Goal: Task Accomplishment & Management: Manage account settings

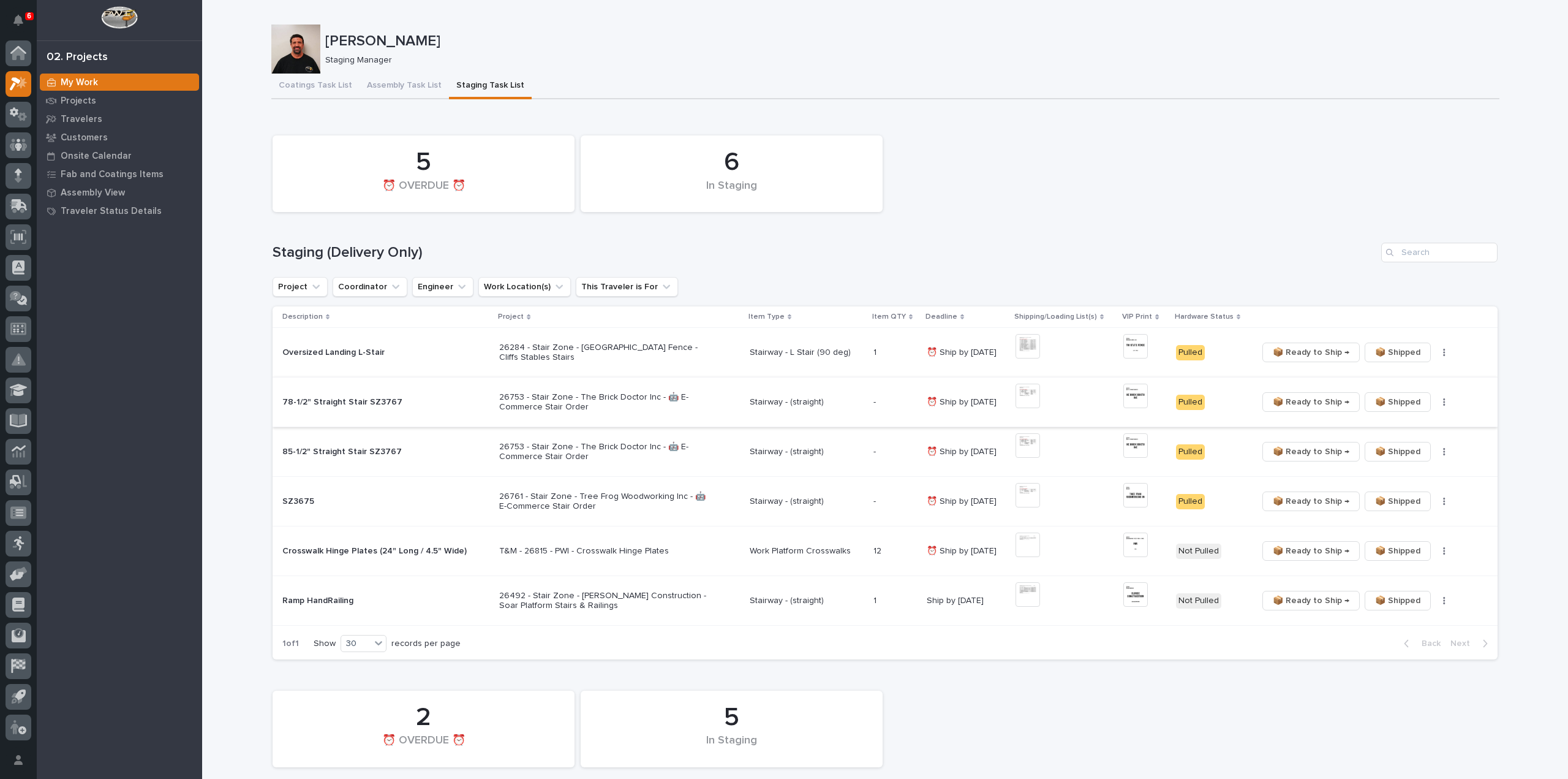
click at [1125, 395] on img at bounding box center [1135, 395] width 24 height 24
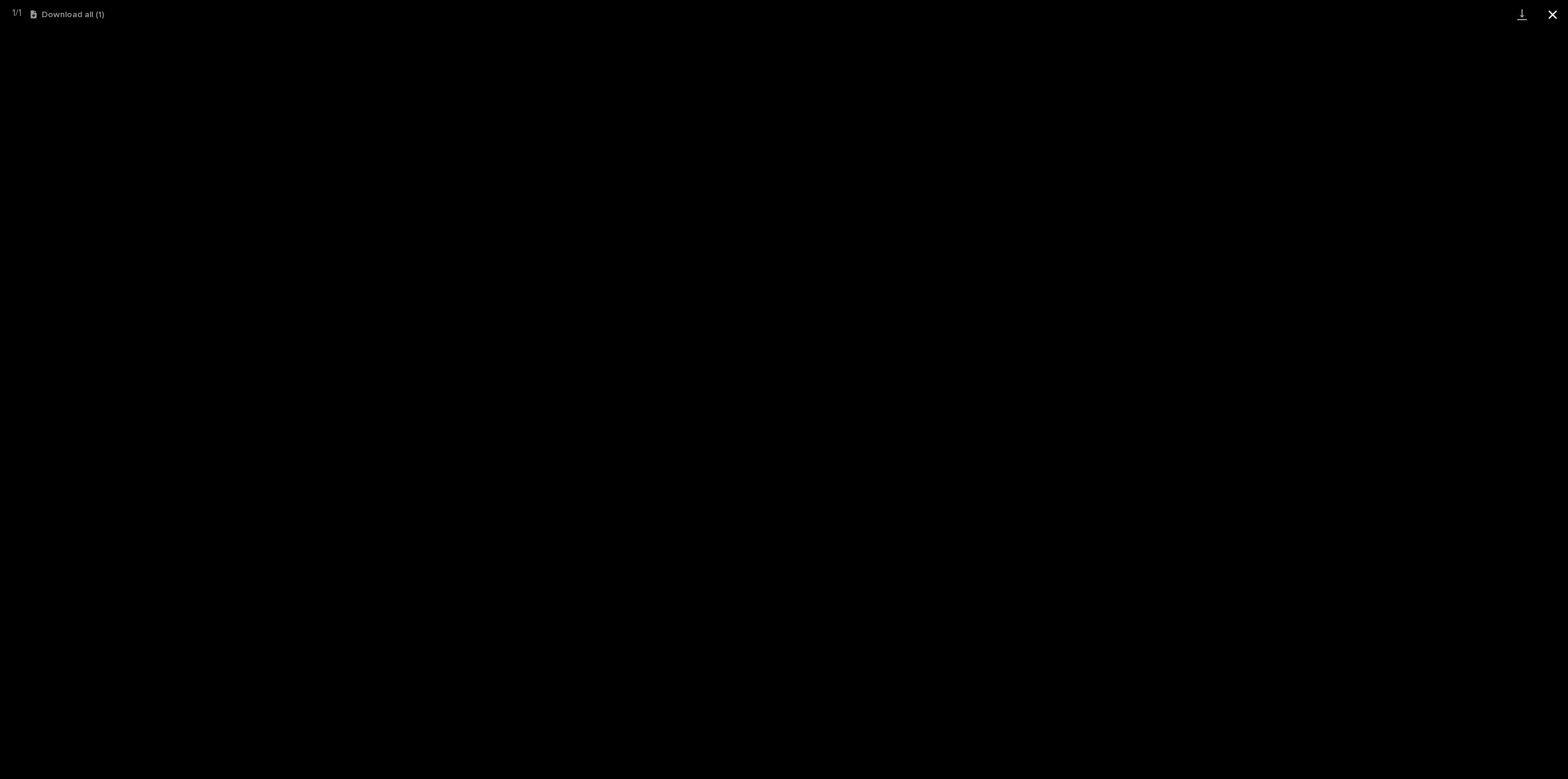
click at [1551, 17] on button "Close gallery" at bounding box center [1552, 14] width 31 height 29
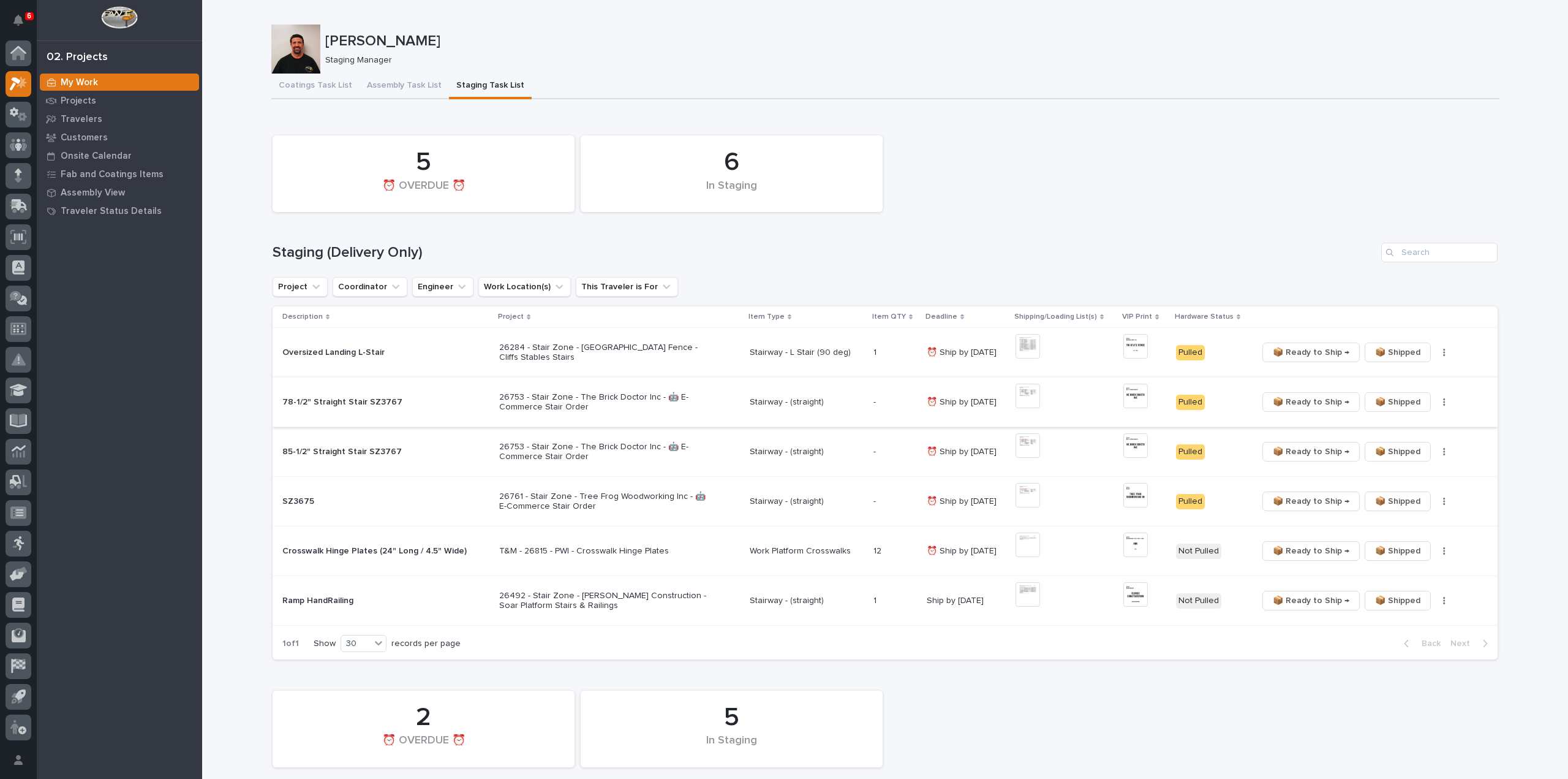
click at [1286, 399] on span "📦 Ready to Ship →" at bounding box center [1310, 402] width 77 height 15
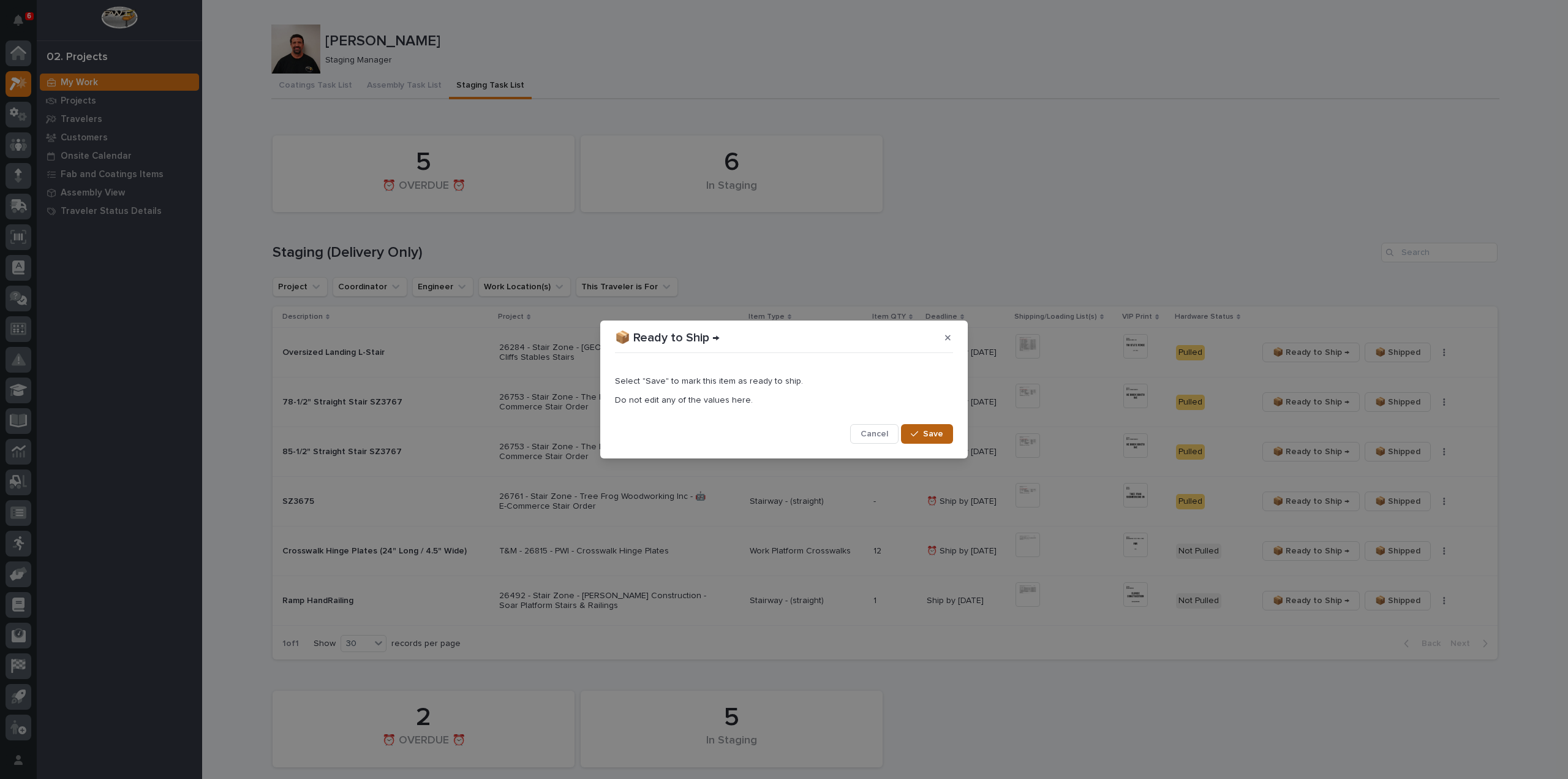
click at [935, 435] on span "Save" at bounding box center [933, 433] width 20 height 11
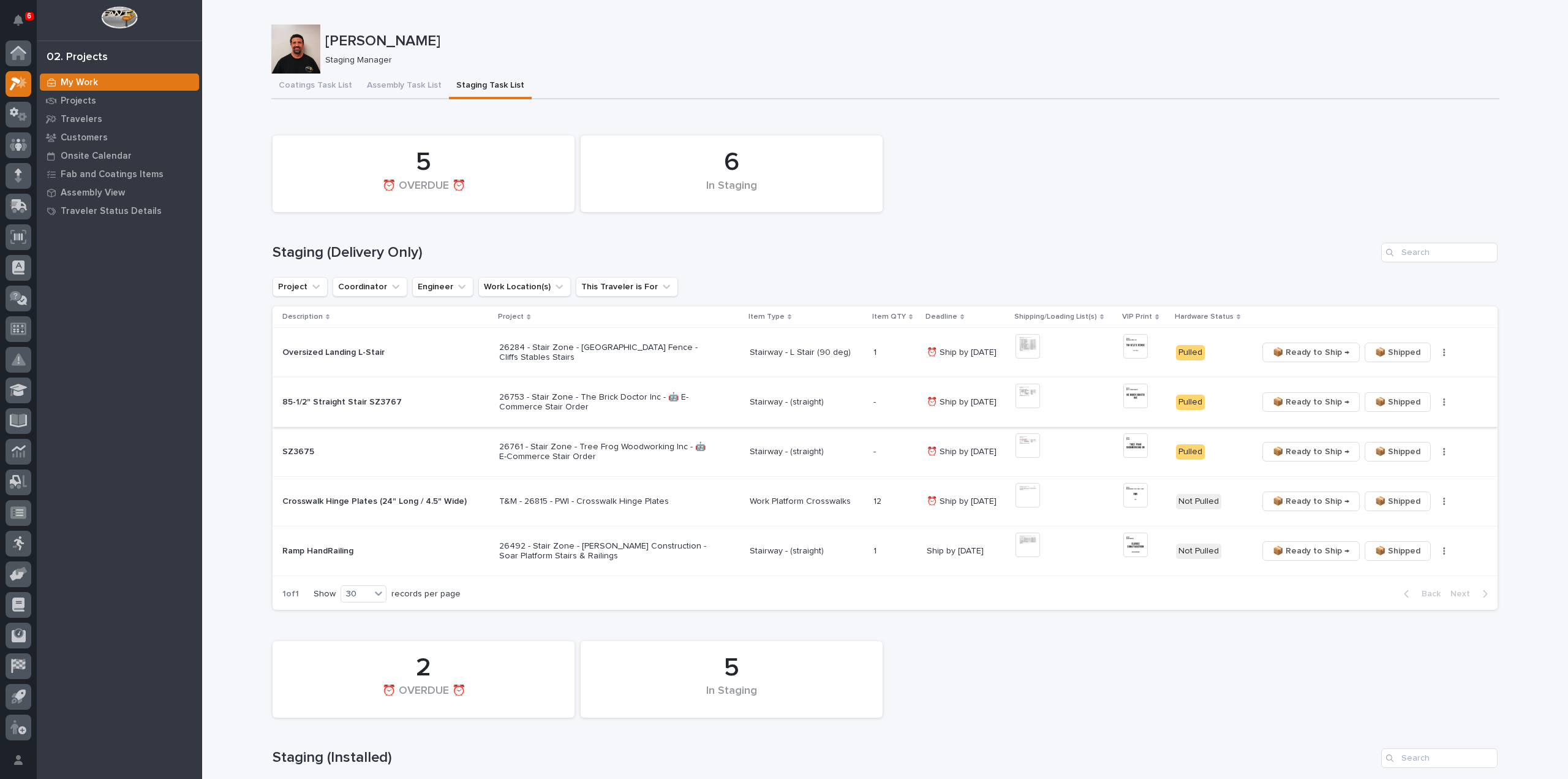
click at [1305, 401] on span "📦 Ready to Ship →" at bounding box center [1310, 402] width 77 height 15
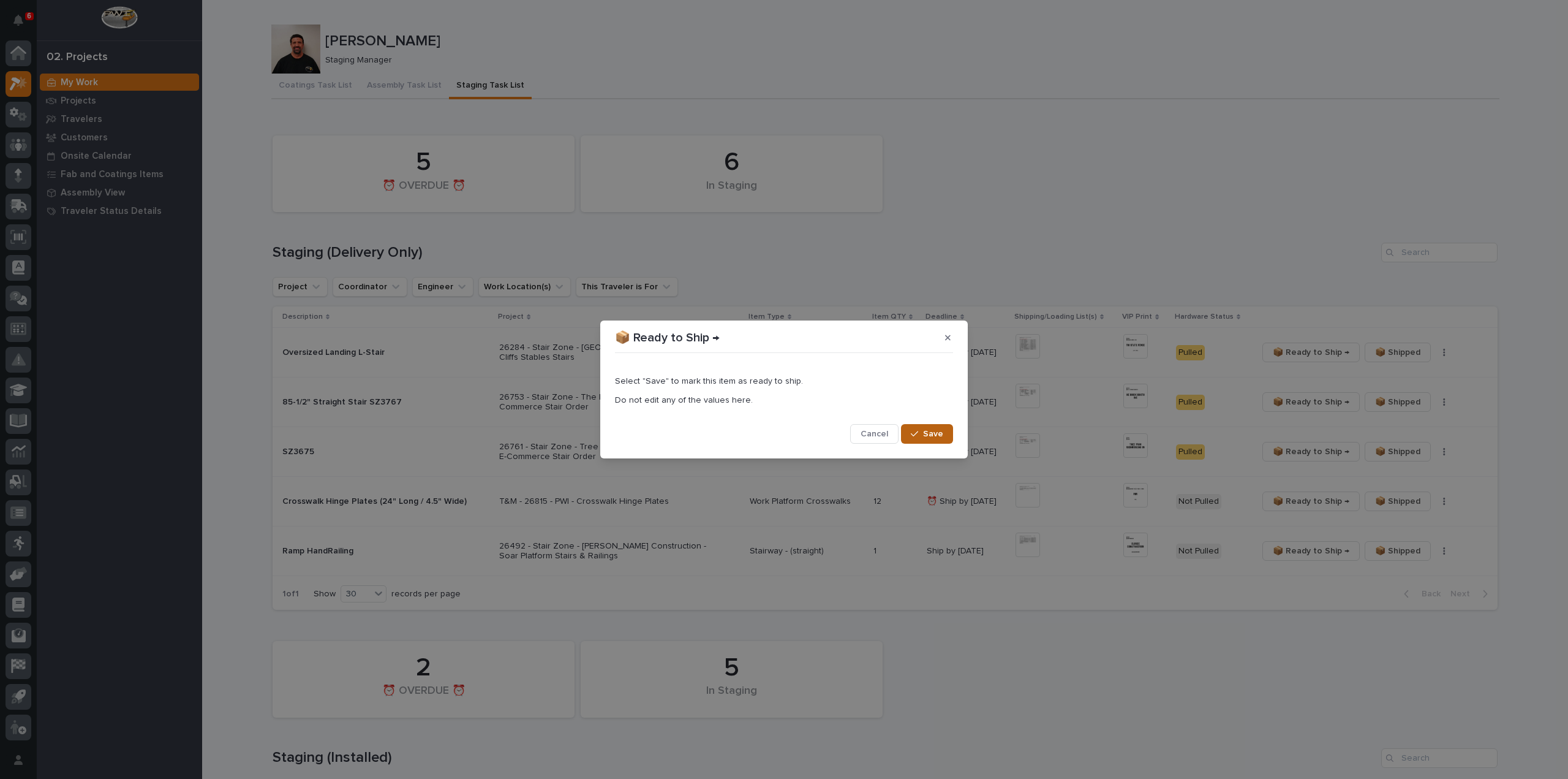
click at [919, 435] on div "button" at bounding box center [916, 434] width 13 height 8
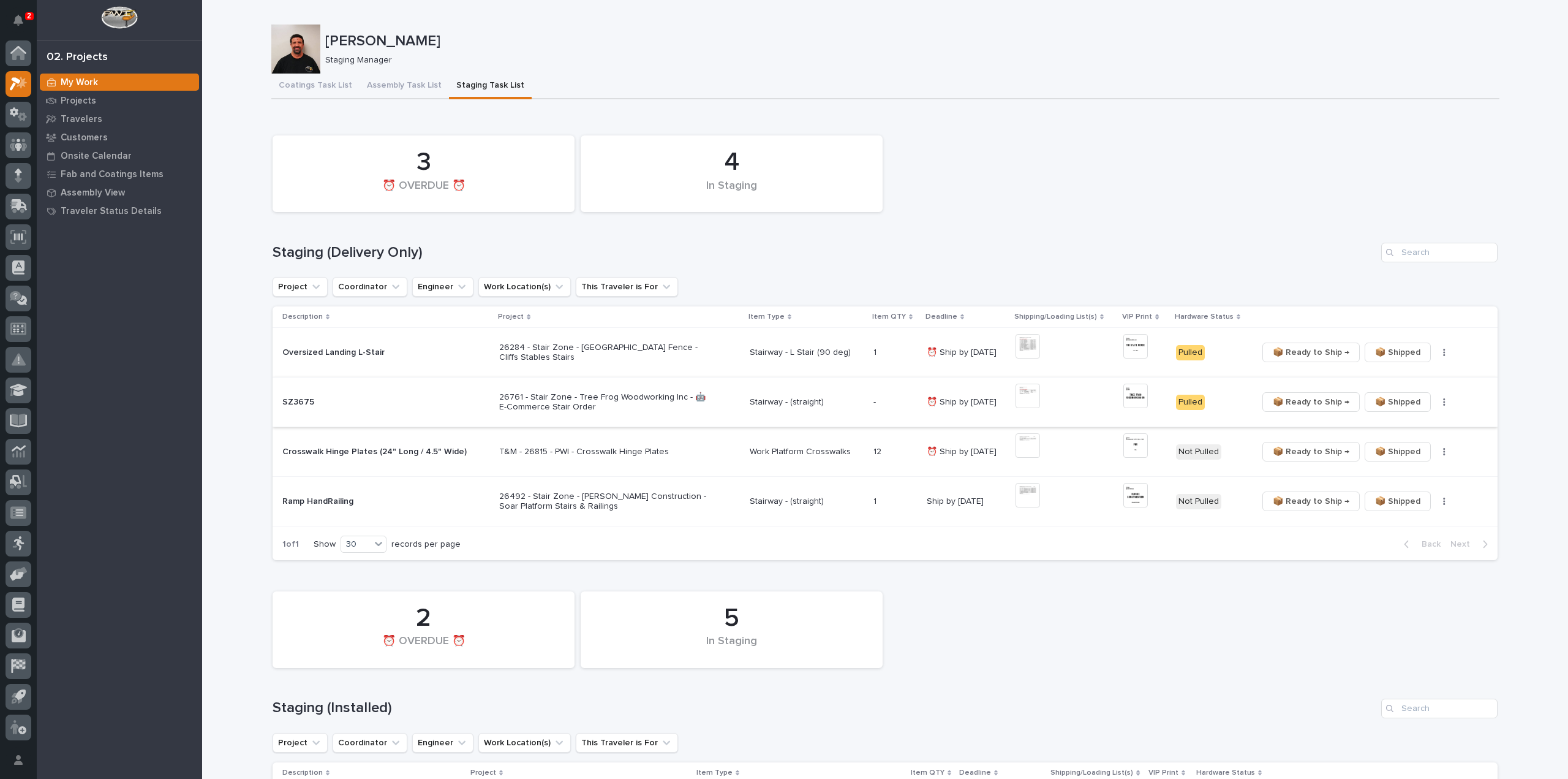
click at [1130, 398] on img at bounding box center [1135, 395] width 24 height 24
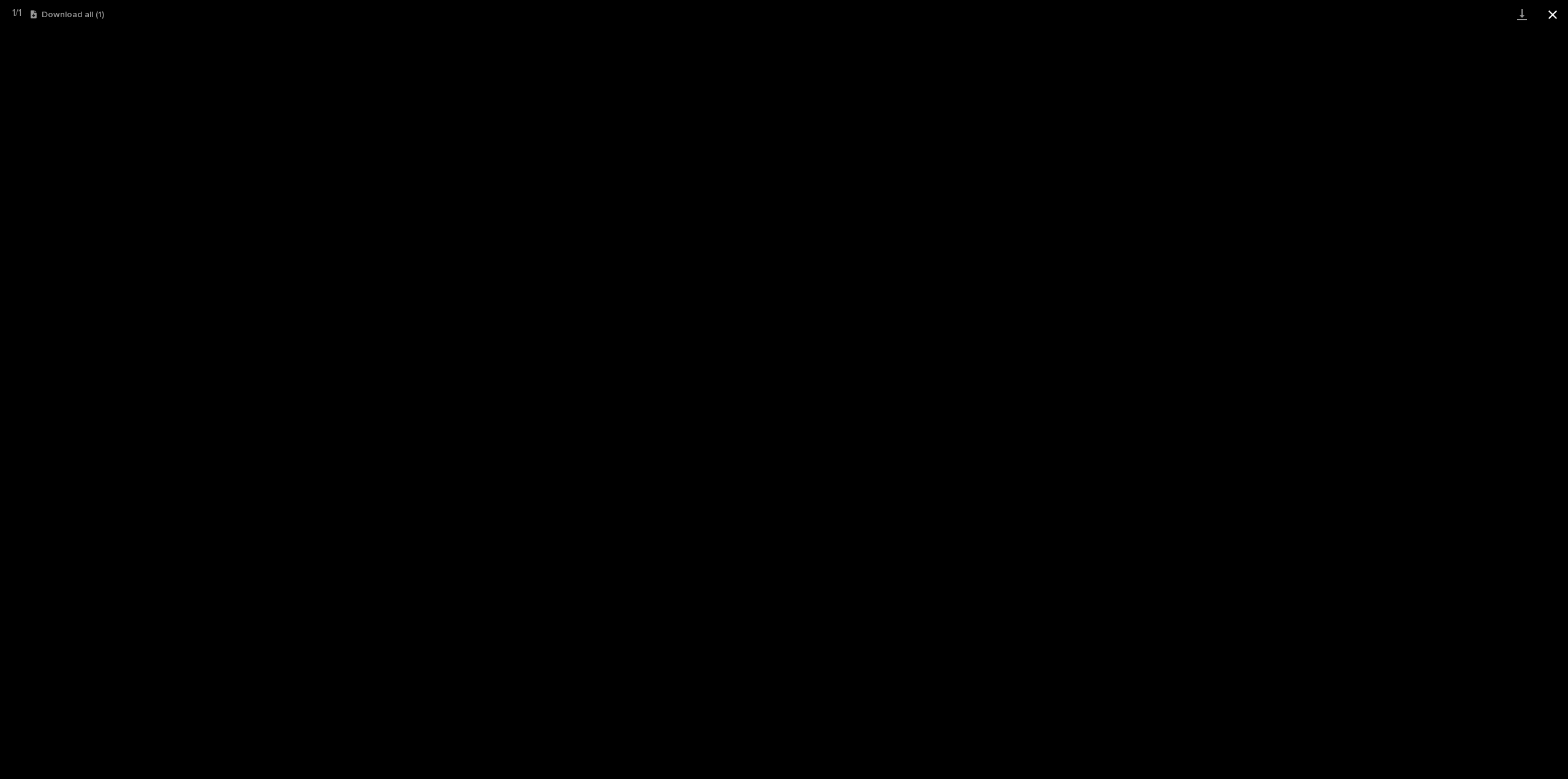
click at [1545, 13] on button "Close gallery" at bounding box center [1552, 14] width 31 height 29
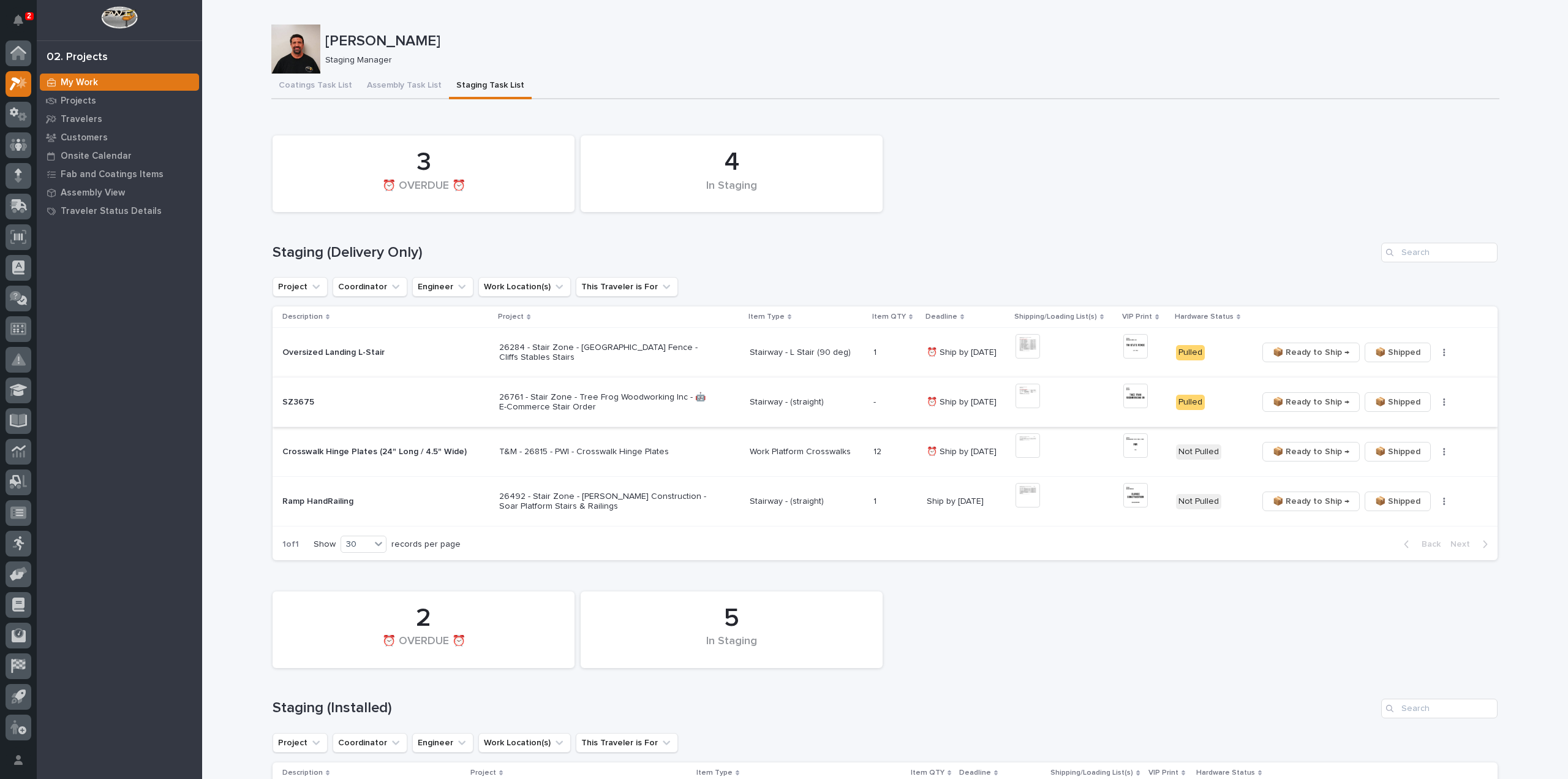
click at [1310, 403] on span "📦 Ready to Ship →" at bounding box center [1310, 402] width 77 height 15
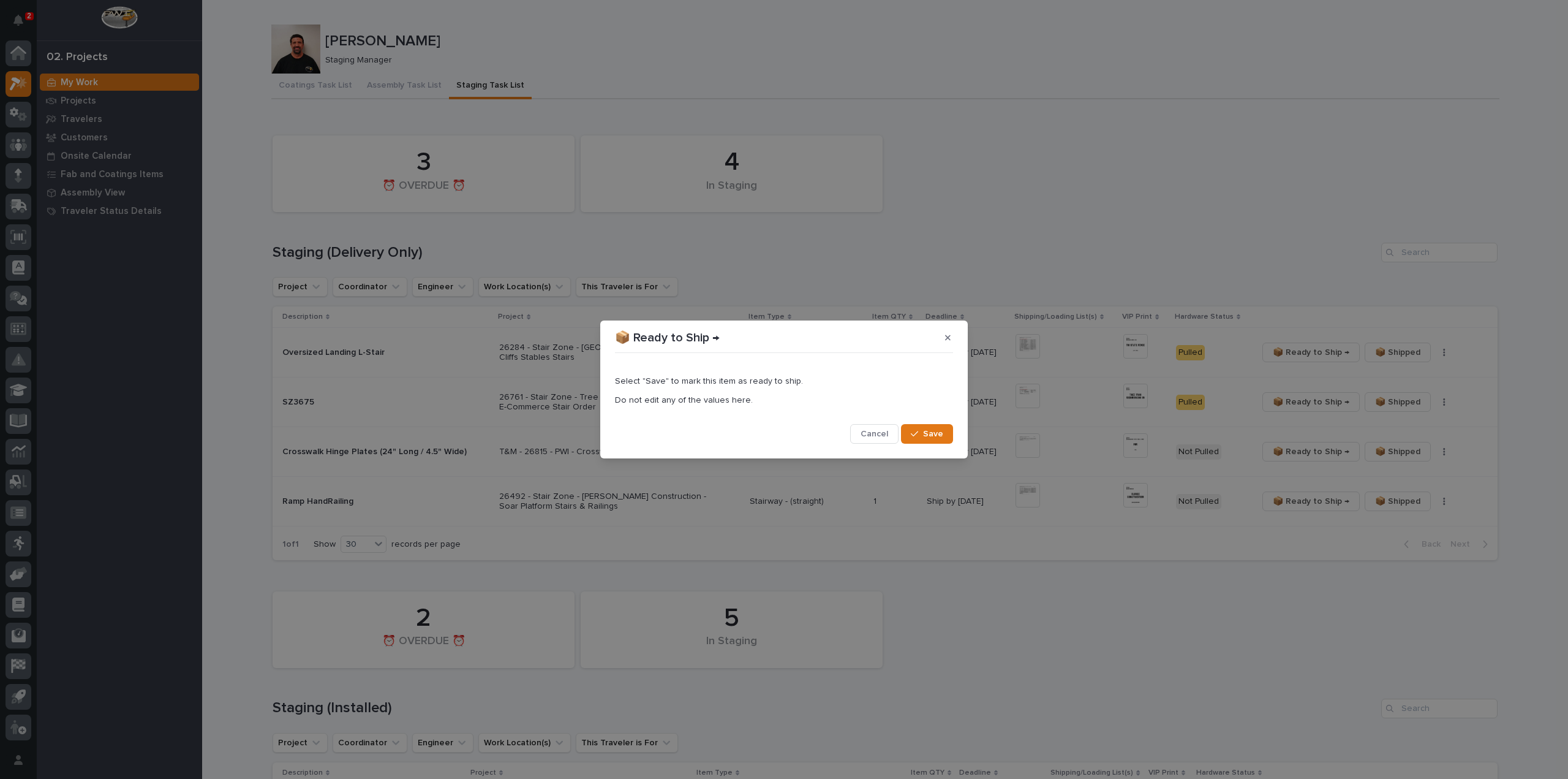
drag, startPoint x: 935, startPoint y: 433, endPoint x: 1170, endPoint y: 227, distance: 312.5
click at [935, 432] on span "Save" at bounding box center [933, 433] width 20 height 11
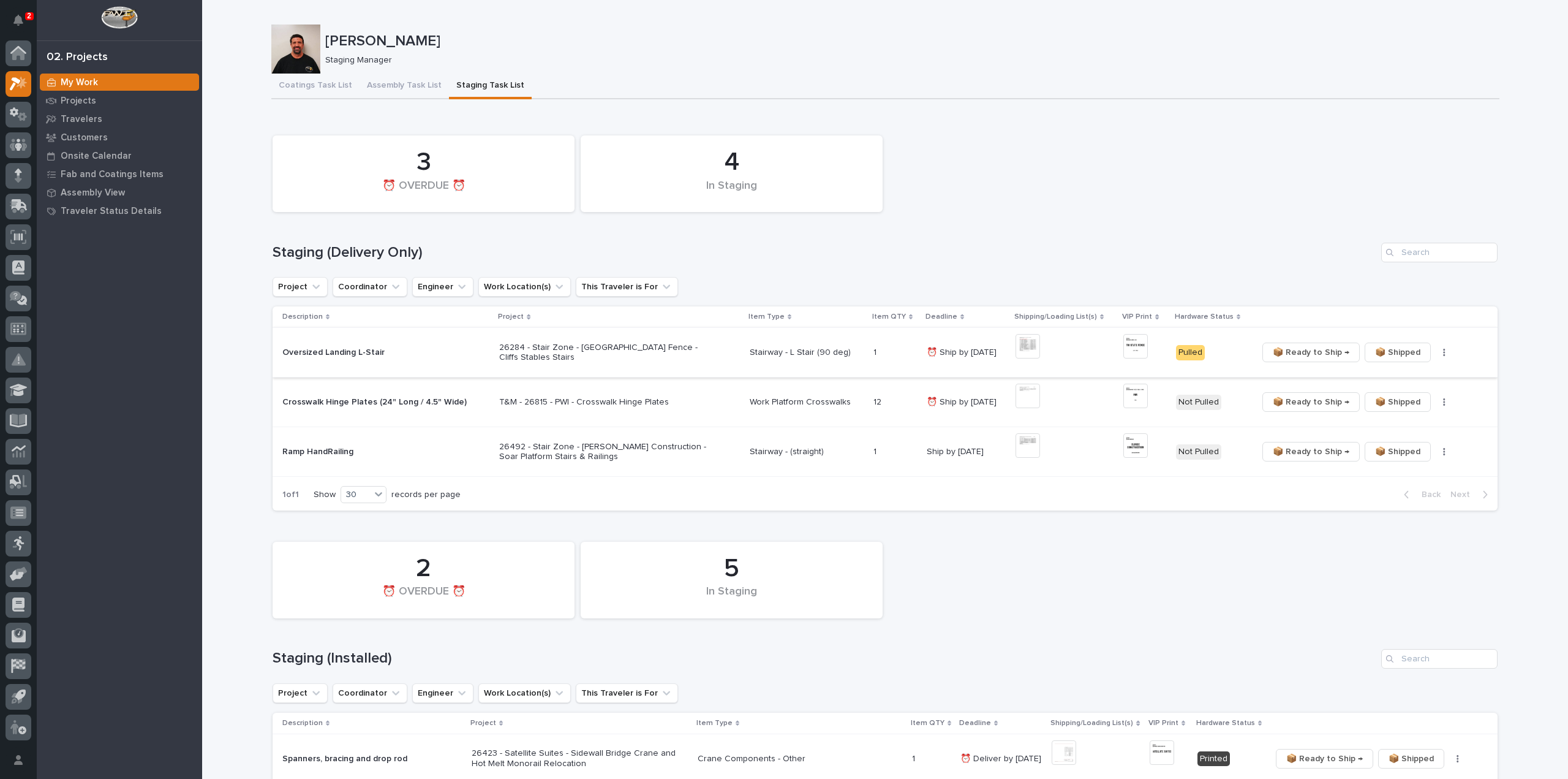
click at [1130, 352] on img at bounding box center [1135, 345] width 24 height 24
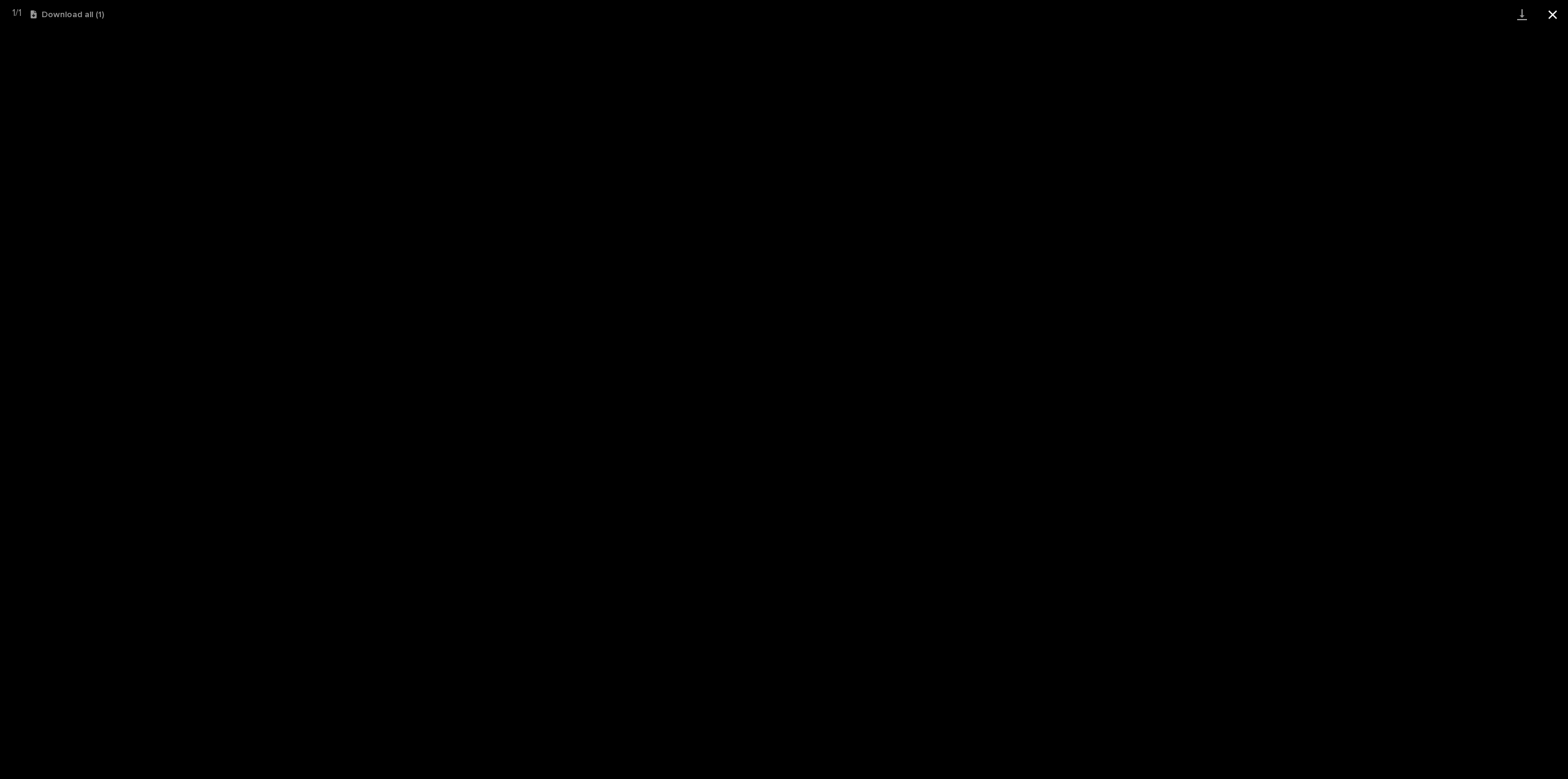
drag, startPoint x: 1553, startPoint y: 13, endPoint x: 1410, endPoint y: 18, distance: 143.1
click at [1552, 13] on button "Close gallery" at bounding box center [1552, 14] width 31 height 29
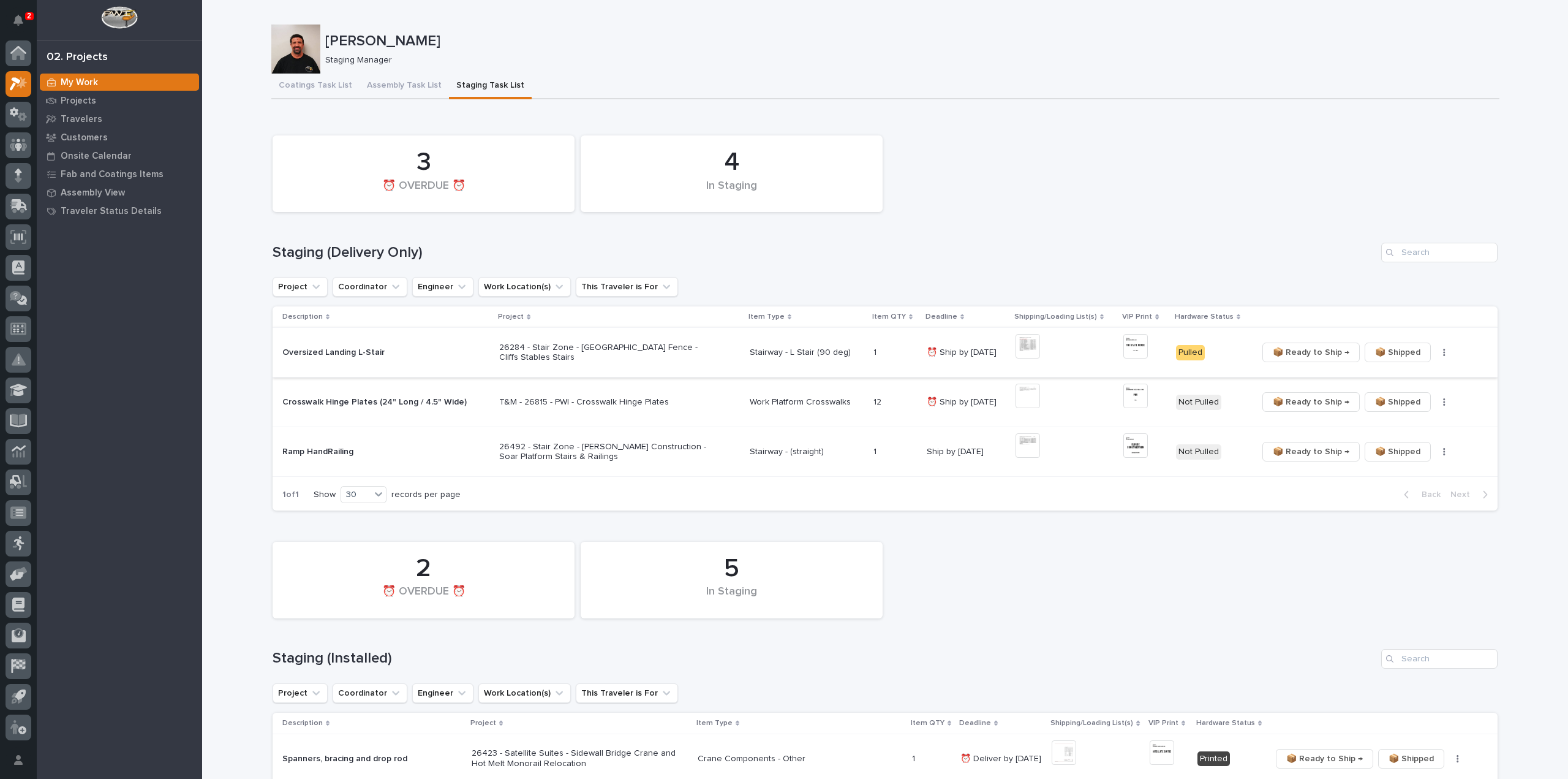
click at [1036, 345] on img at bounding box center [1027, 345] width 24 height 24
click at [1310, 351] on span "📦 Ready to Ship →" at bounding box center [1310, 353] width 77 height 15
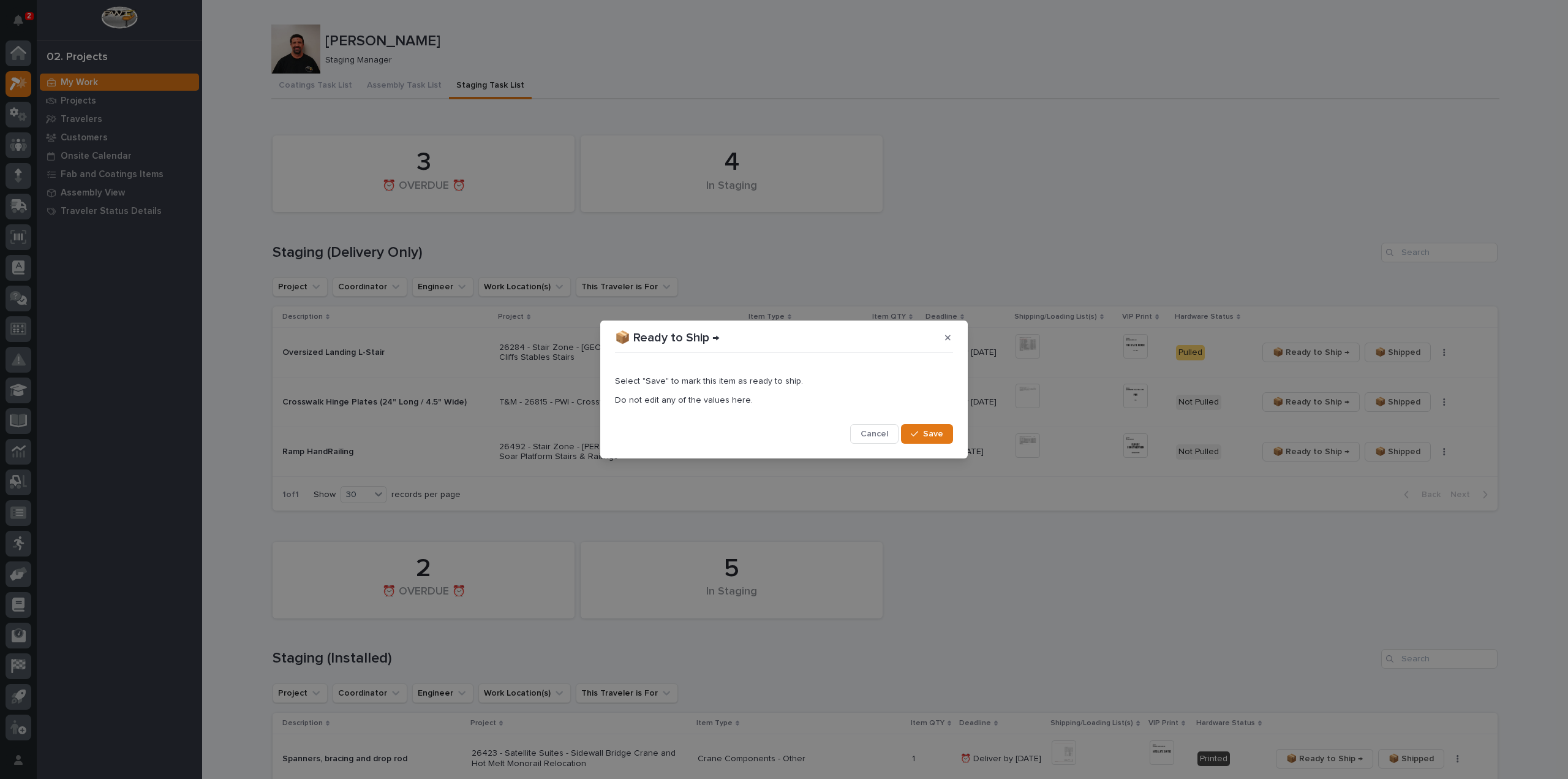
drag, startPoint x: 919, startPoint y: 432, endPoint x: 928, endPoint y: 419, distance: 15.8
click at [920, 432] on div "button" at bounding box center [916, 434] width 13 height 8
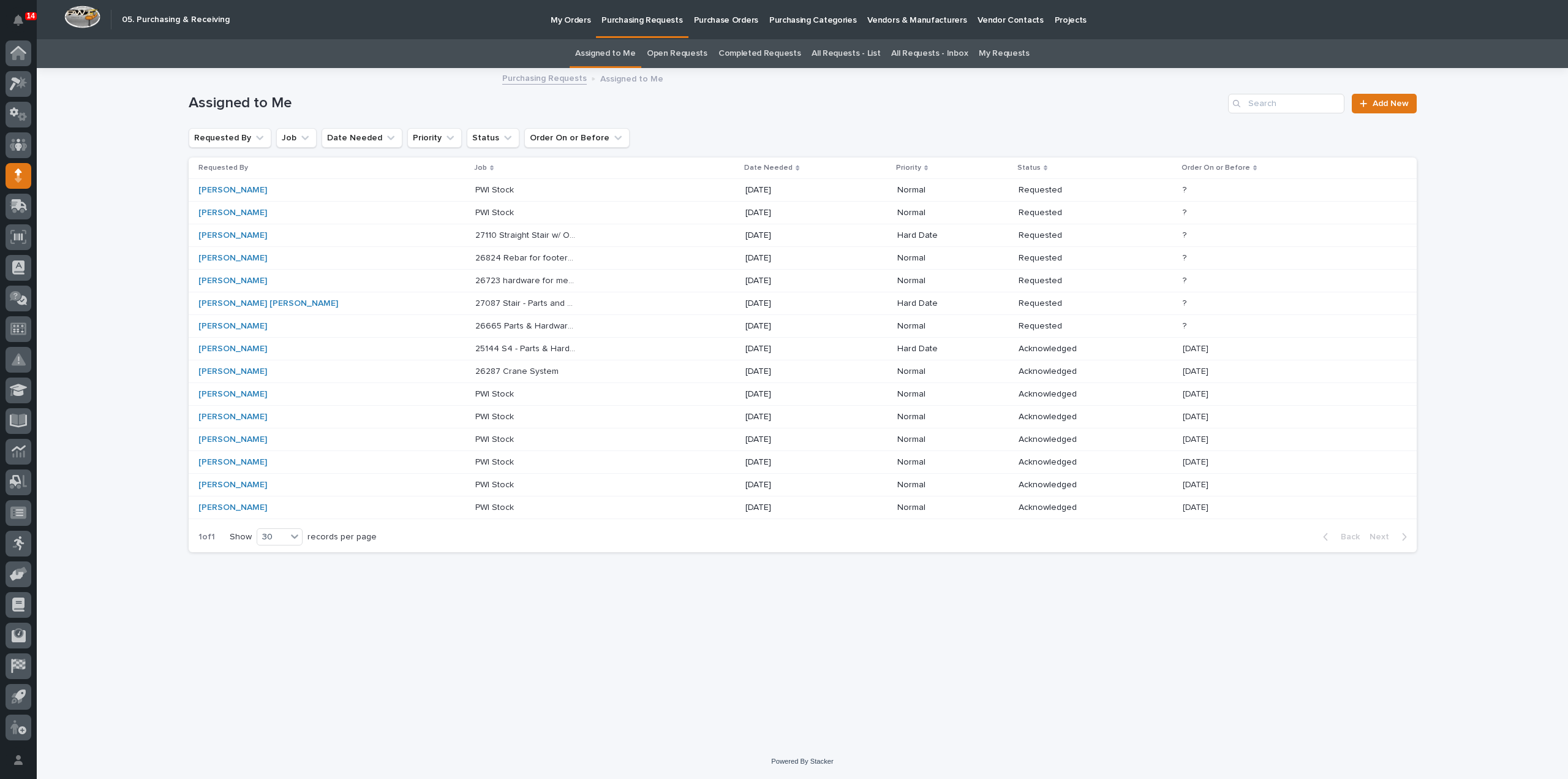
drag, startPoint x: 21, startPoint y: 18, endPoint x: 233, endPoint y: 89, distance: 223.6
click at [21, 18] on icon "Notifications" at bounding box center [18, 20] width 10 height 11
click at [458, 96] on h1 "Assigned to Me" at bounding box center [705, 103] width 1034 height 18
click at [475, 372] on p "26287 Crane System" at bounding box center [518, 369] width 86 height 13
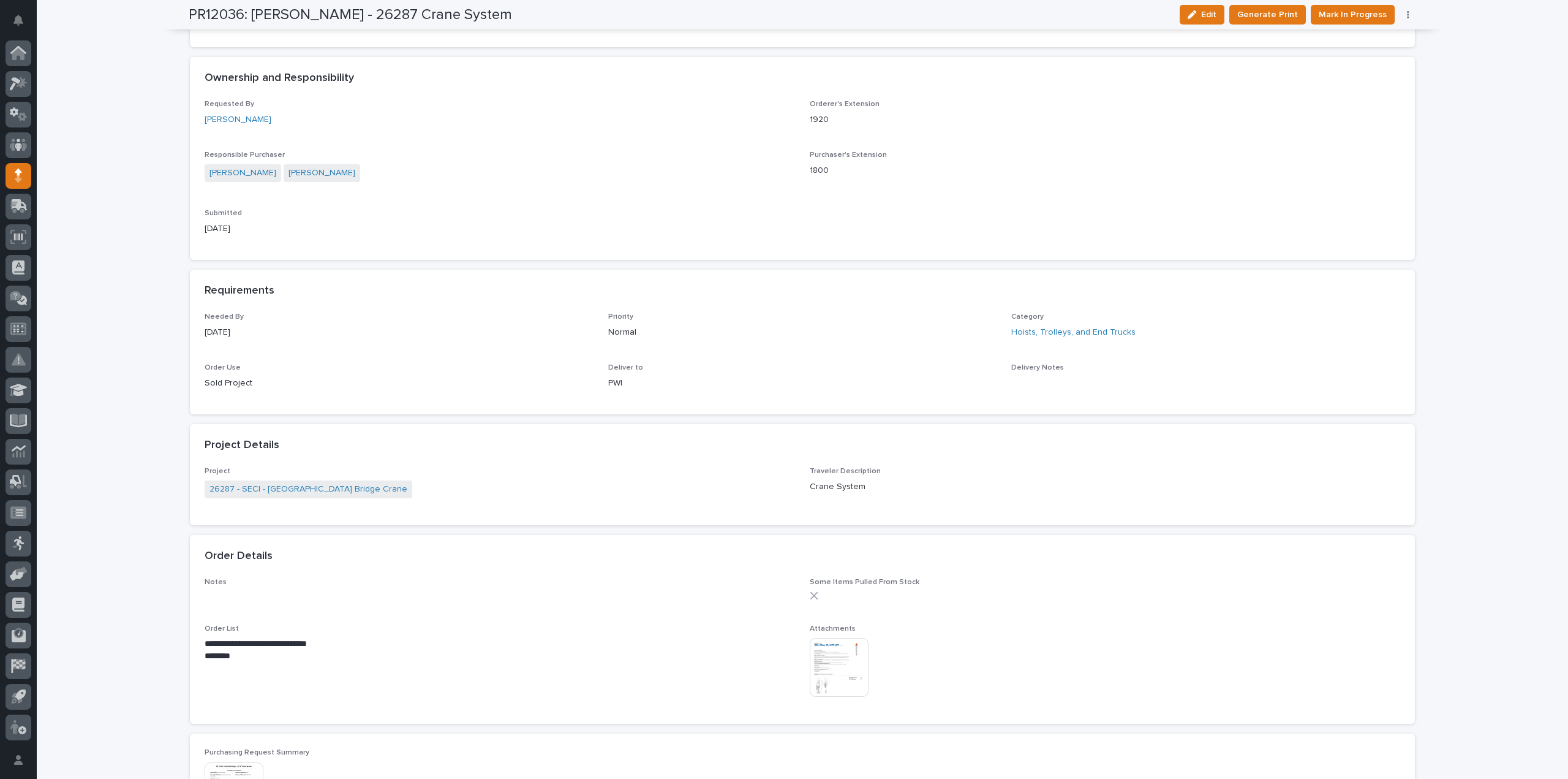
scroll to position [613, 0]
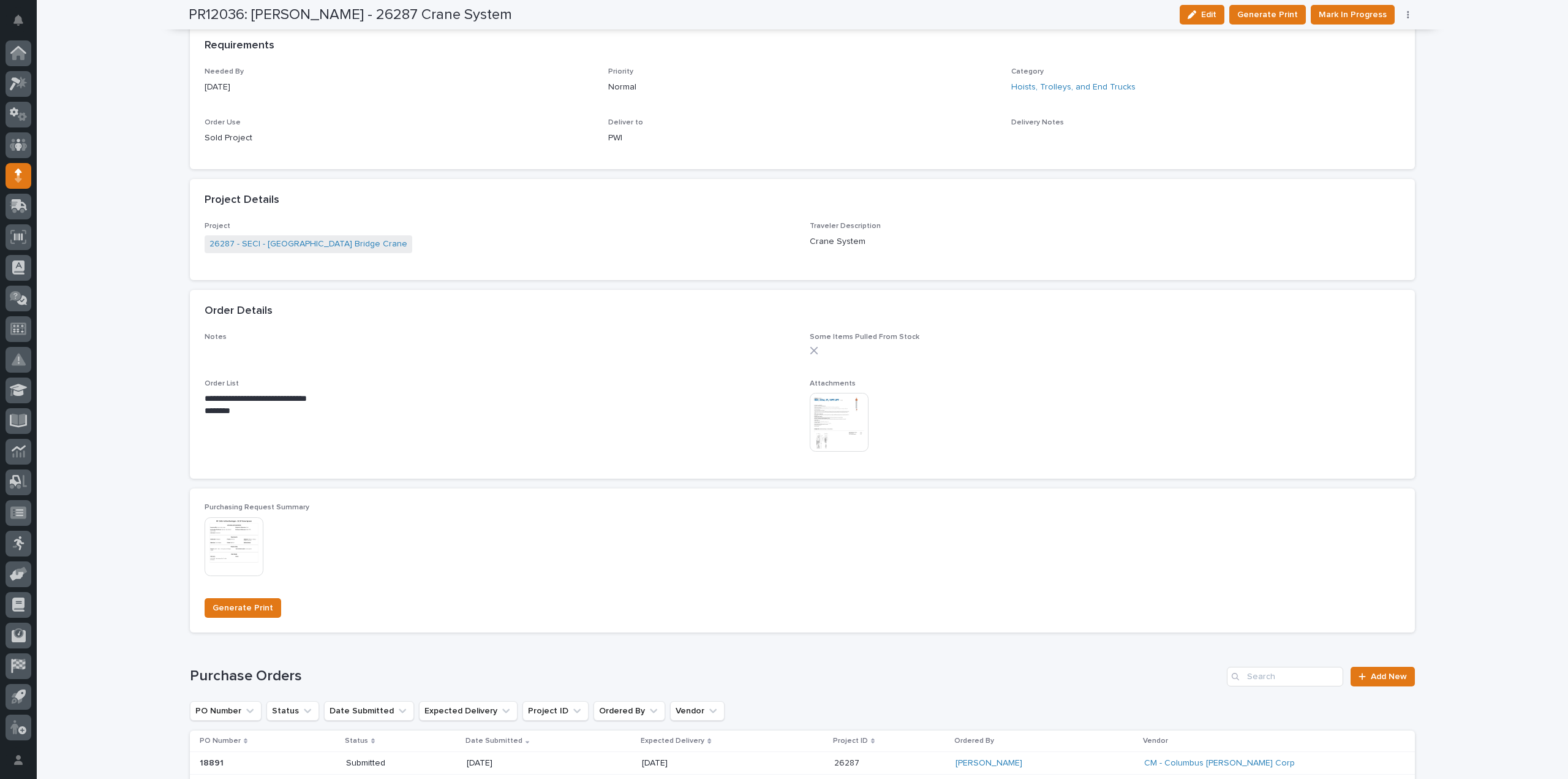
click at [834, 430] on img at bounding box center [839, 422] width 59 height 59
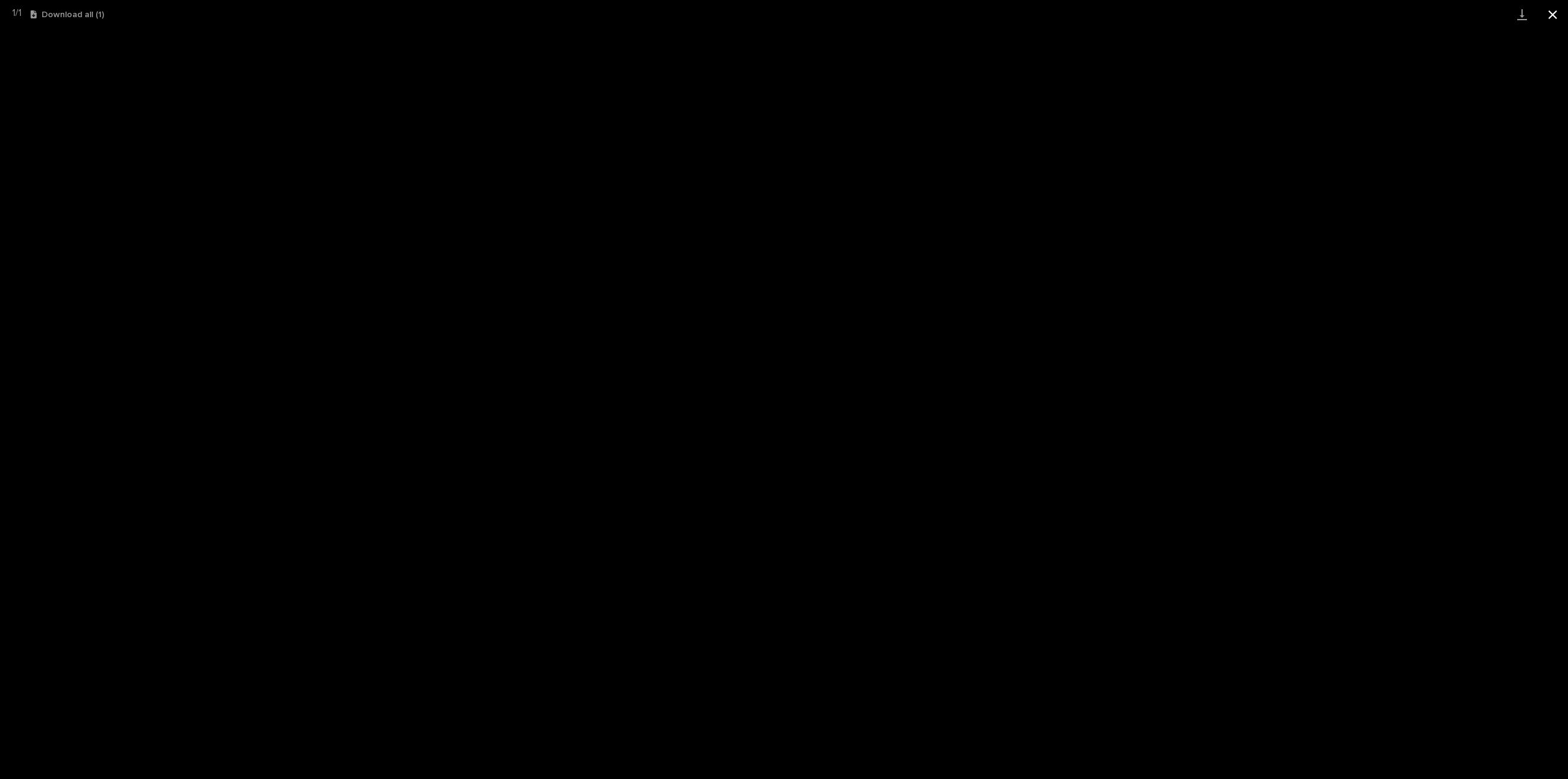
click at [1556, 15] on button "Close gallery" at bounding box center [1552, 14] width 31 height 29
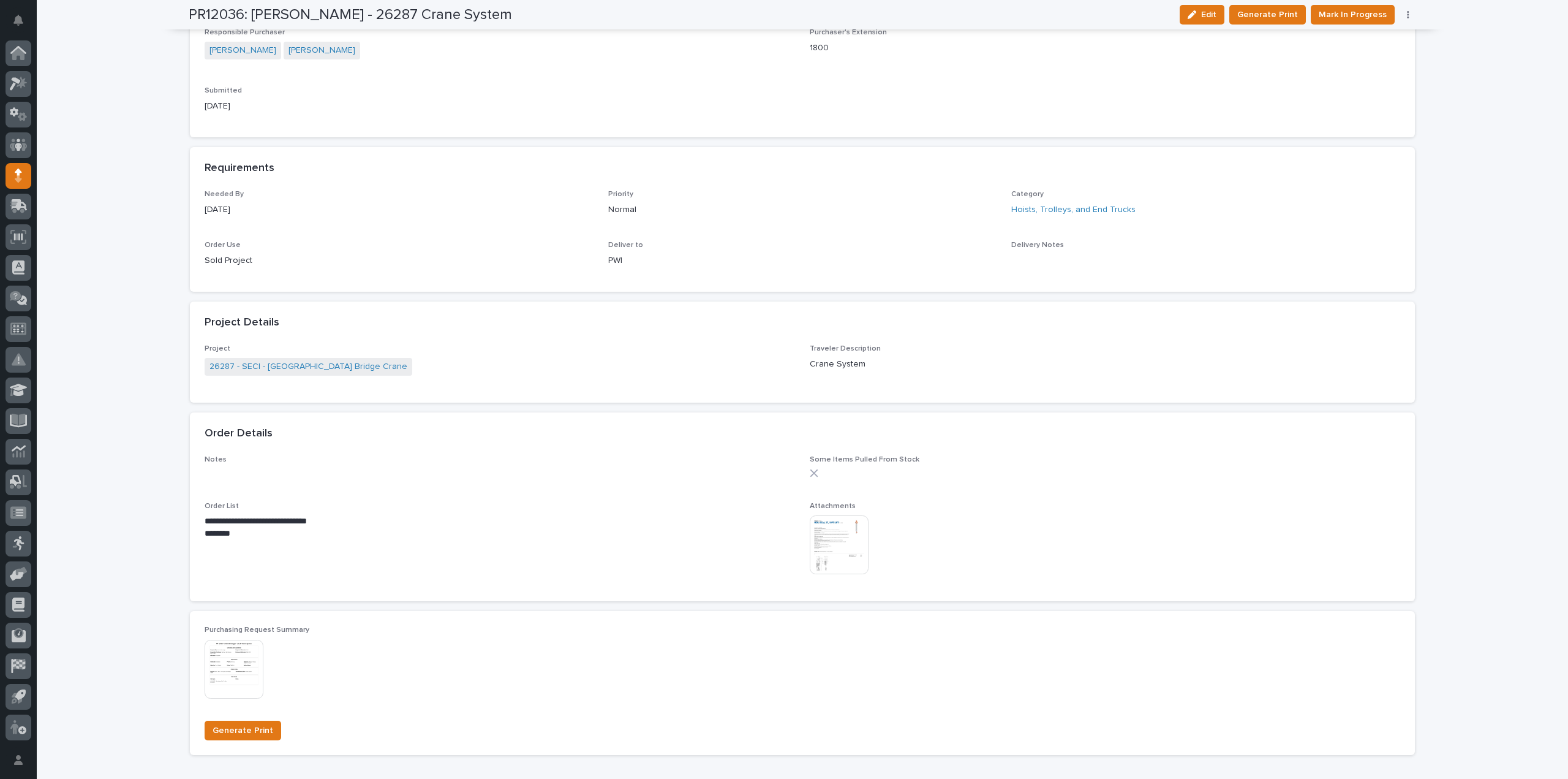
scroll to position [0, 0]
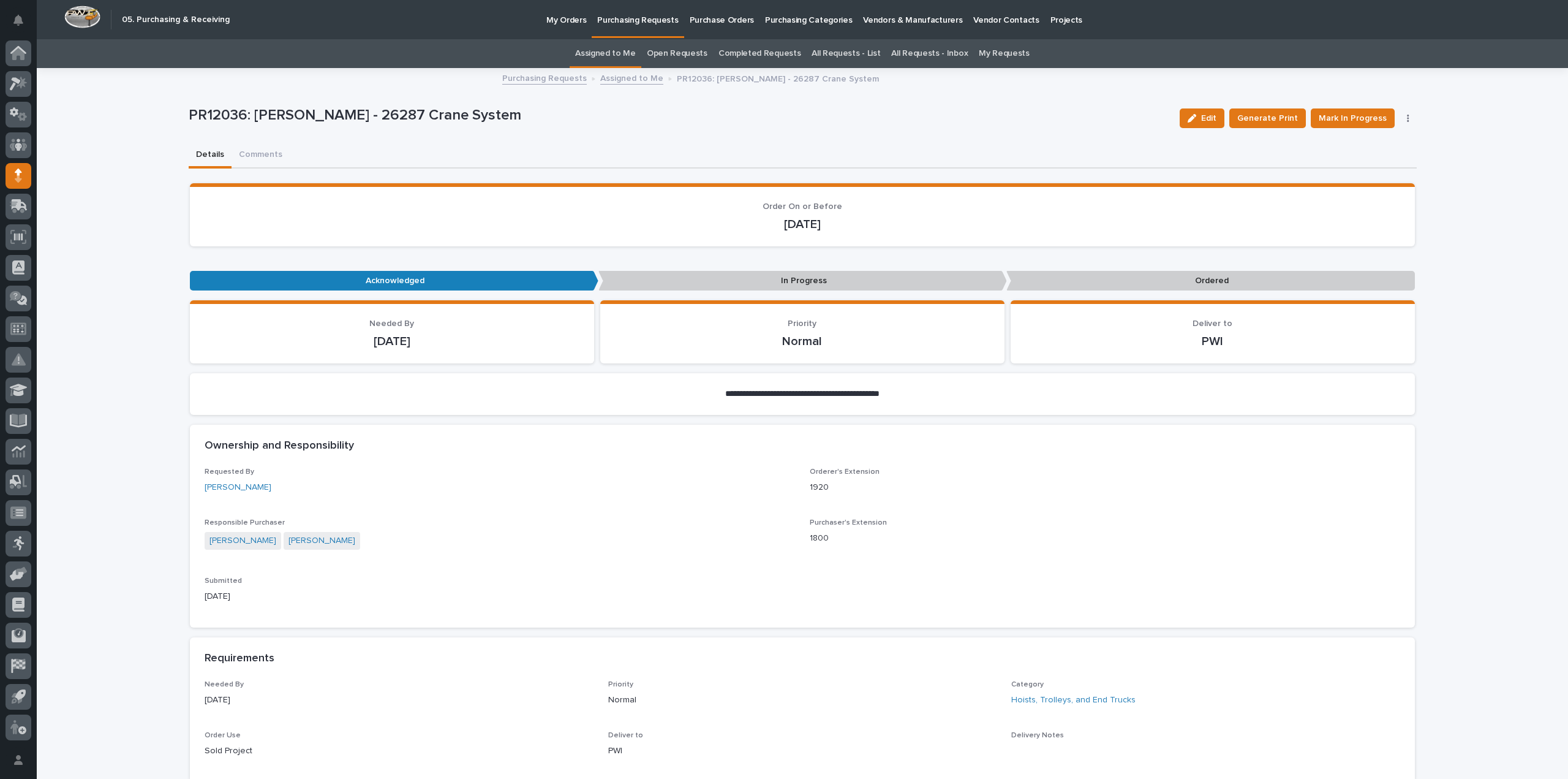
click at [624, 53] on link "Assigned to Me" at bounding box center [605, 53] width 61 height 29
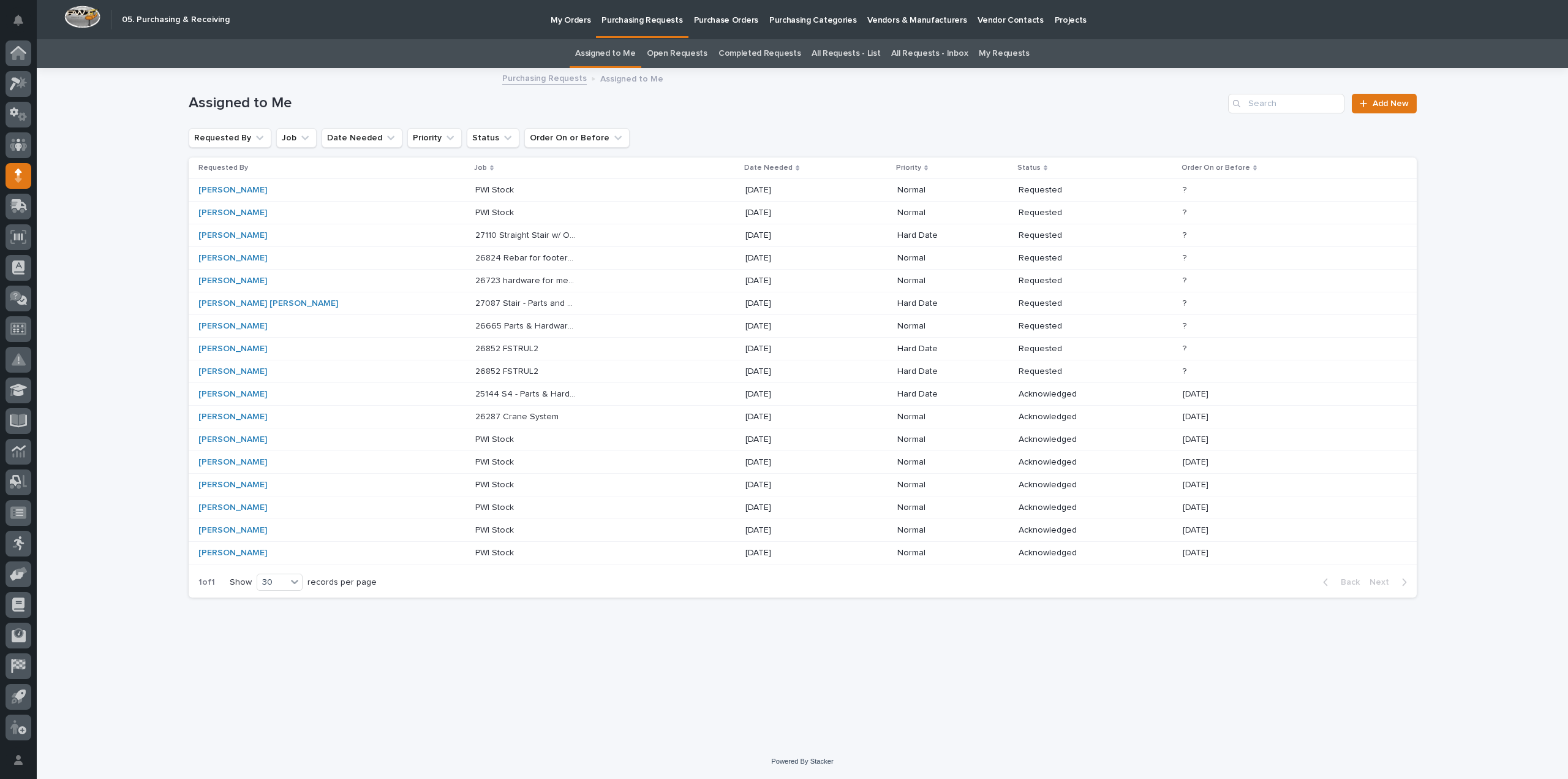
click at [475, 393] on p "25144 S4 - Parts & Hardware" at bounding box center [528, 393] width 105 height 13
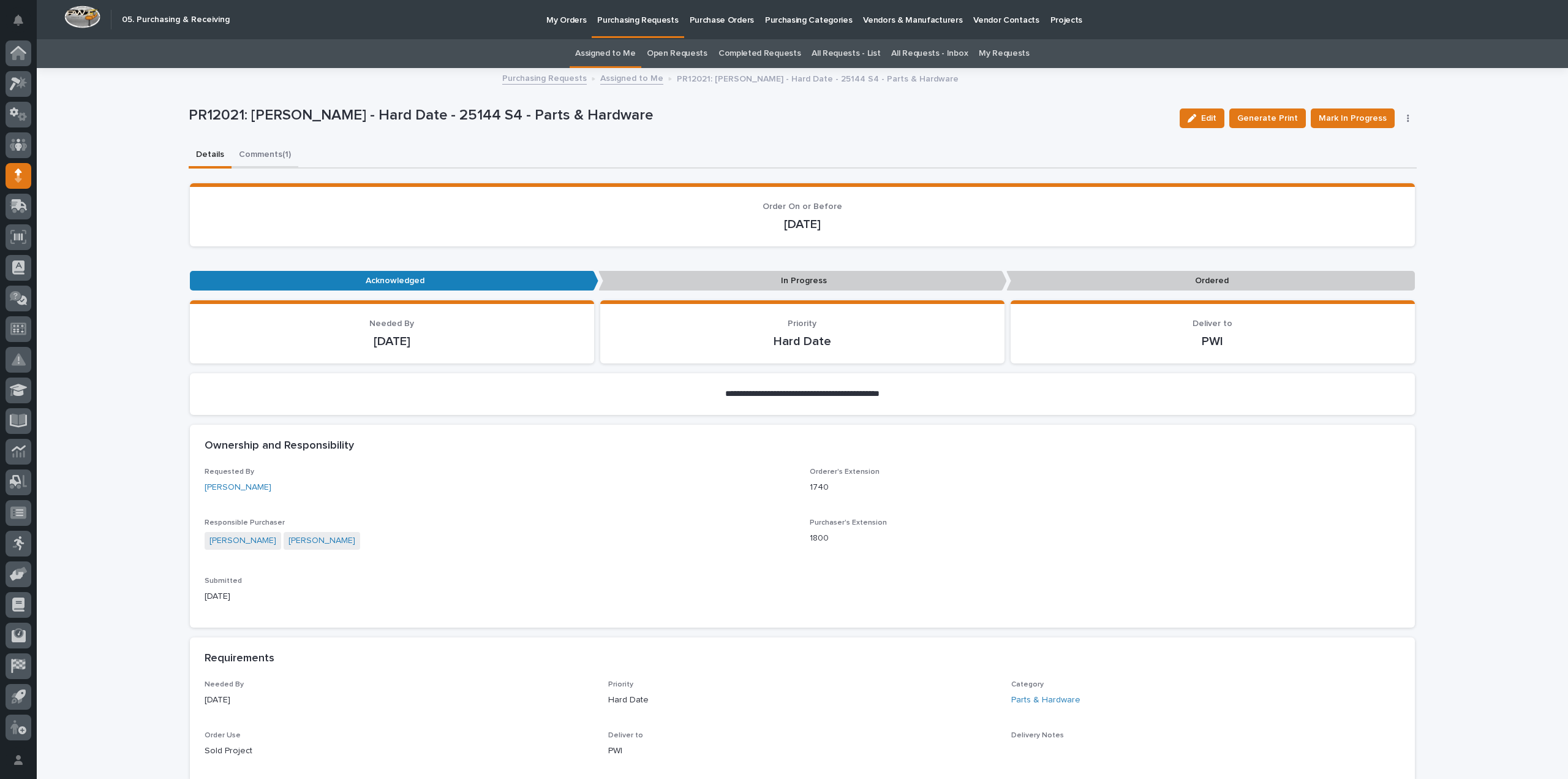
click at [274, 151] on button "Comments (1)" at bounding box center [265, 155] width 67 height 26
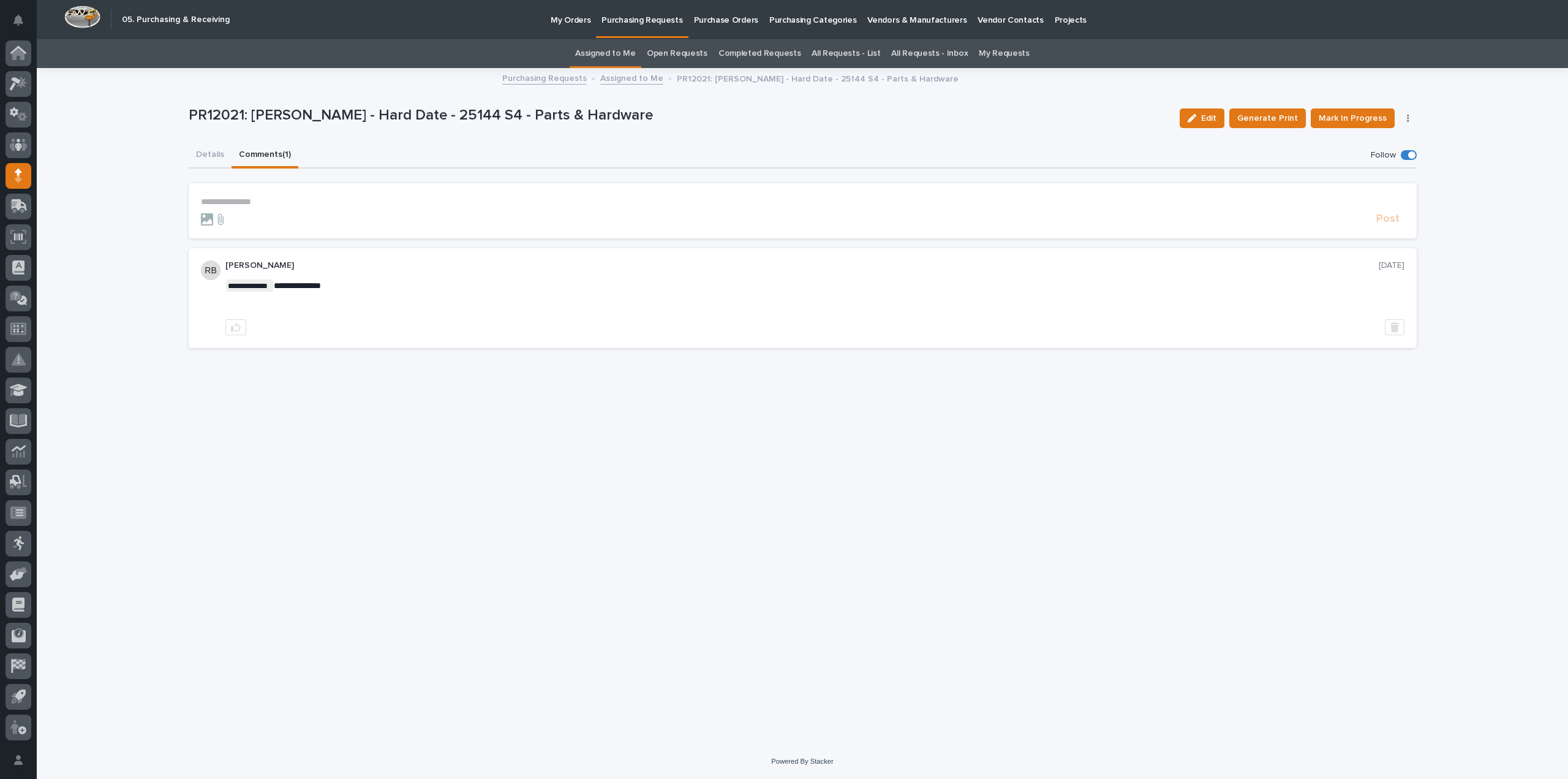
click at [621, 54] on link "Assigned to Me" at bounding box center [605, 53] width 61 height 29
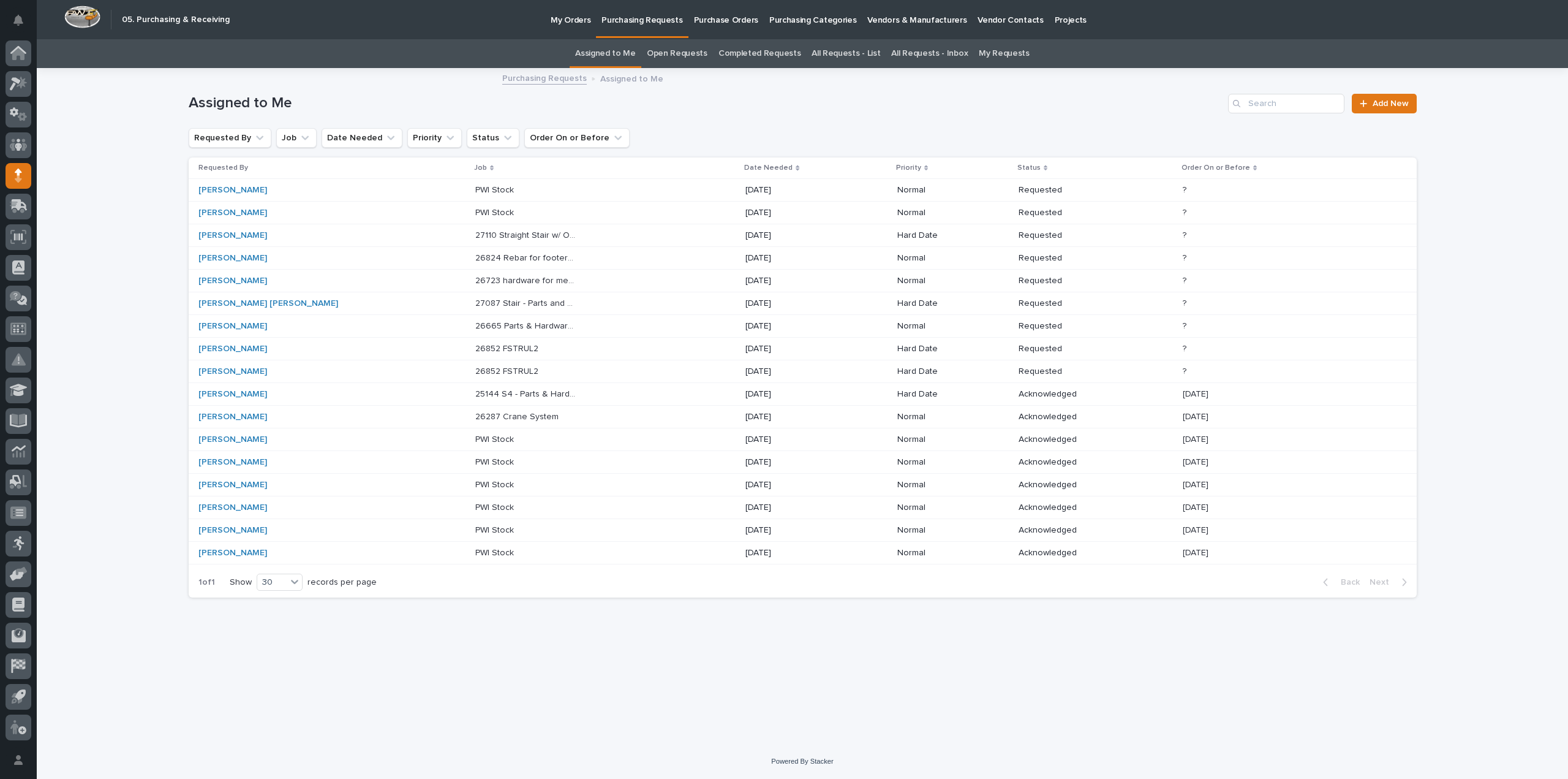
click at [475, 373] on p "26852 FSTRUL2" at bounding box center [508, 369] width 66 height 13
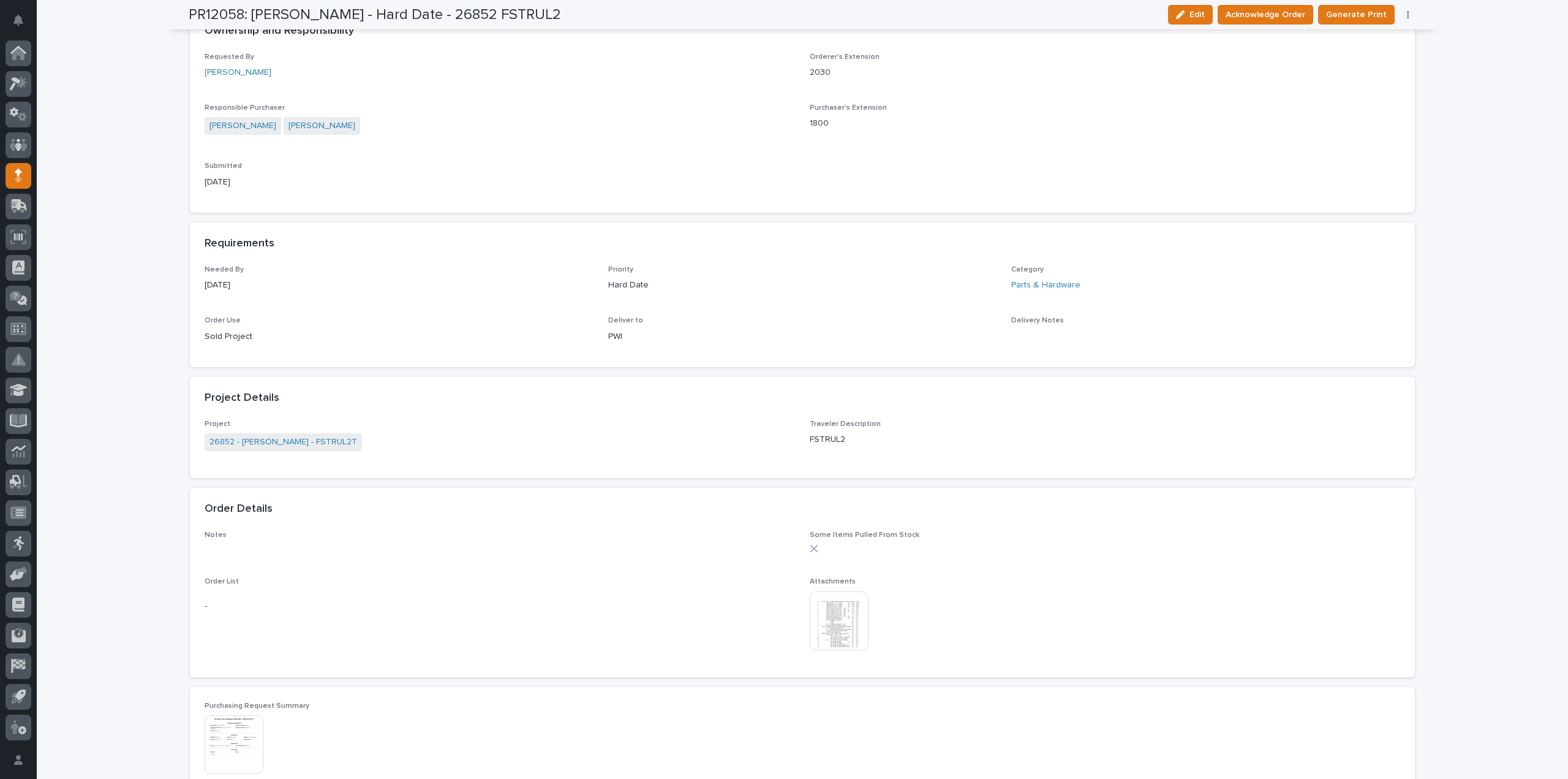
scroll to position [368, 0]
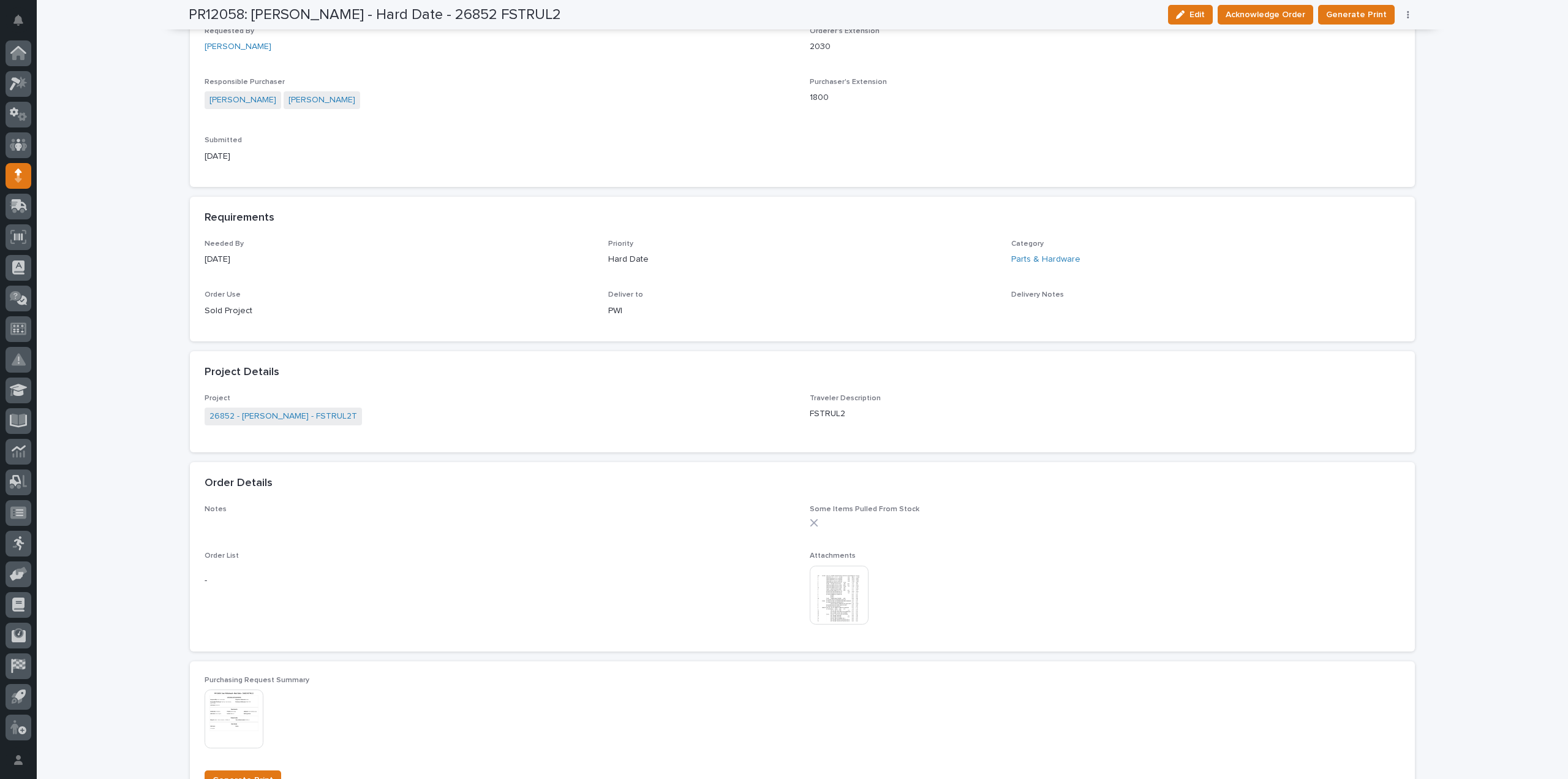
click at [845, 592] on img at bounding box center [839, 595] width 59 height 59
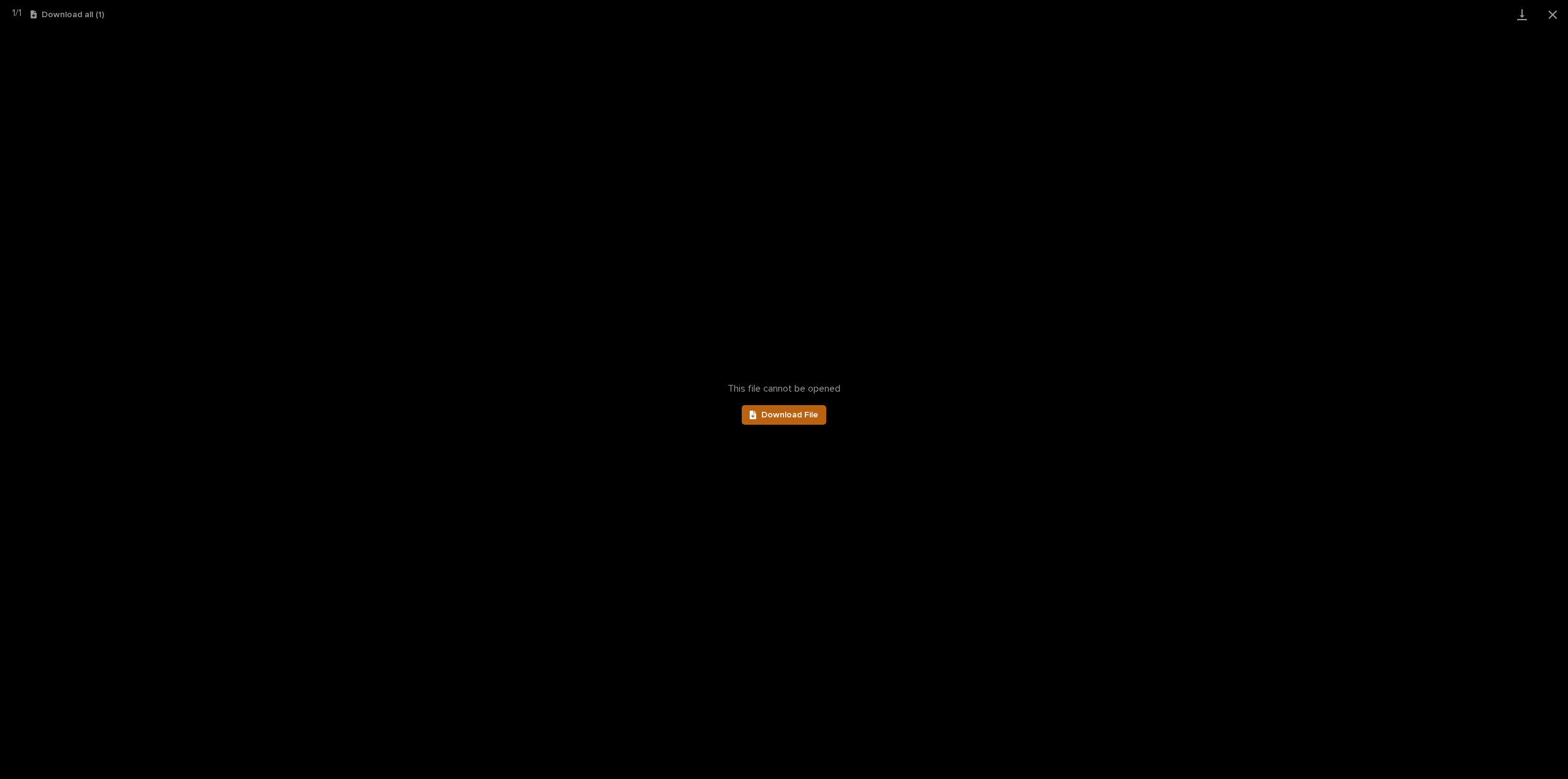
click at [806, 417] on span "Download File" at bounding box center [789, 415] width 57 height 8
drag, startPoint x: 1553, startPoint y: 18, endPoint x: 1545, endPoint y: 22, distance: 8.9
click at [1553, 18] on button "Close gallery" at bounding box center [1552, 14] width 31 height 29
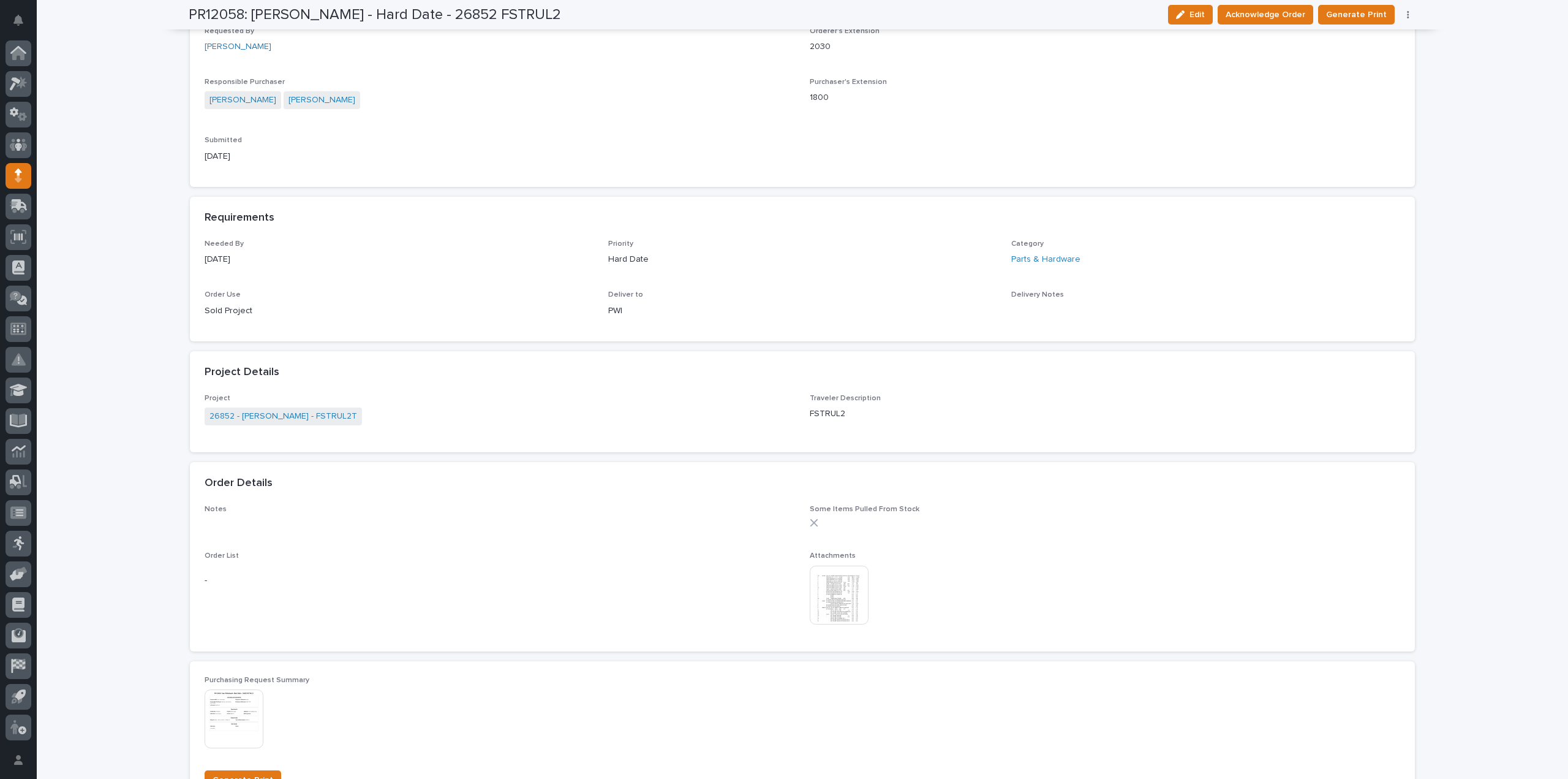
scroll to position [0, 0]
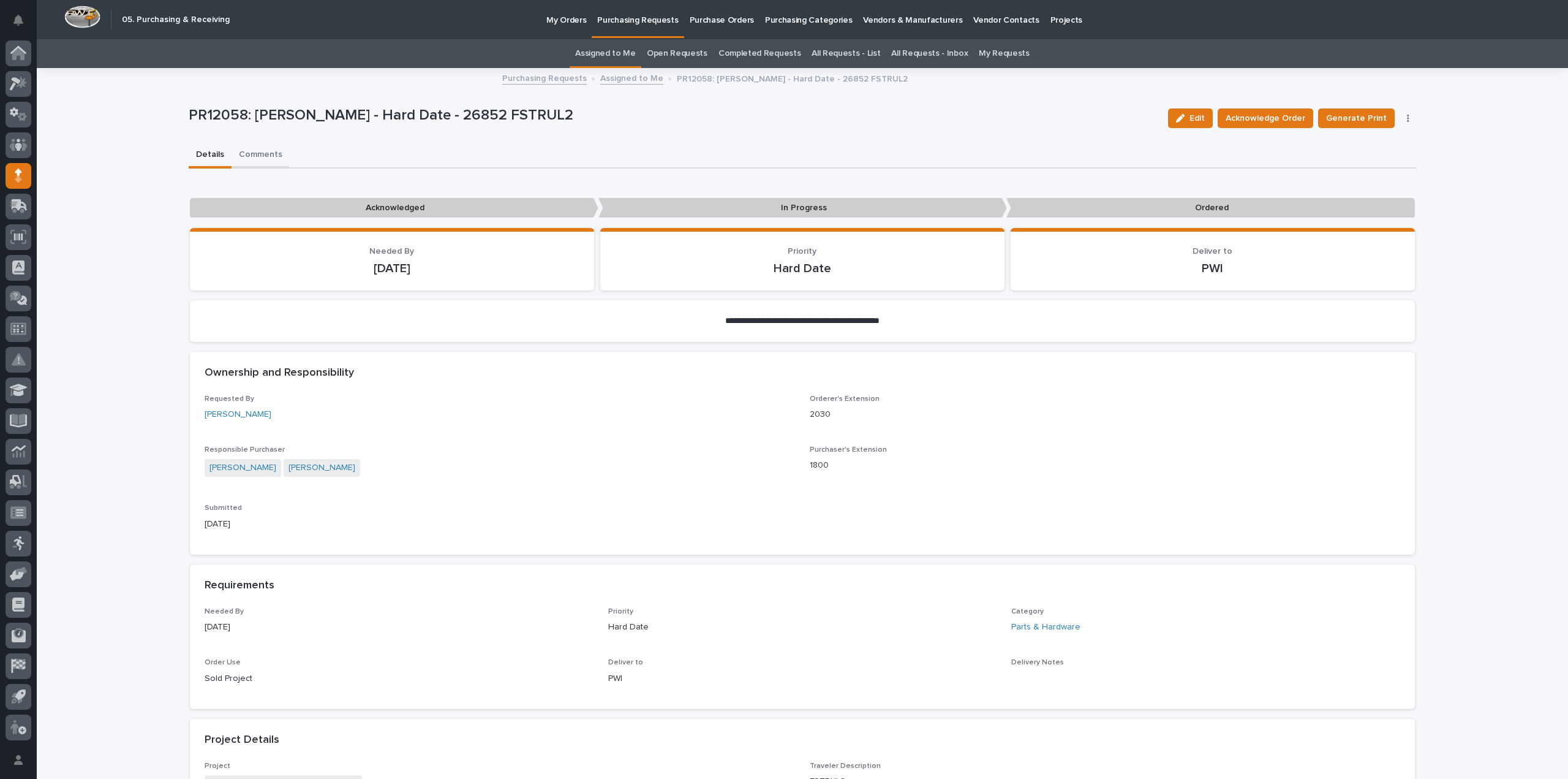
click at [259, 155] on button "Comments" at bounding box center [261, 155] width 58 height 26
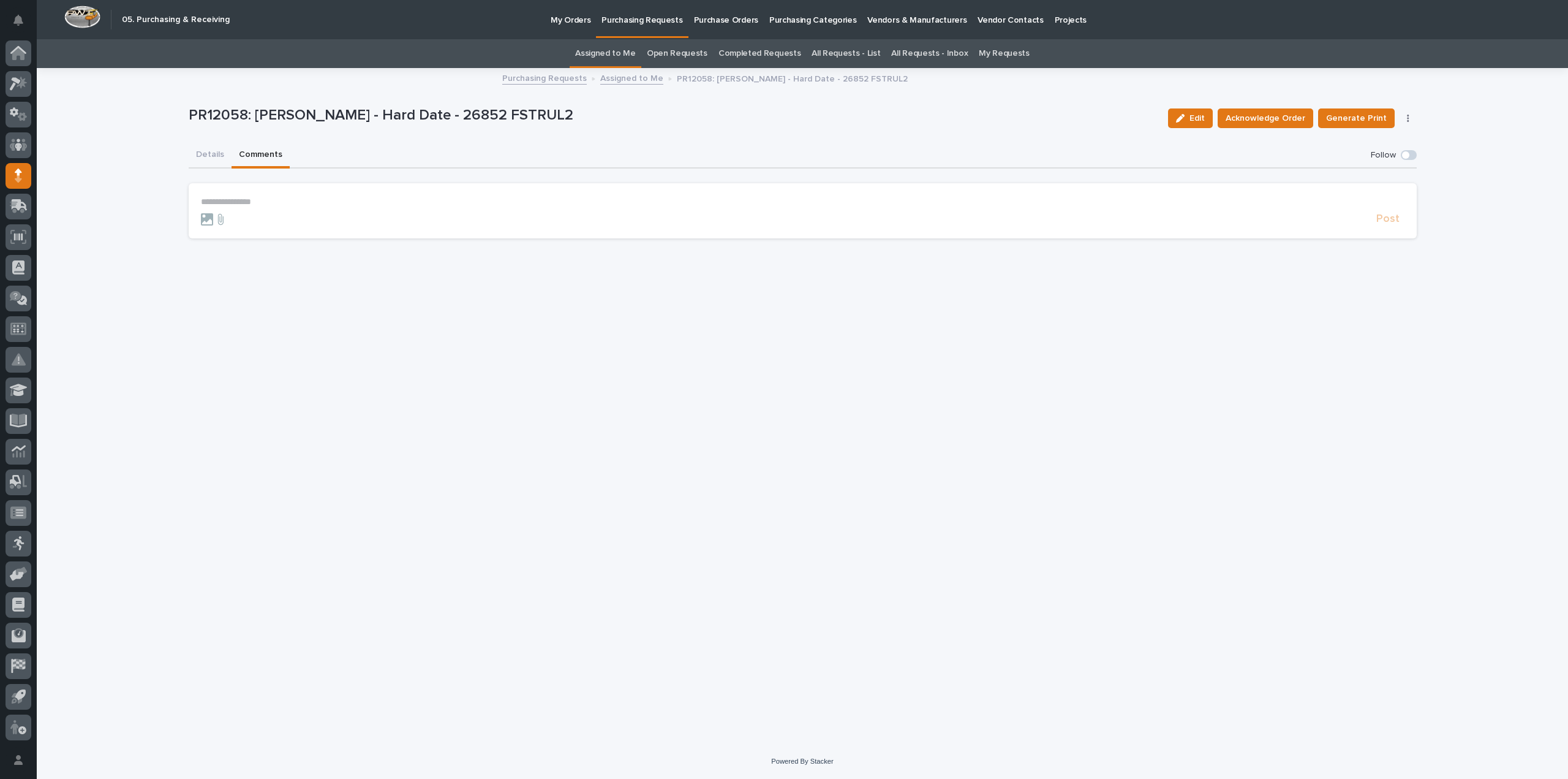
click at [255, 205] on p "**********" at bounding box center [802, 202] width 1203 height 10
click at [247, 219] on span "[PERSON_NAME]" at bounding box center [238, 220] width 68 height 8
click at [268, 207] on p "**********" at bounding box center [802, 203] width 1203 height 13
click at [1400, 226] on button "Post" at bounding box center [1388, 224] width 33 height 14
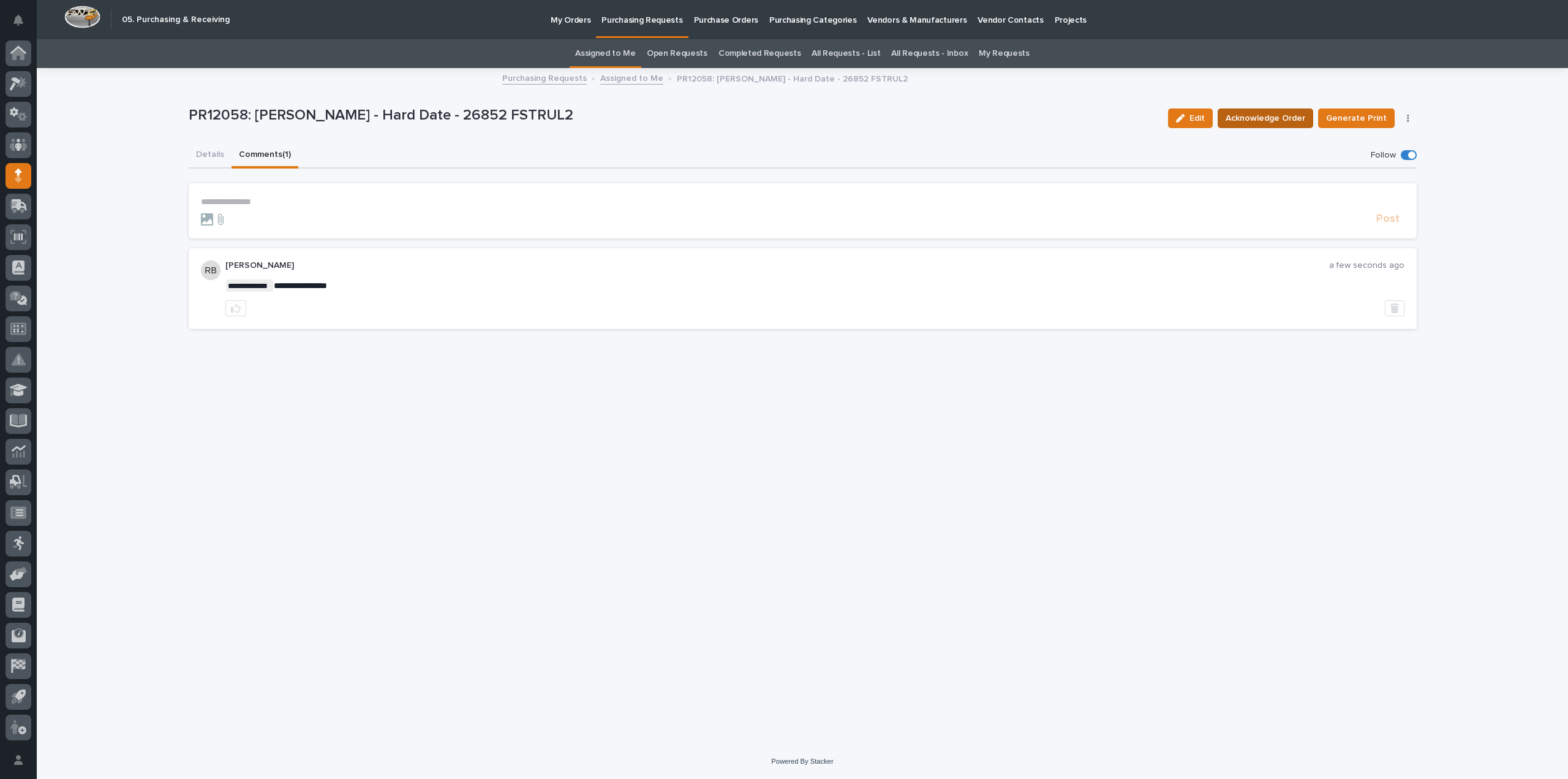
click at [1277, 121] on span "Acknowledge Order" at bounding box center [1265, 118] width 79 height 15
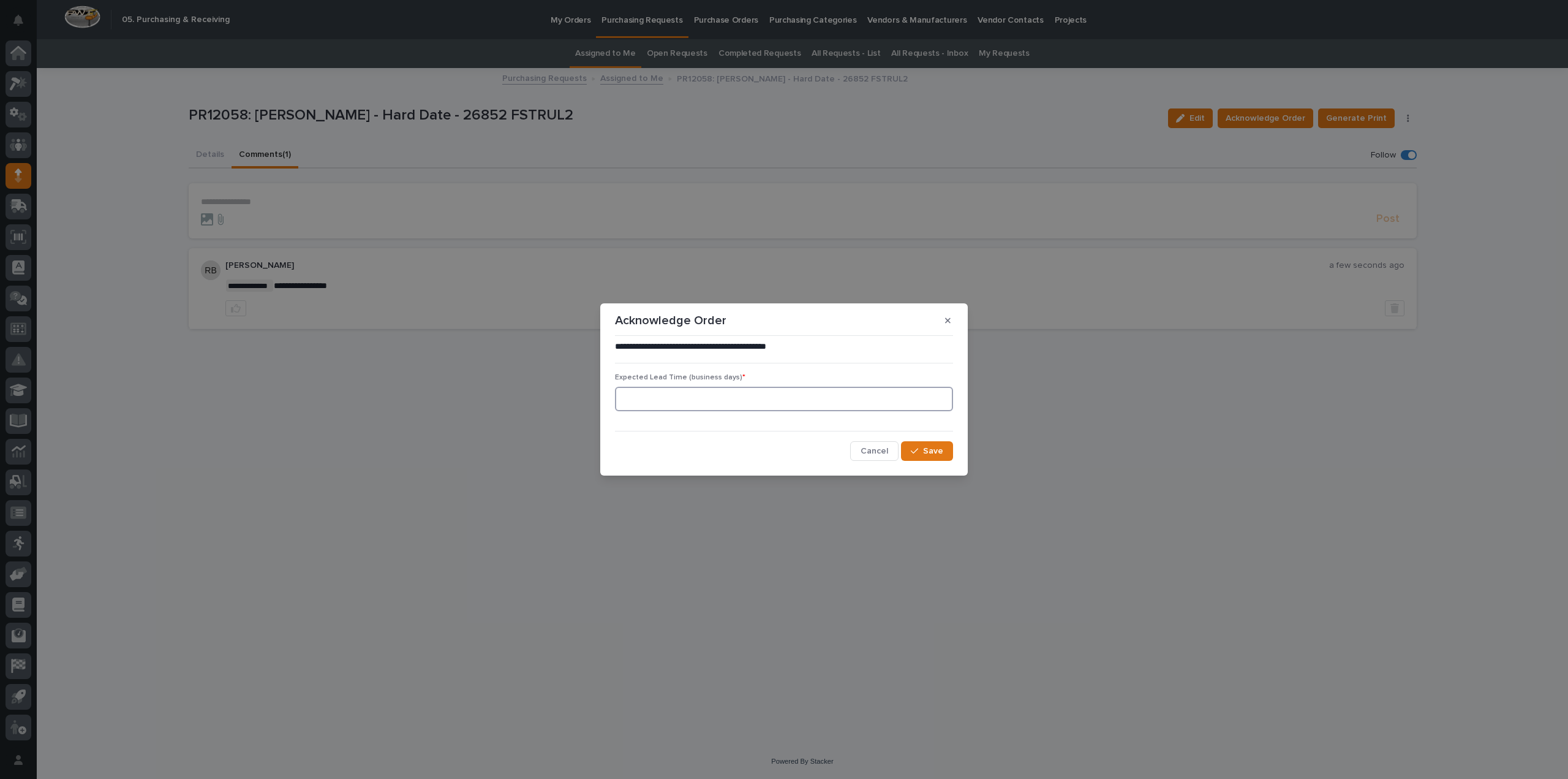
click at [761, 394] on input at bounding box center [784, 399] width 338 height 24
type input "0"
click at [905, 455] on button "Save" at bounding box center [927, 451] width 52 height 20
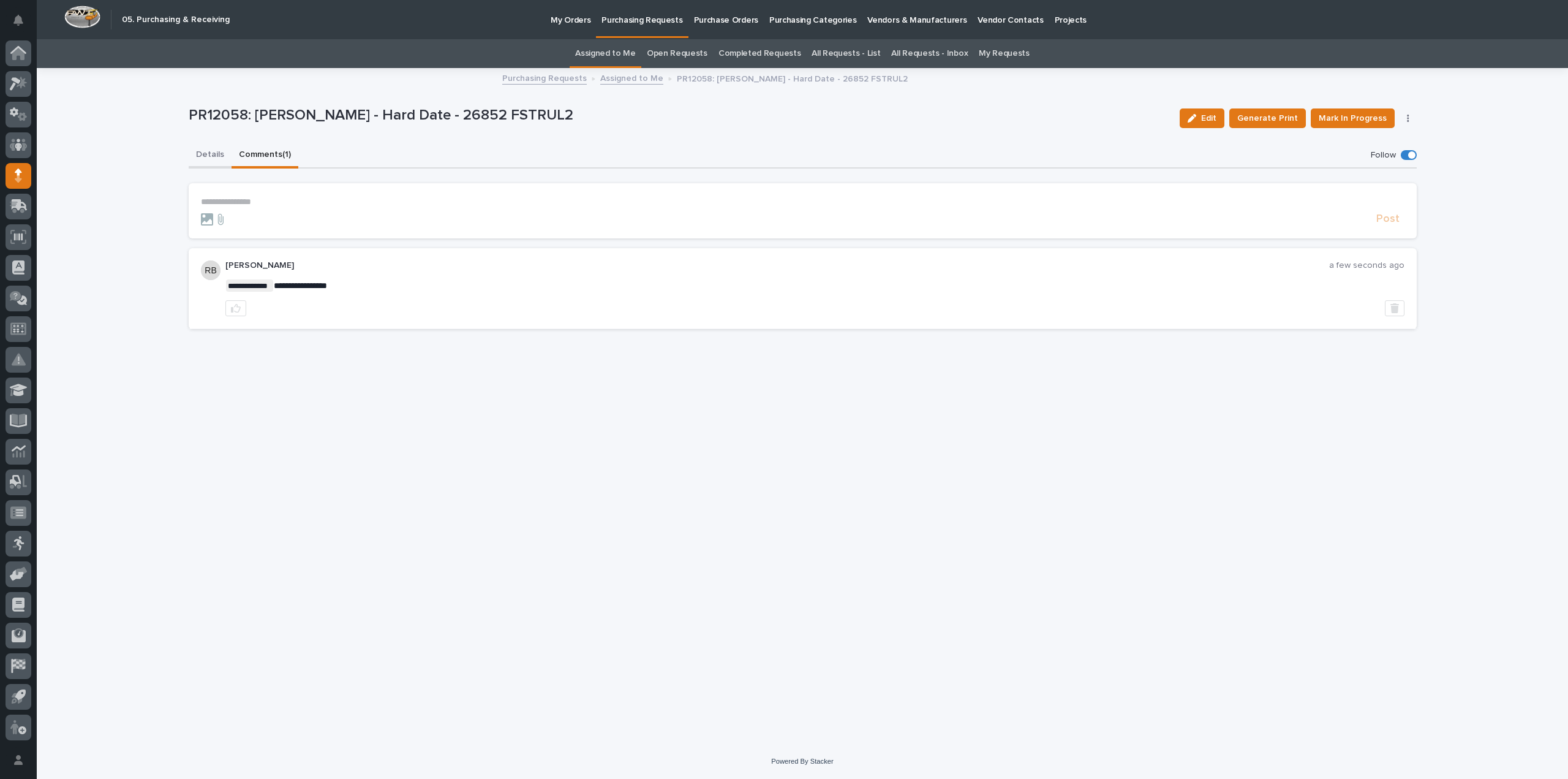
click at [208, 150] on button "Details" at bounding box center [209, 155] width 43 height 26
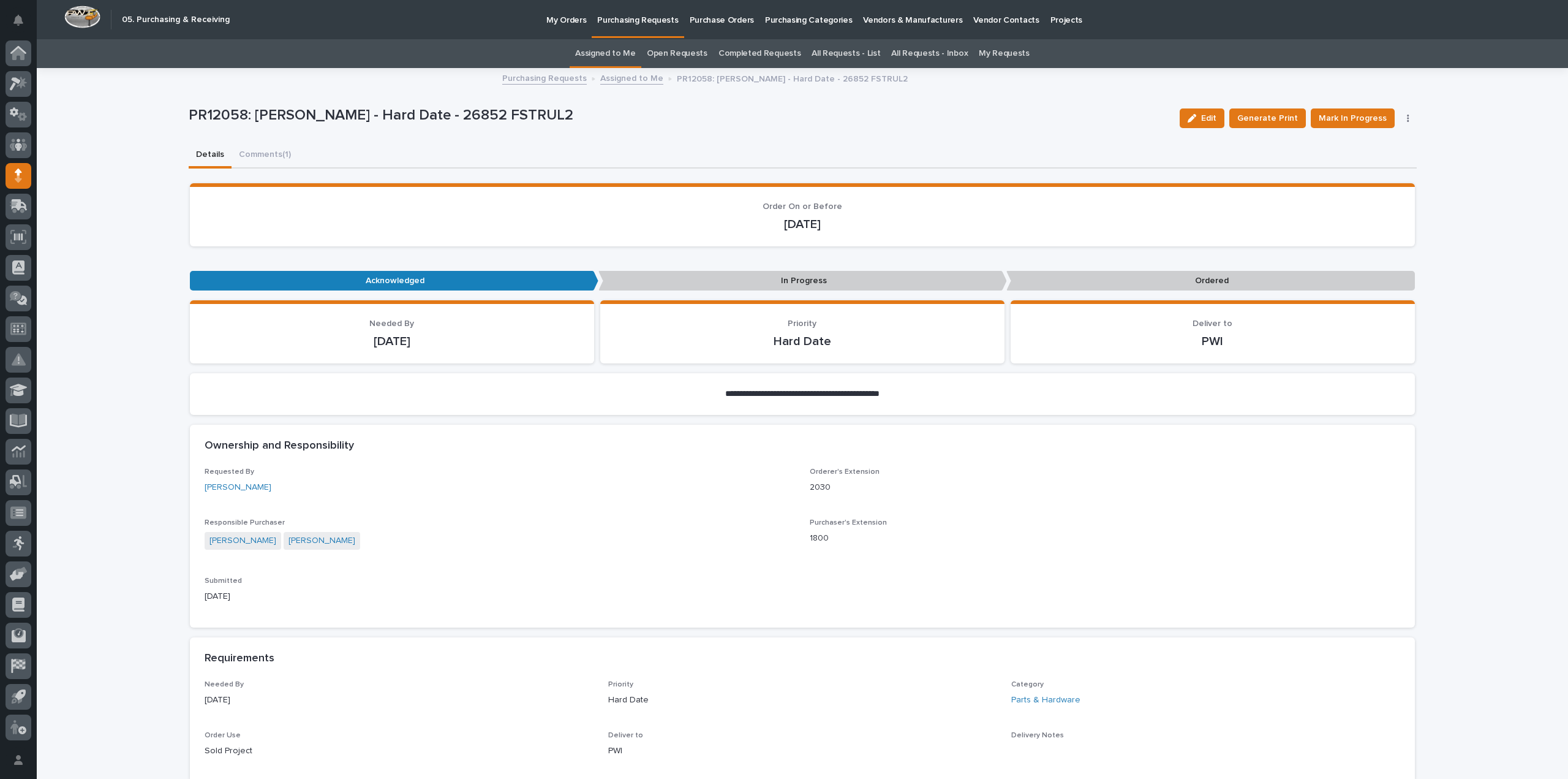
click at [626, 49] on link "Assigned to Me" at bounding box center [605, 53] width 61 height 29
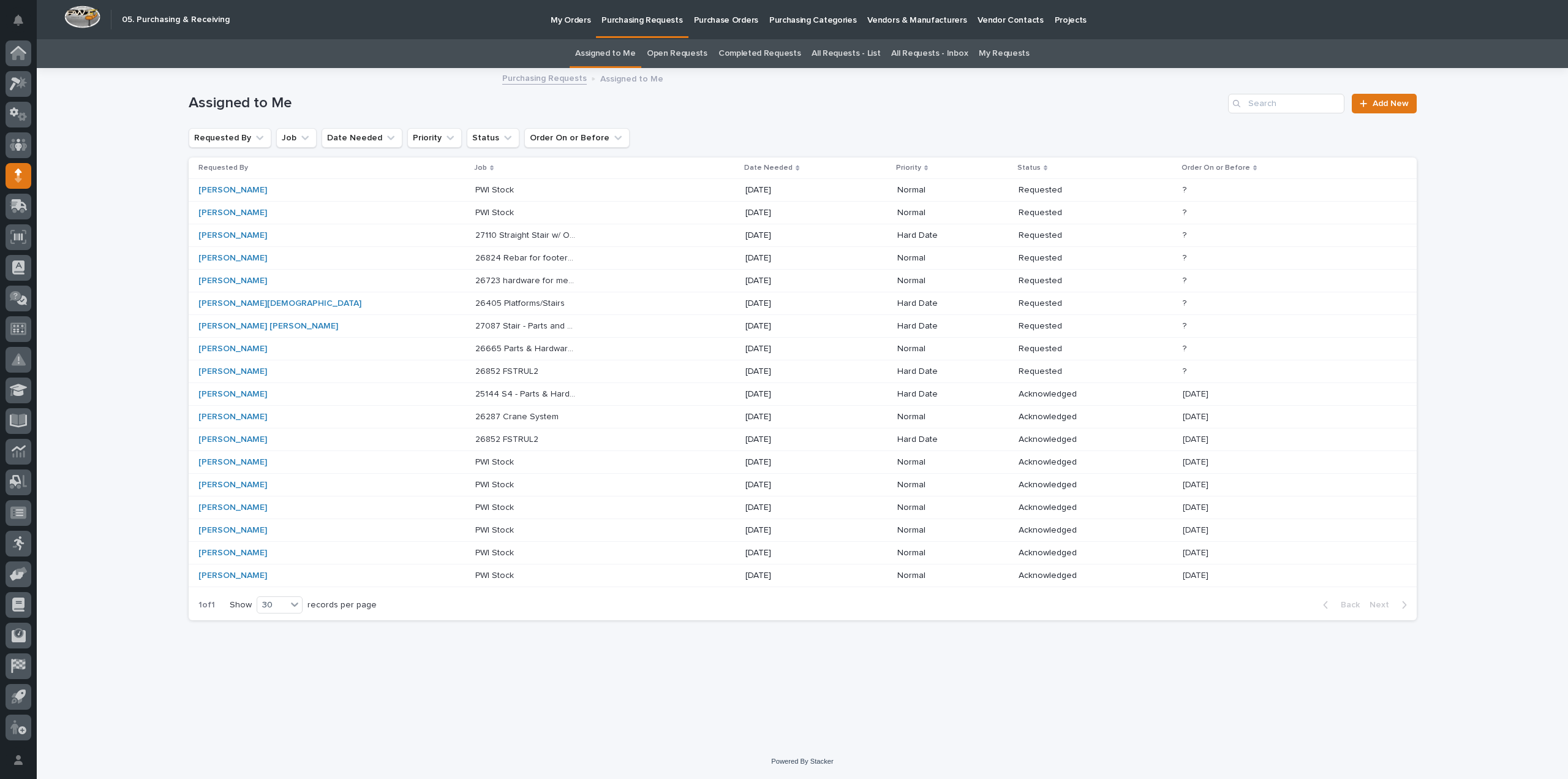
click at [497, 370] on p at bounding box center [526, 371] width 103 height 10
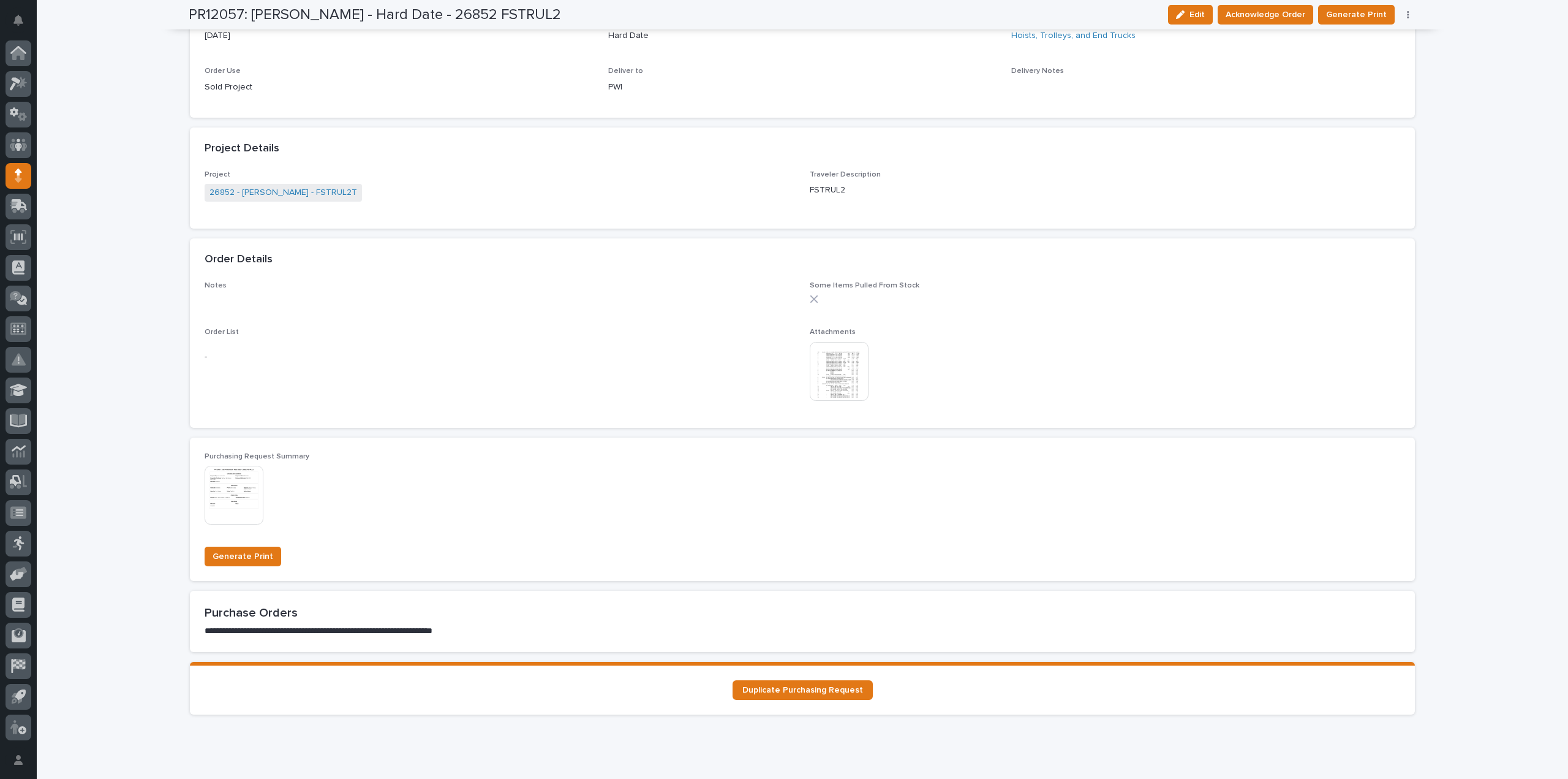
scroll to position [613, 0]
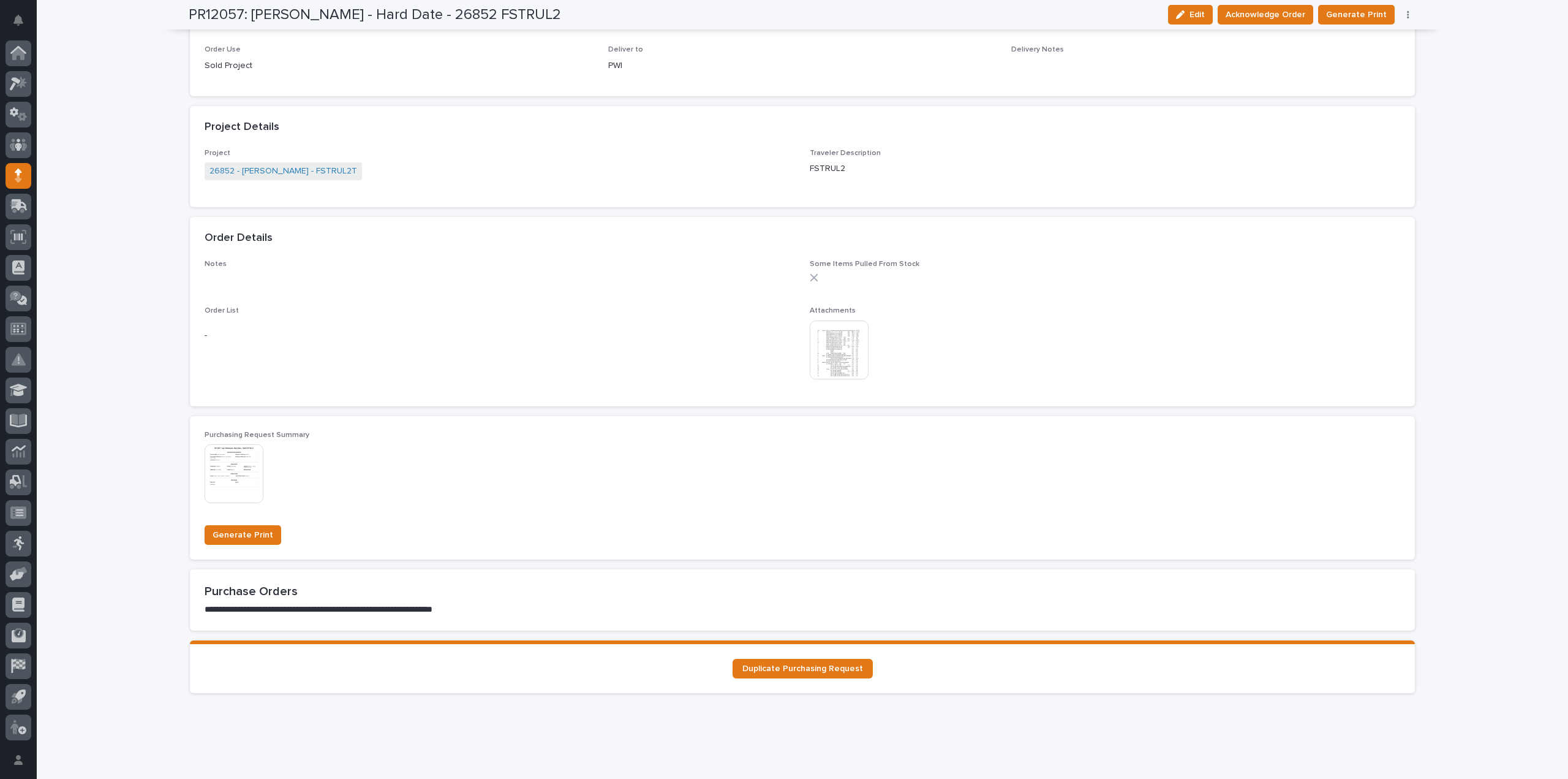
click at [817, 364] on img at bounding box center [839, 349] width 59 height 59
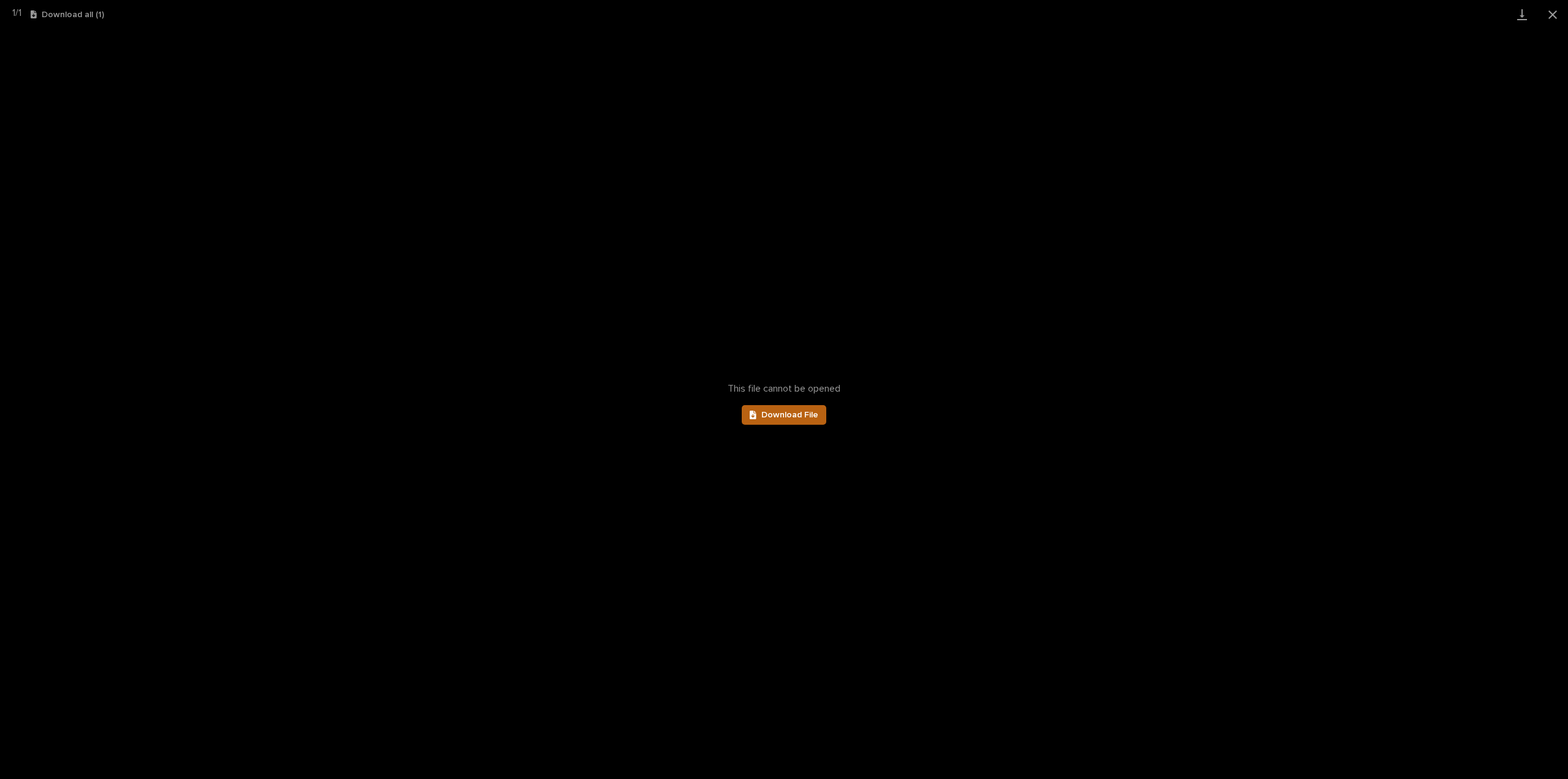
click at [768, 409] on link "Download File" at bounding box center [784, 415] width 84 height 20
drag, startPoint x: 1556, startPoint y: 12, endPoint x: 1477, endPoint y: 14, distance: 79.0
click at [1556, 12] on button "Close gallery" at bounding box center [1552, 14] width 31 height 29
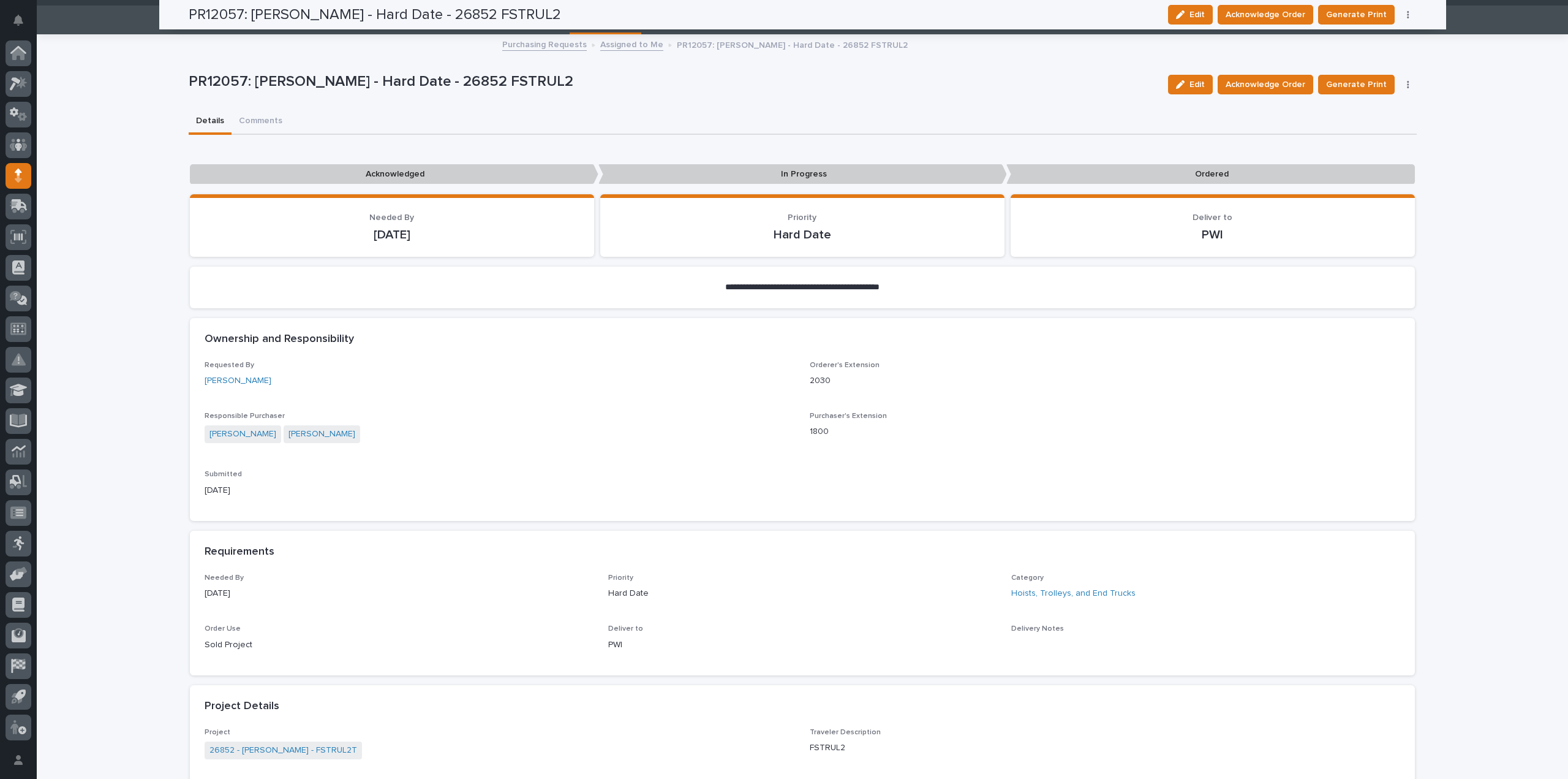
scroll to position [0, 0]
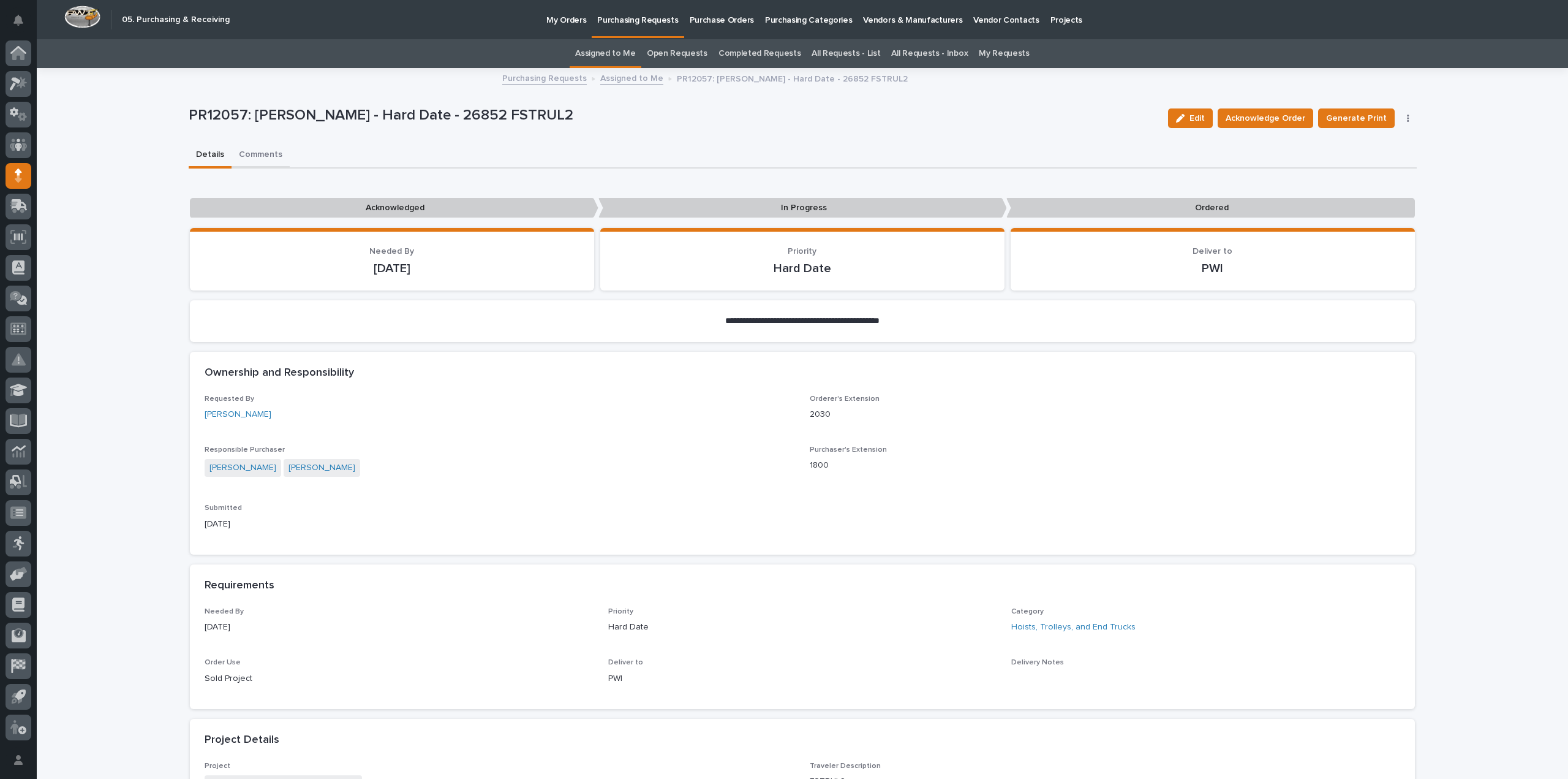
click at [262, 153] on button "Comments" at bounding box center [261, 155] width 58 height 26
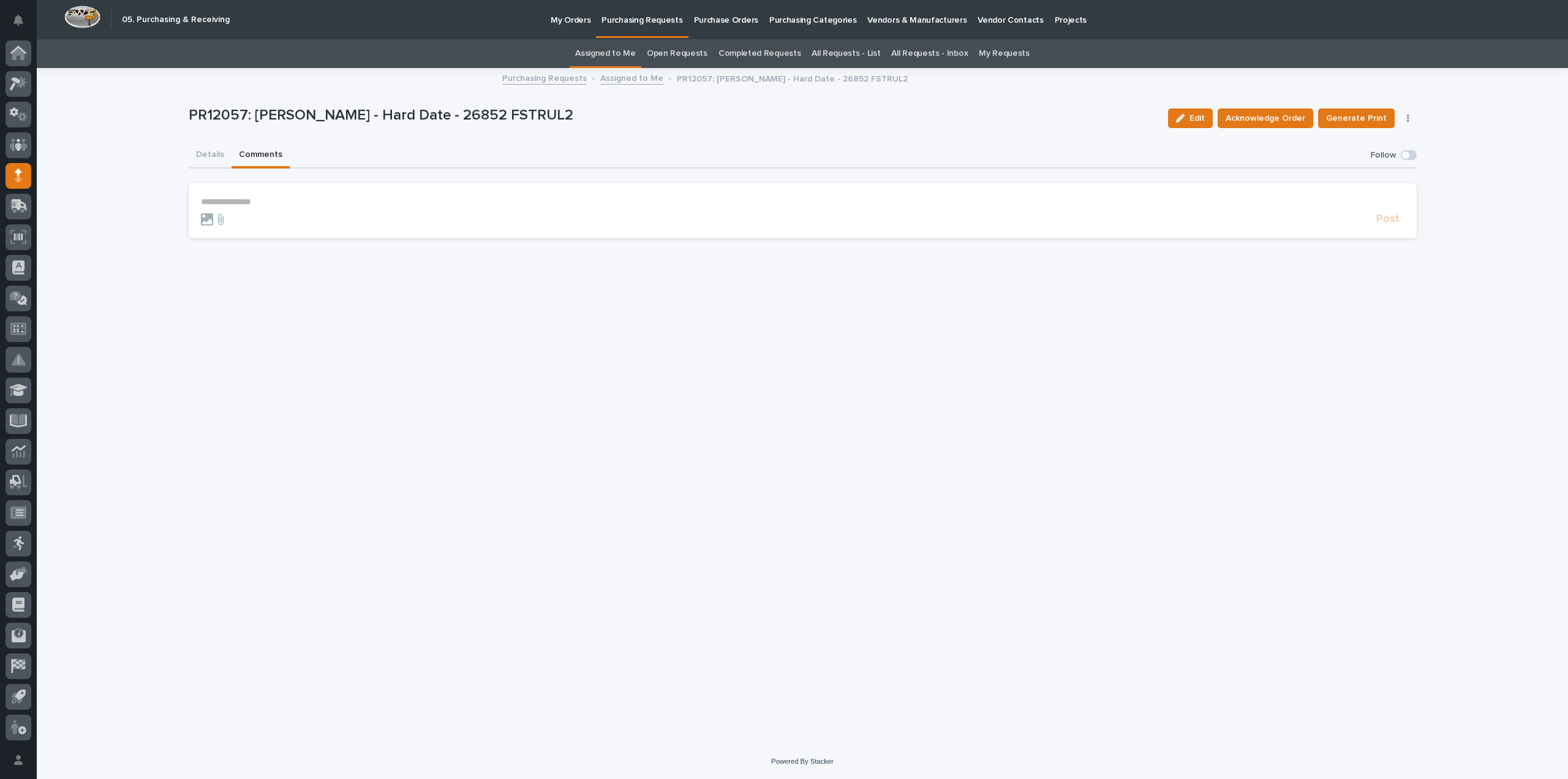
click at [232, 207] on p "**********" at bounding box center [802, 202] width 1203 height 10
click at [233, 231] on span "[PERSON_NAME]" at bounding box center [238, 232] width 68 height 8
click at [280, 203] on p "**********" at bounding box center [802, 203] width 1203 height 13
click at [1391, 225] on span "Post" at bounding box center [1388, 224] width 23 height 14
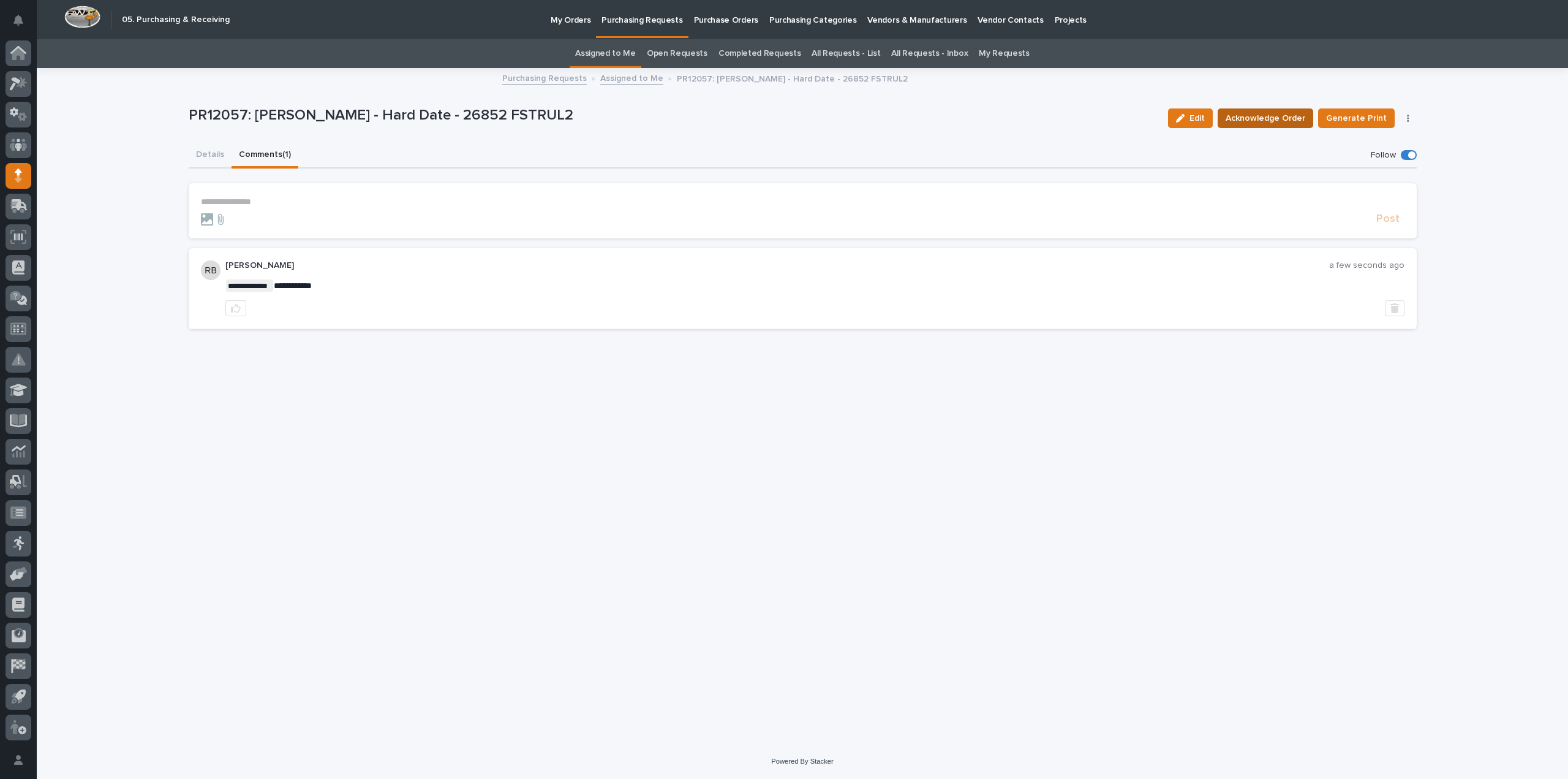
click at [1261, 121] on span "Acknowledge Order" at bounding box center [1265, 118] width 79 height 15
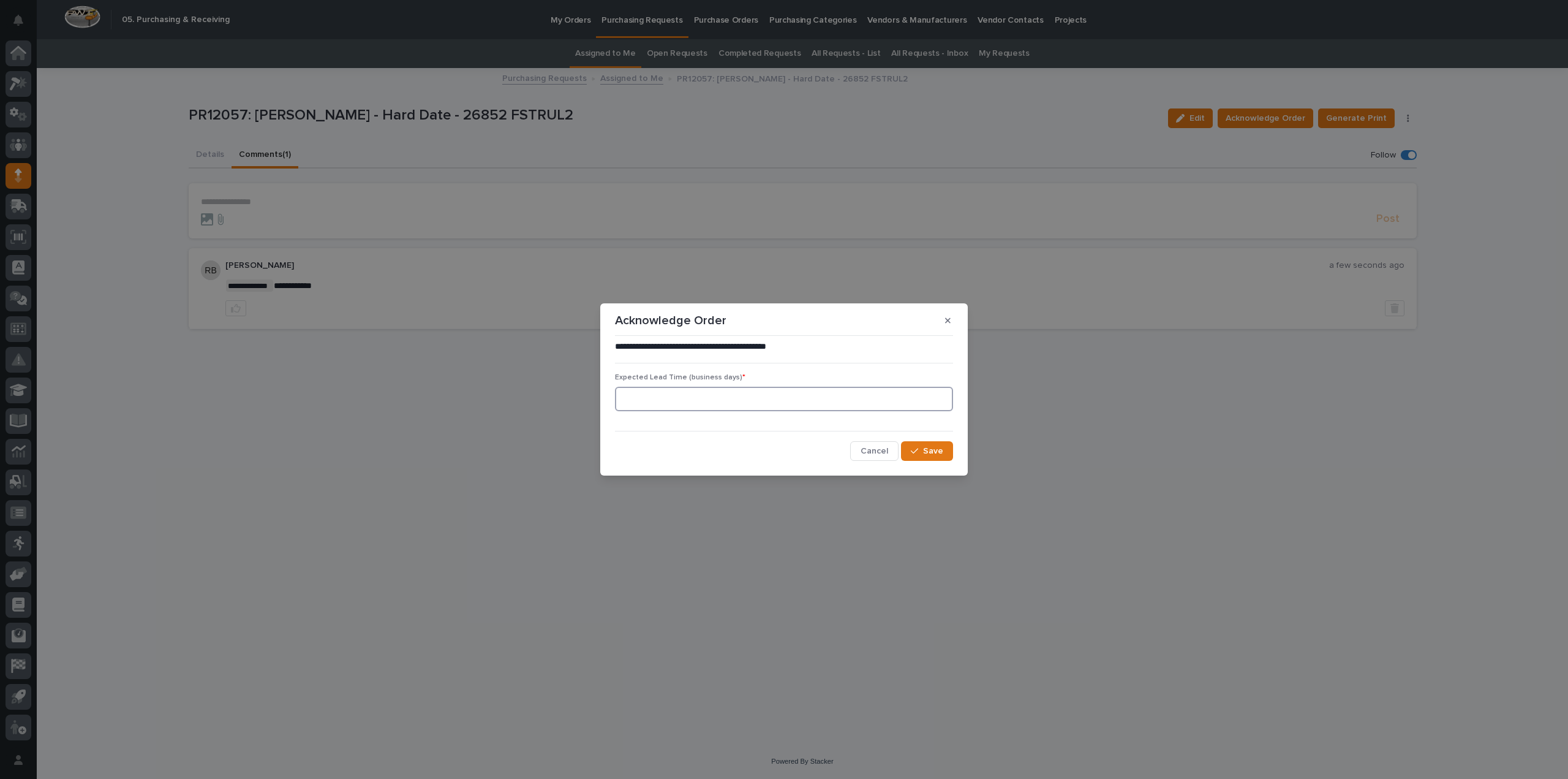
click at [710, 400] on input at bounding box center [784, 399] width 338 height 24
type input "0"
click at [921, 449] on div "button" at bounding box center [916, 451] width 13 height 8
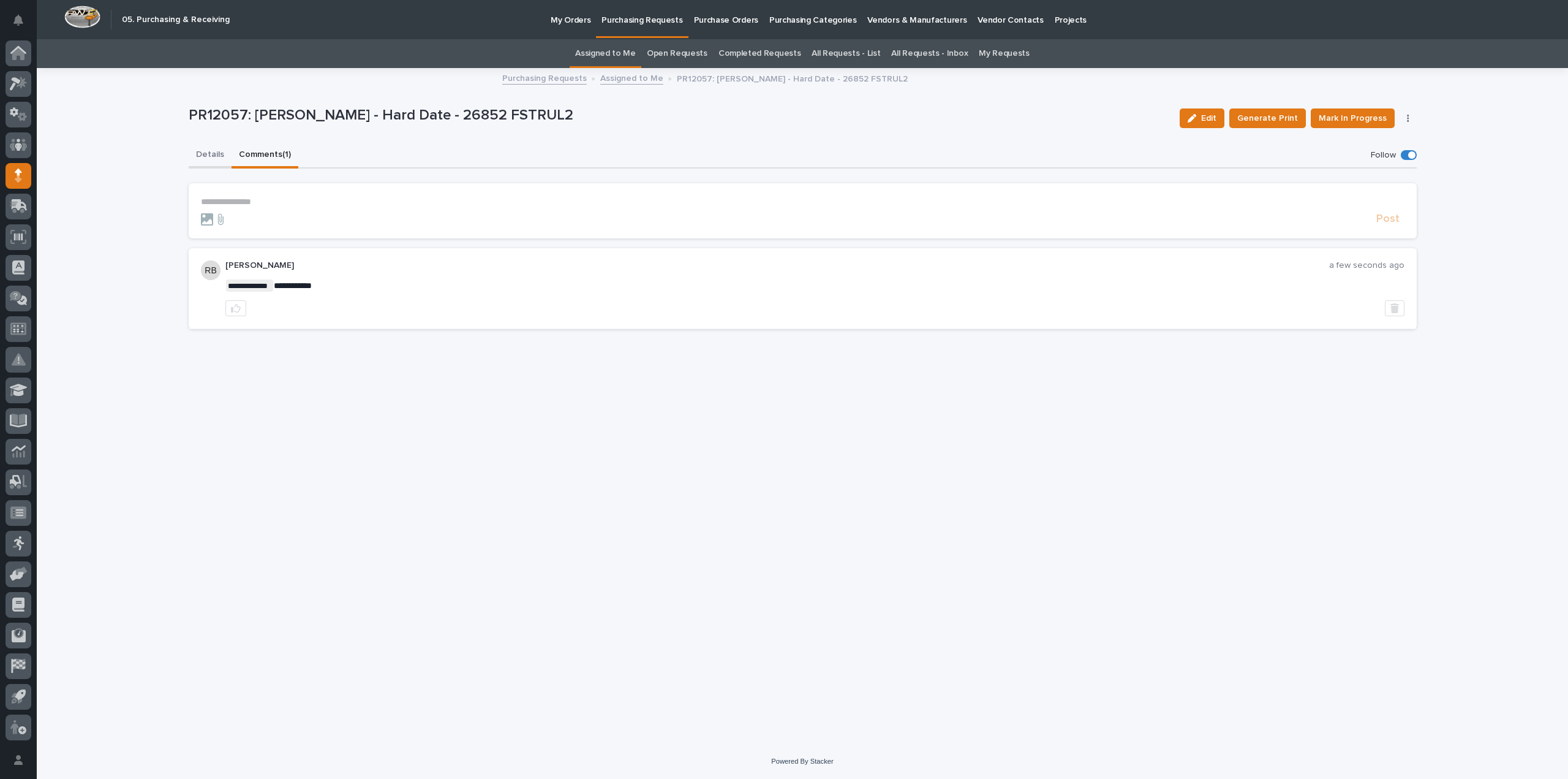
drag, startPoint x: 209, startPoint y: 154, endPoint x: 844, endPoint y: 100, distance: 637.3
click at [209, 154] on button "Details" at bounding box center [209, 155] width 43 height 26
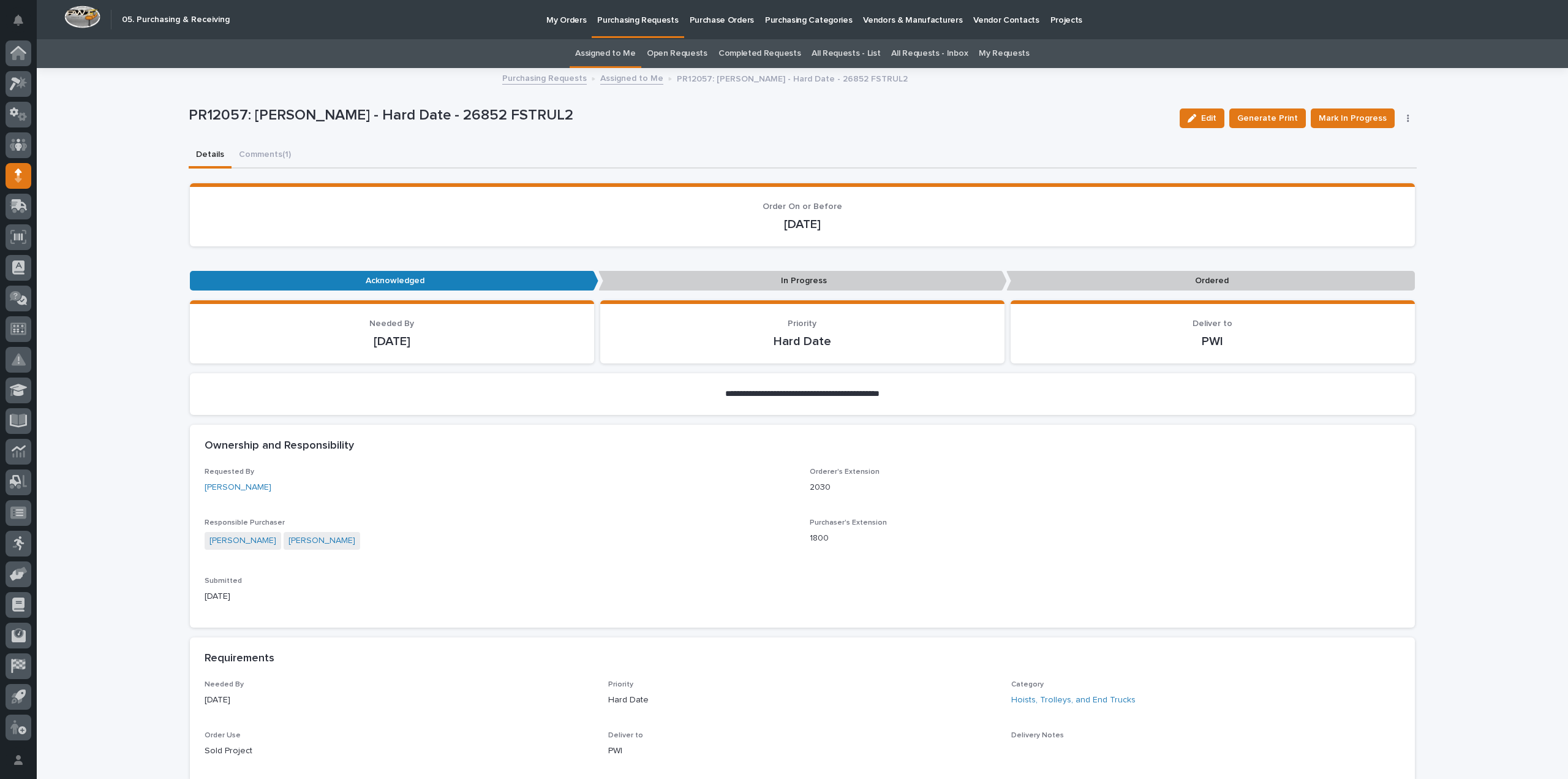
click at [629, 52] on link "Assigned to Me" at bounding box center [605, 53] width 61 height 29
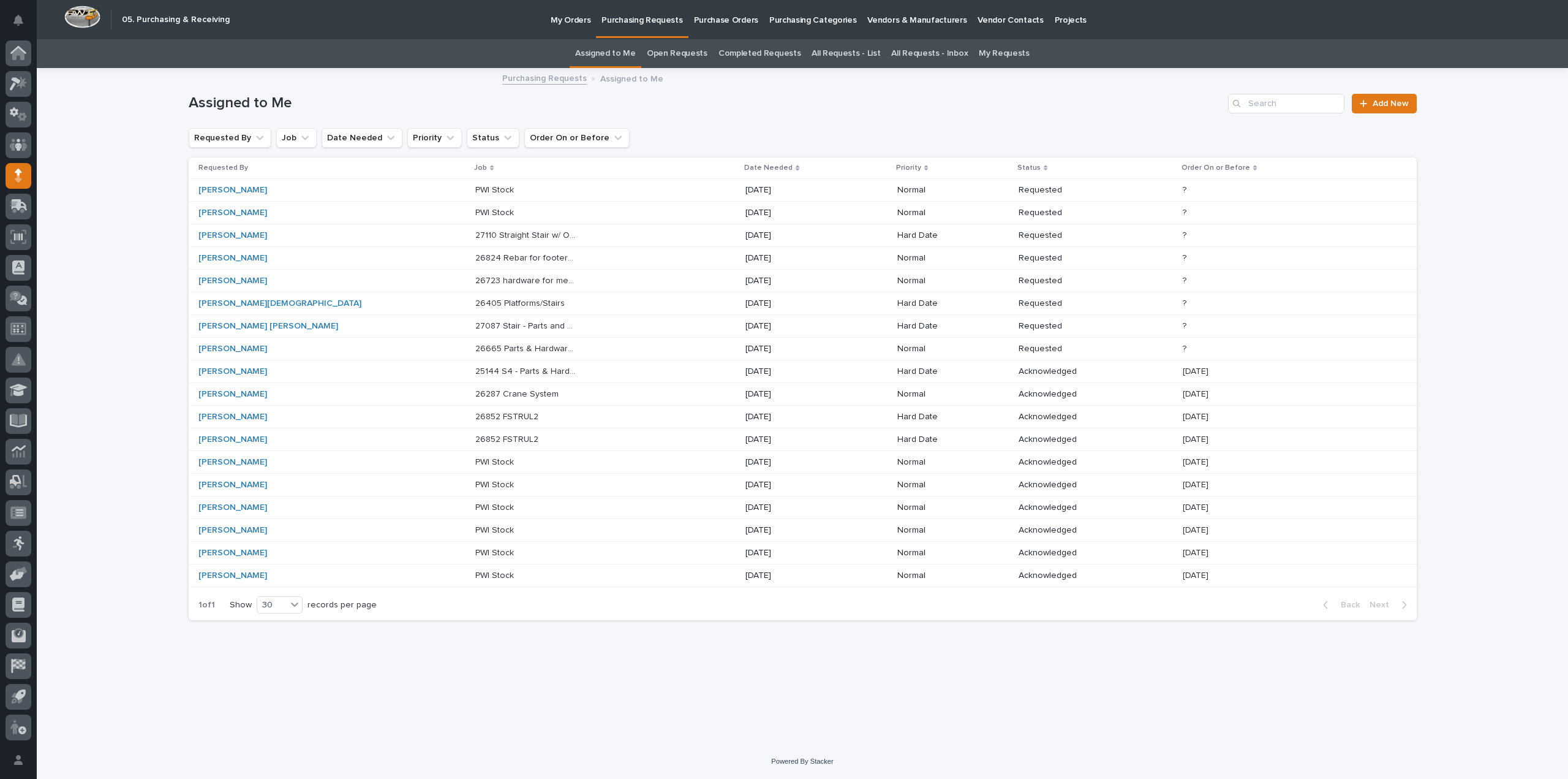
click at [475, 323] on p "27087 Stair - Parts and Hardware" at bounding box center [528, 324] width 105 height 13
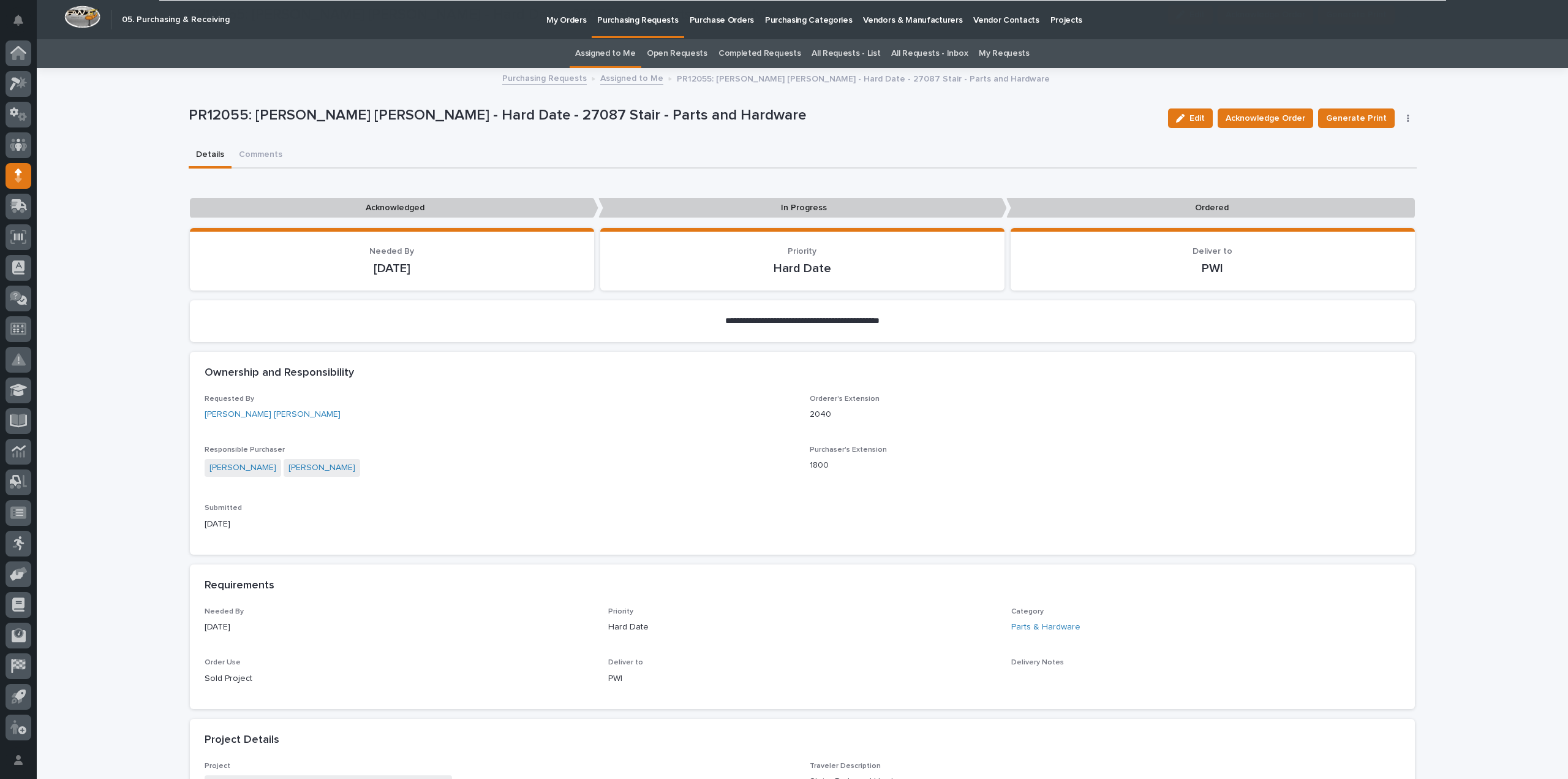
scroll to position [490, 0]
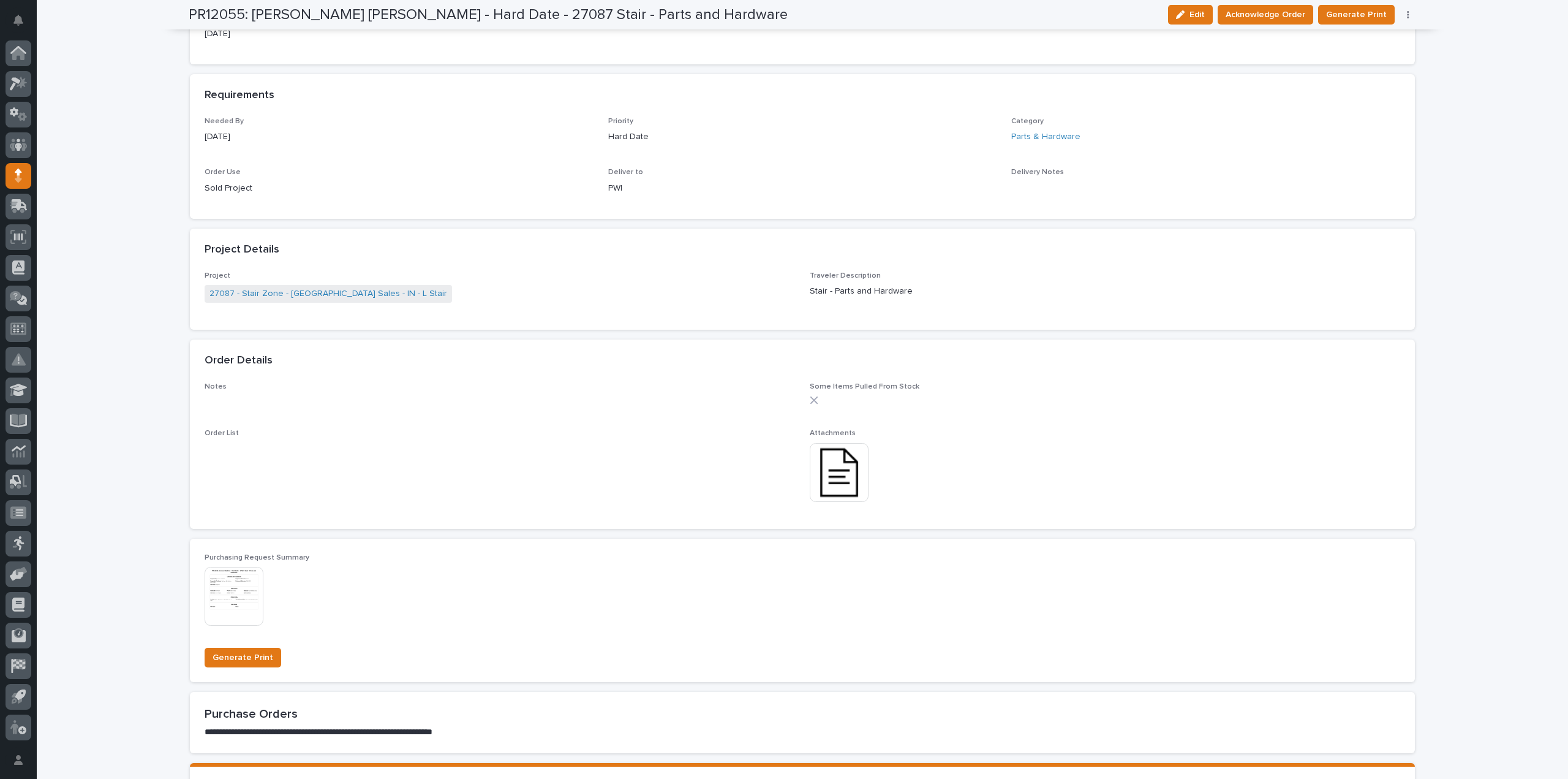
click at [813, 486] on img at bounding box center [839, 472] width 59 height 59
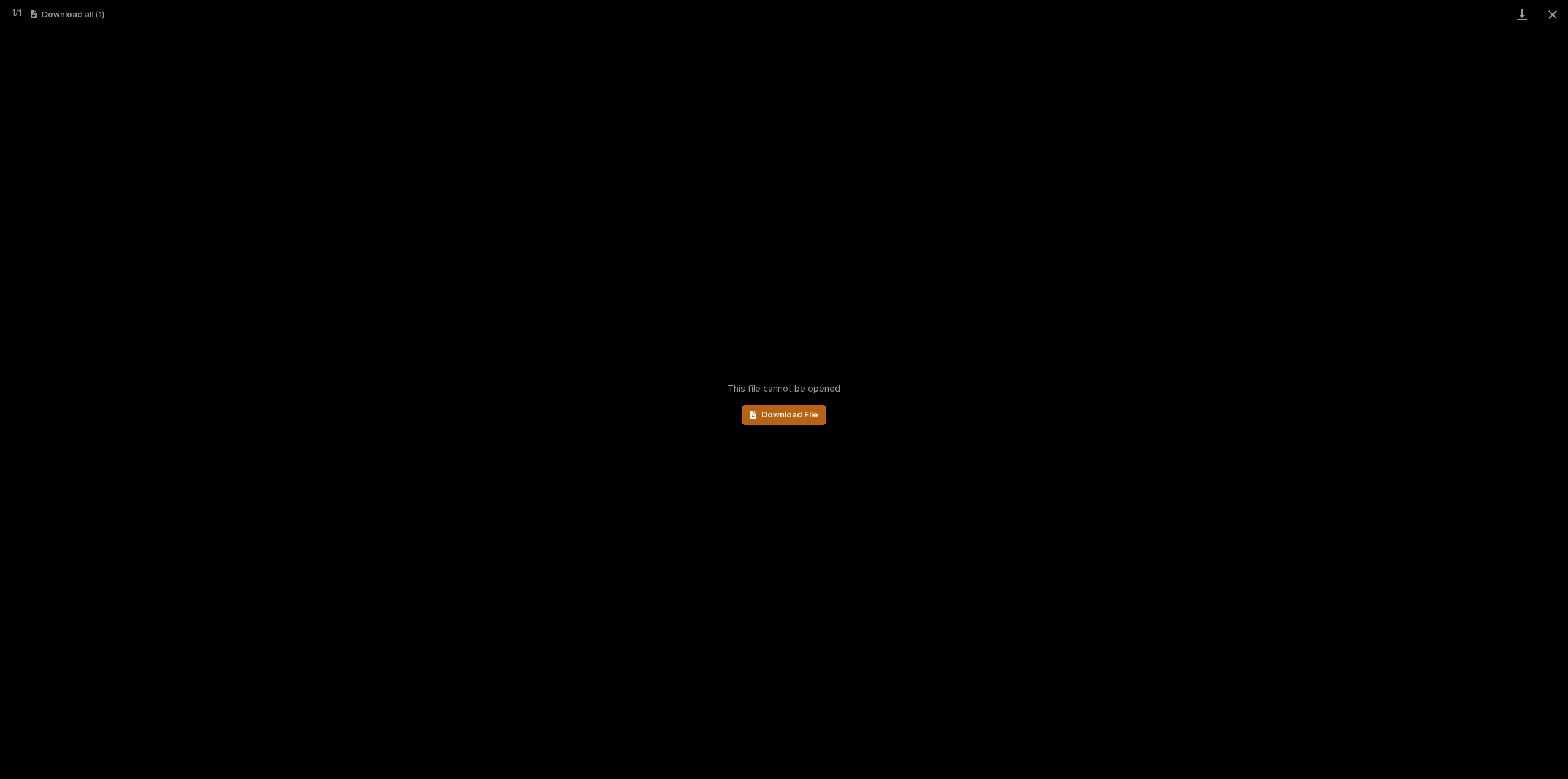
click at [790, 419] on span "Download File" at bounding box center [789, 415] width 57 height 8
click at [1555, 15] on button "Close gallery" at bounding box center [1552, 14] width 31 height 29
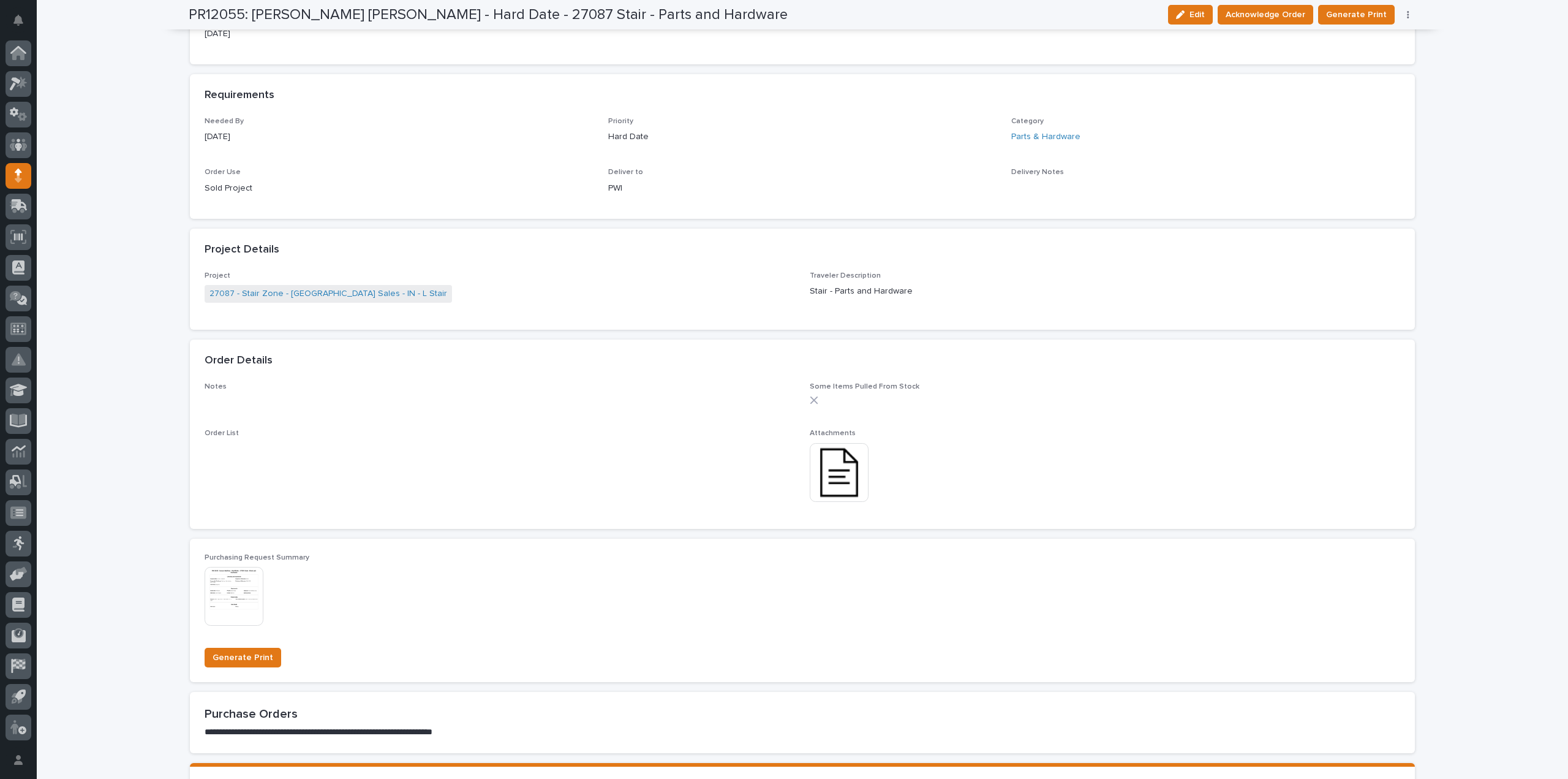
scroll to position [368, 0]
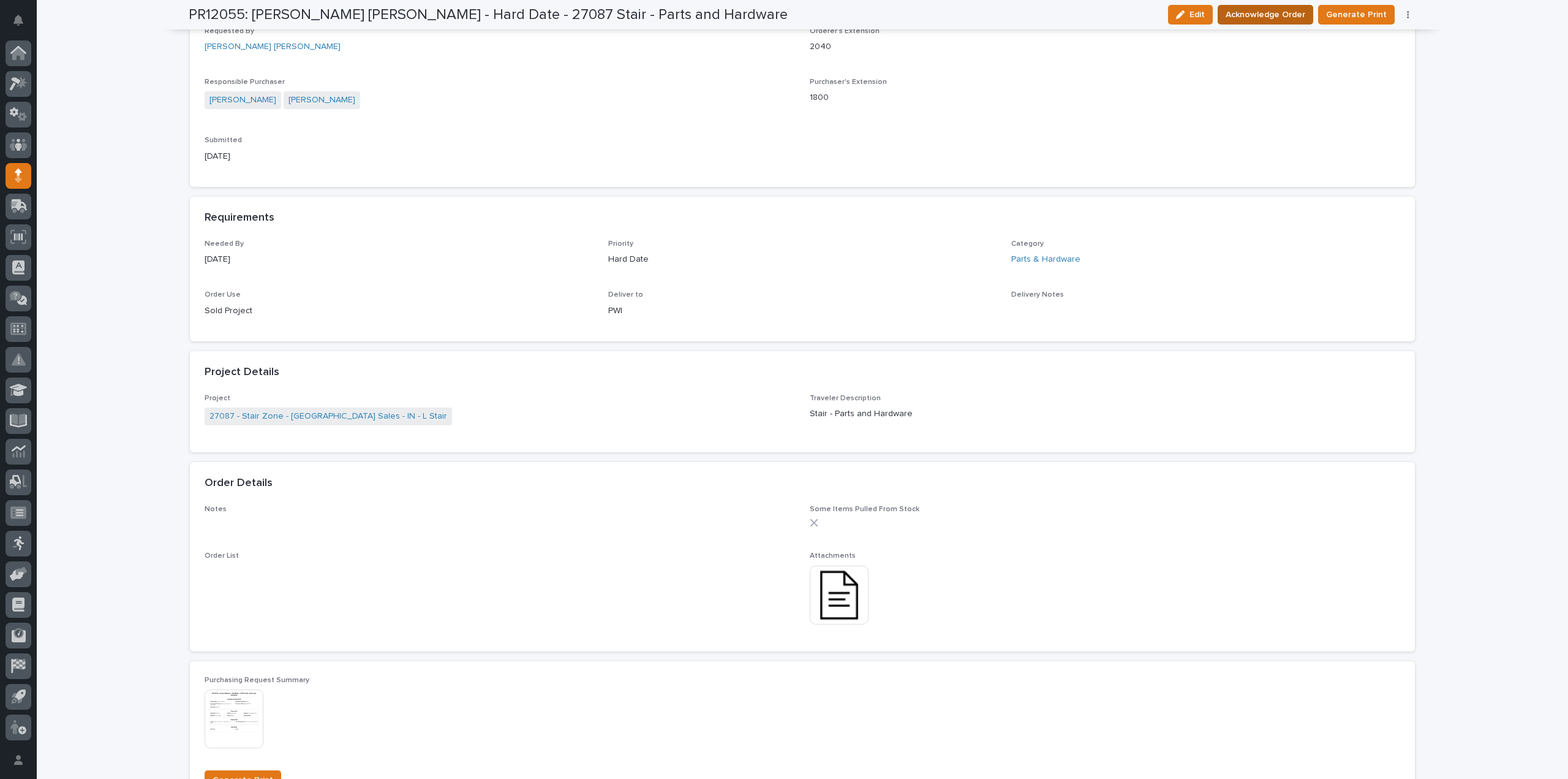
click at [1277, 10] on span "Acknowledge Order" at bounding box center [1265, 15] width 79 height 15
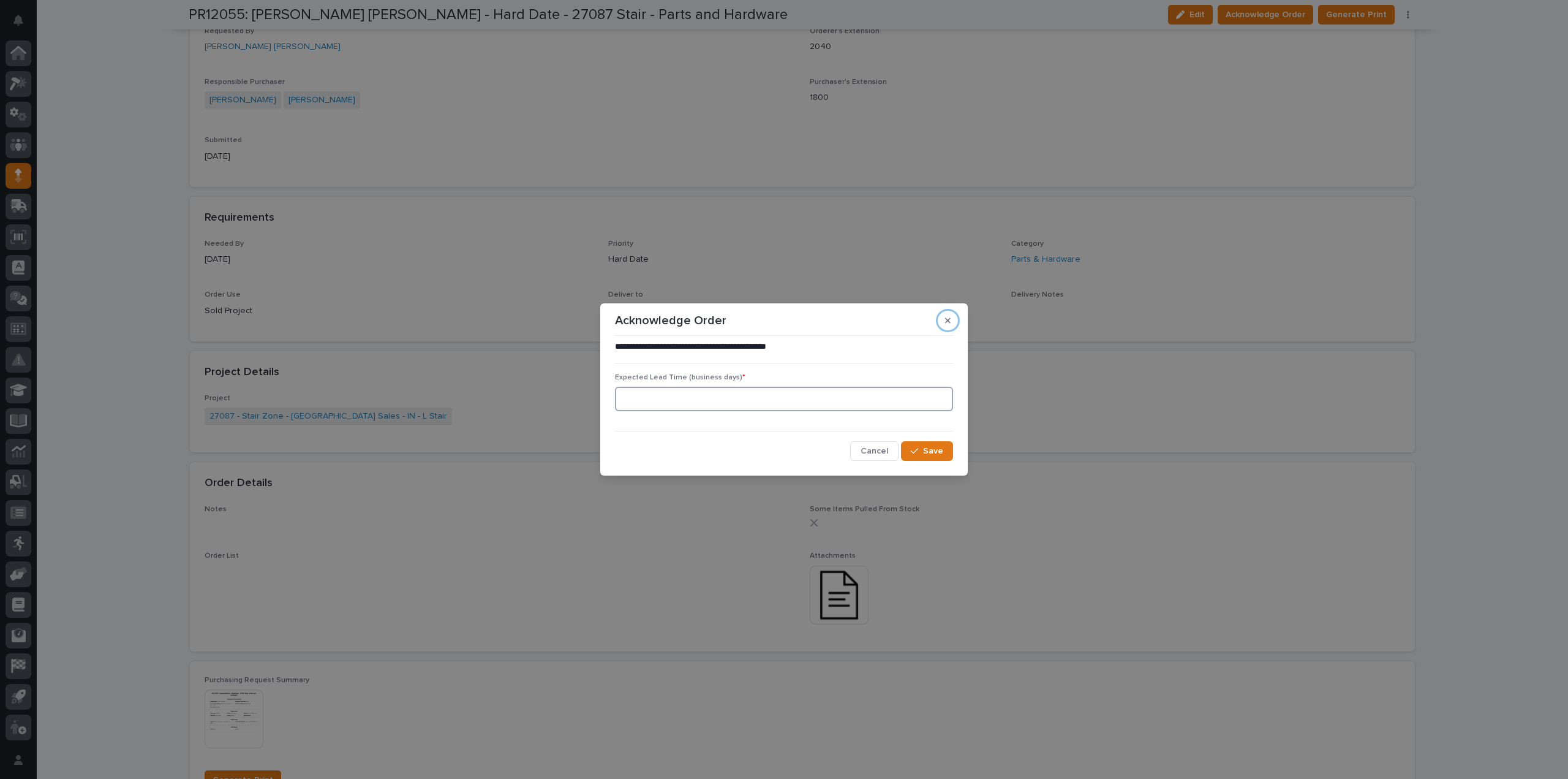
click at [649, 396] on input at bounding box center [784, 399] width 338 height 24
type input "0"
click at [935, 448] on span "Save" at bounding box center [933, 450] width 20 height 11
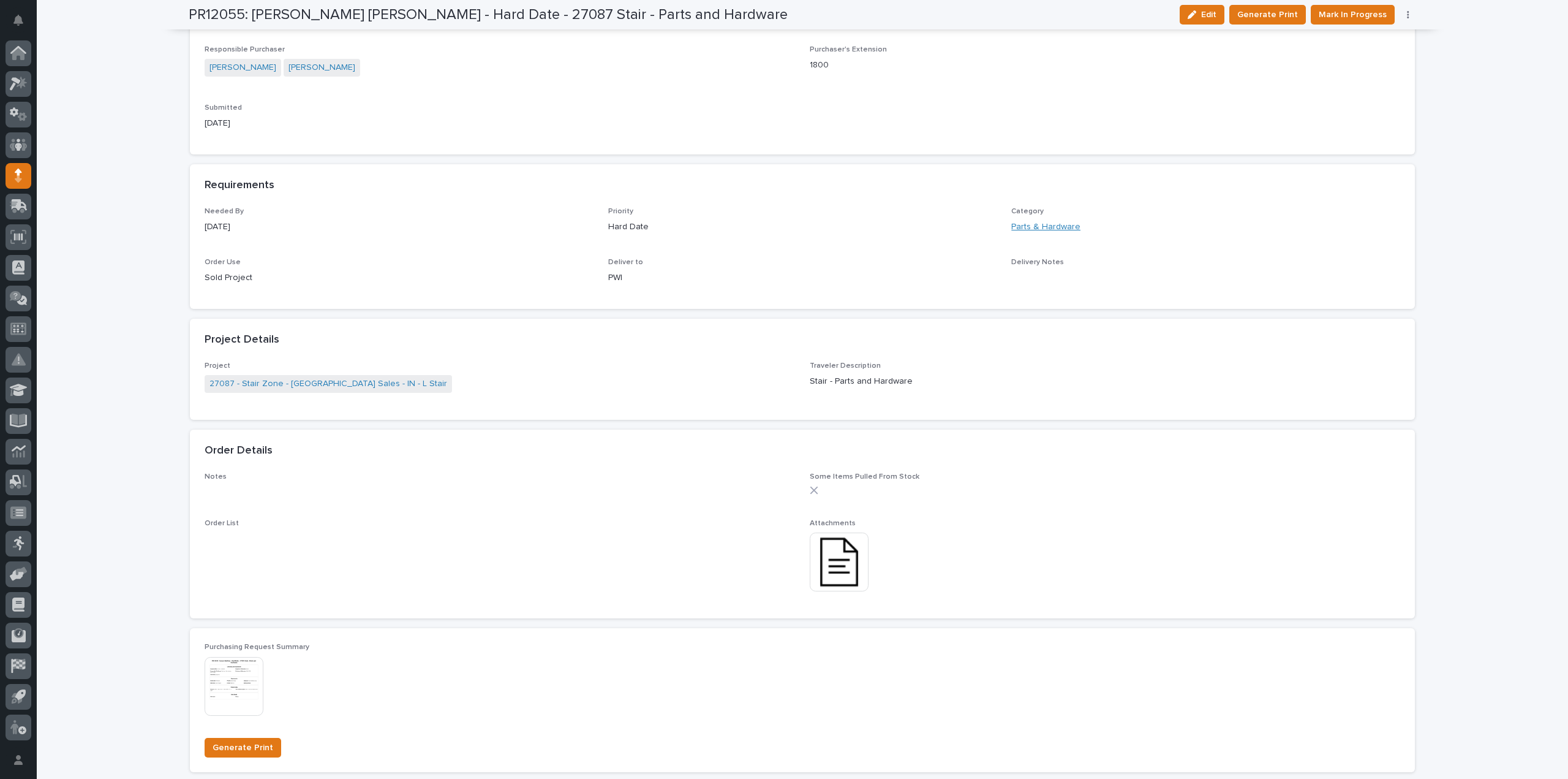
scroll to position [0, 0]
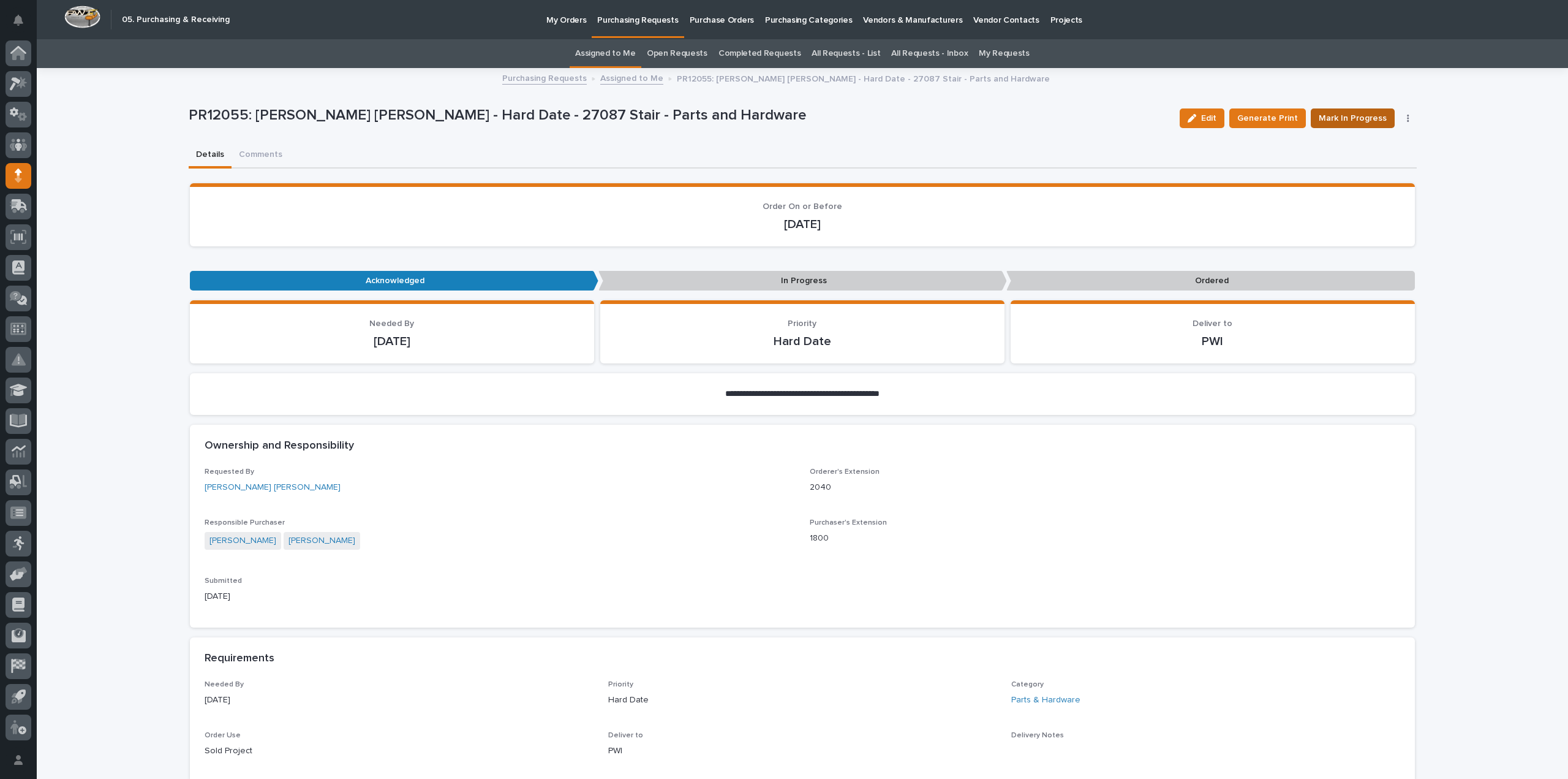
click at [1353, 118] on span "Mark In Progress" at bounding box center [1353, 118] width 68 height 15
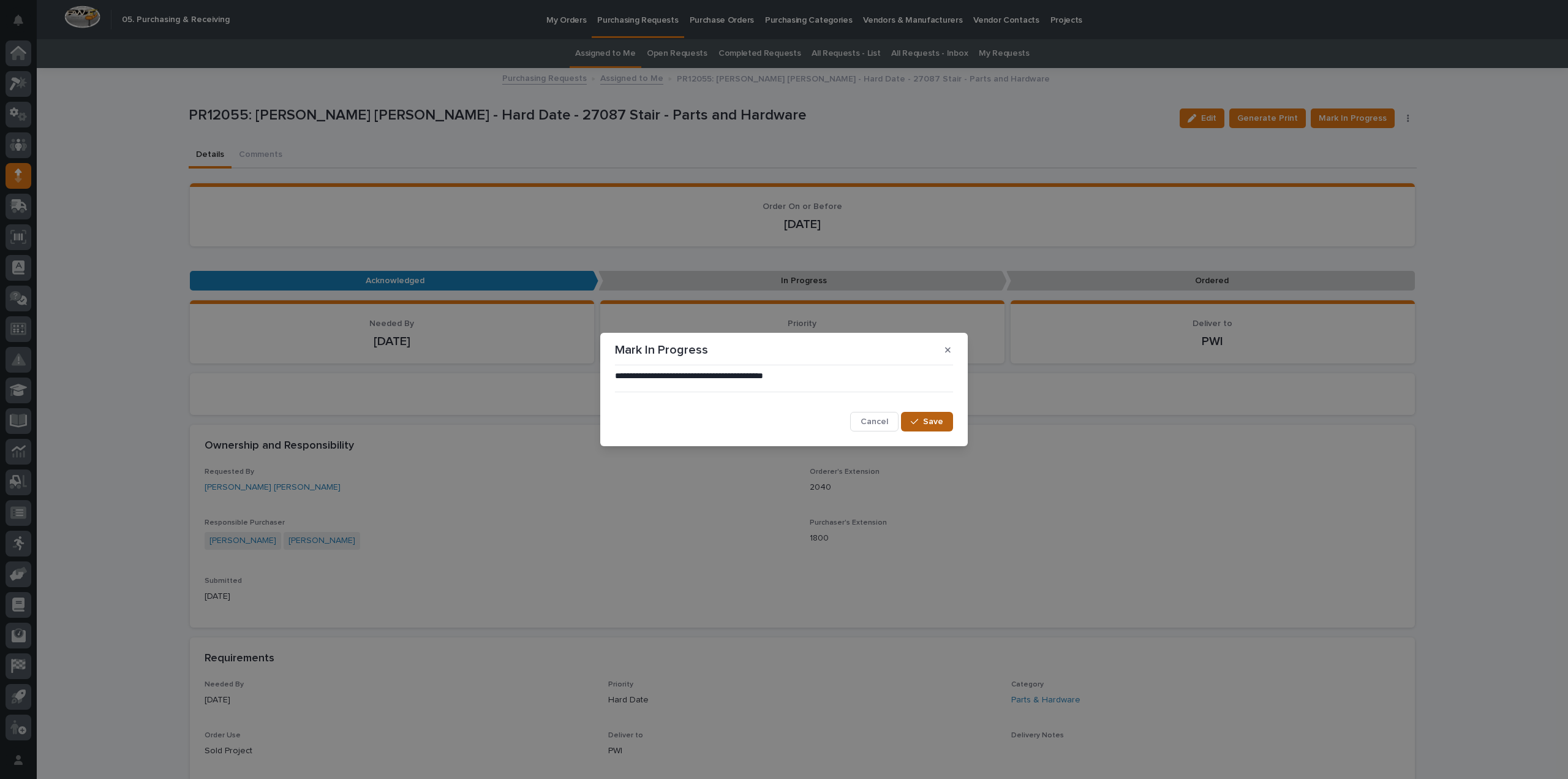
click at [944, 420] on button "Save" at bounding box center [927, 422] width 52 height 20
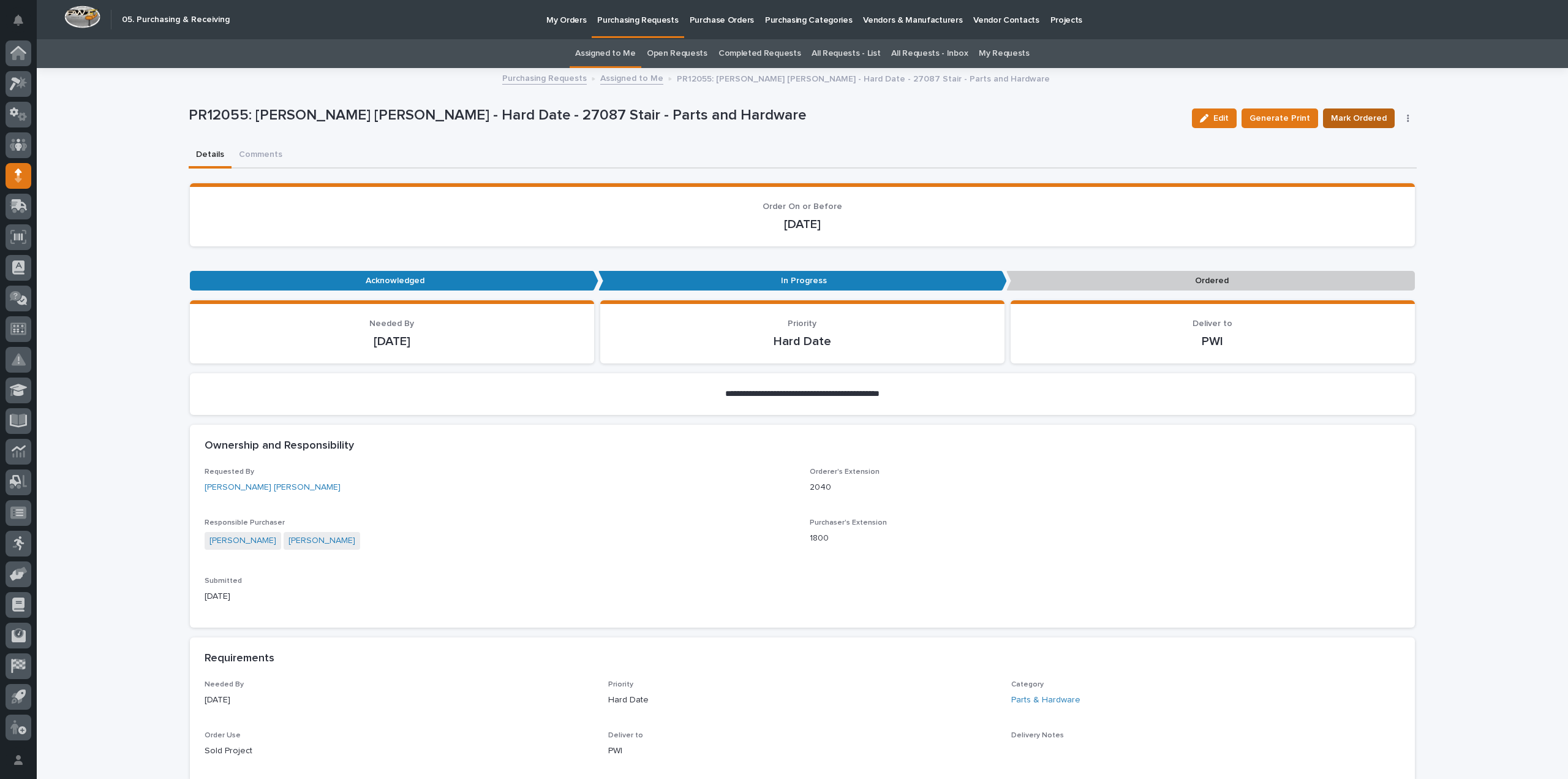
click at [1342, 113] on span "Mark Ordered" at bounding box center [1358, 118] width 56 height 15
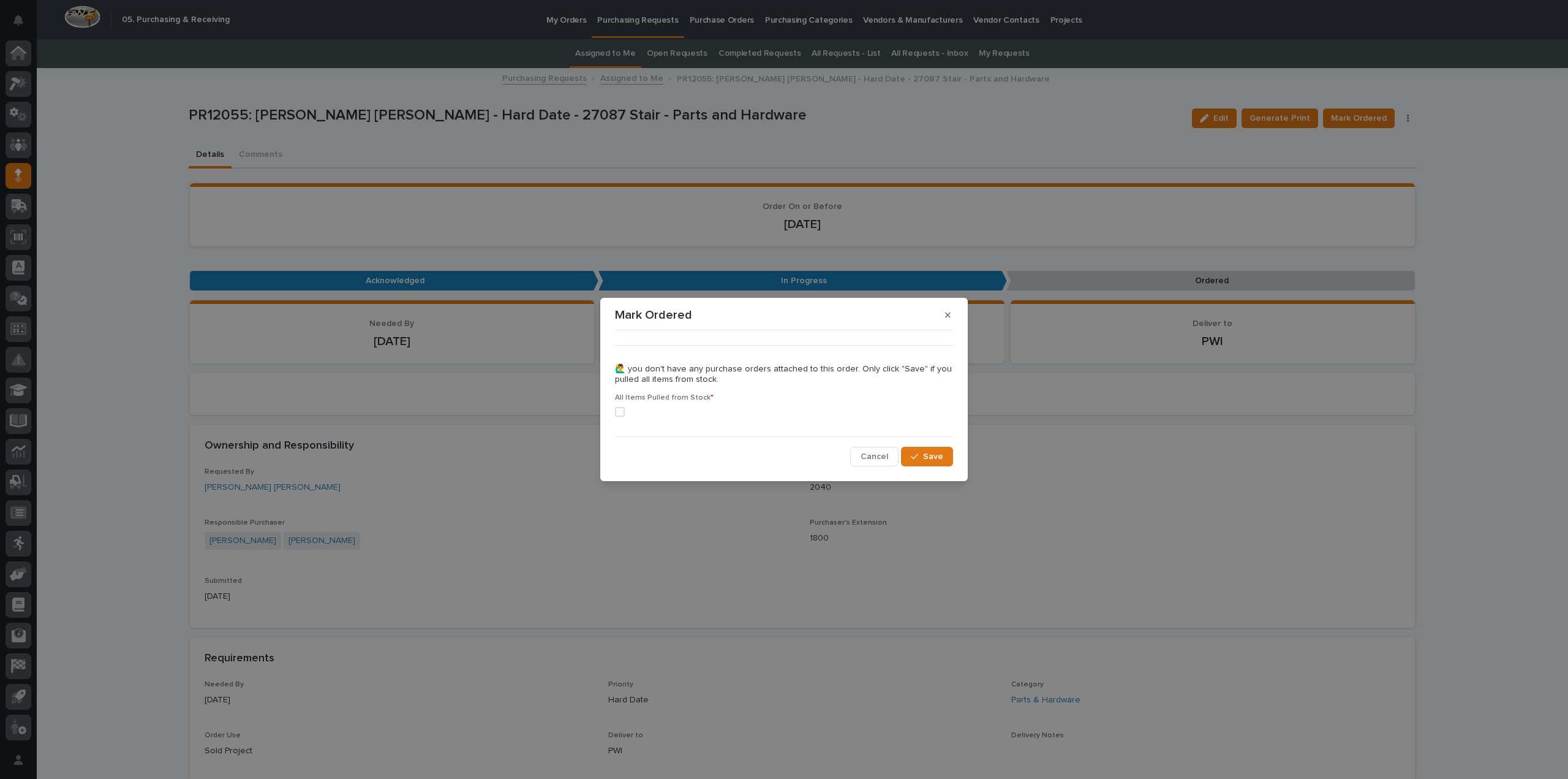
click at [621, 410] on span at bounding box center [620, 412] width 10 height 10
click at [911, 458] on icon "button" at bounding box center [914, 456] width 8 height 8
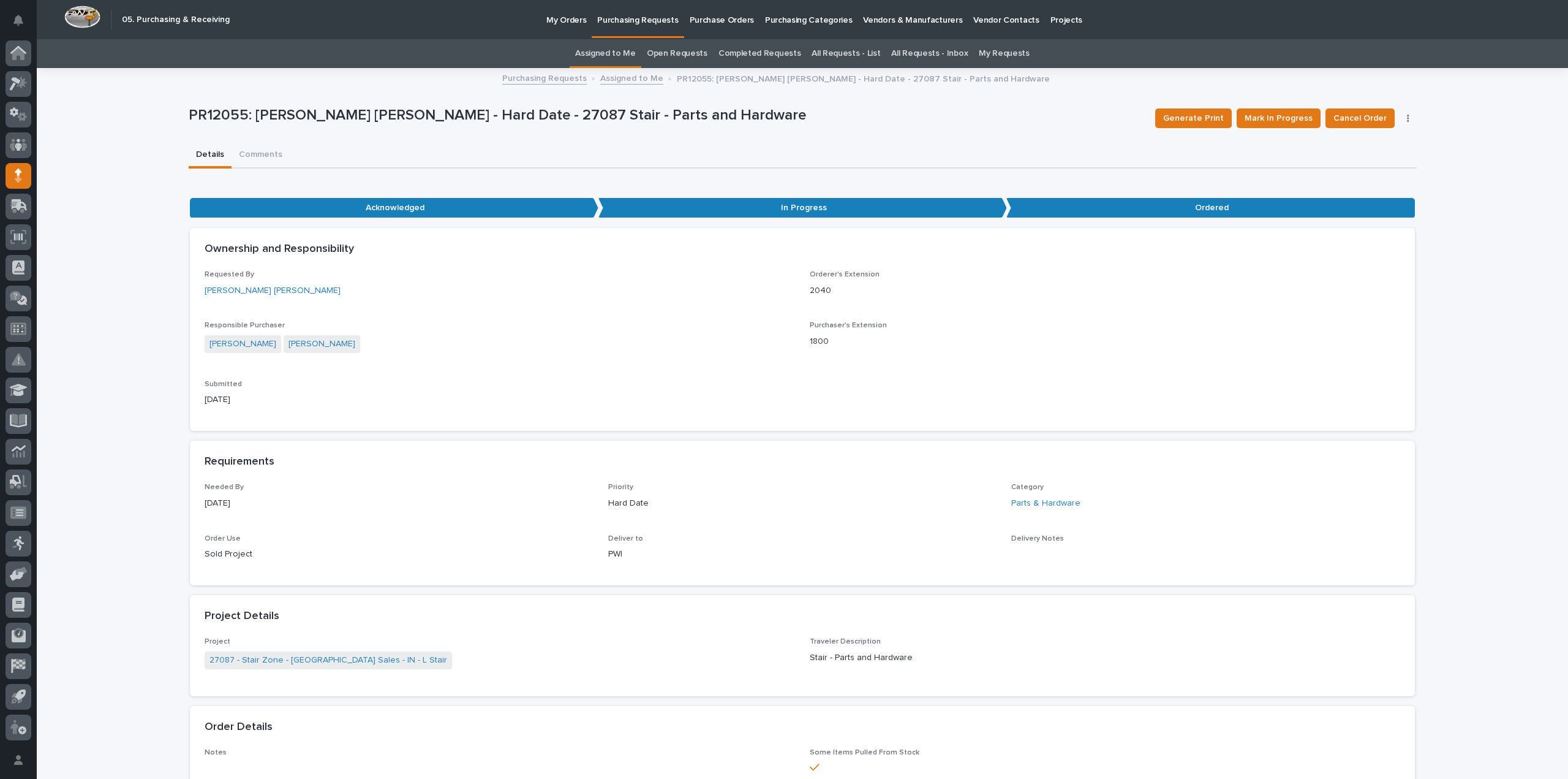
click at [629, 51] on link "Assigned to Me" at bounding box center [605, 53] width 61 height 29
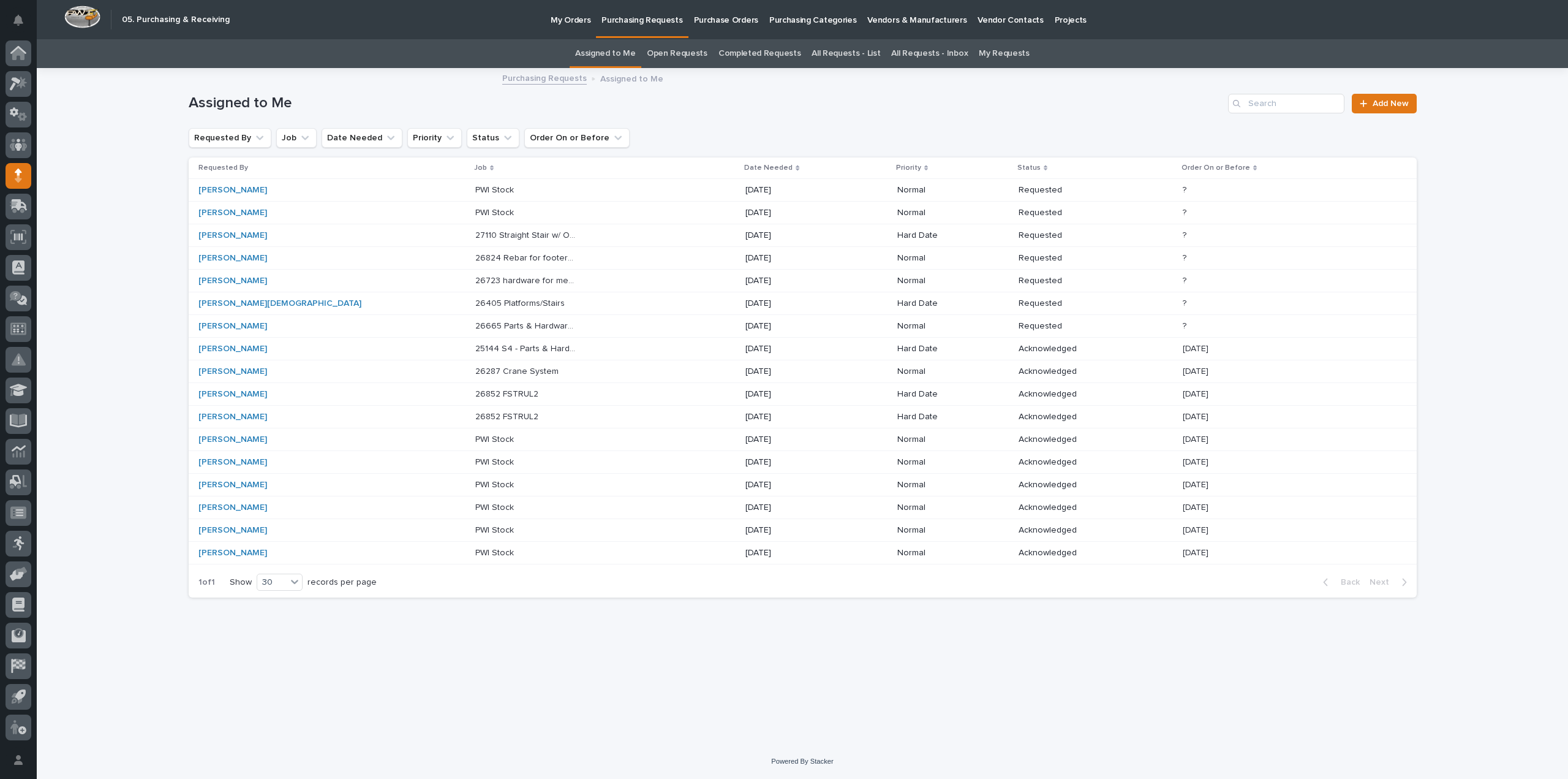
click at [475, 330] on div "26665 Parts & Hardware for Structure Package 26665 Parts & Hardware for Structu…" at bounding box center [605, 326] width 260 height 20
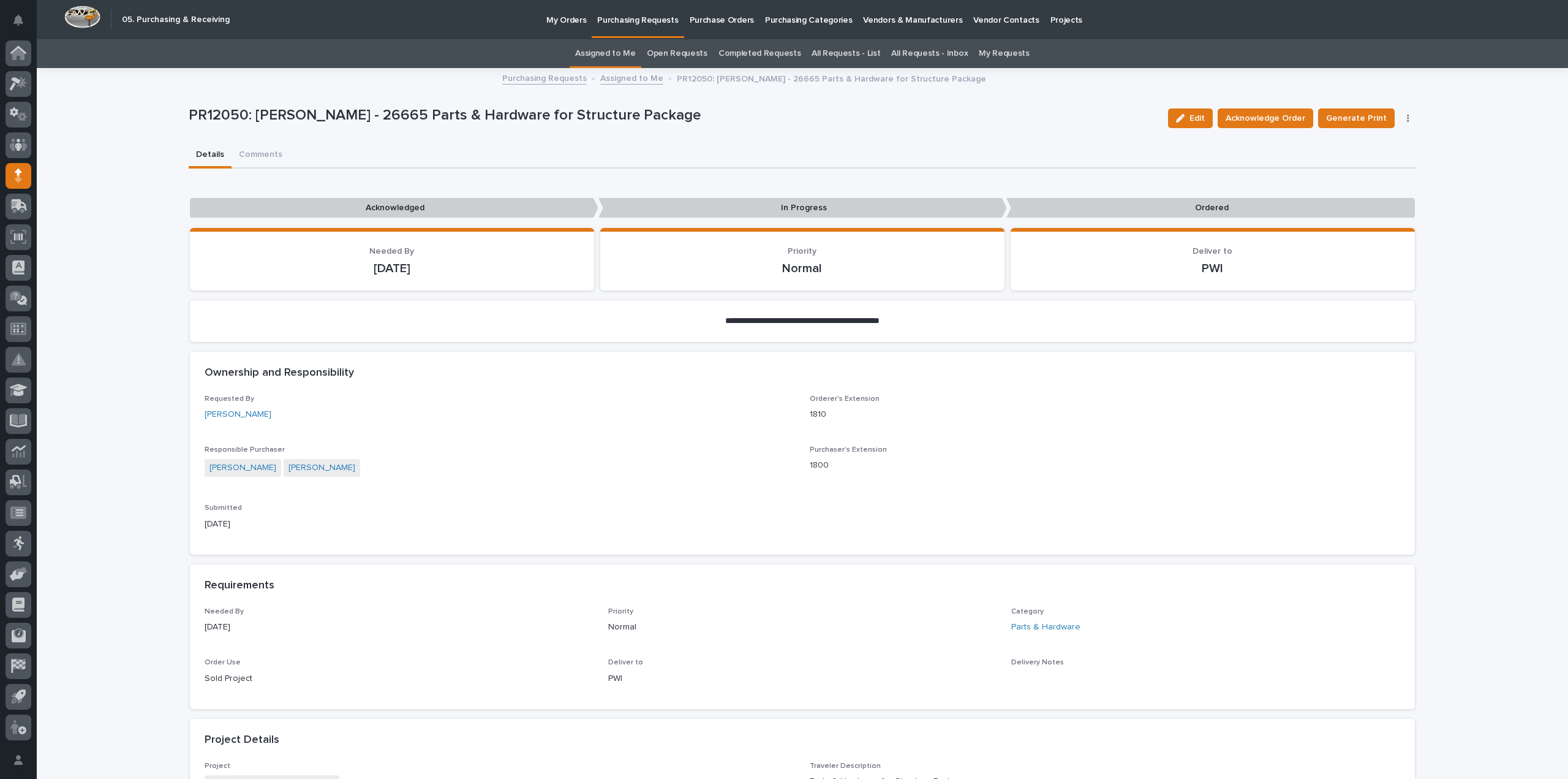
scroll to position [613, 0]
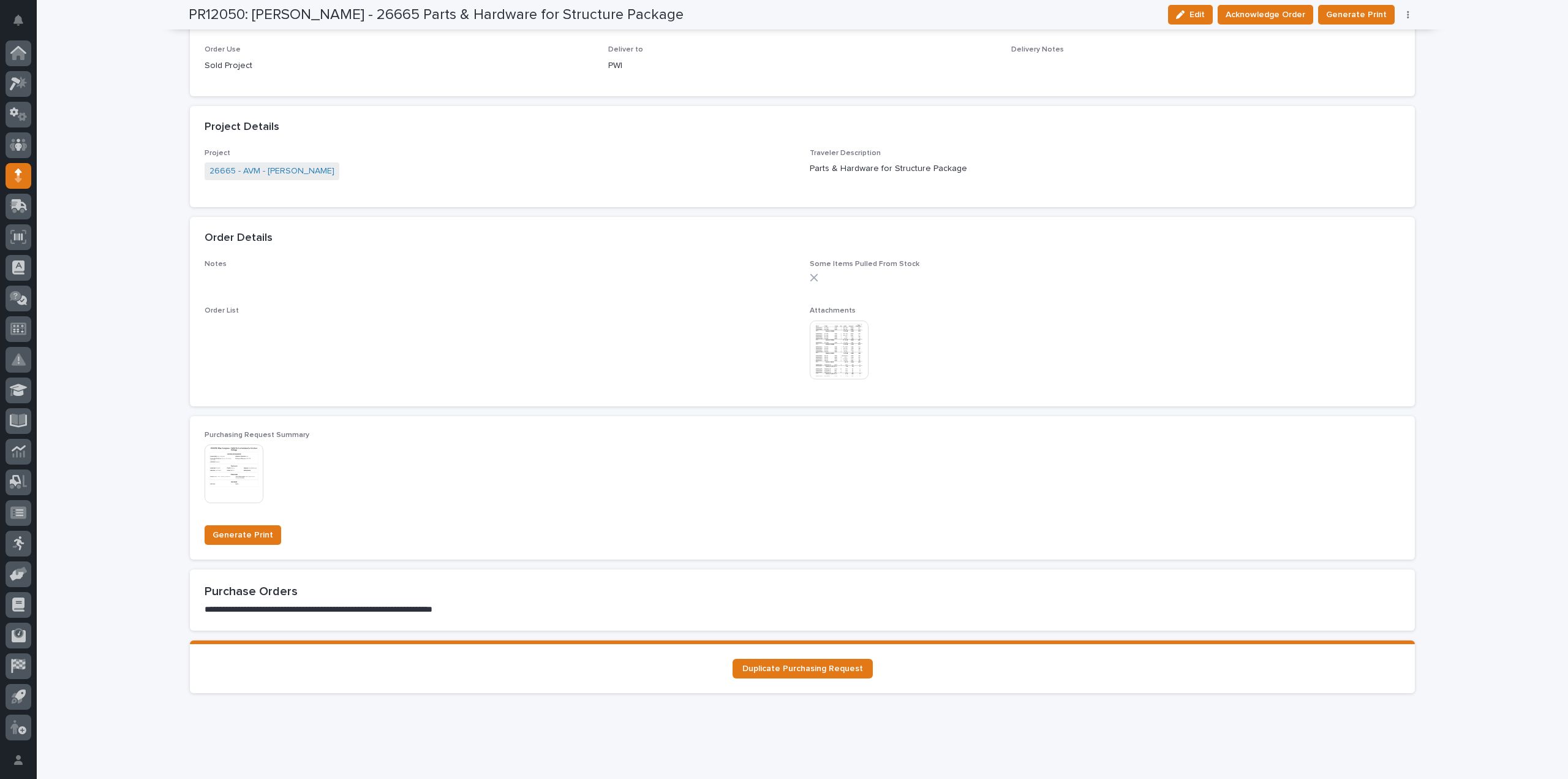
click at [844, 358] on img at bounding box center [839, 349] width 59 height 59
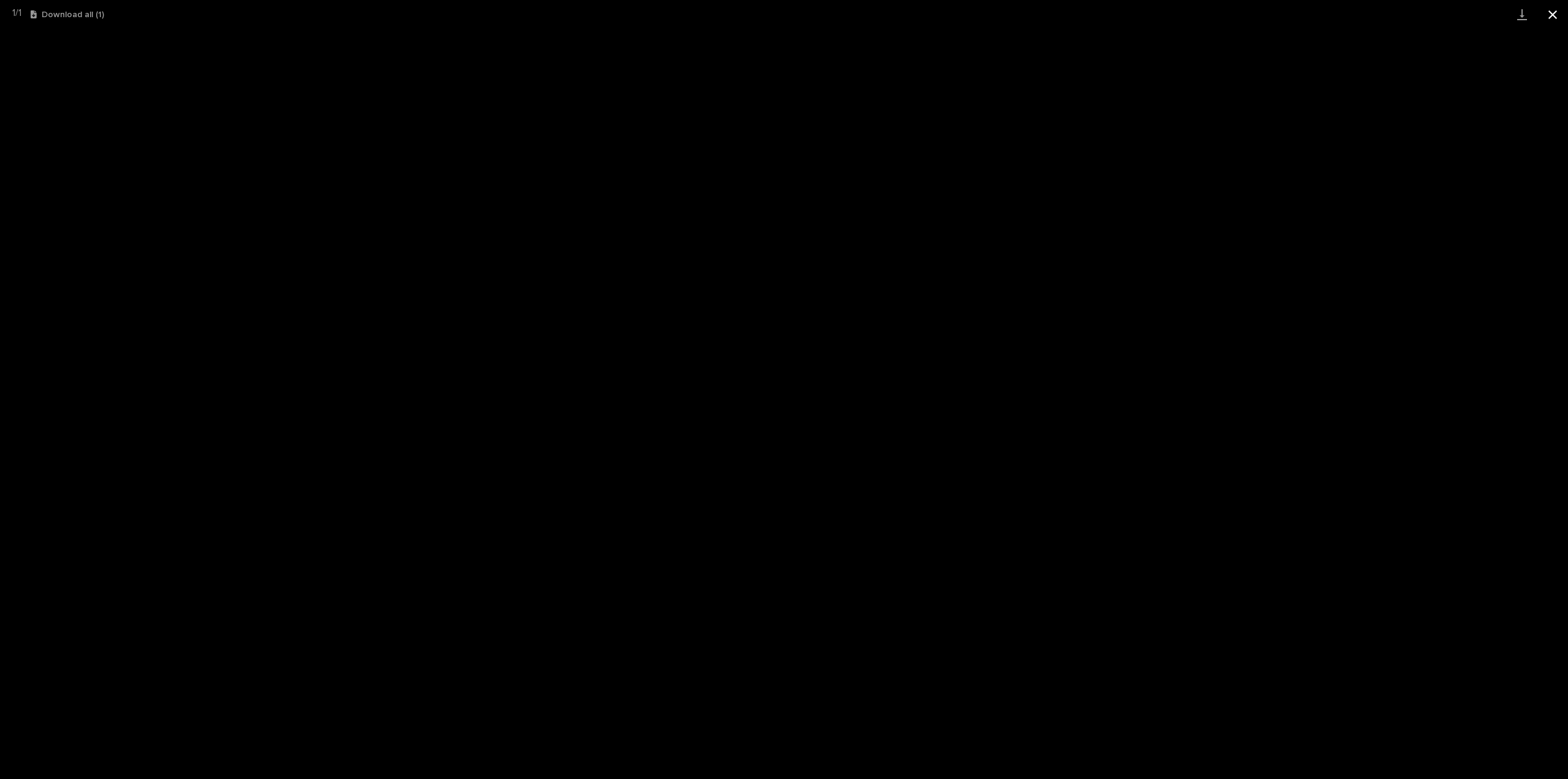
click at [1551, 15] on button "Close gallery" at bounding box center [1552, 14] width 31 height 29
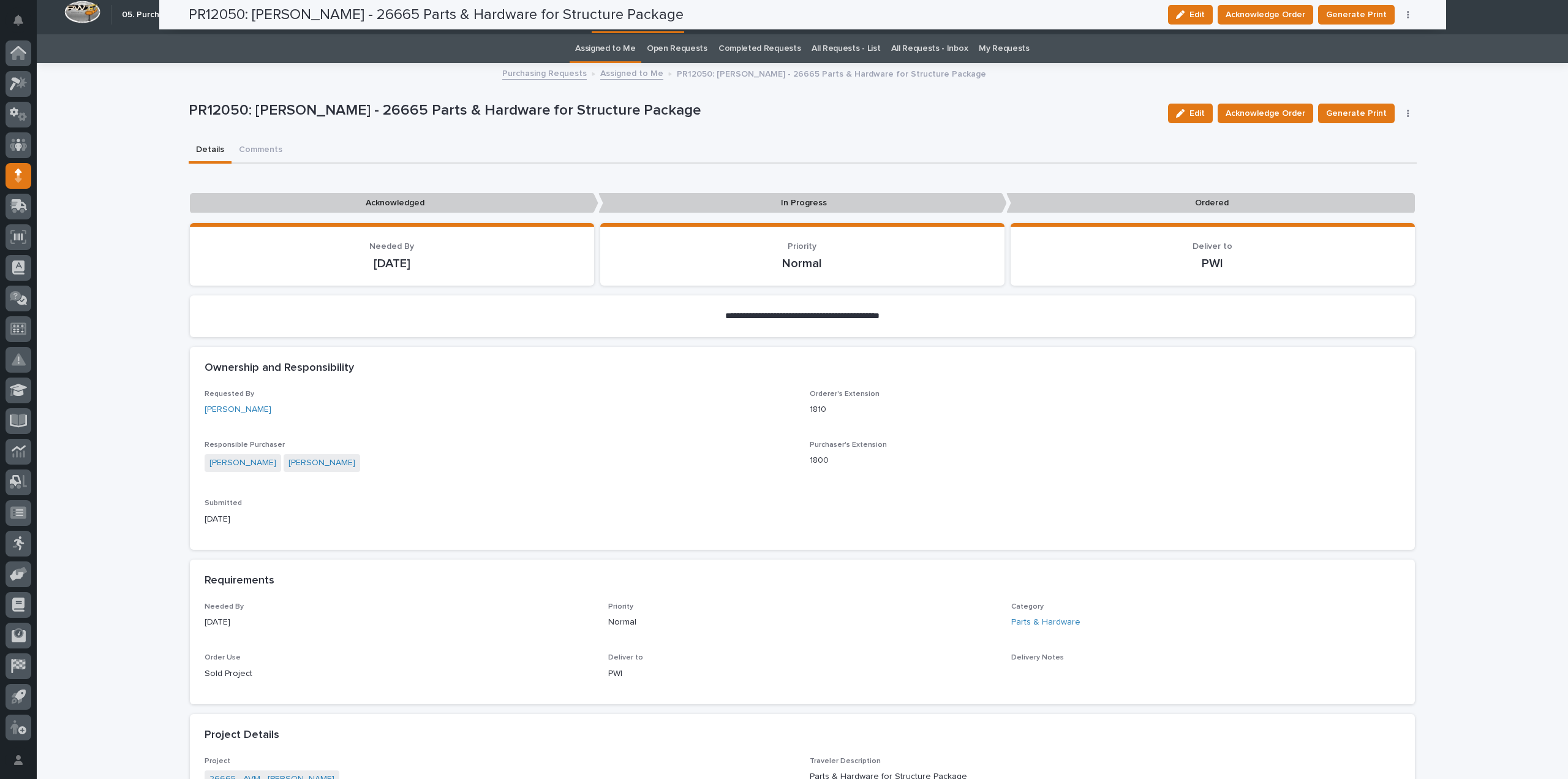
scroll to position [0, 0]
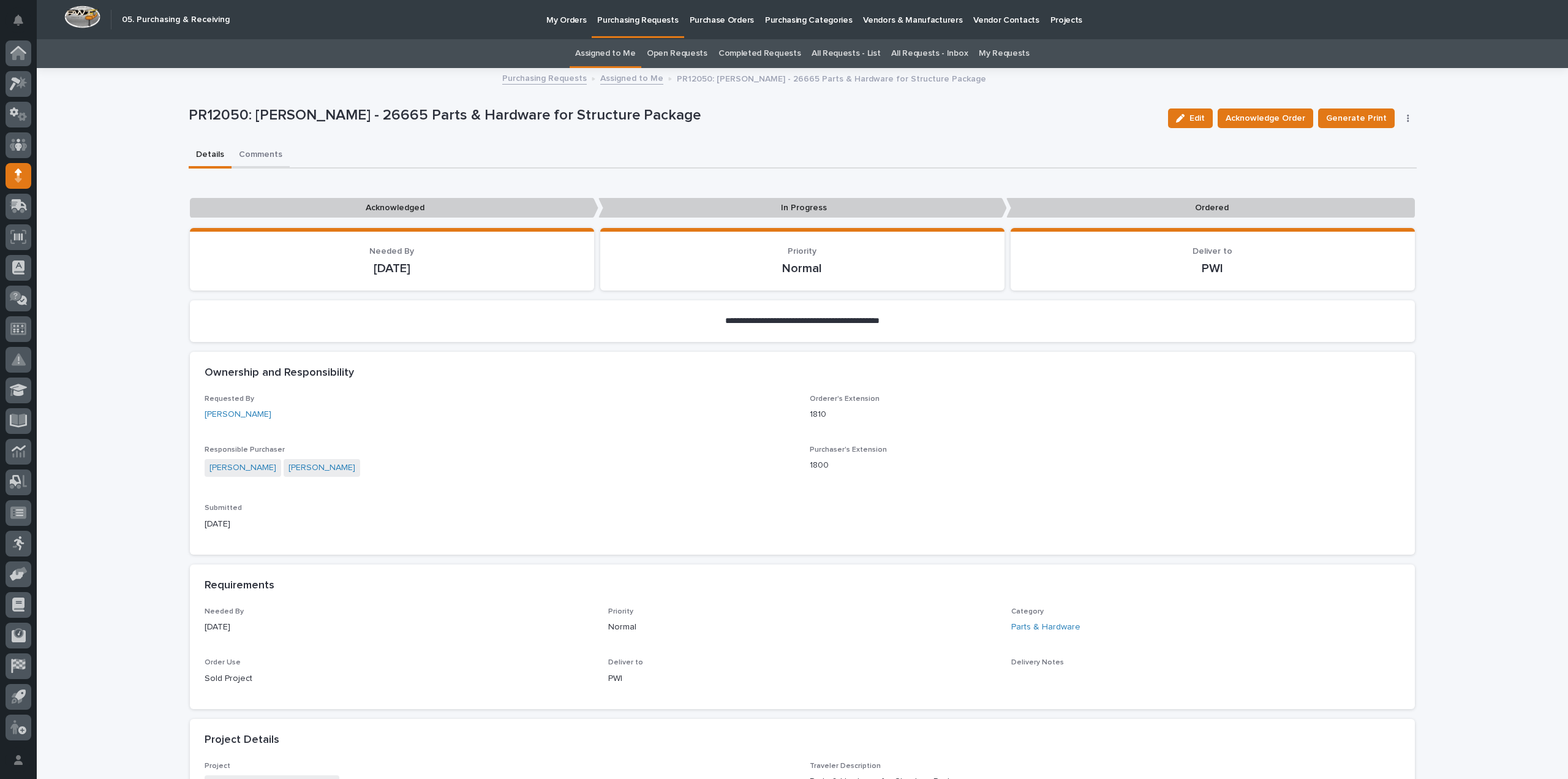
drag, startPoint x: 256, startPoint y: 156, endPoint x: 280, endPoint y: 160, distance: 24.3
click at [258, 156] on button "Comments" at bounding box center [261, 155] width 58 height 26
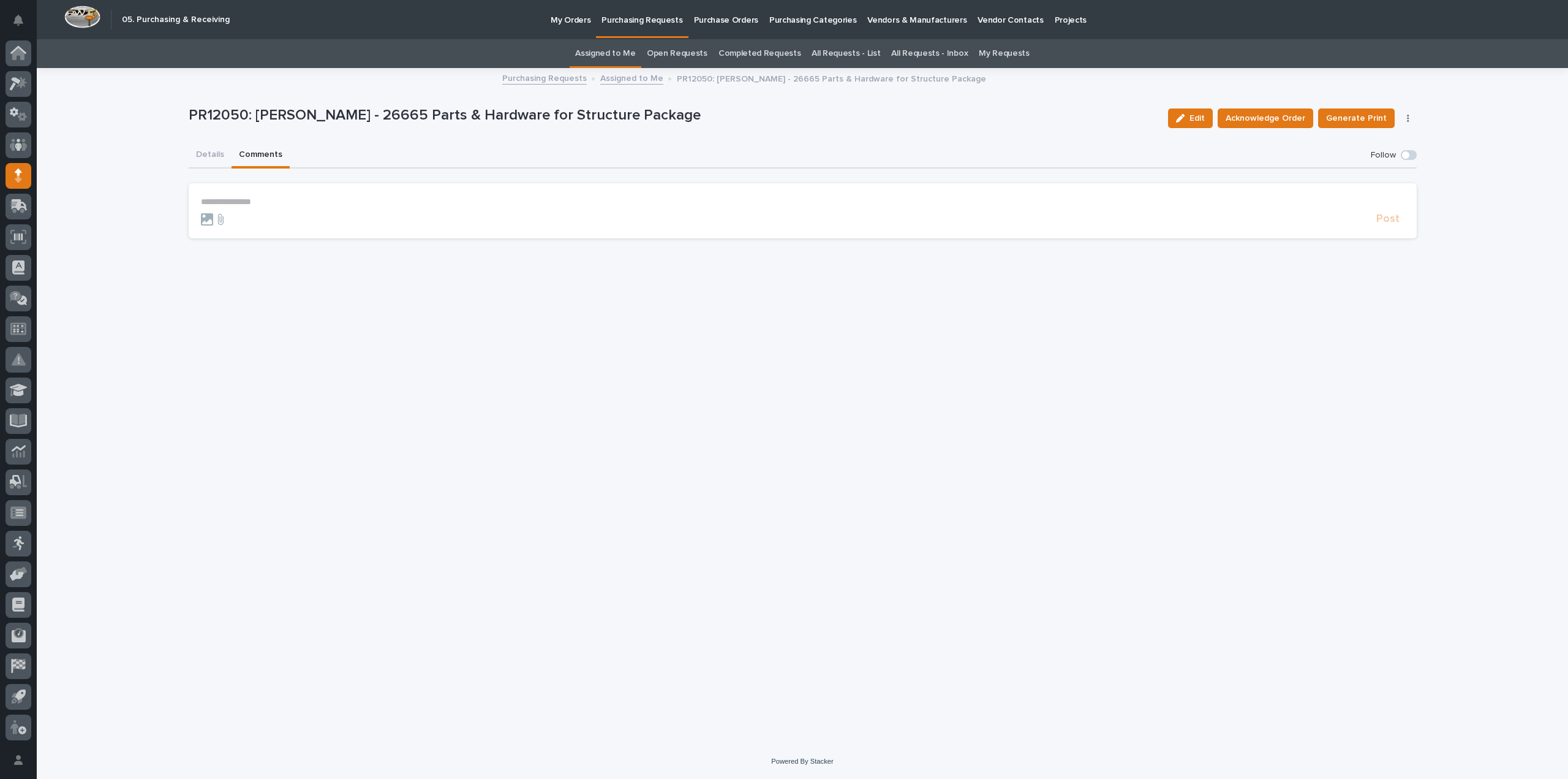
click at [337, 204] on p "**********" at bounding box center [802, 202] width 1203 height 10
click at [251, 223] on span "[PERSON_NAME]" at bounding box center [238, 220] width 68 height 8
click at [271, 209] on form "**********" at bounding box center [802, 214] width 1203 height 36
click at [277, 205] on p "**********" at bounding box center [802, 203] width 1203 height 13
click at [205, 152] on button "Details" at bounding box center [209, 155] width 43 height 26
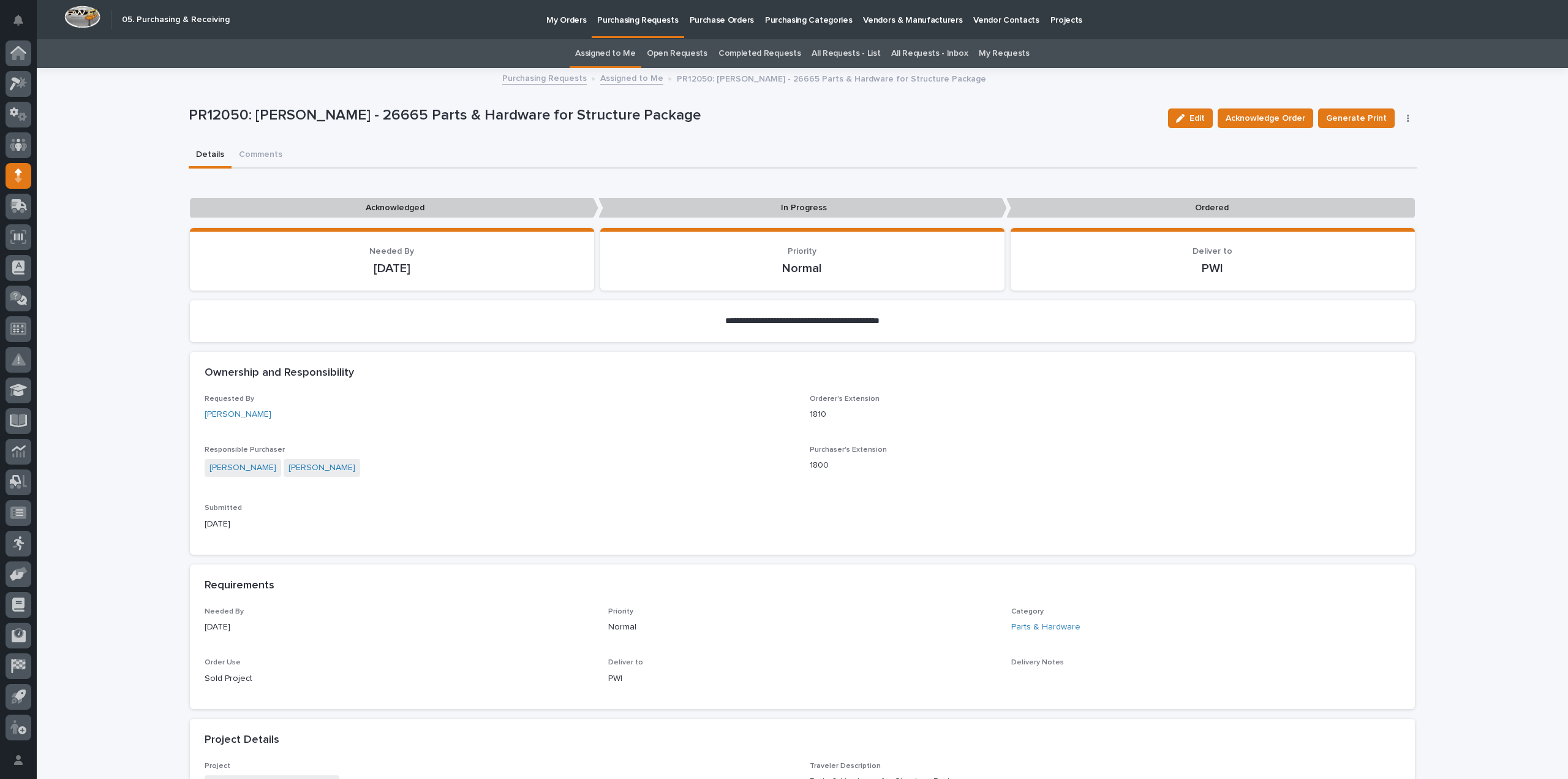
scroll to position [368, 0]
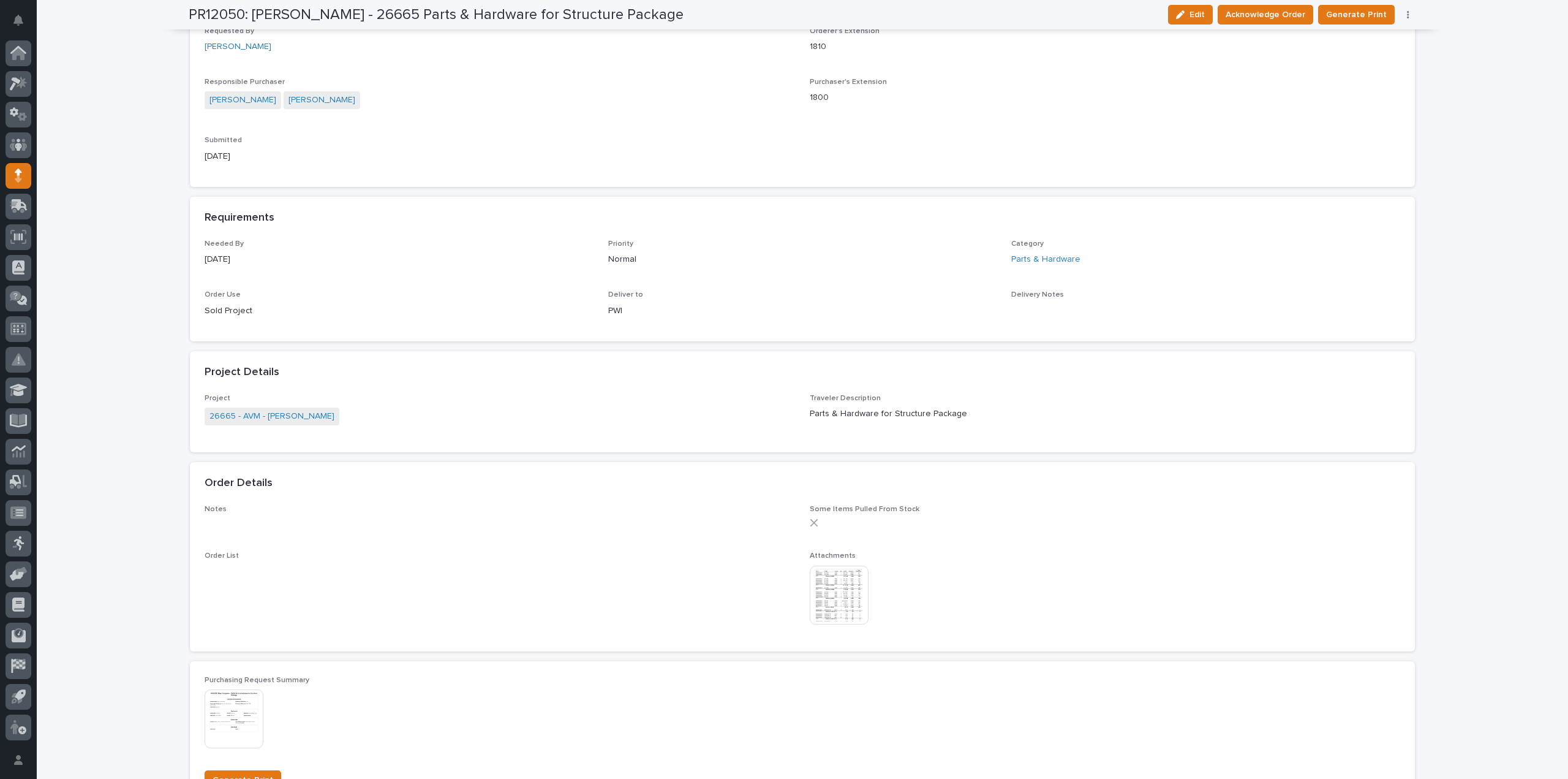
click at [836, 584] on img at bounding box center [839, 595] width 59 height 59
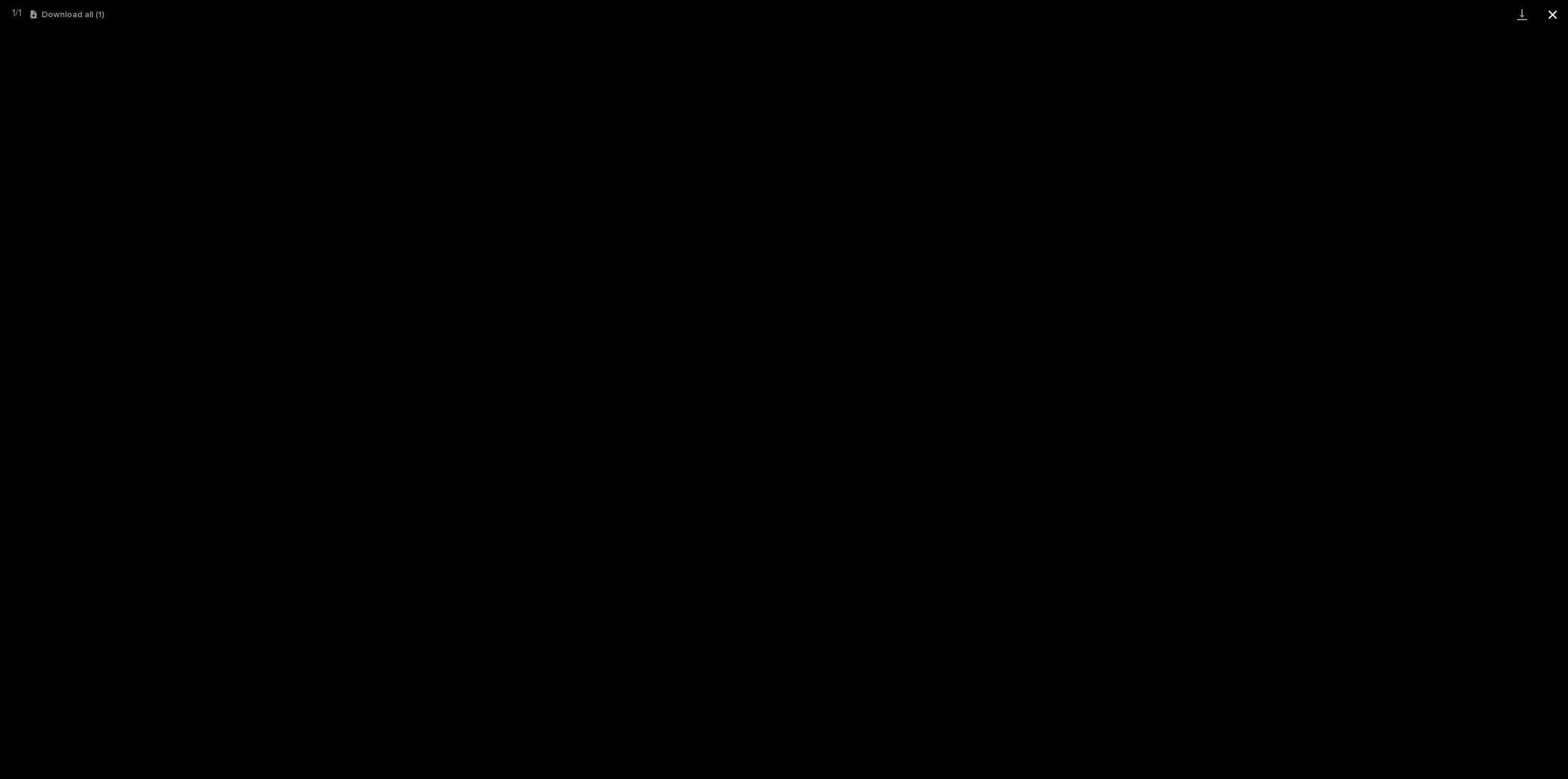
click at [1549, 9] on button "Close gallery" at bounding box center [1552, 14] width 31 height 29
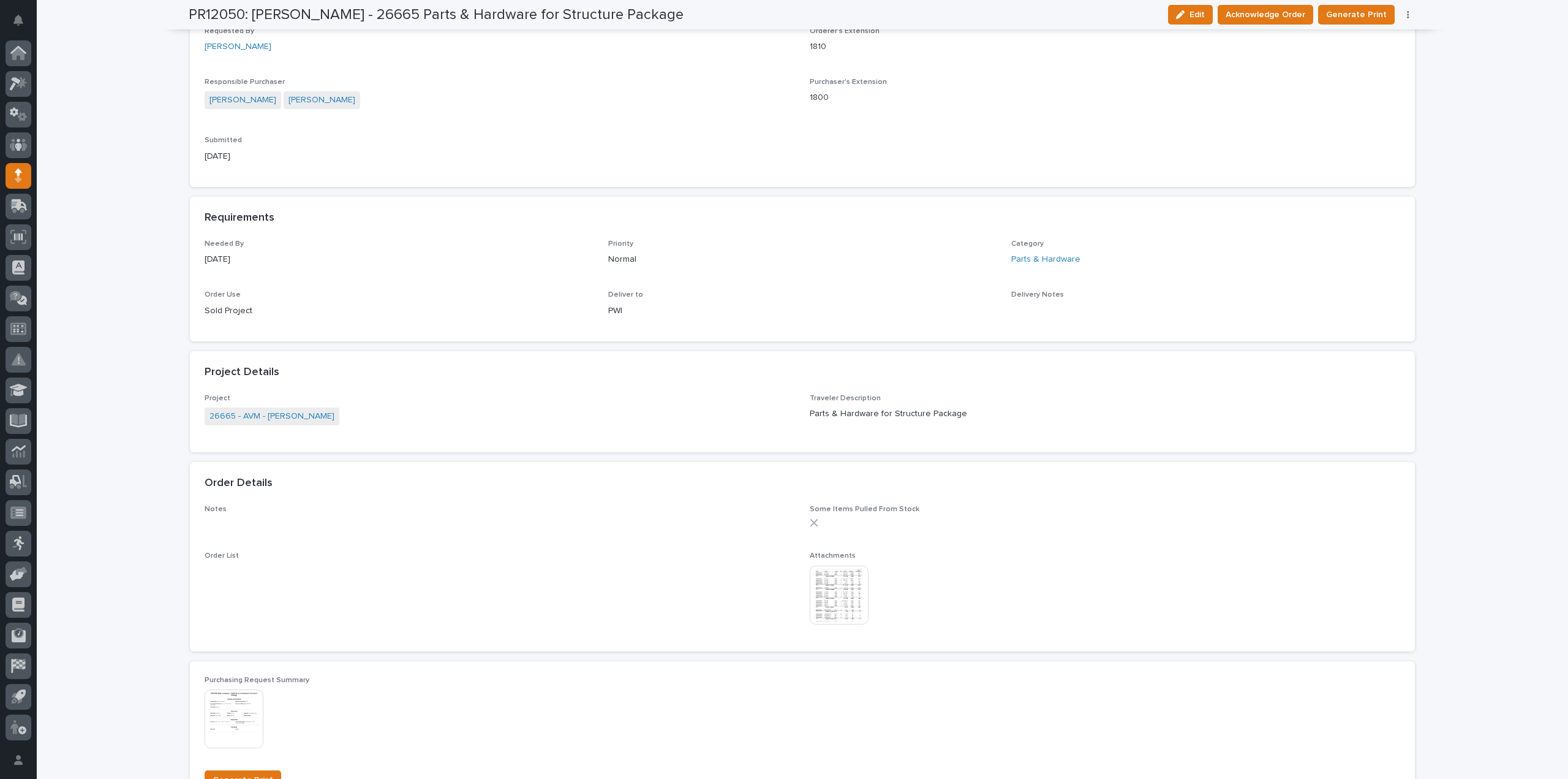
scroll to position [0, 0]
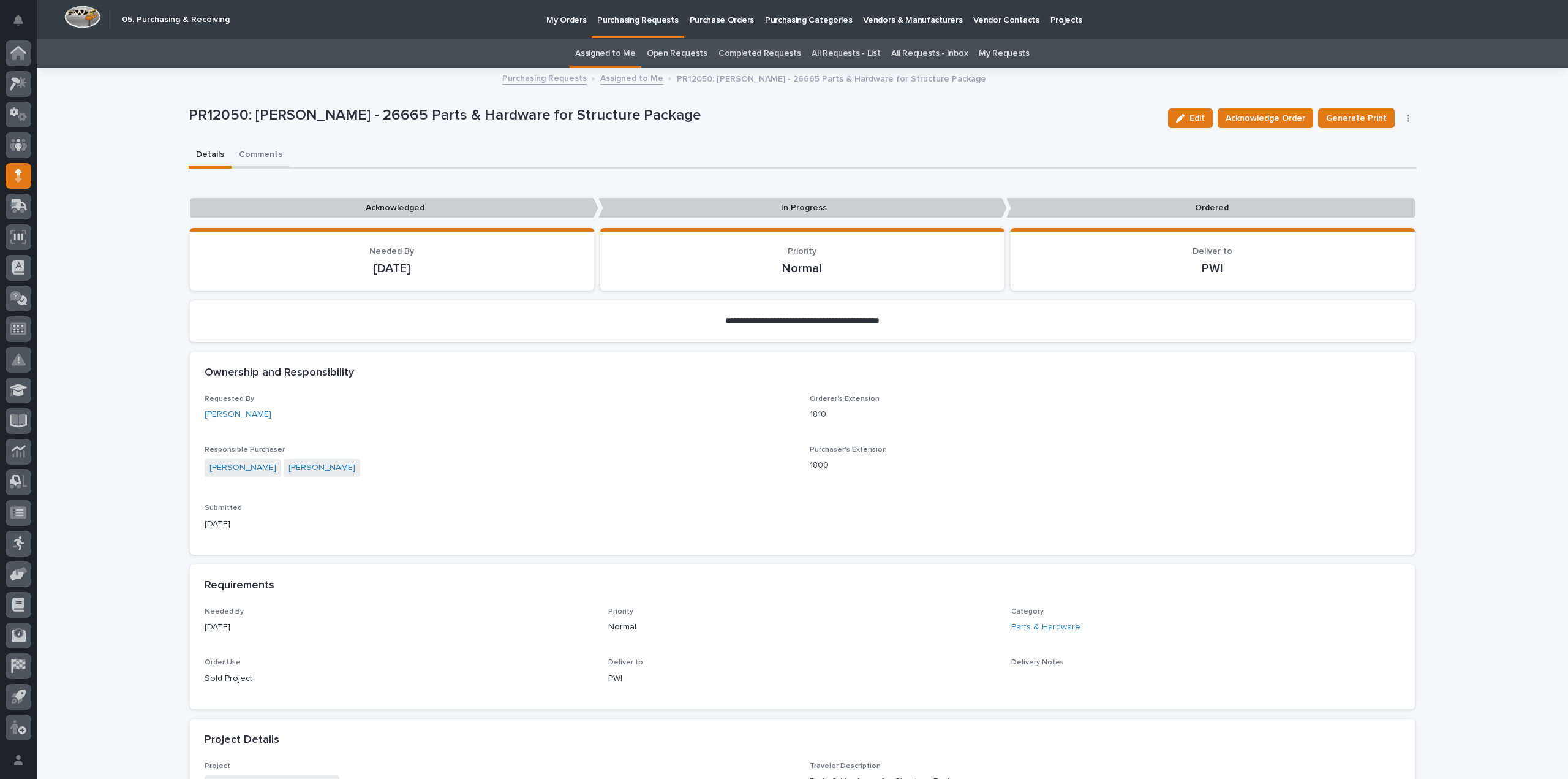
click at [257, 159] on button "Comments" at bounding box center [261, 155] width 58 height 26
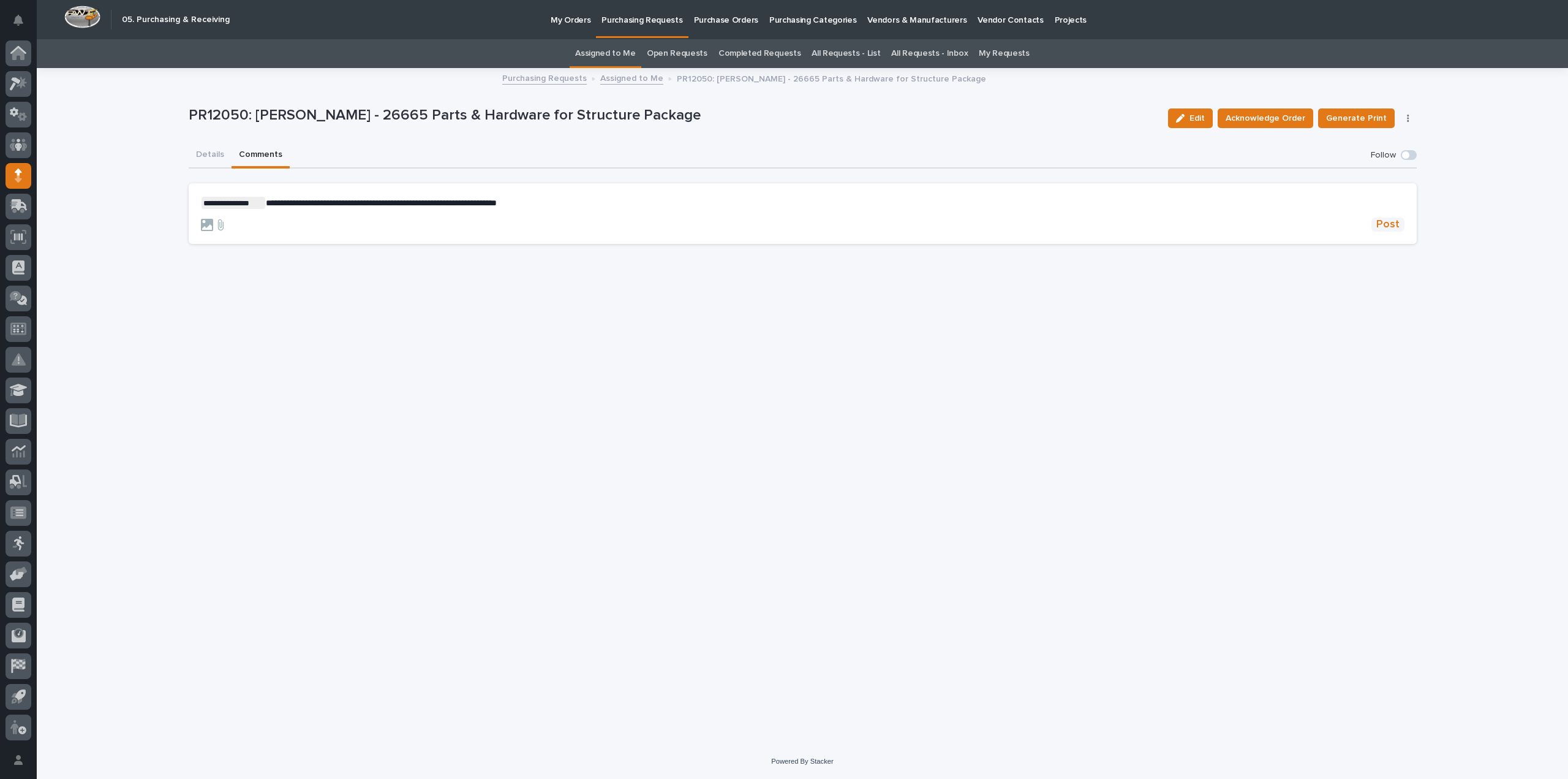
click at [1391, 220] on span "Post" at bounding box center [1388, 224] width 23 height 14
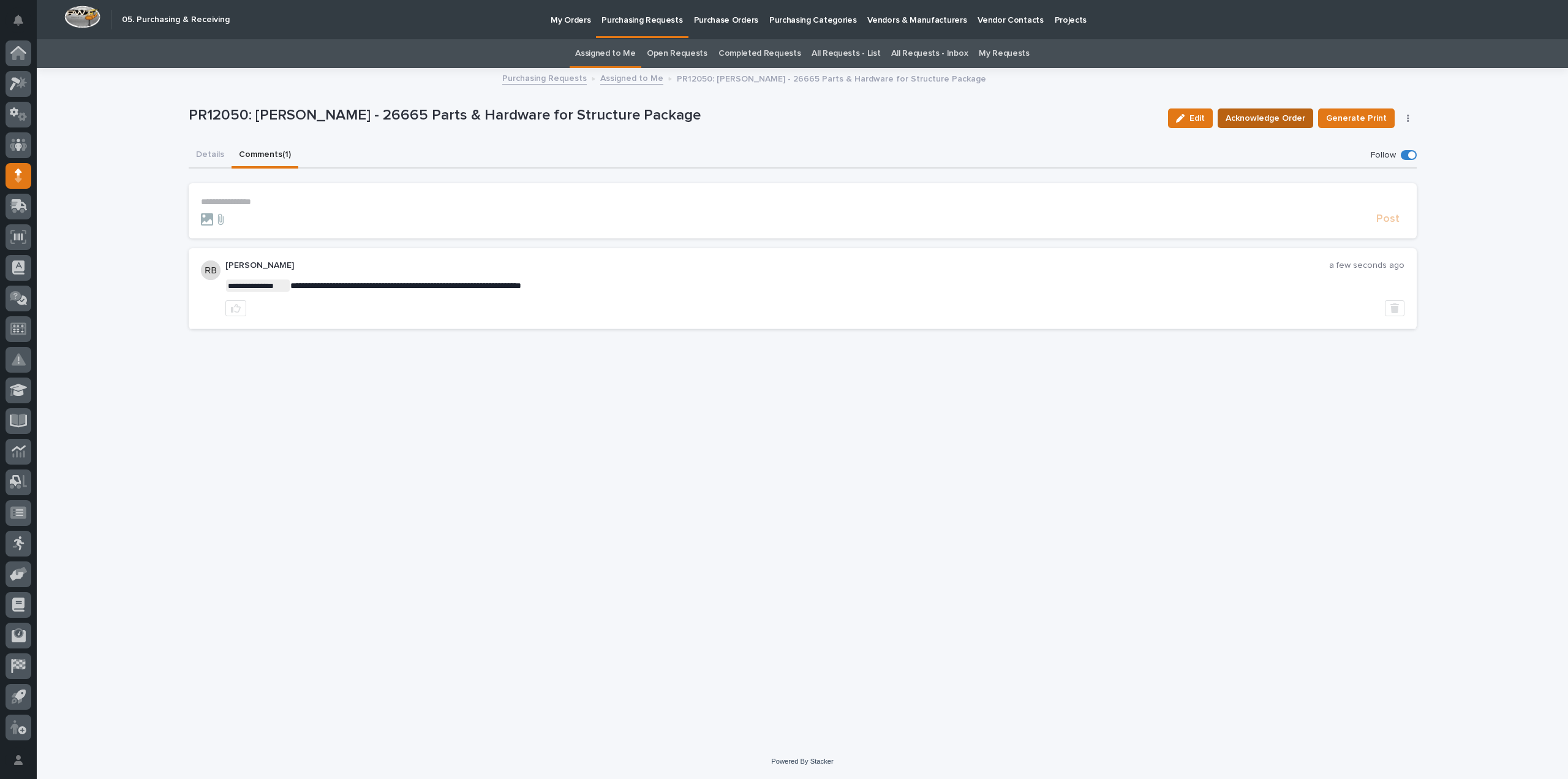
click at [1279, 119] on span "Acknowledge Order" at bounding box center [1265, 118] width 79 height 15
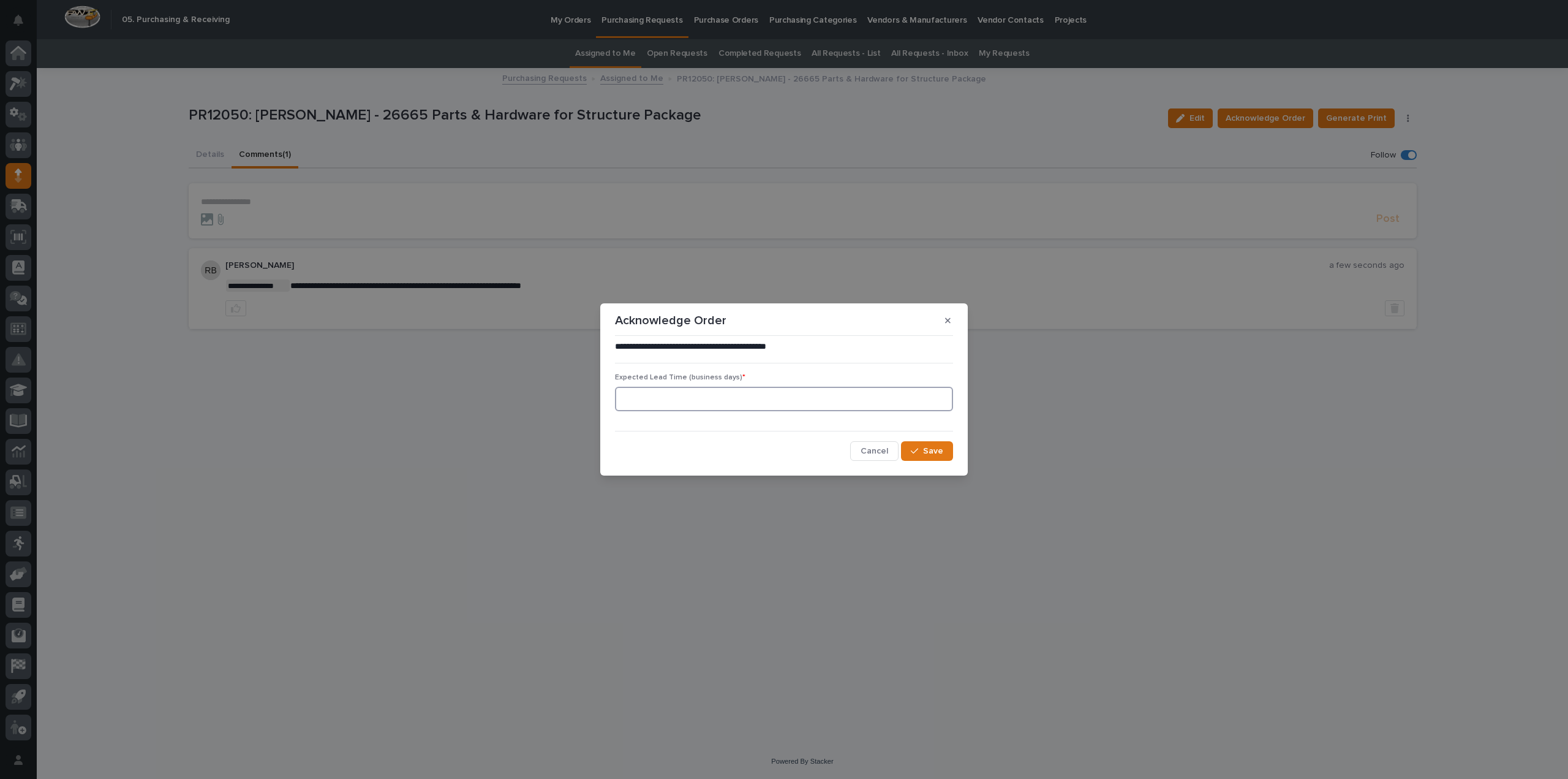
click at [733, 396] on input at bounding box center [784, 399] width 338 height 24
type input "0"
click at [926, 447] on span "Save" at bounding box center [933, 450] width 20 height 11
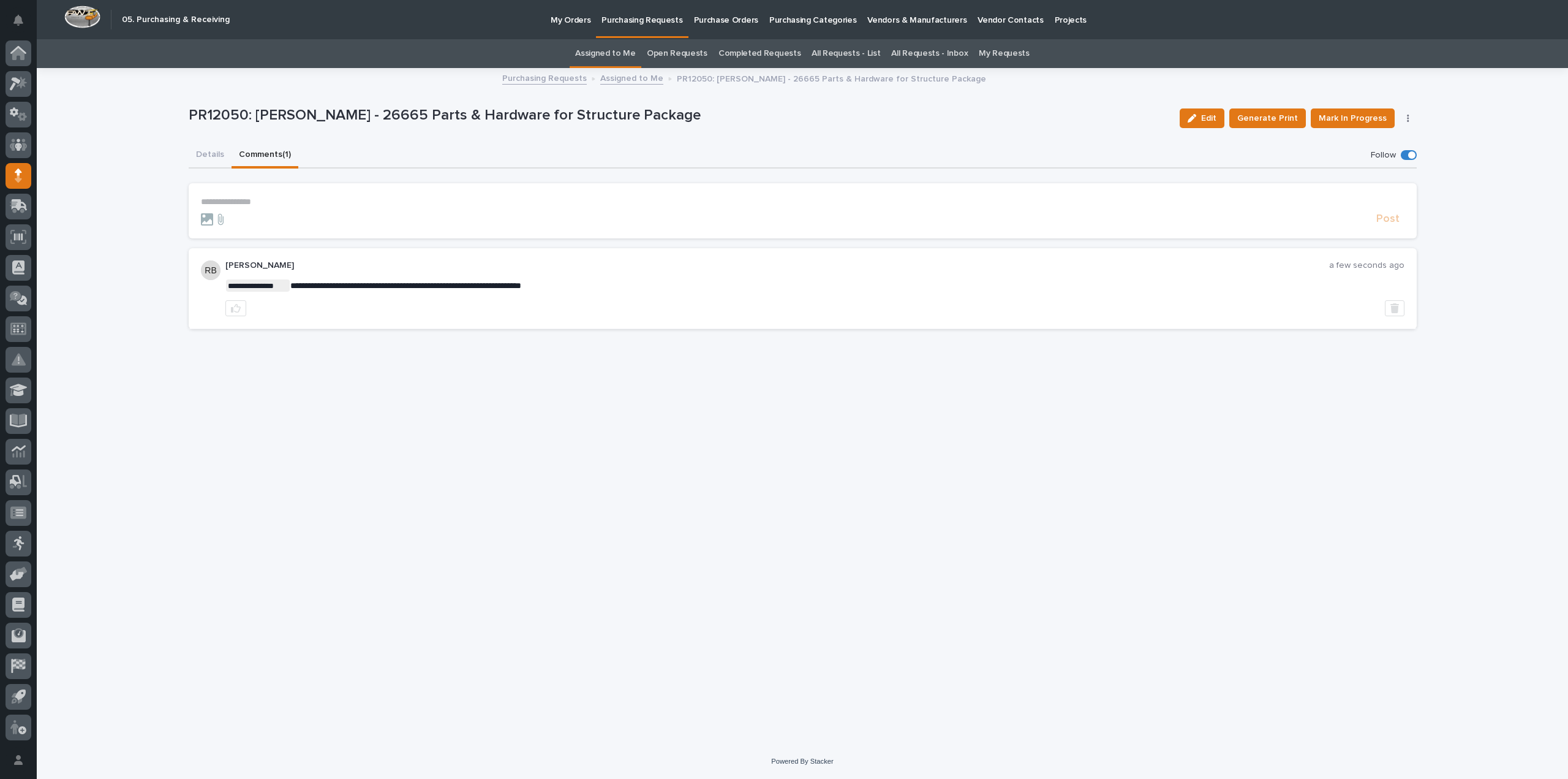
drag, startPoint x: 246, startPoint y: 201, endPoint x: 256, endPoint y: 202, distance: 10.0
click at [246, 201] on p "**********" at bounding box center [802, 202] width 1203 height 10
click at [233, 223] on span "[PERSON_NAME]" at bounding box center [238, 220] width 68 height 8
click at [262, 199] on p "**********" at bounding box center [802, 203] width 1203 height 13
click at [1395, 226] on span "Post" at bounding box center [1388, 224] width 23 height 14
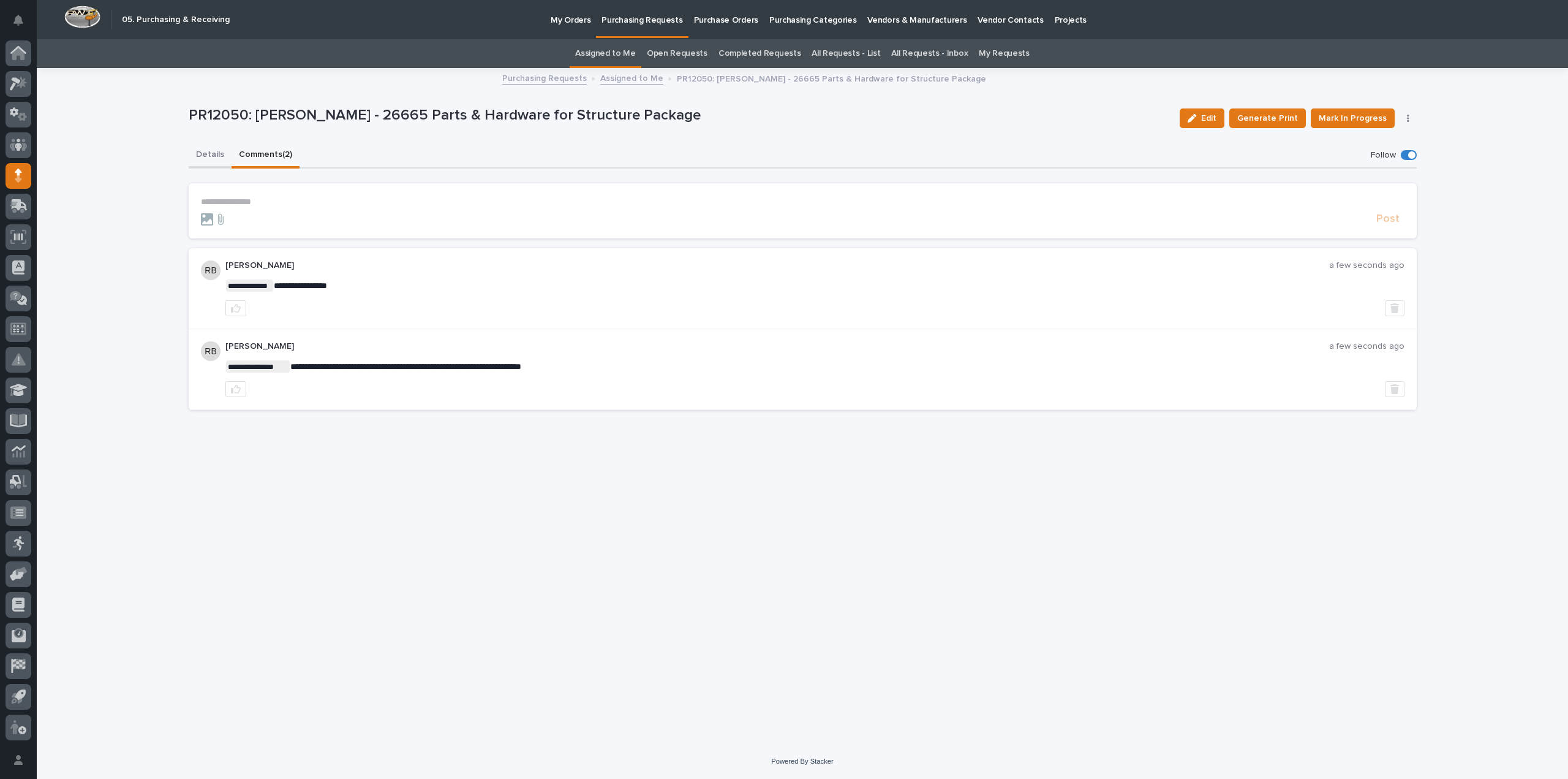
click at [205, 155] on button "Details" at bounding box center [209, 155] width 43 height 26
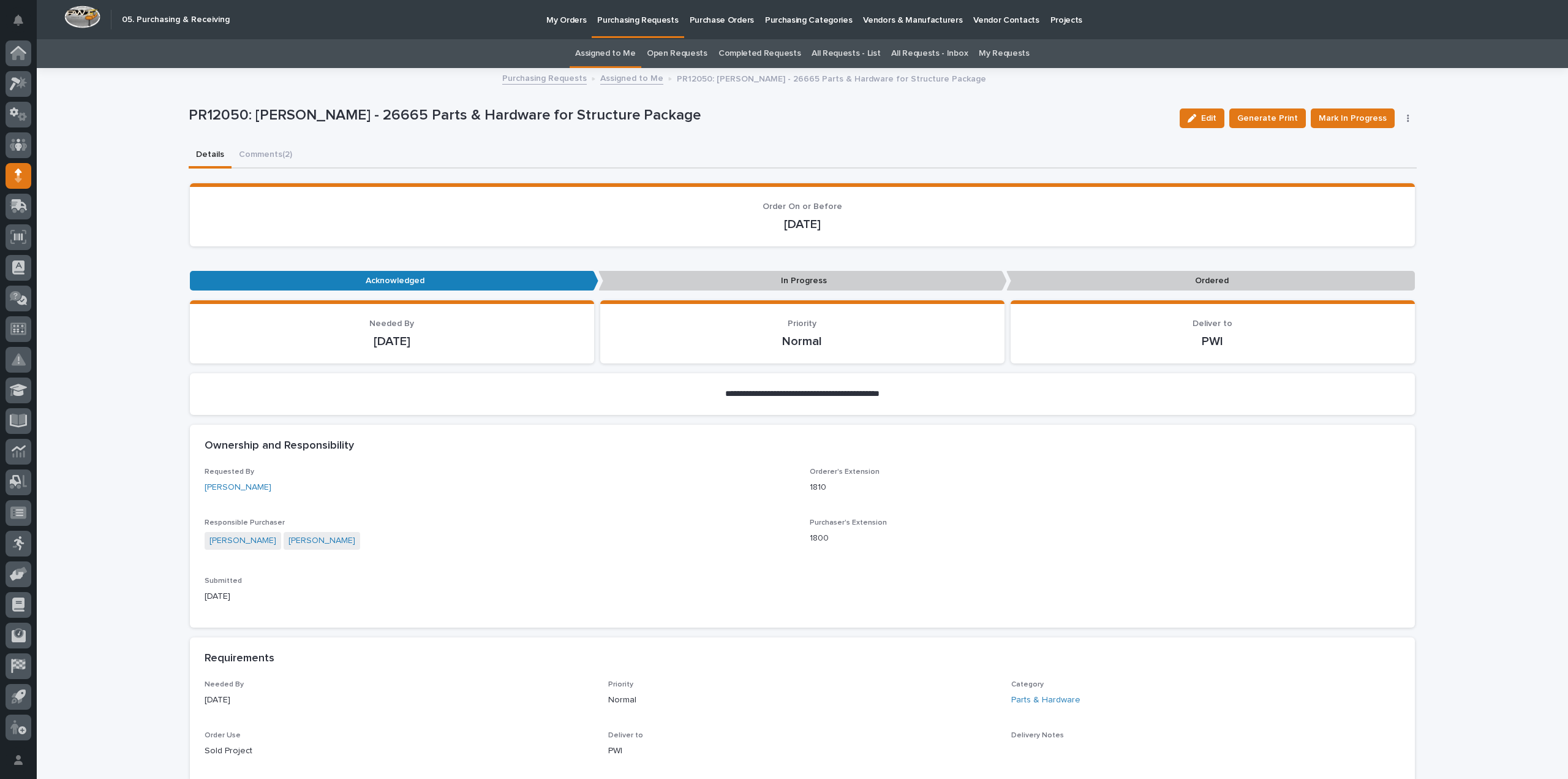
click at [609, 48] on link "Assigned to Me" at bounding box center [605, 53] width 61 height 29
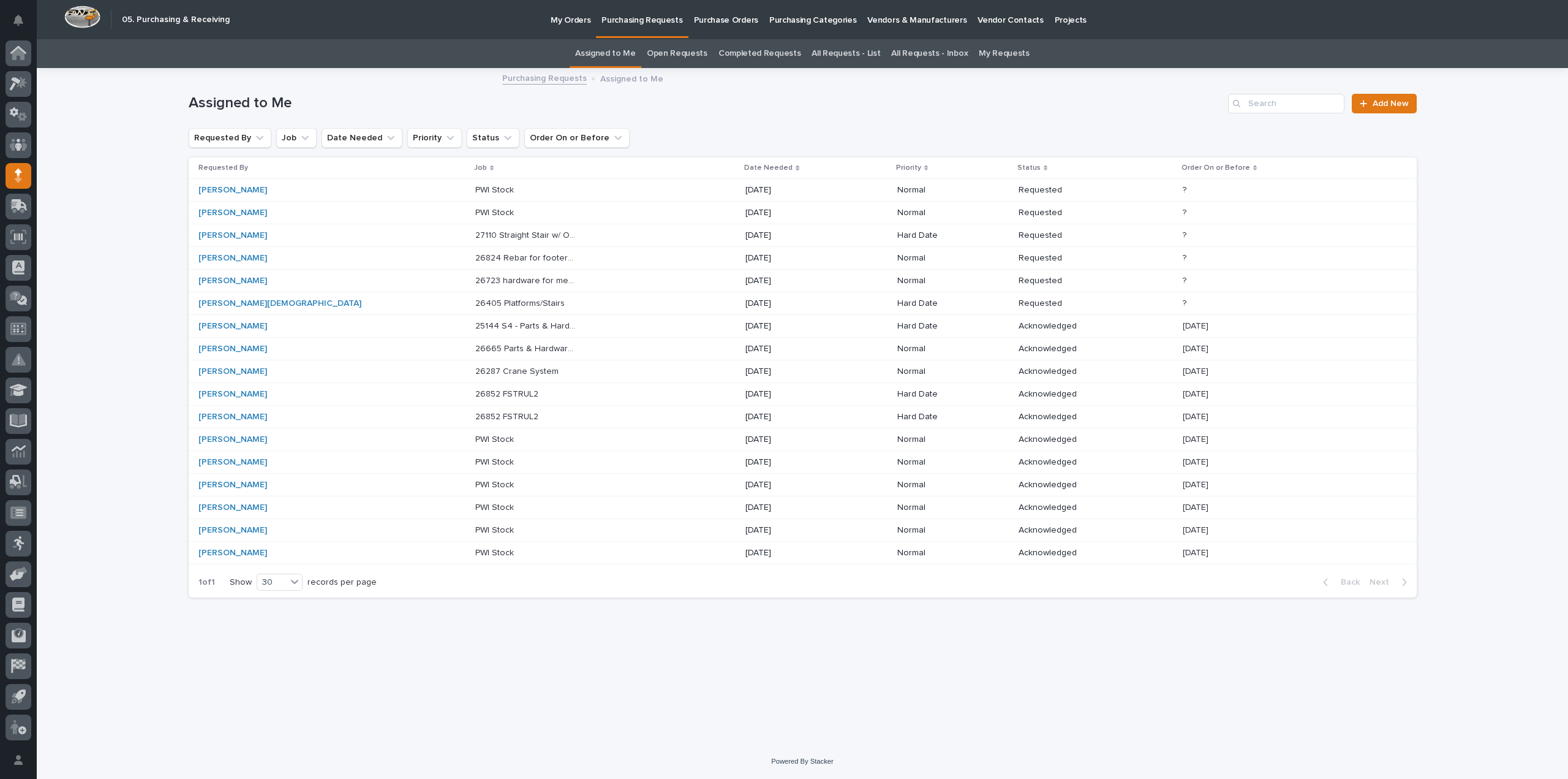
click at [475, 302] on p "26405 Platforms/Stairs" at bounding box center [521, 302] width 92 height 13
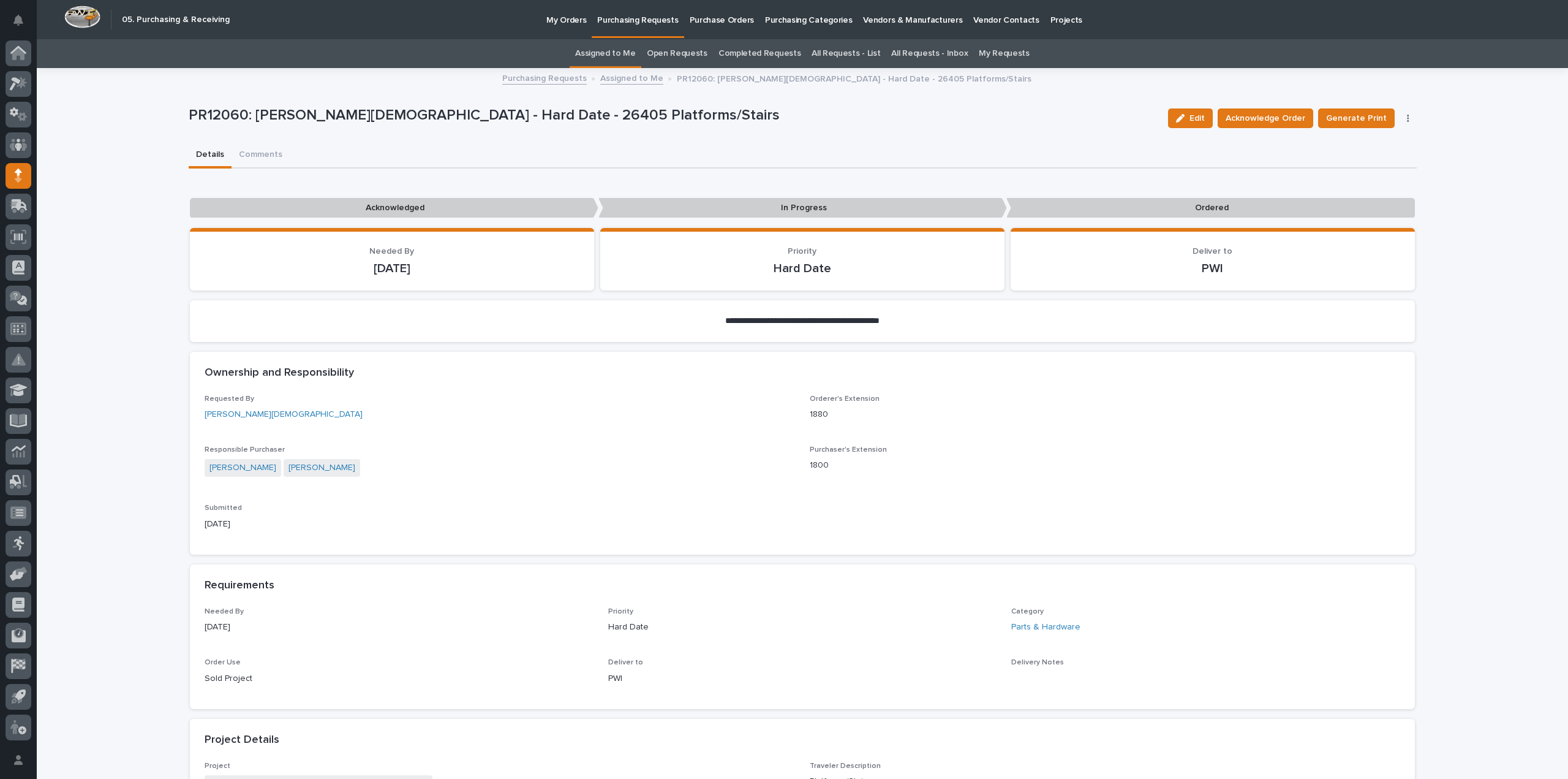
scroll to position [490, 0]
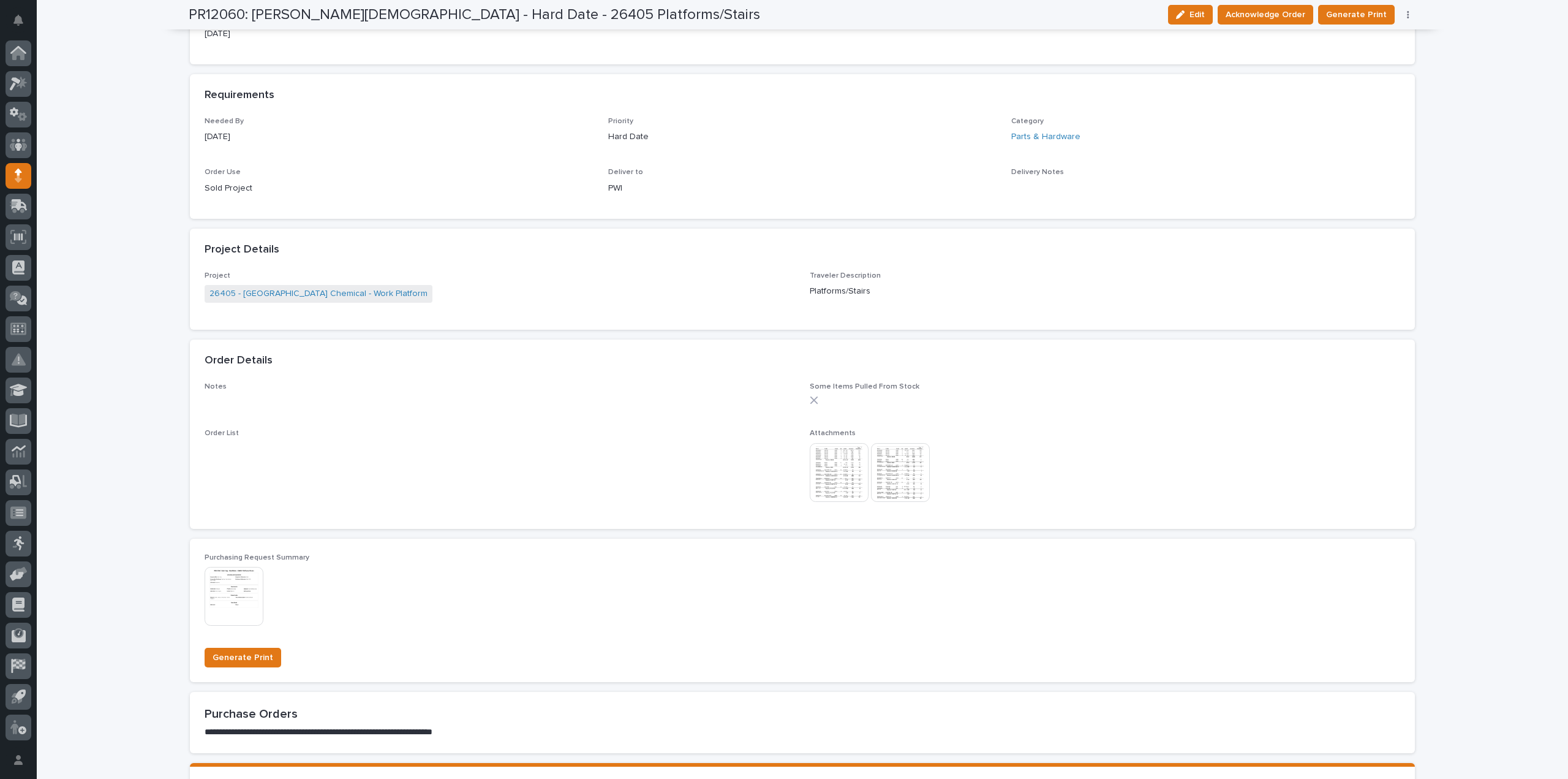
click at [819, 475] on img at bounding box center [839, 472] width 59 height 59
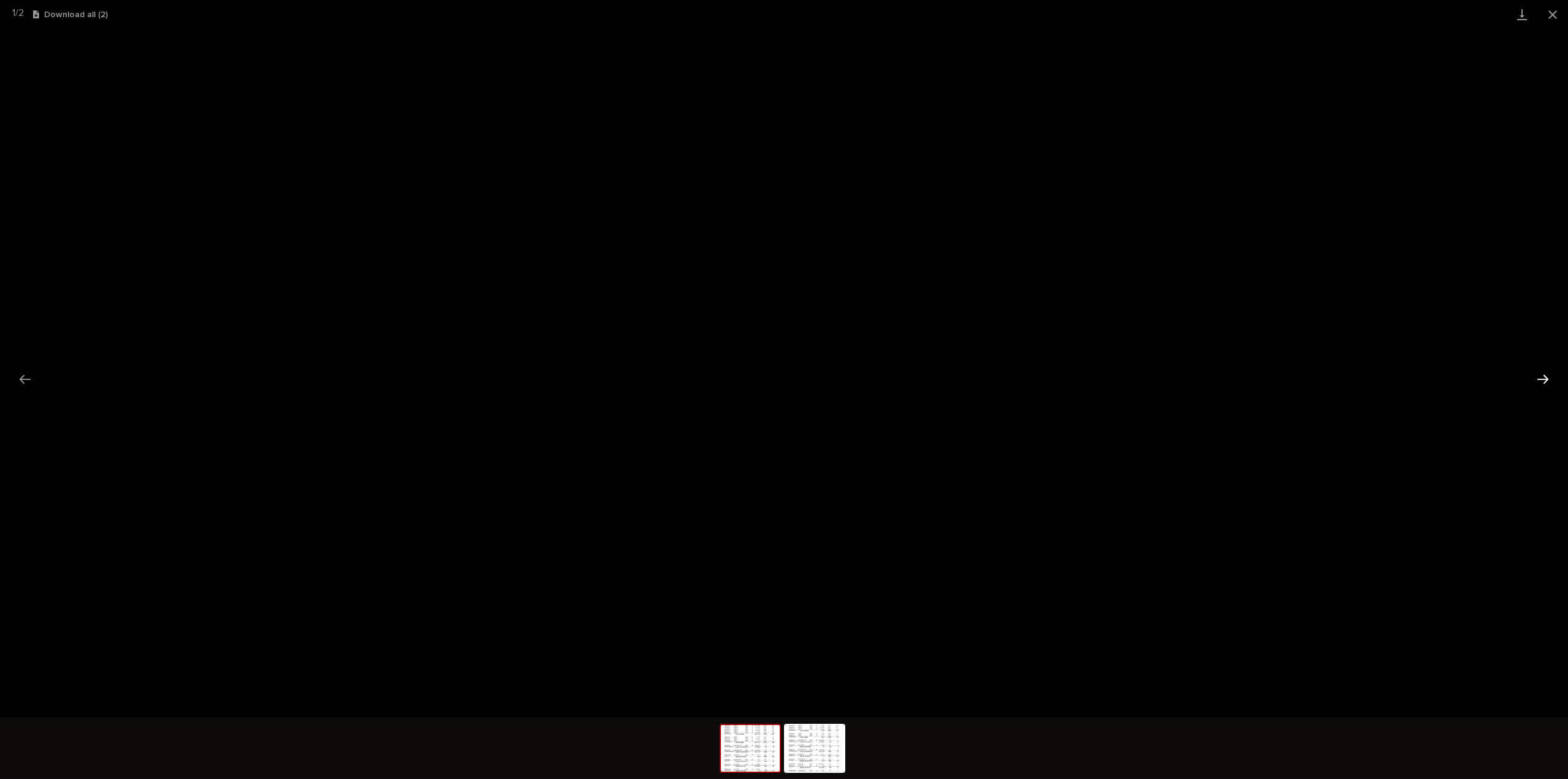
click at [1540, 378] on button "Next slide" at bounding box center [1542, 379] width 26 height 24
click at [1556, 15] on button "Close gallery" at bounding box center [1552, 14] width 31 height 29
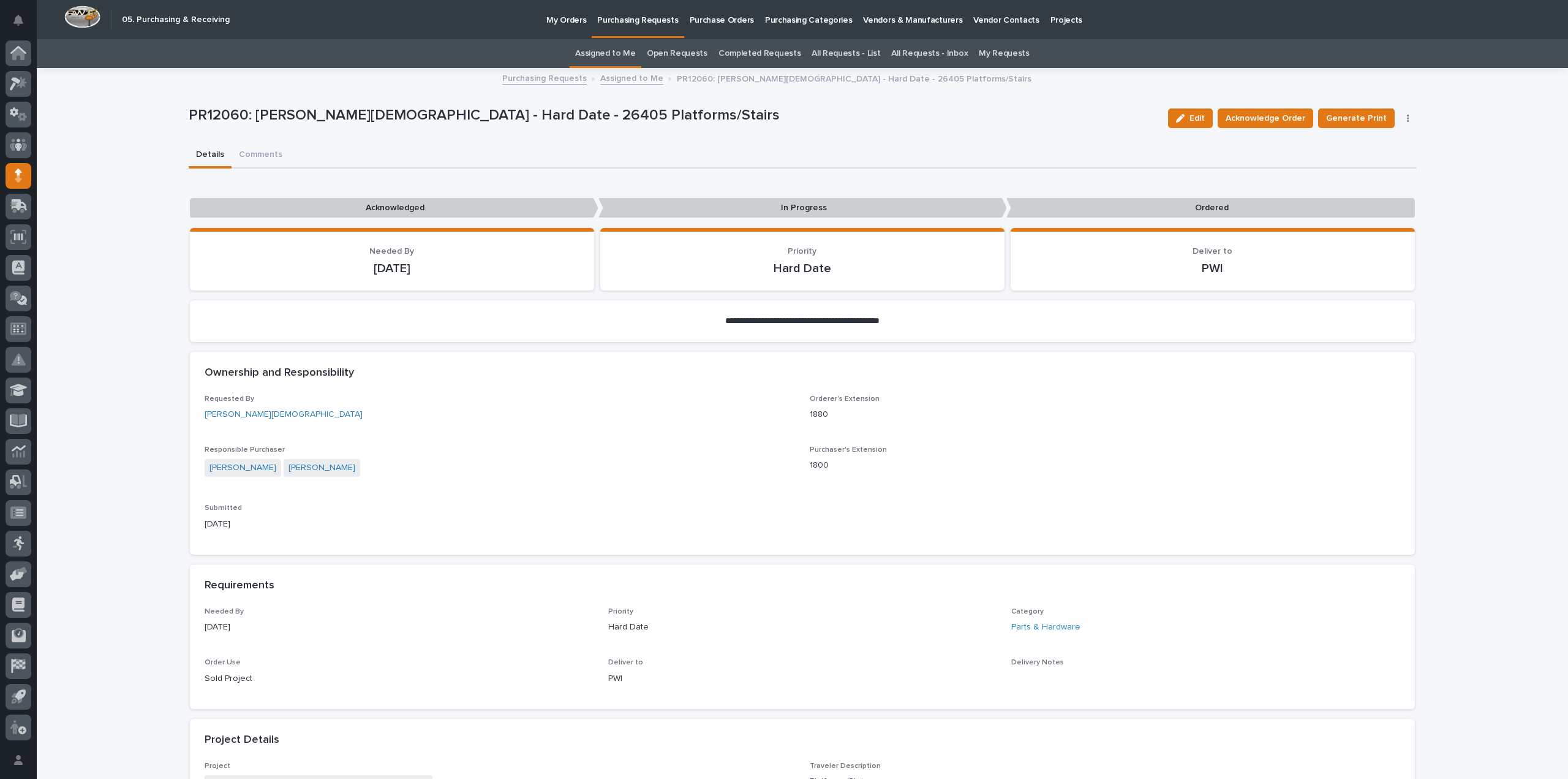
scroll to position [368, 0]
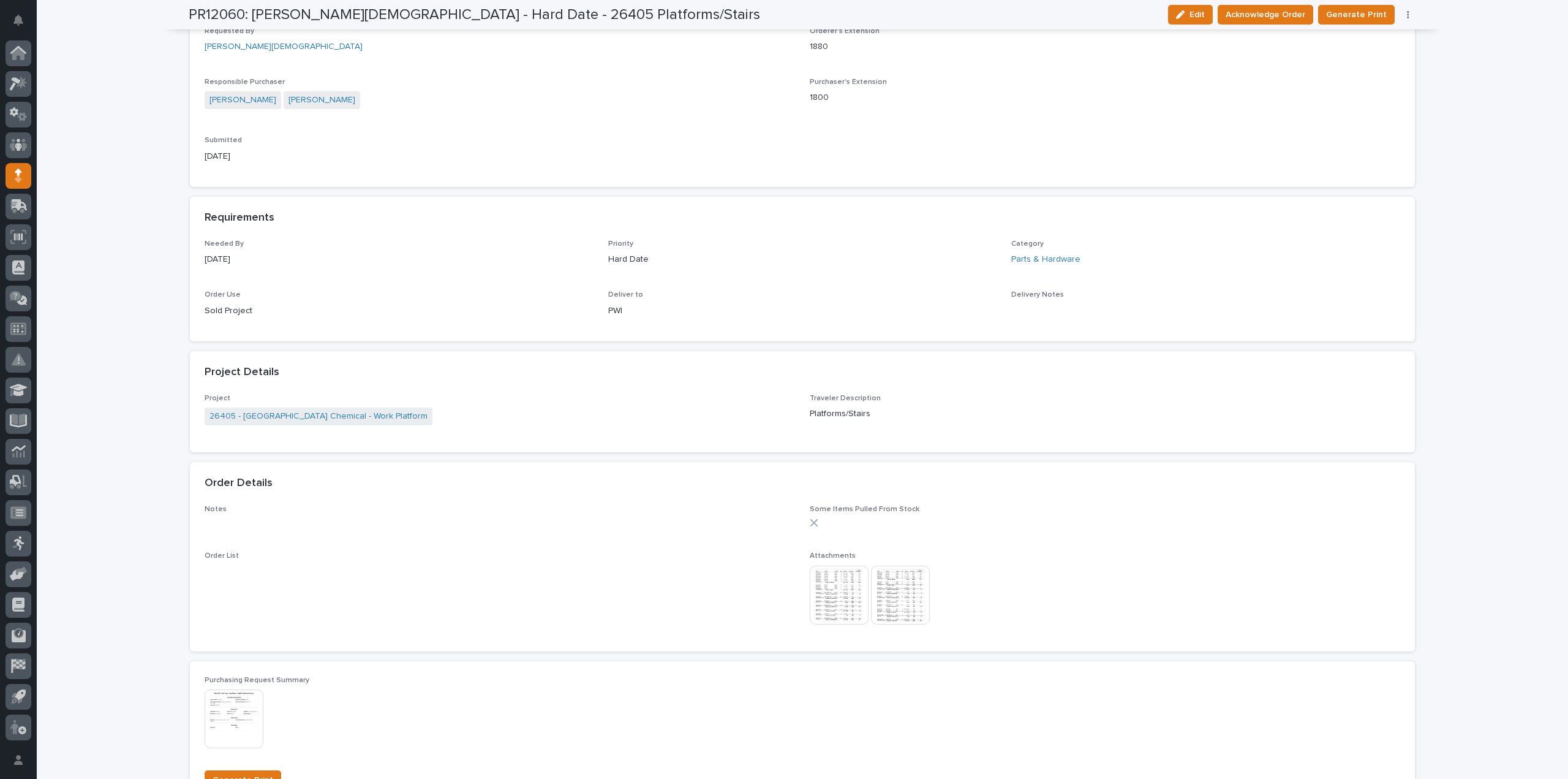
click at [839, 584] on img at bounding box center [839, 595] width 59 height 59
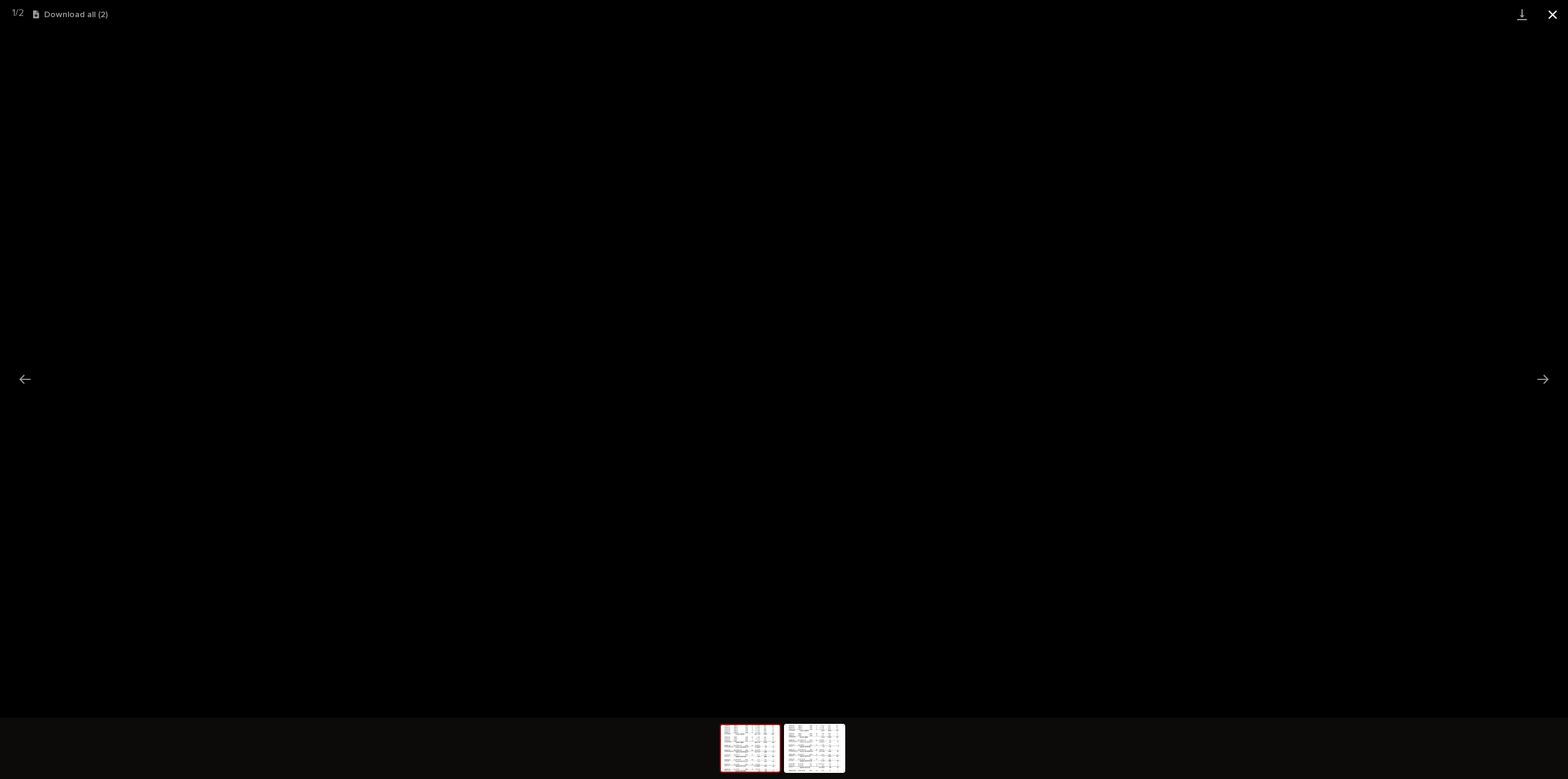
click at [1553, 14] on button "Close gallery" at bounding box center [1552, 14] width 31 height 29
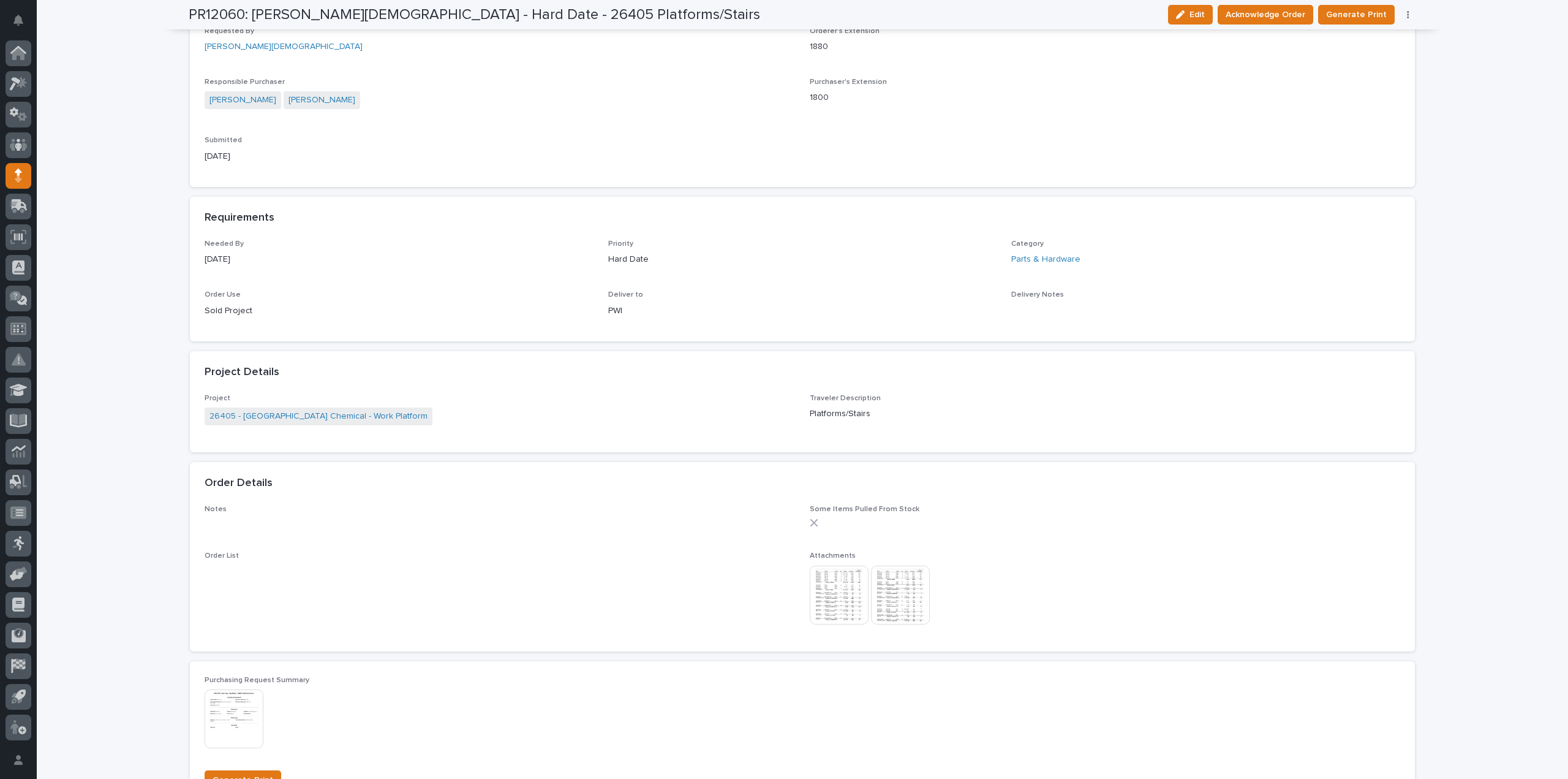
click at [508, 128] on div "Requested By Zach Gay Orderer's Extension 1880 Responsible Purchaser Arlyn Mill…" at bounding box center [802, 99] width 1195 height 146
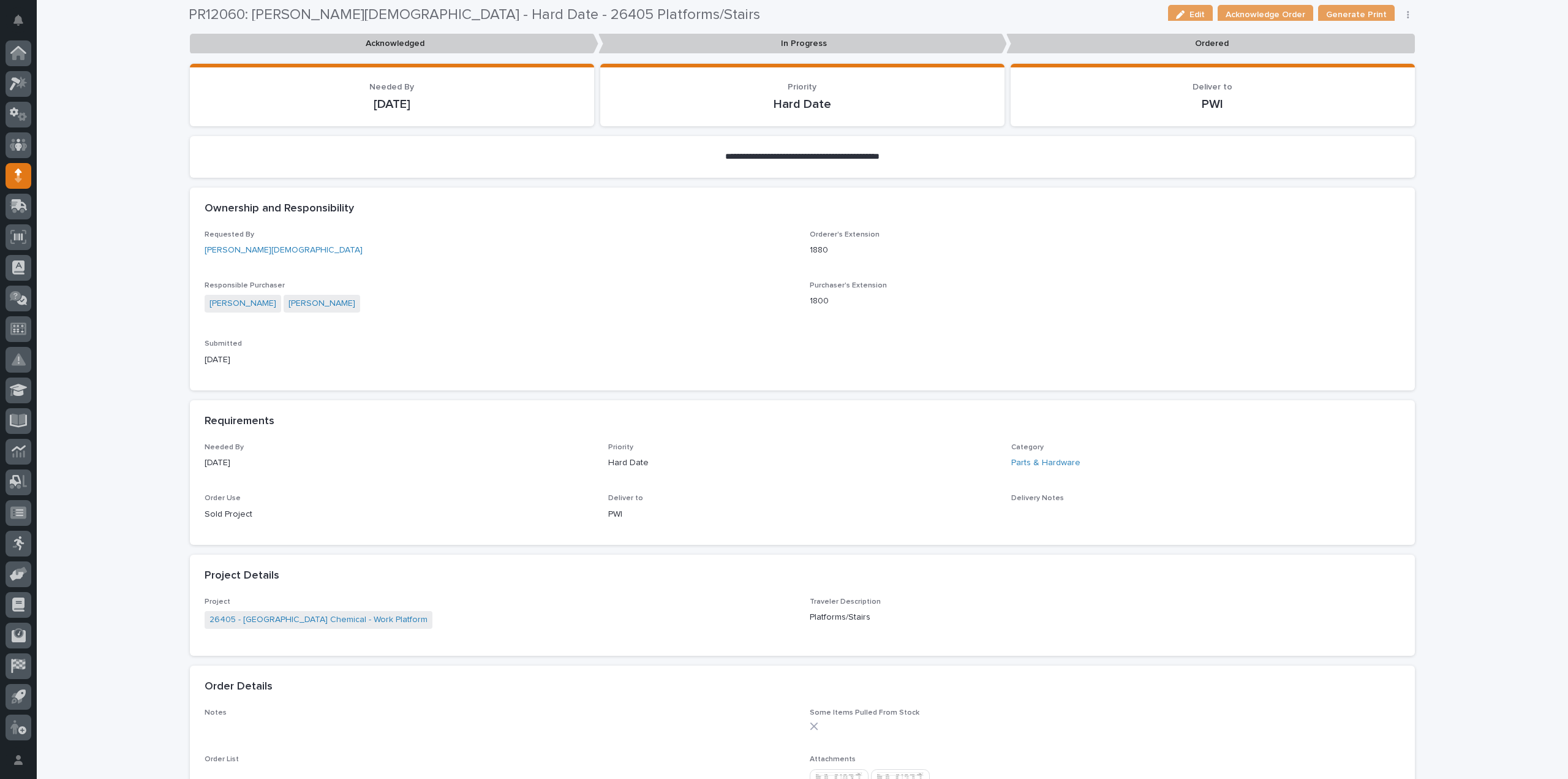
scroll to position [0, 0]
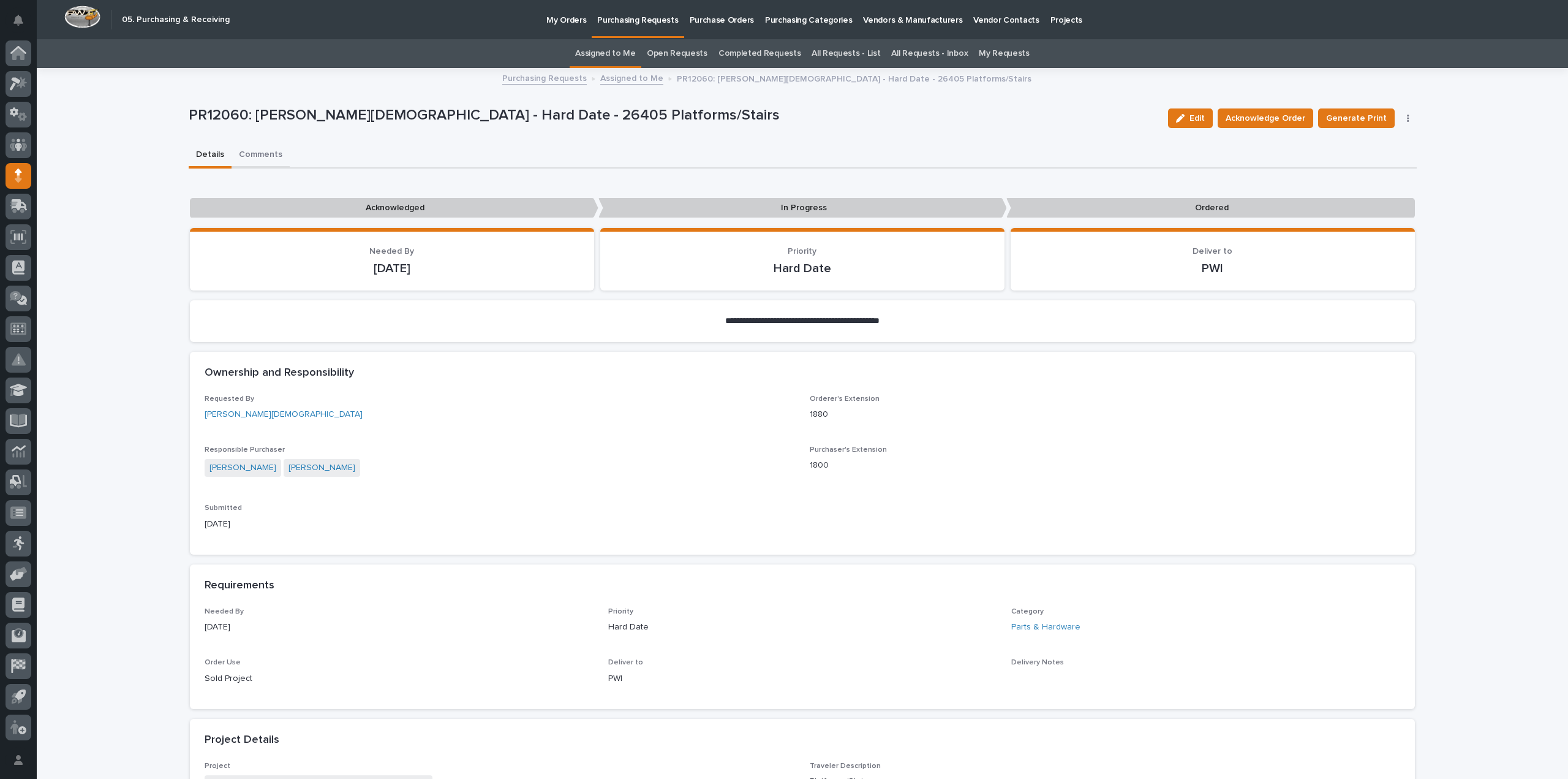
click at [263, 154] on button "Comments" at bounding box center [261, 155] width 58 height 26
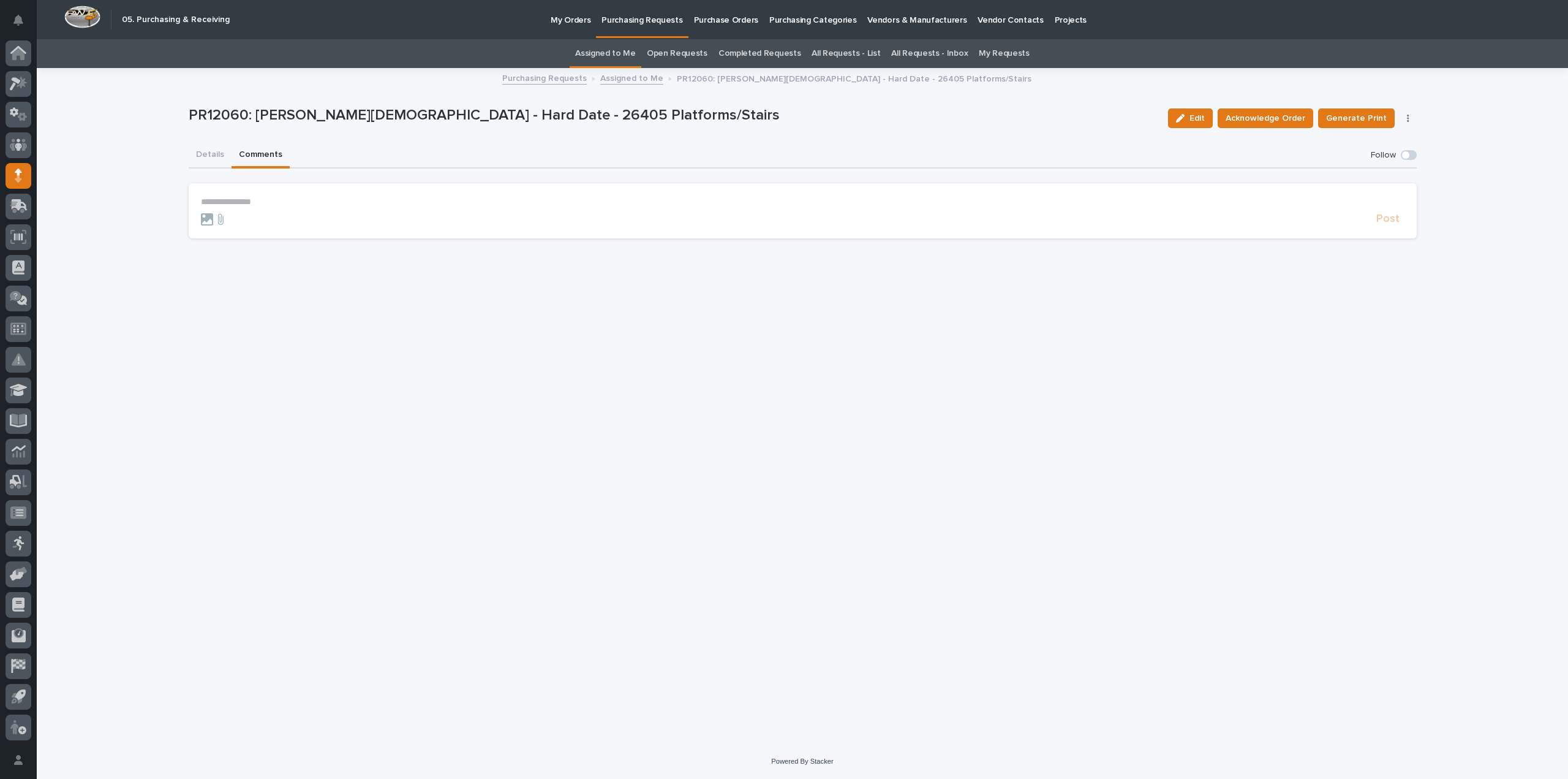
click at [352, 202] on p "**********" at bounding box center [802, 202] width 1203 height 10
click at [241, 234] on button "Zach Gay" at bounding box center [286, 232] width 167 height 13
click at [251, 204] on p "﻿ * ******** ﻿ ﻿" at bounding box center [802, 203] width 1203 height 13
click at [297, 207] on p "**********" at bounding box center [802, 203] width 1203 height 13
drag, startPoint x: 368, startPoint y: 205, endPoint x: 411, endPoint y: 193, distance: 44.6
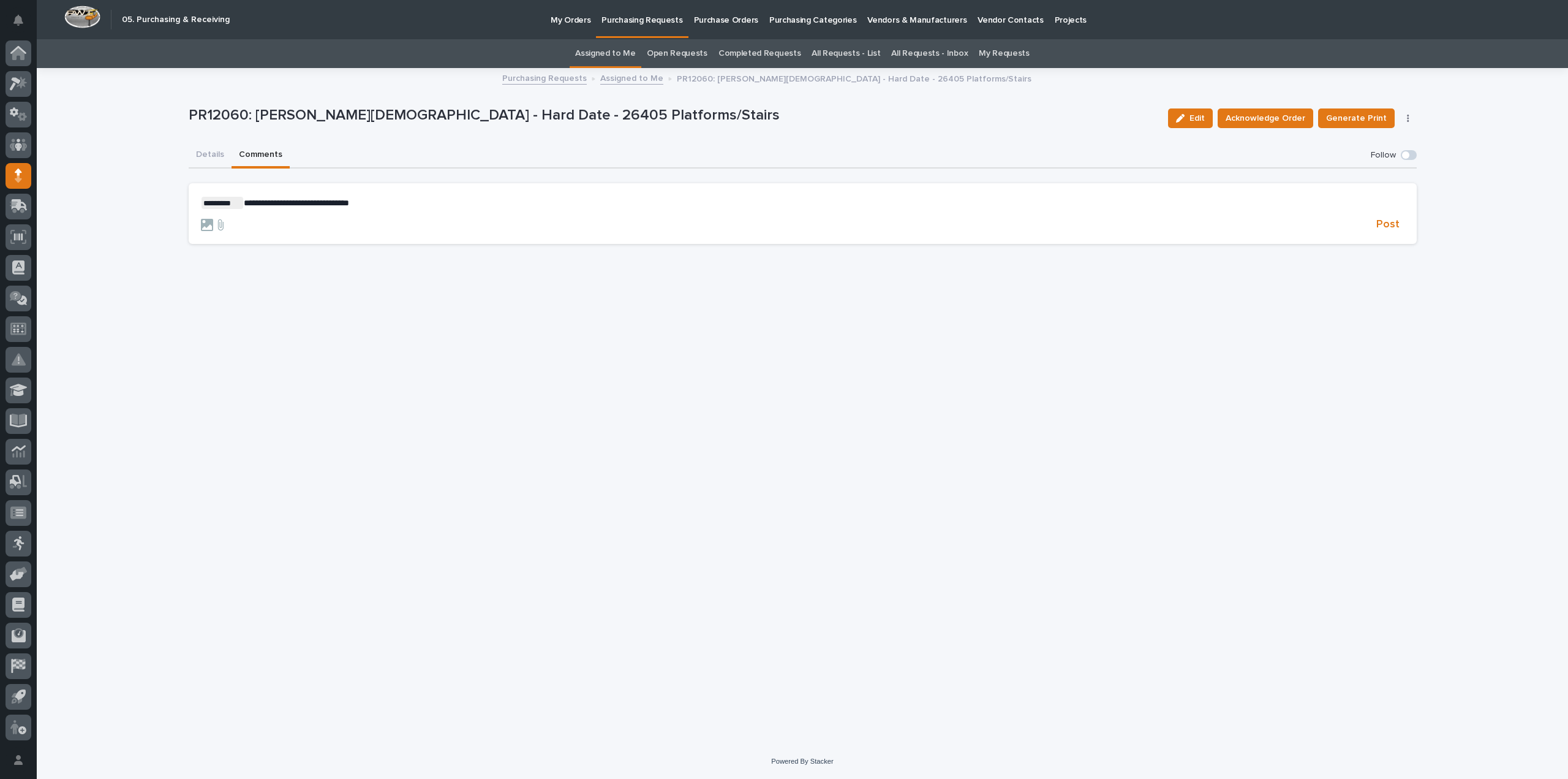
click at [411, 193] on section "**********" at bounding box center [802, 214] width 1228 height 61
click at [394, 202] on p "**********" at bounding box center [802, 203] width 1203 height 13
click at [1395, 224] on span "Post" at bounding box center [1388, 224] width 23 height 14
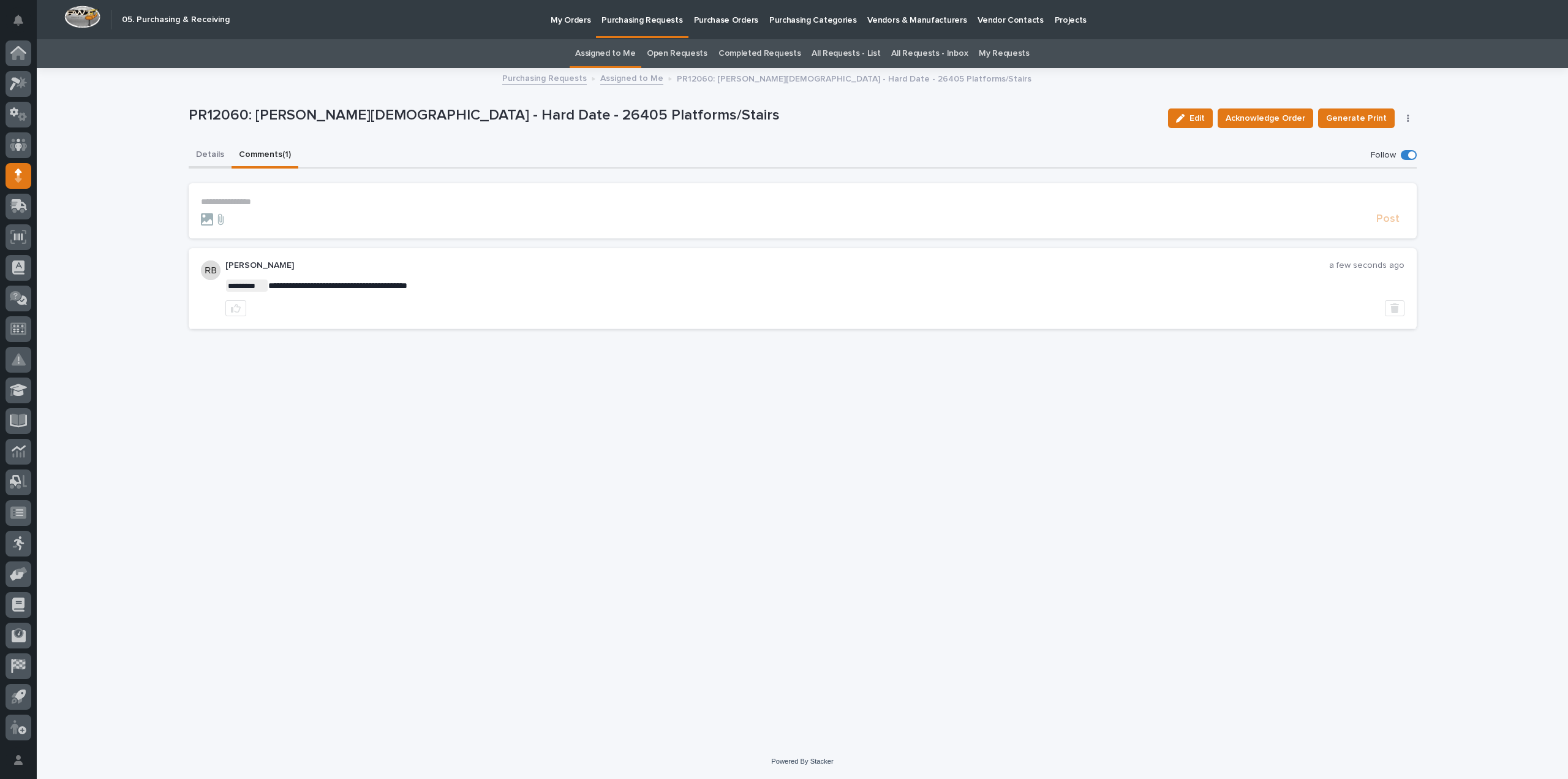
click at [209, 150] on button "Details" at bounding box center [209, 155] width 43 height 26
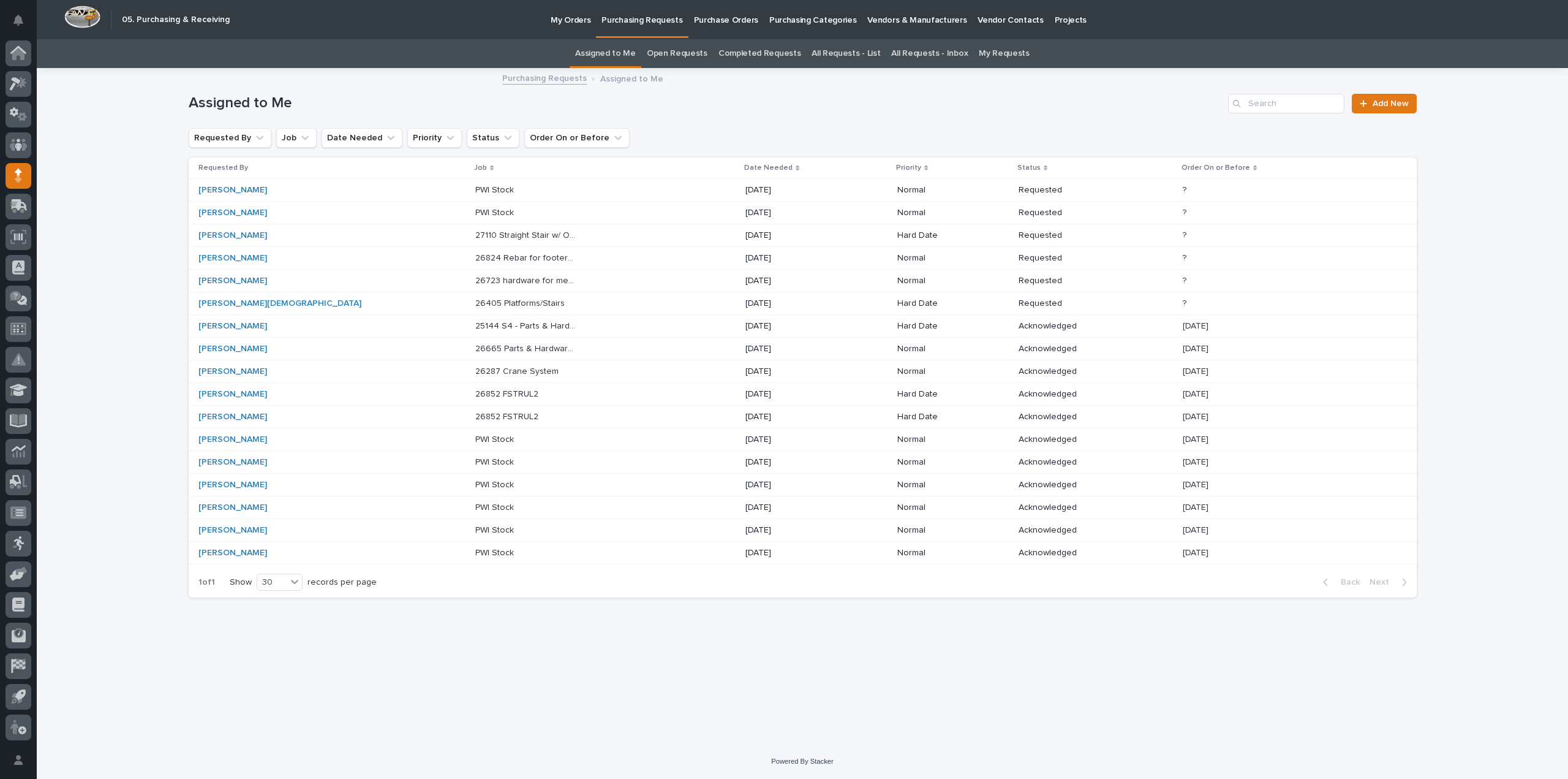
click at [475, 276] on p "26723 hardware for mezz, gate, stairs" at bounding box center [528, 279] width 105 height 13
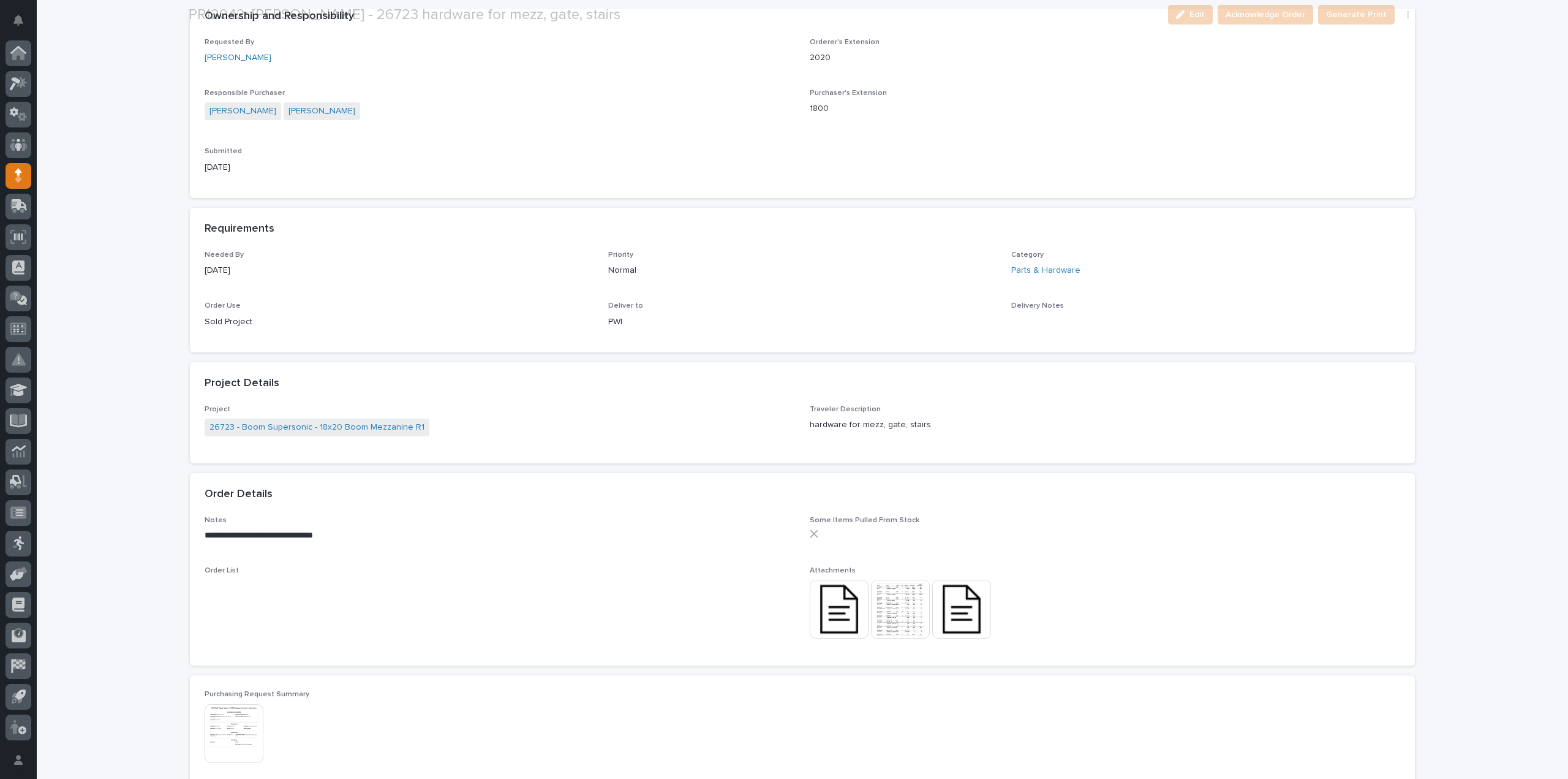
scroll to position [368, 0]
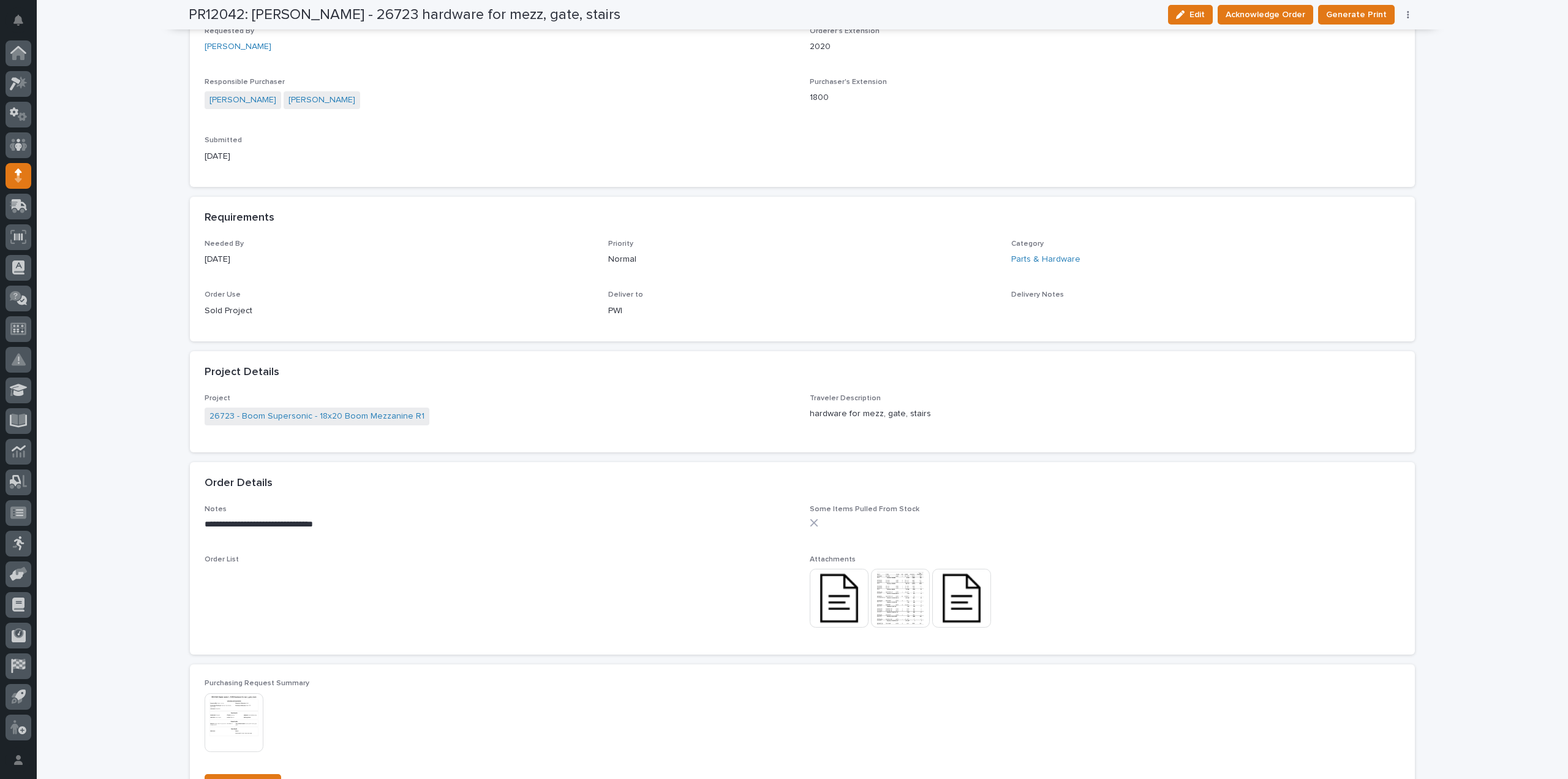
click at [839, 608] on img at bounding box center [839, 598] width 59 height 59
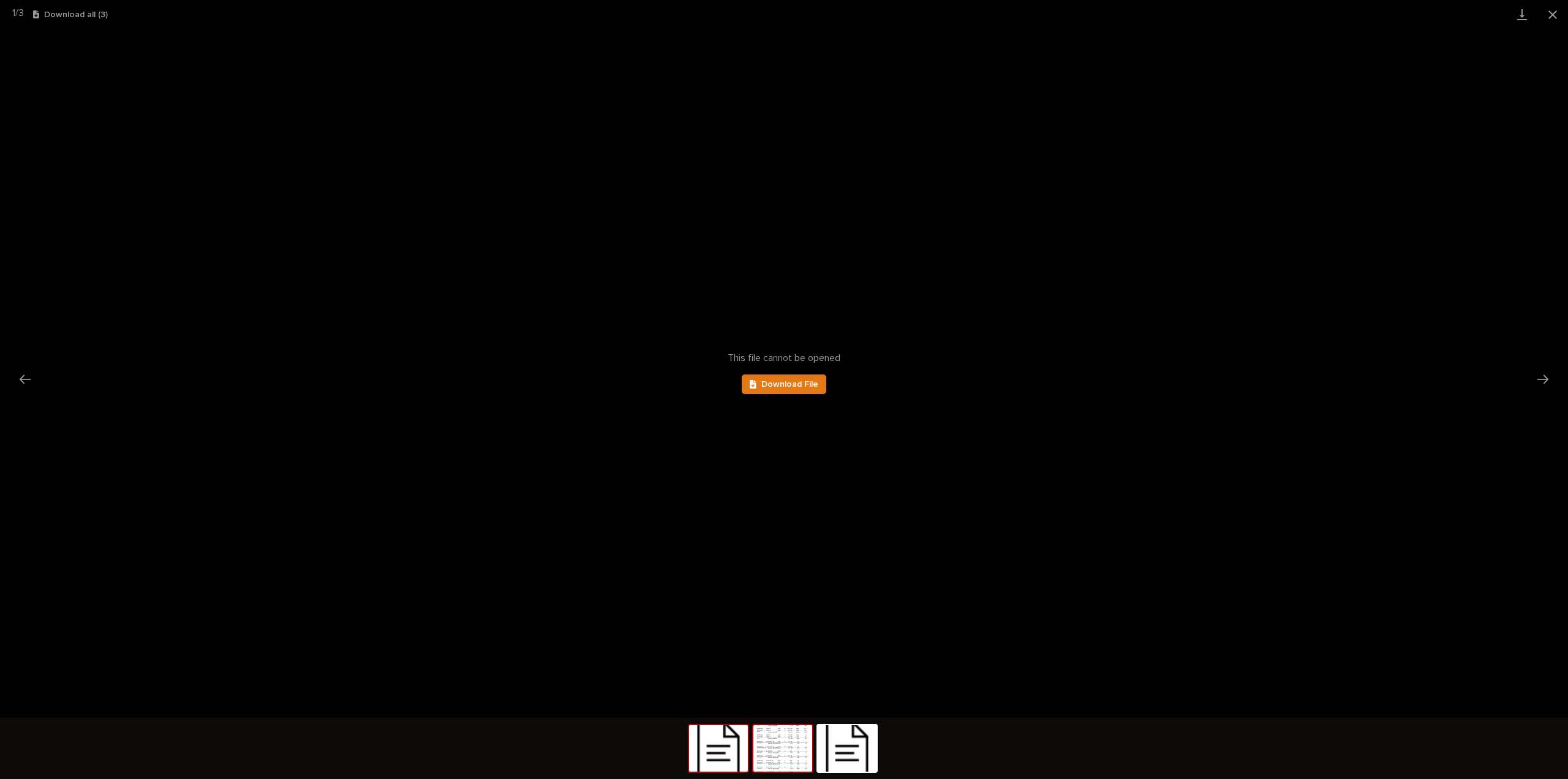
click at [767, 742] on img at bounding box center [783, 748] width 59 height 47
click at [723, 768] on img at bounding box center [718, 748] width 59 height 47
click at [815, 383] on span "Download File" at bounding box center [789, 384] width 57 height 8
click at [1551, 12] on button "Close gallery" at bounding box center [1552, 14] width 31 height 29
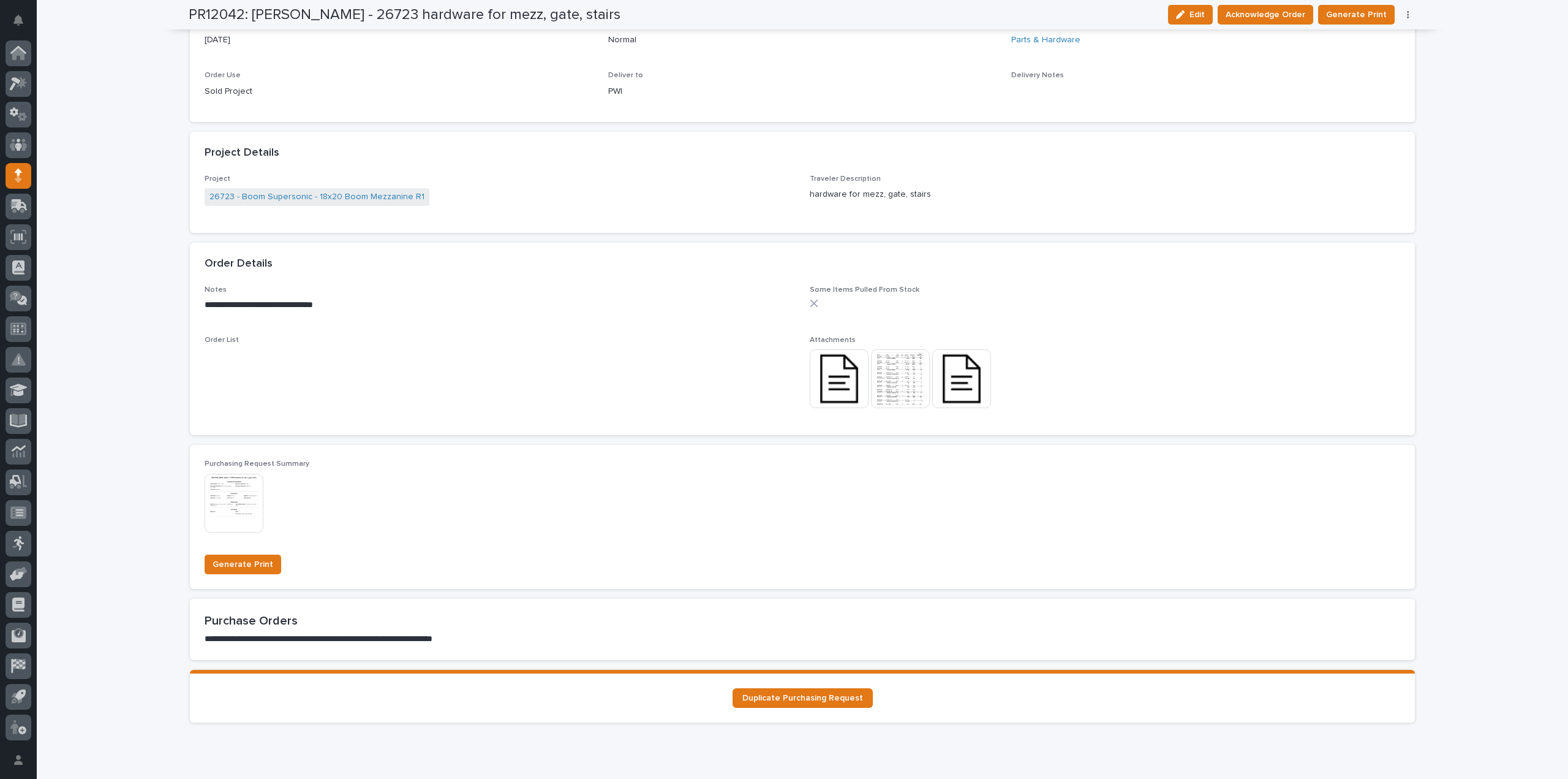
scroll to position [613, 0]
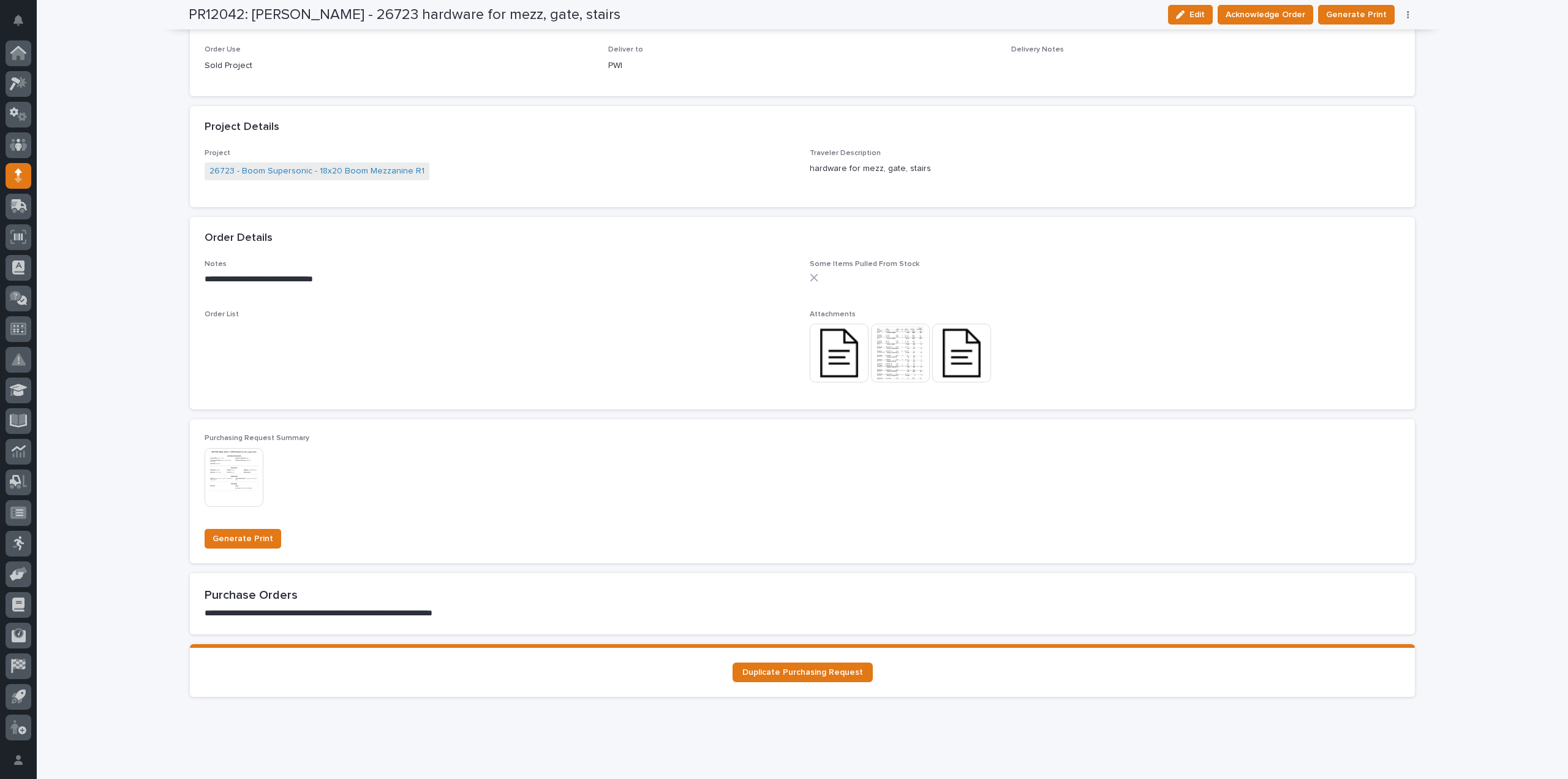
click at [879, 352] on img at bounding box center [900, 353] width 59 height 59
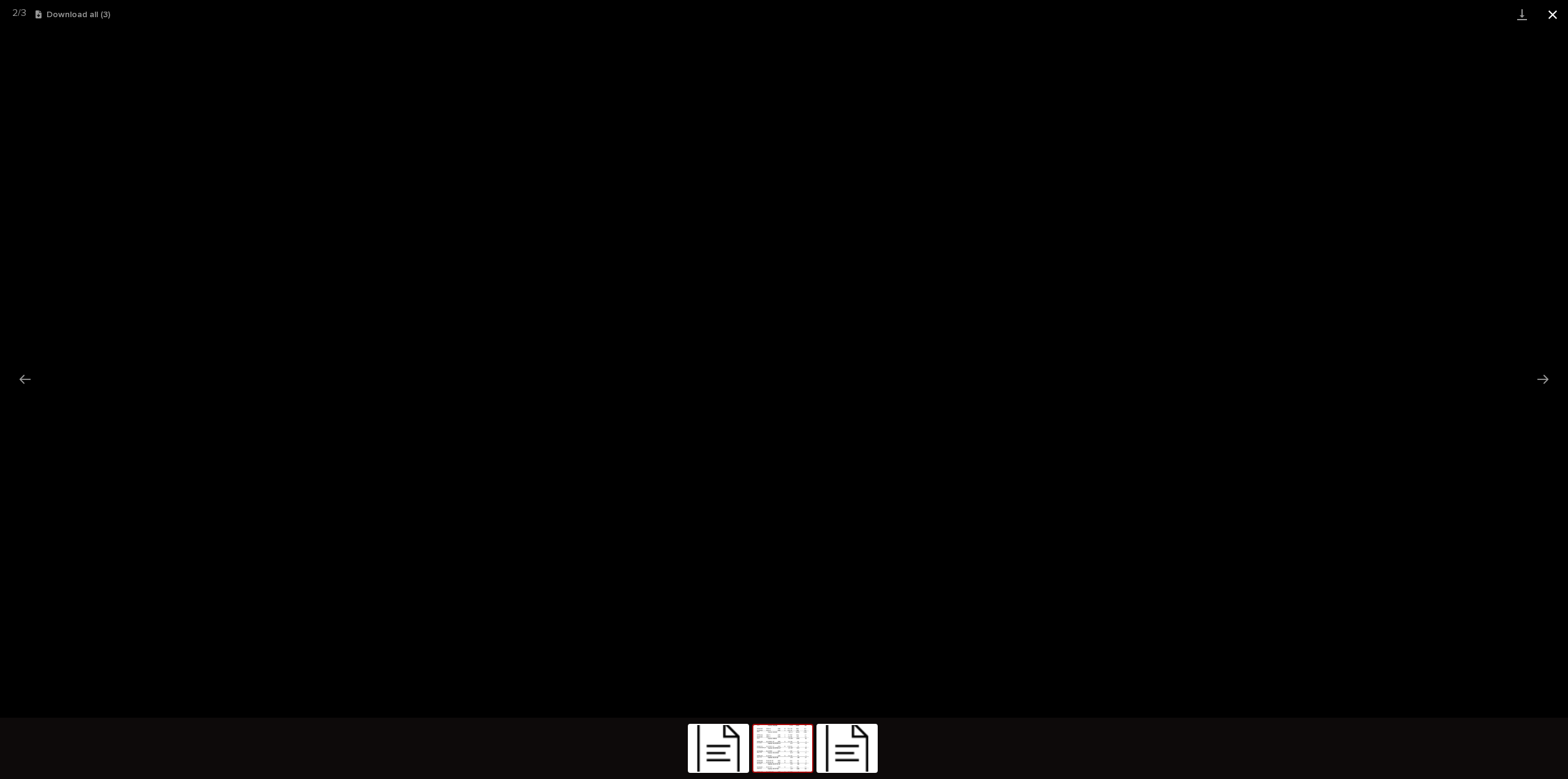
click at [1557, 16] on button "Close gallery" at bounding box center [1552, 14] width 31 height 29
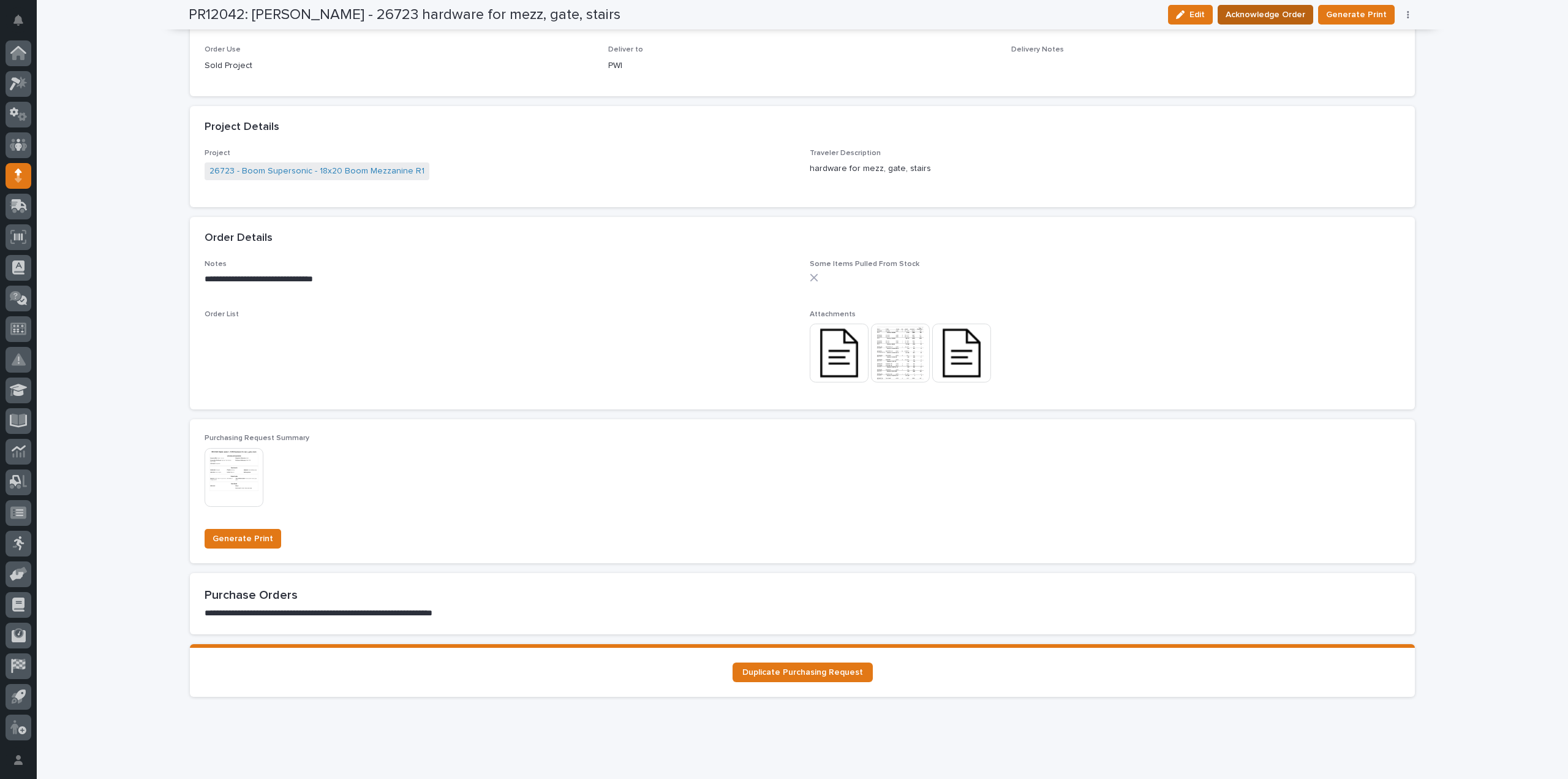
click at [1250, 11] on span "Acknowledge Order" at bounding box center [1265, 15] width 79 height 15
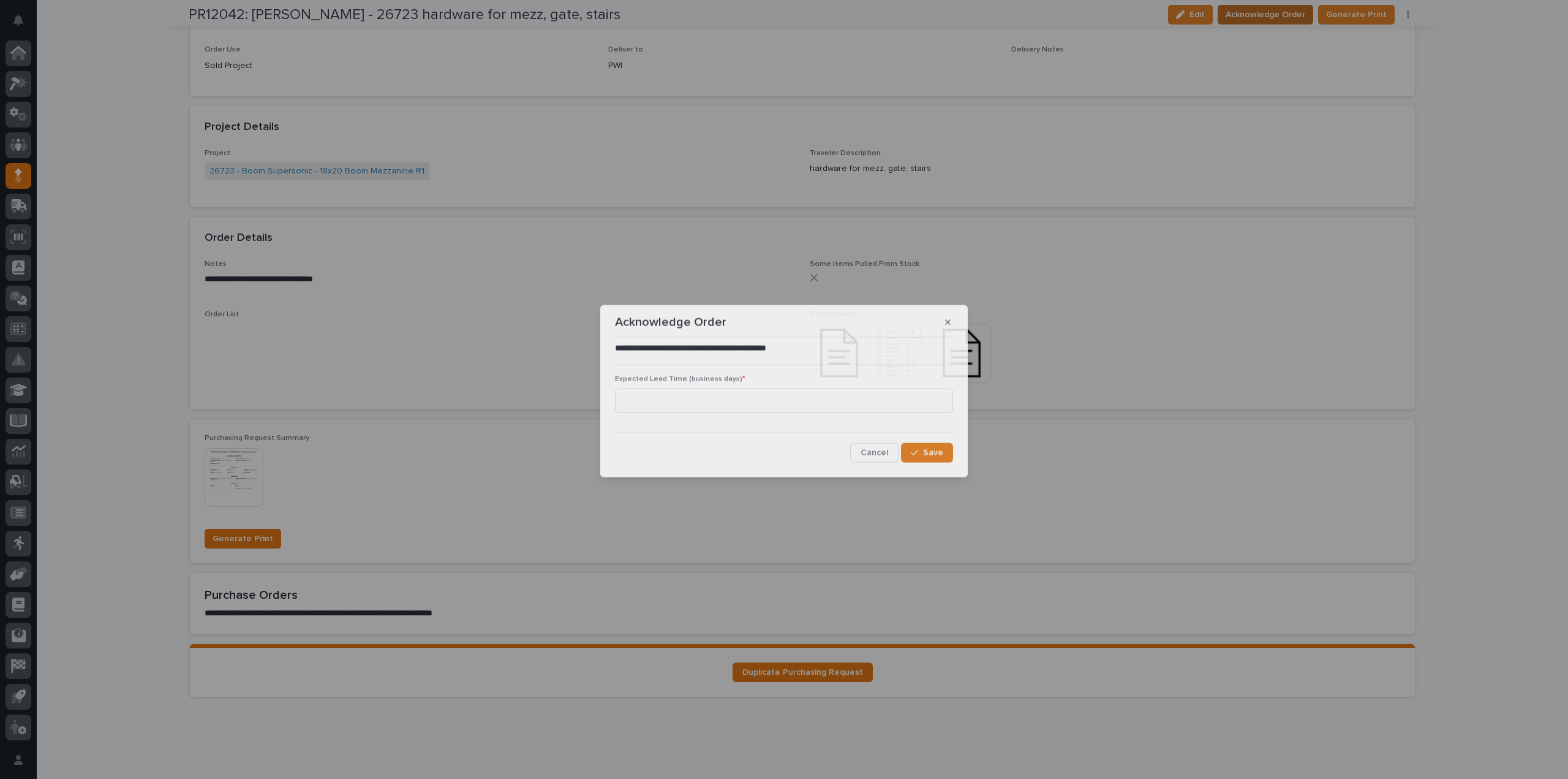
scroll to position [0, 0]
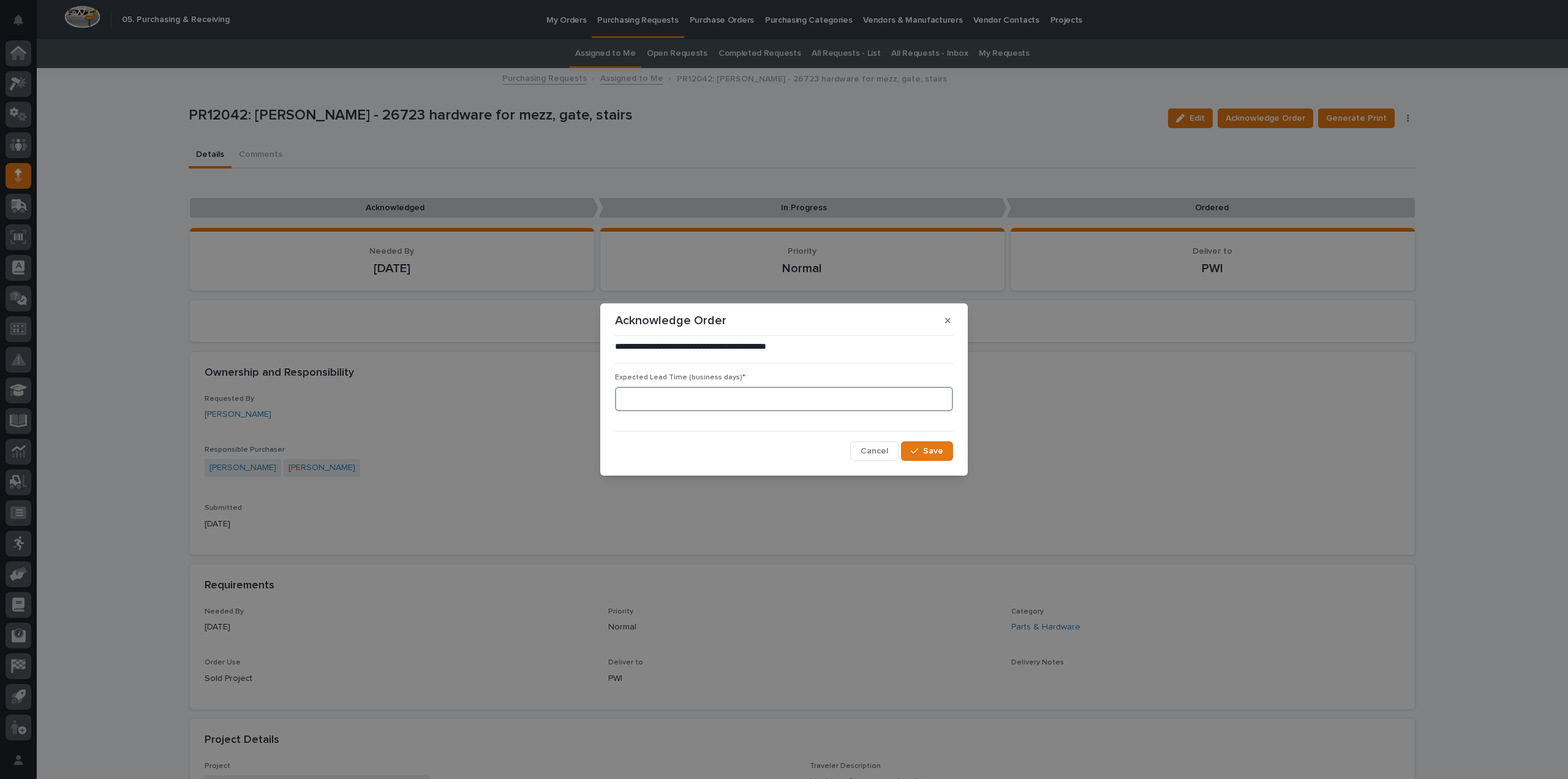
click at [747, 399] on input at bounding box center [784, 399] width 338 height 24
type input "0"
click at [930, 454] on span "Save" at bounding box center [933, 450] width 20 height 11
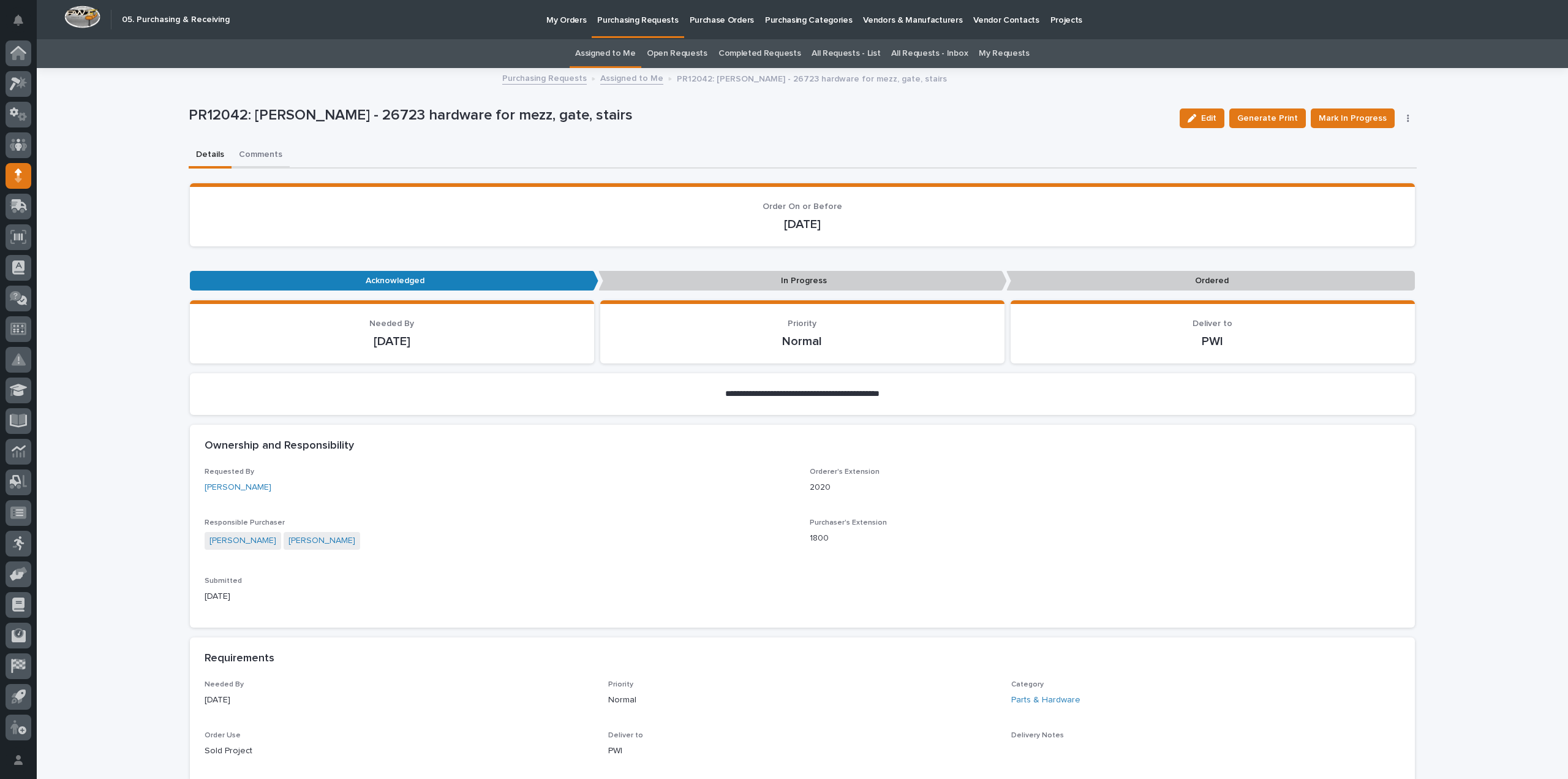
click at [253, 150] on button "Comments" at bounding box center [261, 155] width 58 height 26
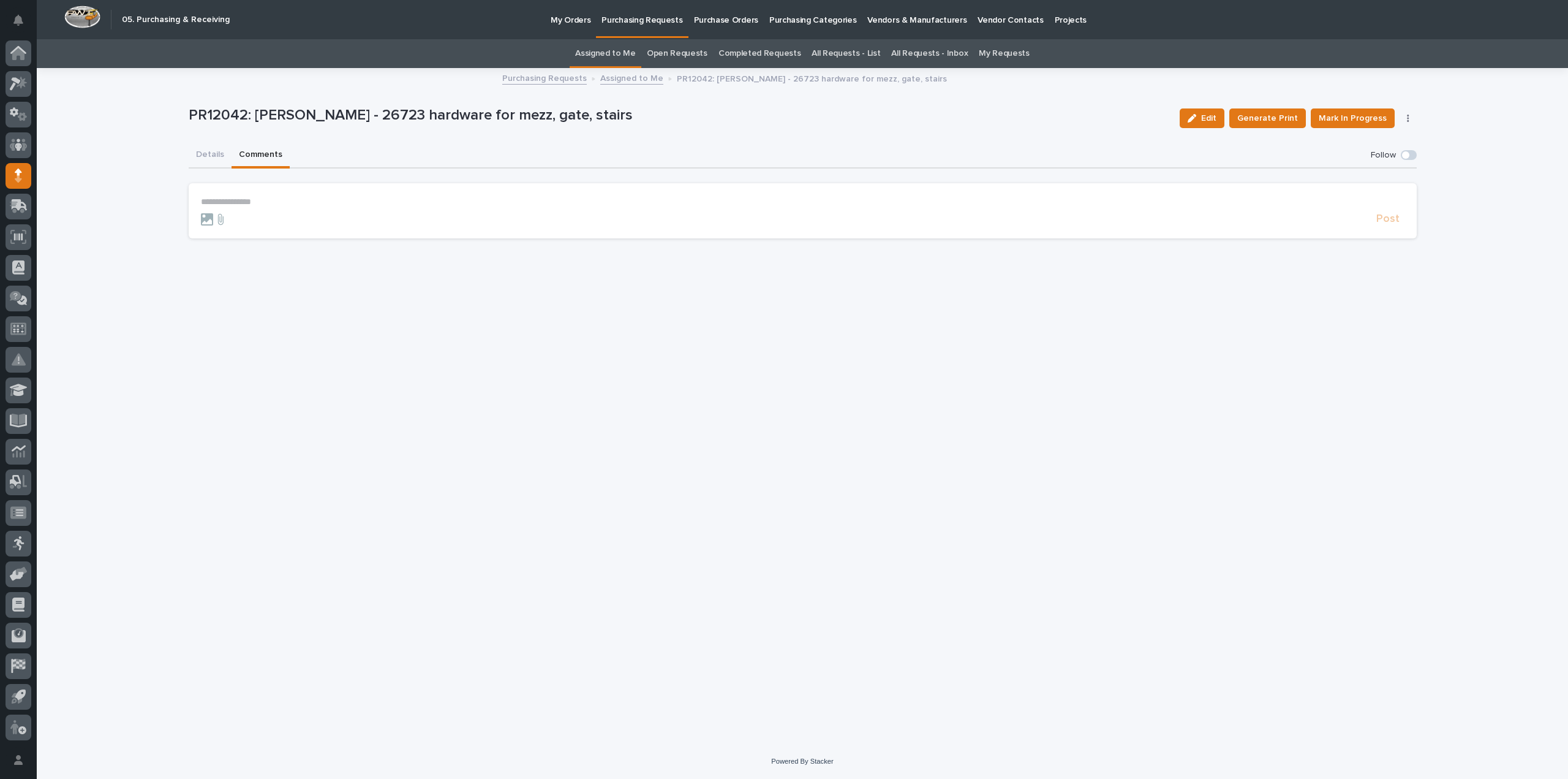
click at [257, 197] on p "**********" at bounding box center [802, 202] width 1203 height 10
click at [237, 224] on button "[PERSON_NAME]" at bounding box center [238, 219] width 73 height 13
click at [256, 204] on p "**********" at bounding box center [802, 203] width 1203 height 13
click at [1397, 225] on span "Post" at bounding box center [1388, 224] width 23 height 14
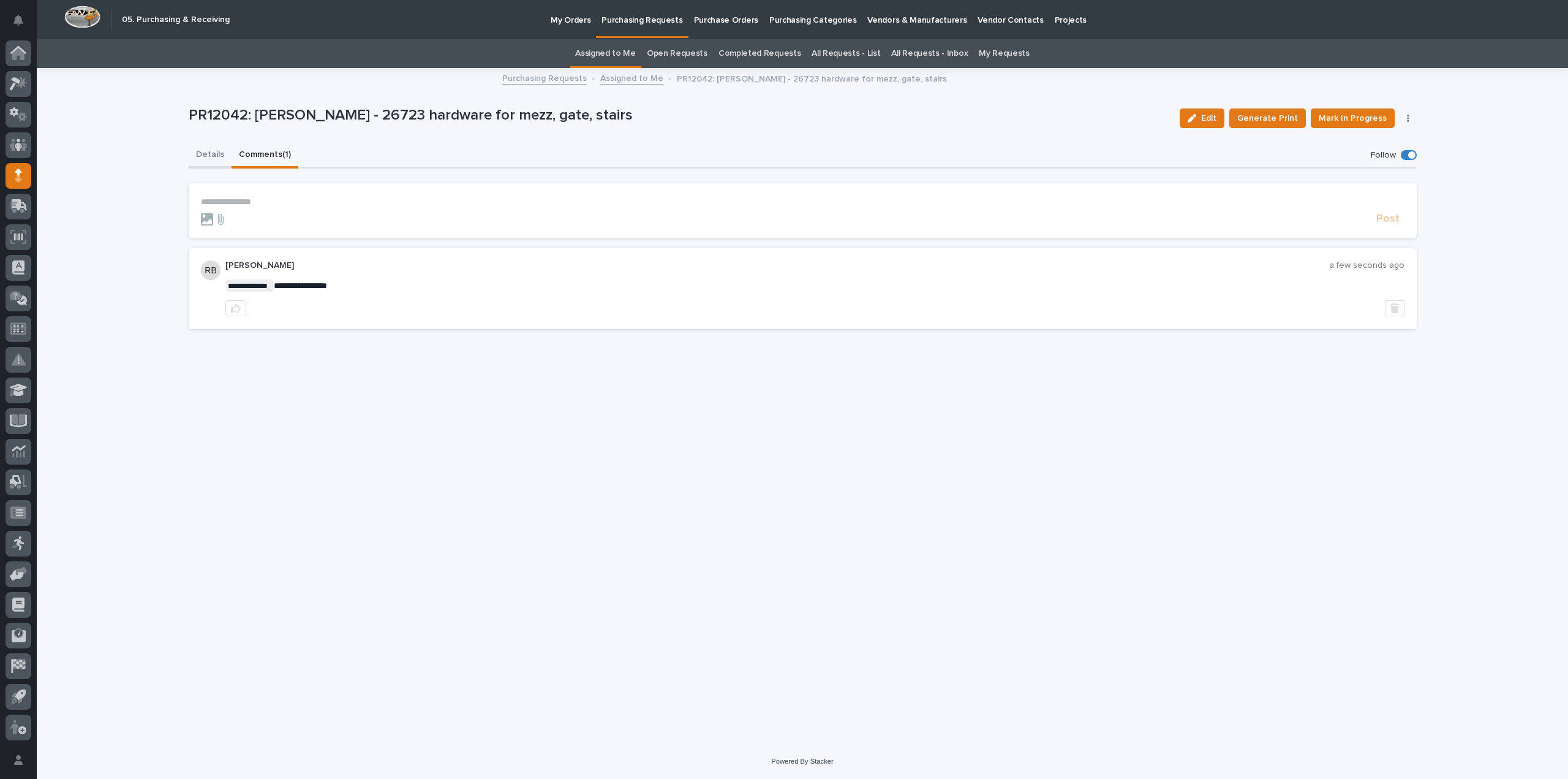
click at [201, 151] on button "Details" at bounding box center [209, 155] width 43 height 26
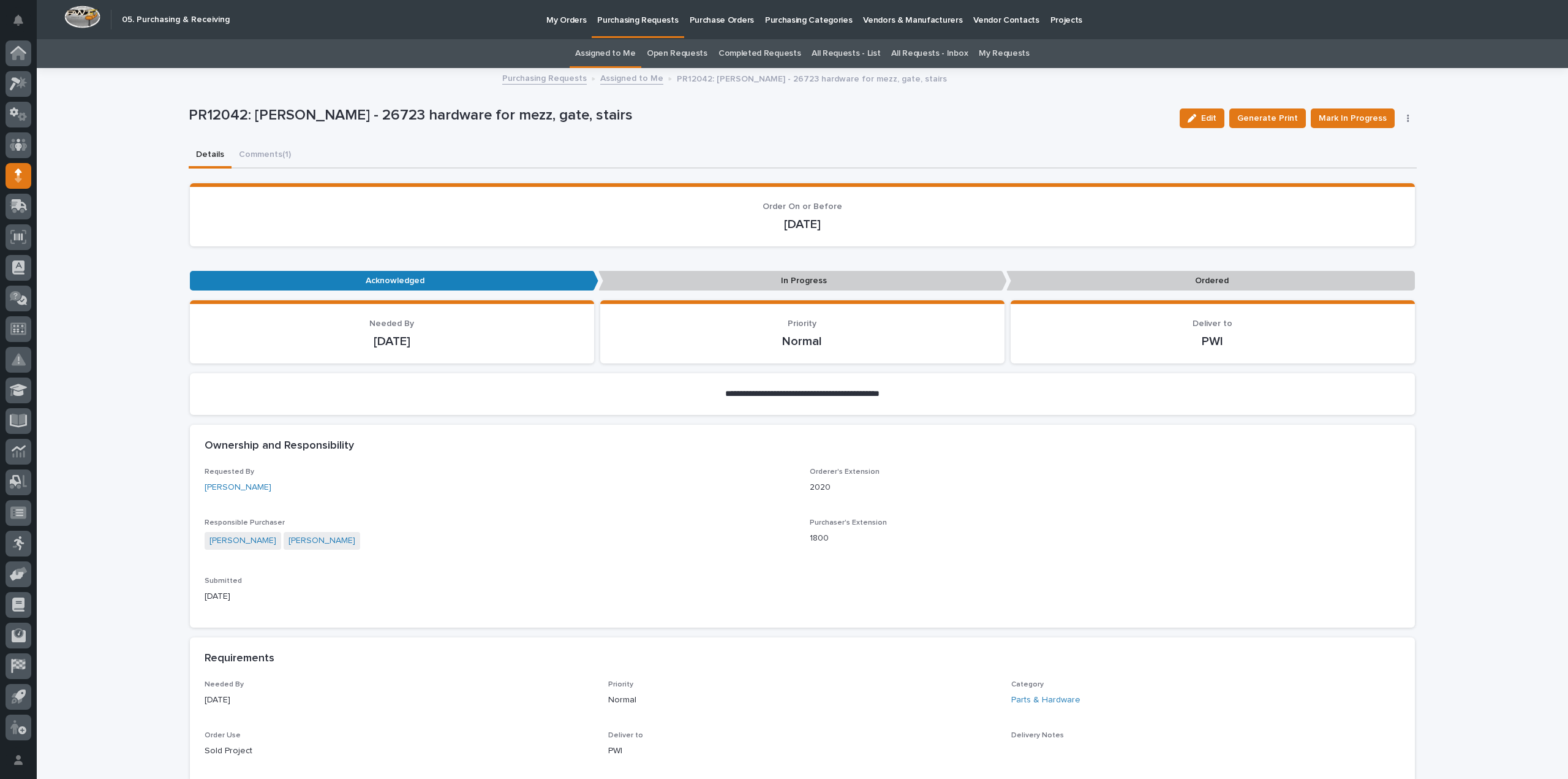
click at [622, 56] on link "Assigned to Me" at bounding box center [605, 53] width 61 height 29
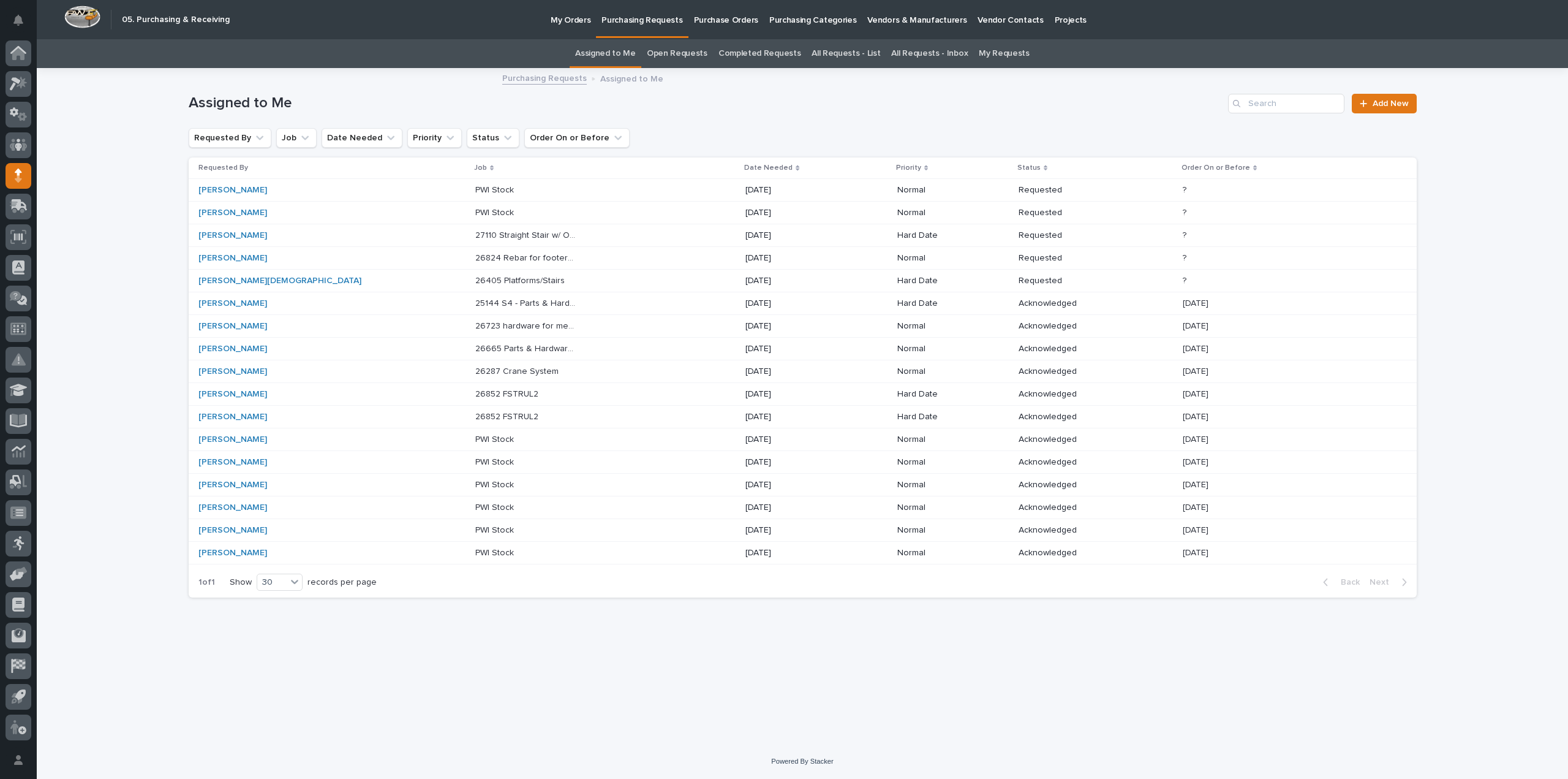
click at [475, 255] on p "26824 Rebar for footers - Parts & HW" at bounding box center [528, 256] width 105 height 13
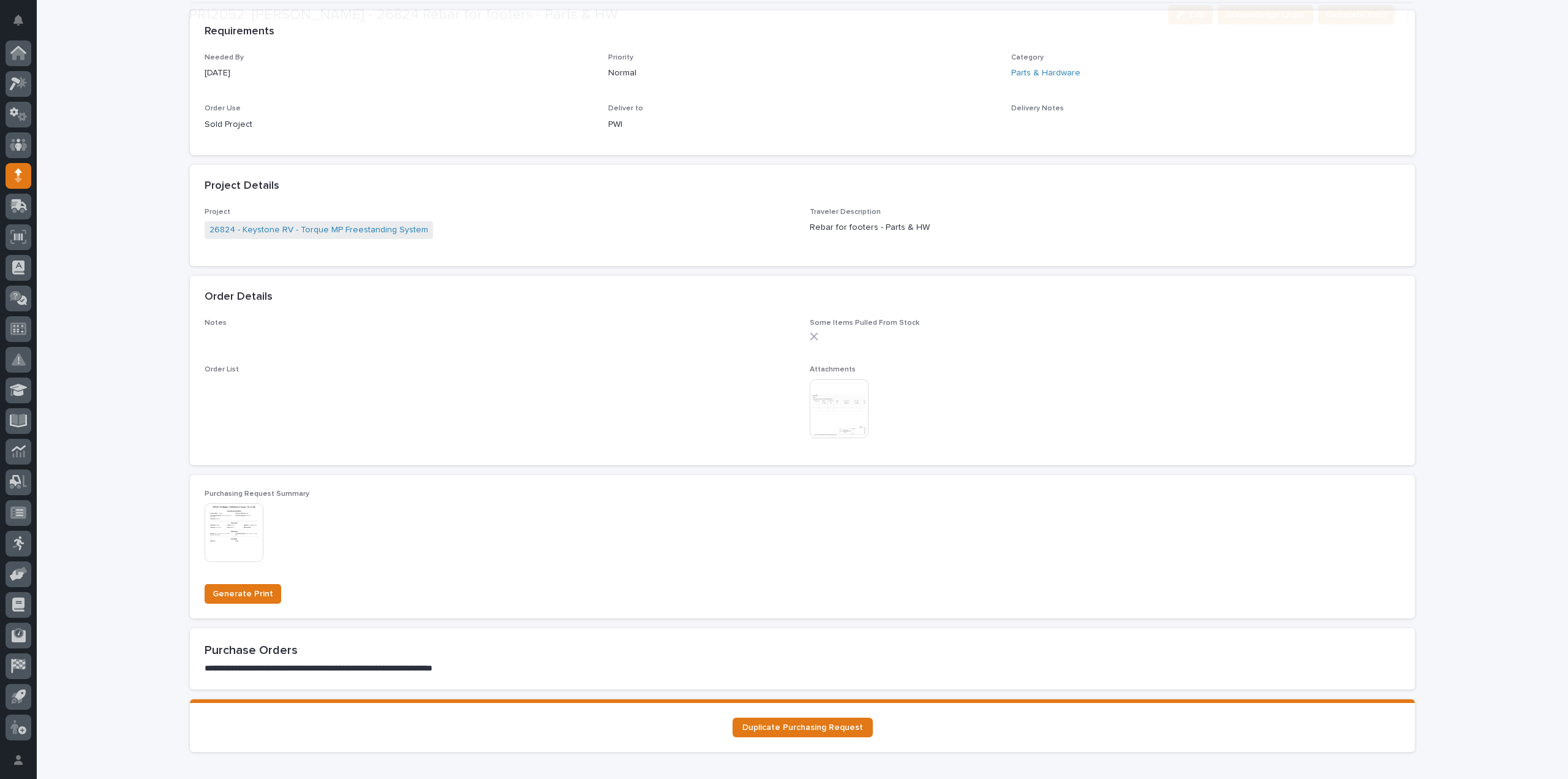
scroll to position [632, 0]
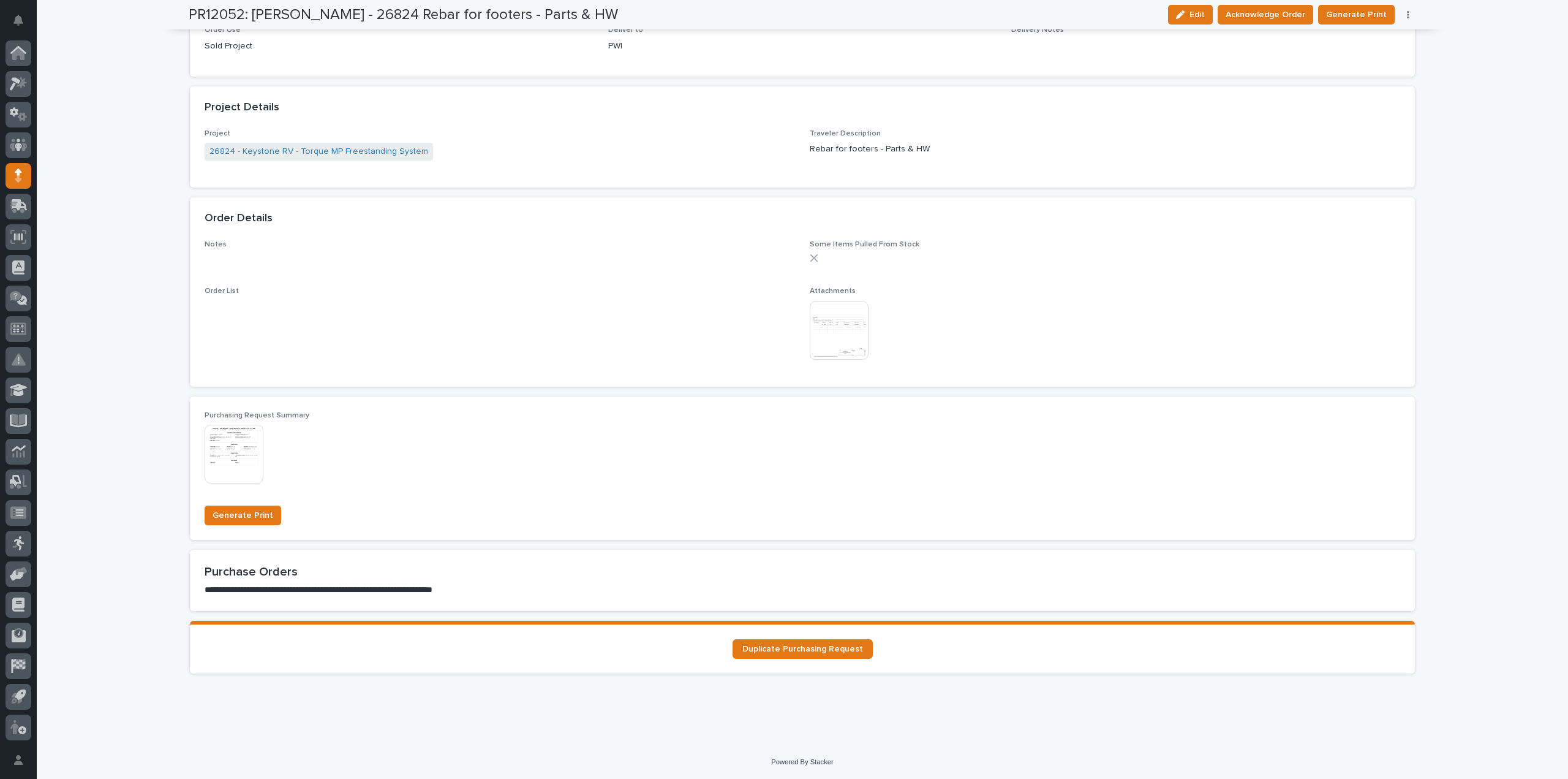
click at [835, 331] on img at bounding box center [839, 330] width 59 height 59
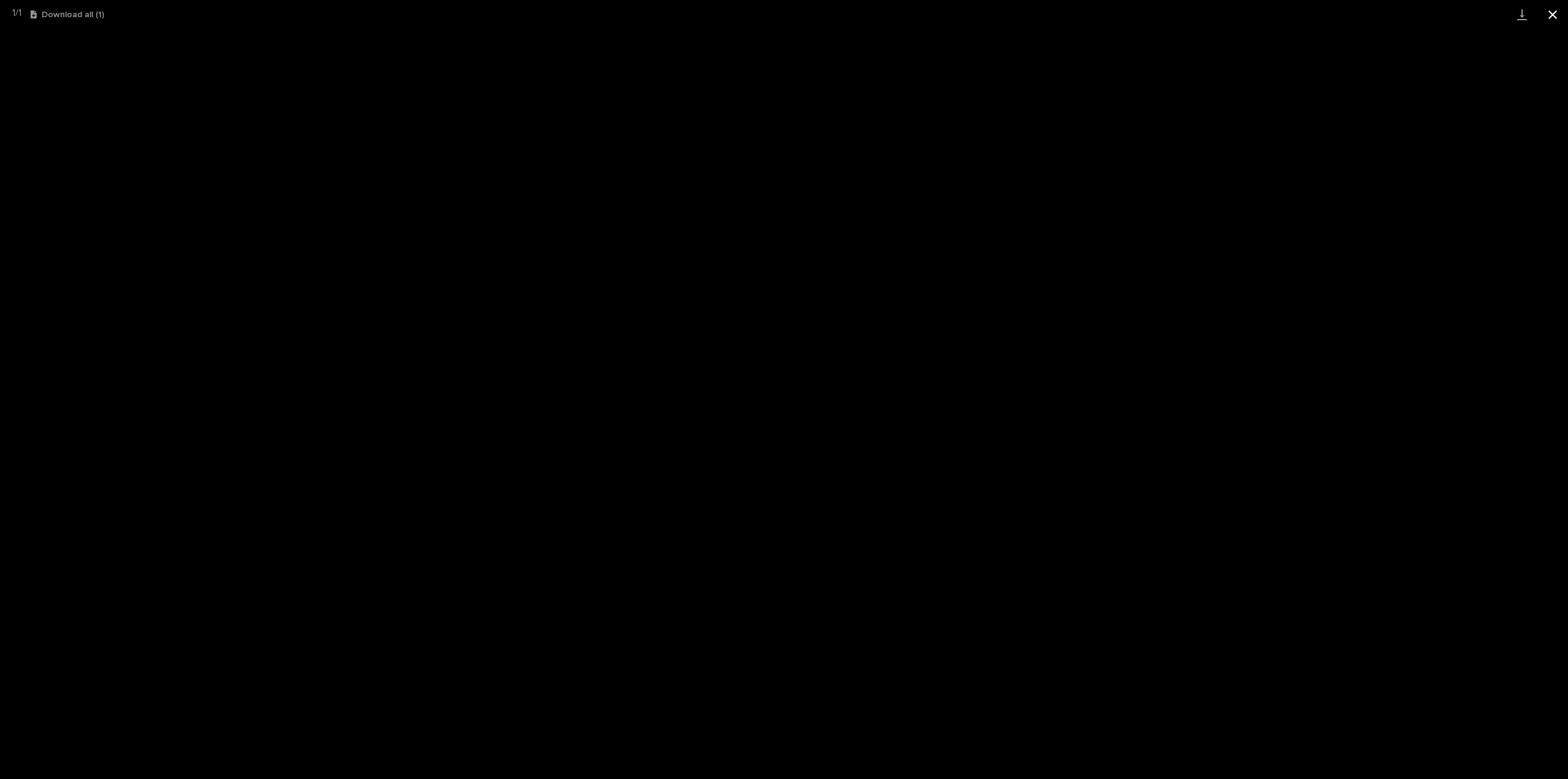
click at [1553, 18] on button "Close gallery" at bounding box center [1552, 14] width 31 height 29
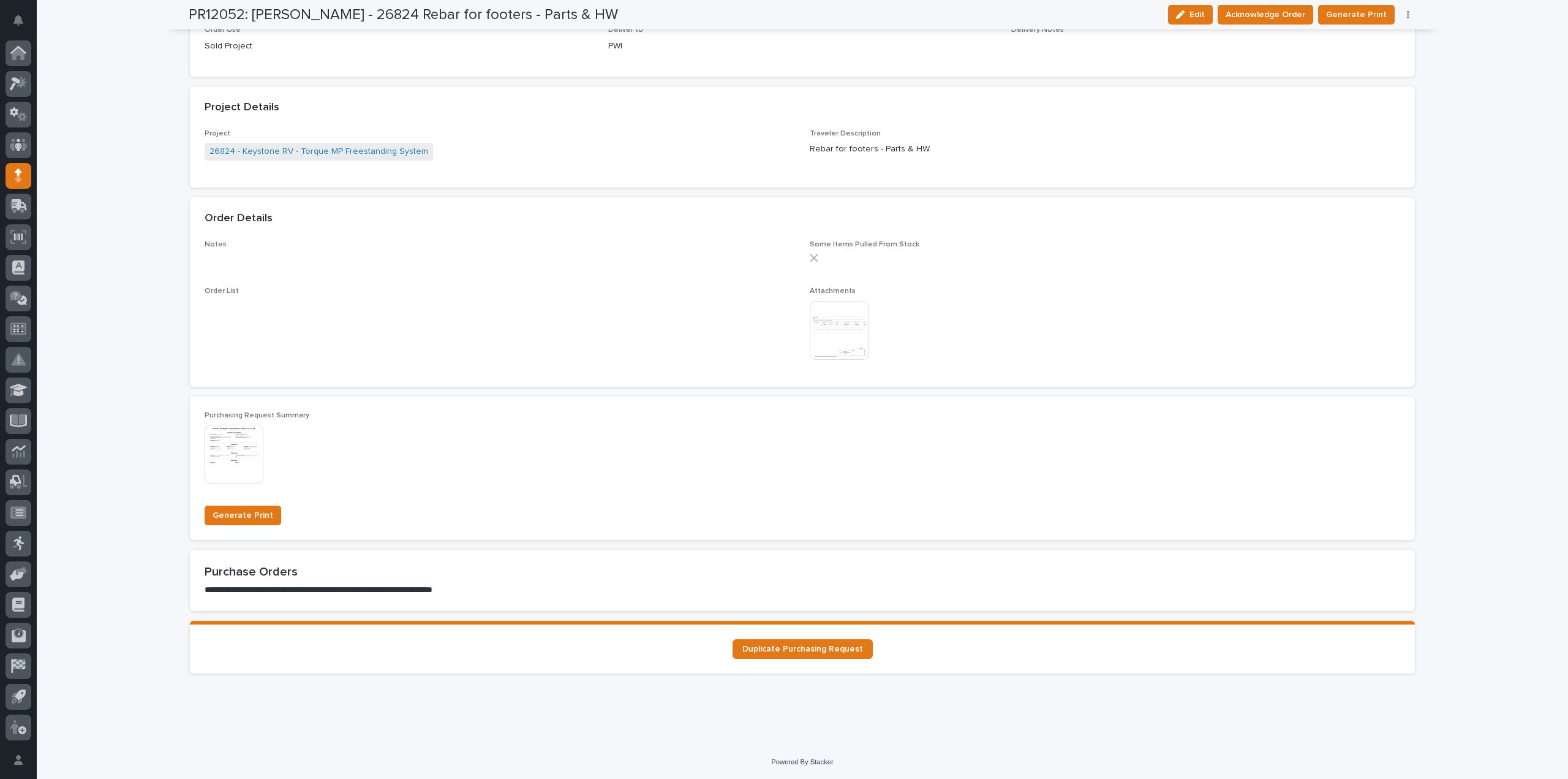
scroll to position [0, 0]
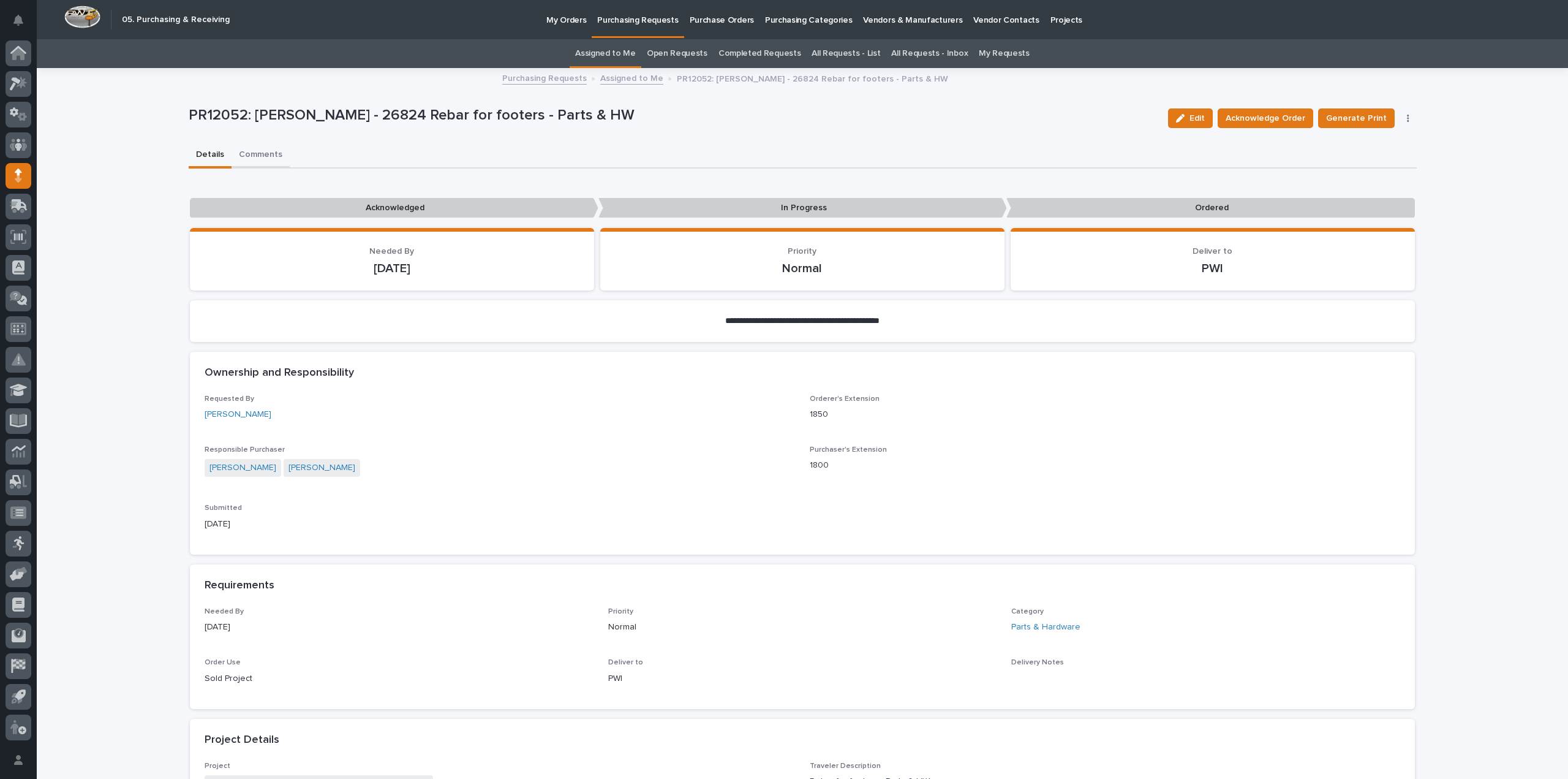
click at [258, 152] on button "Comments" at bounding box center [261, 155] width 58 height 26
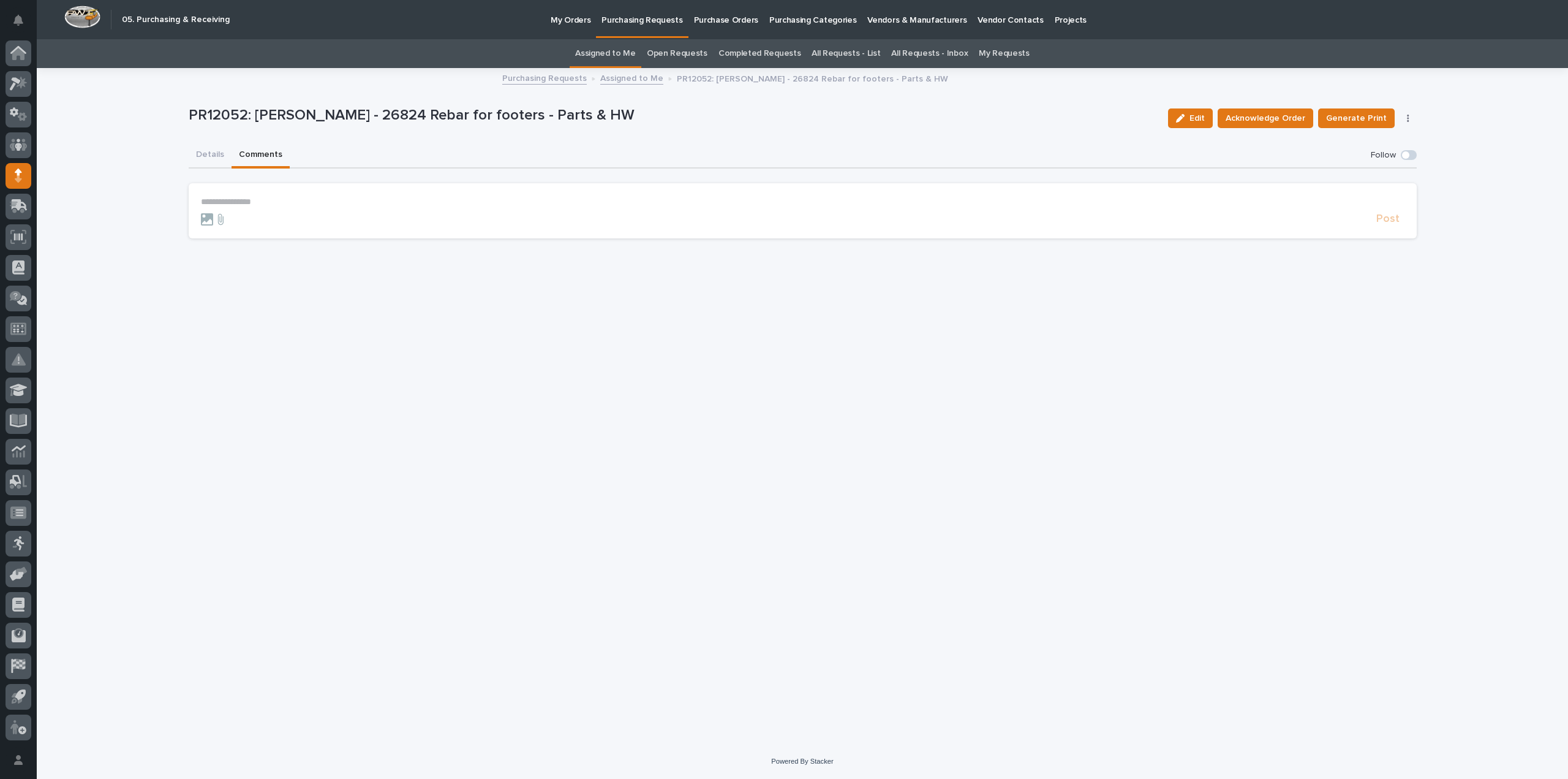
click at [268, 207] on form "**********" at bounding box center [802, 211] width 1203 height 29
click at [1271, 119] on span "Acknowledge Order" at bounding box center [1265, 118] width 79 height 15
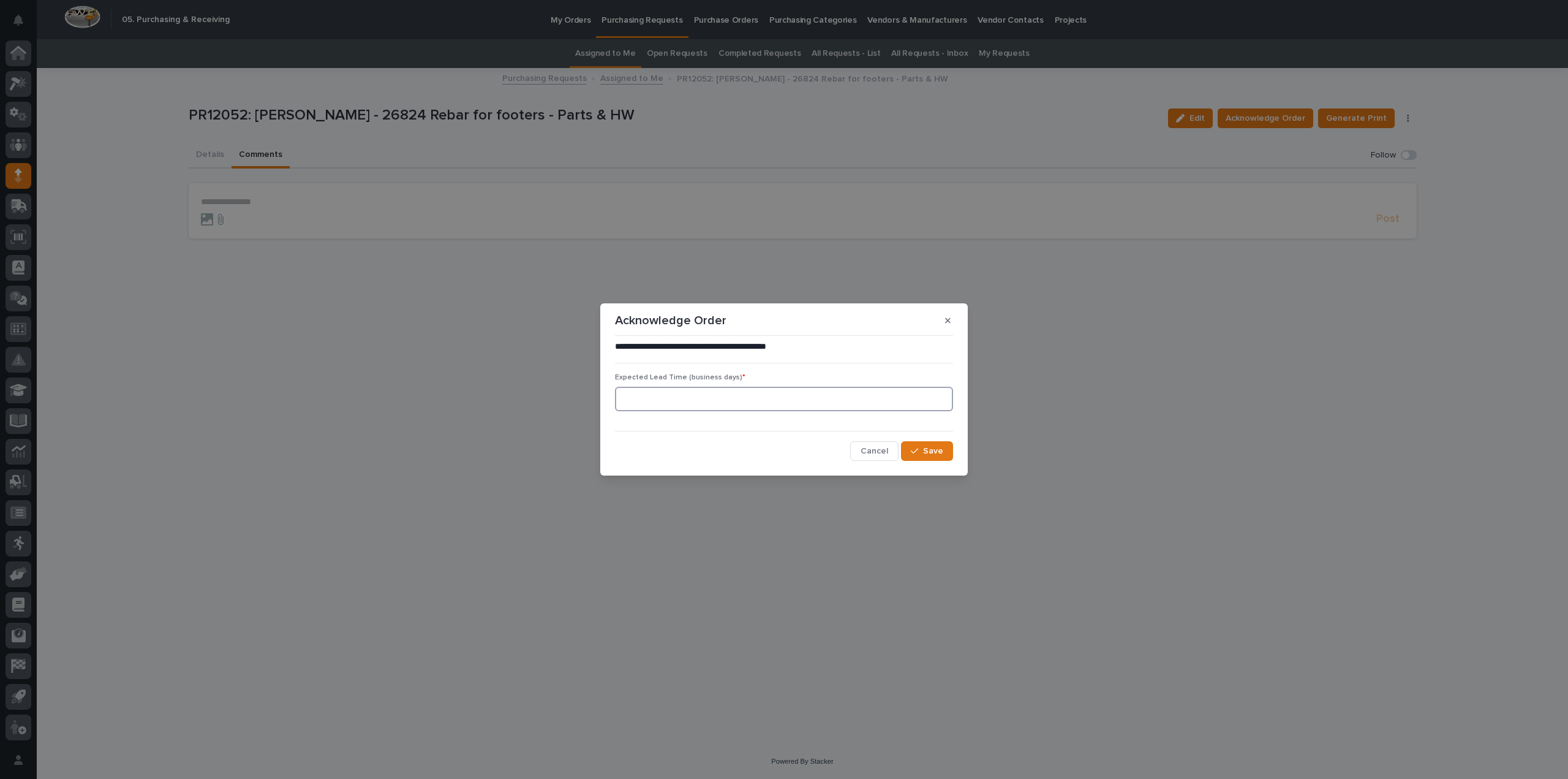
click at [724, 398] on input at bounding box center [784, 399] width 338 height 24
type input "0"
click at [911, 449] on icon "button" at bounding box center [914, 451] width 8 height 8
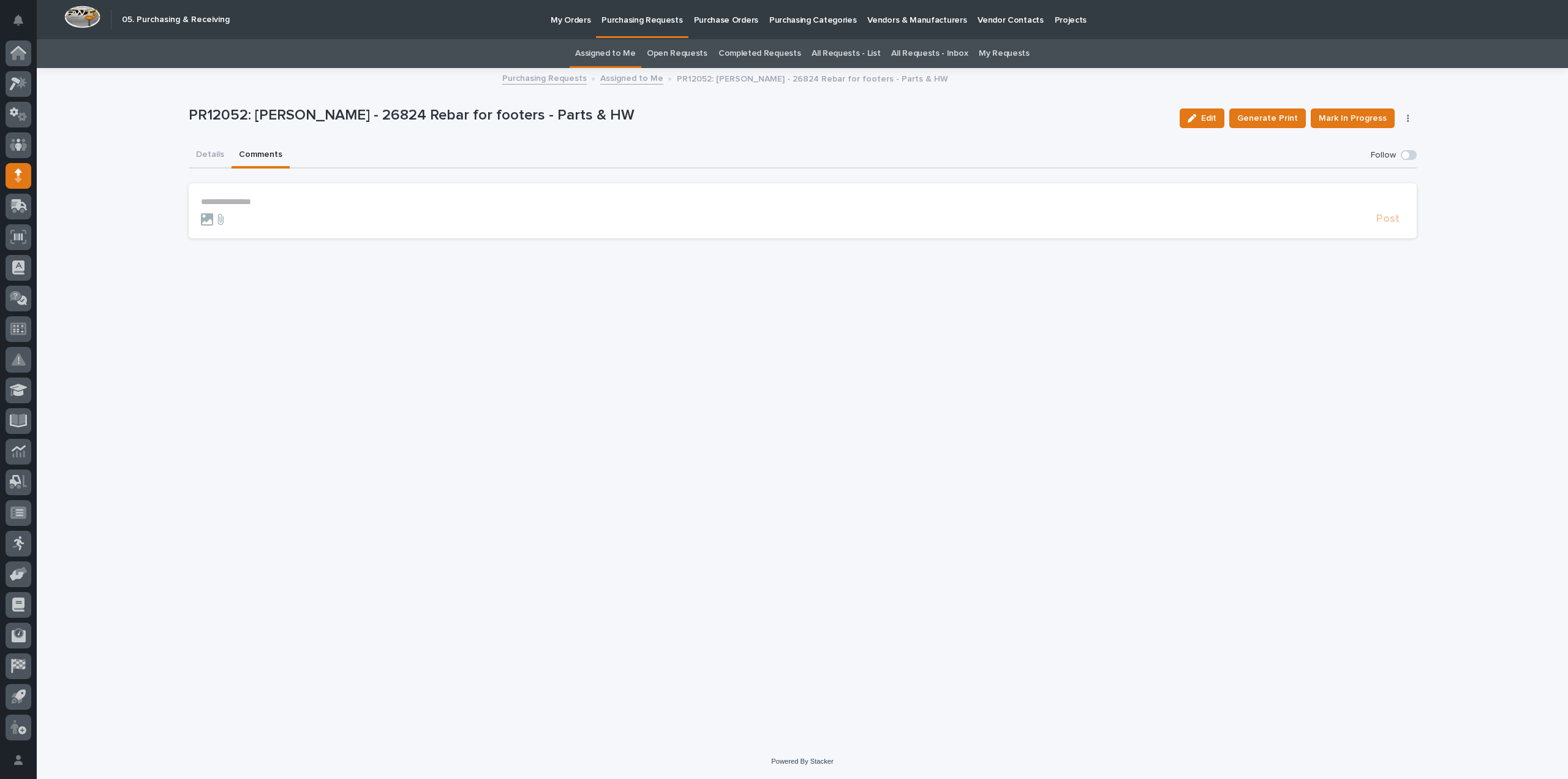
click at [243, 200] on p "**********" at bounding box center [802, 202] width 1203 height 10
click at [225, 219] on span "[PERSON_NAME]" at bounding box center [238, 220] width 68 height 8
click at [261, 209] on form "**********" at bounding box center [802, 214] width 1203 height 36
click at [259, 203] on p "**********" at bounding box center [802, 203] width 1203 height 13
click at [1389, 224] on span "Post" at bounding box center [1388, 224] width 23 height 14
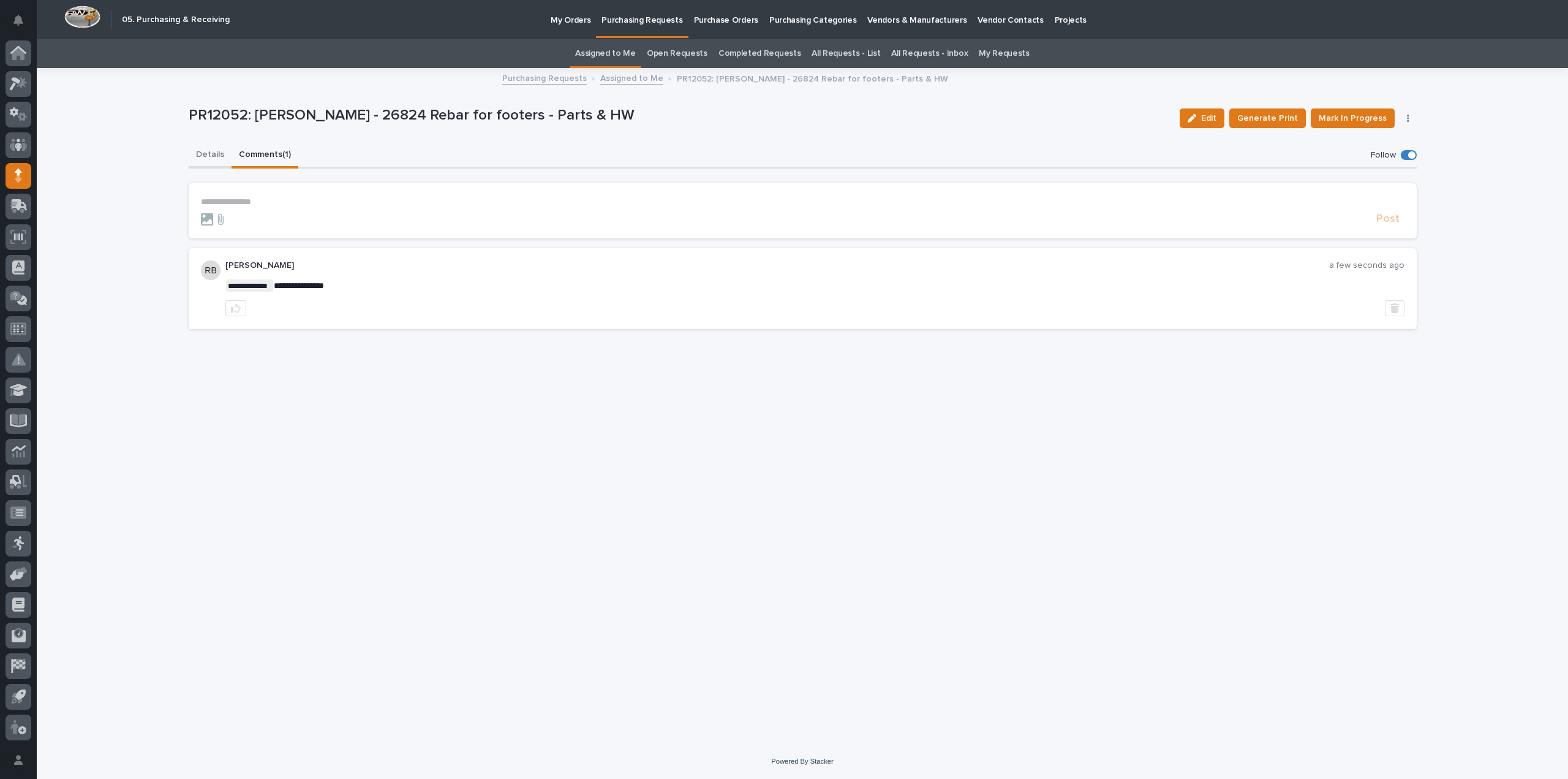
click at [217, 151] on button "Details" at bounding box center [209, 155] width 43 height 26
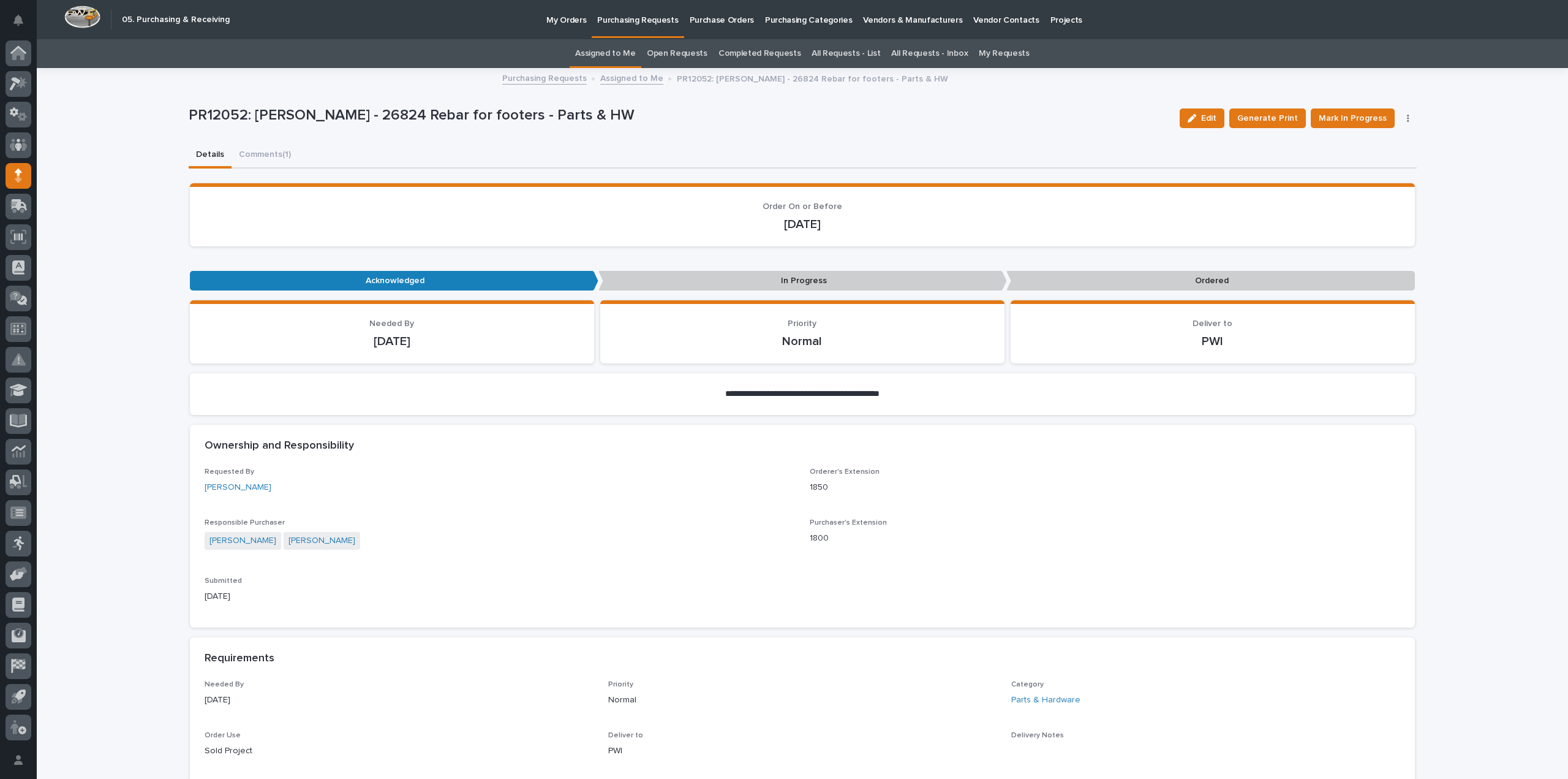
click at [606, 54] on link "Assigned to Me" at bounding box center [605, 53] width 61 height 29
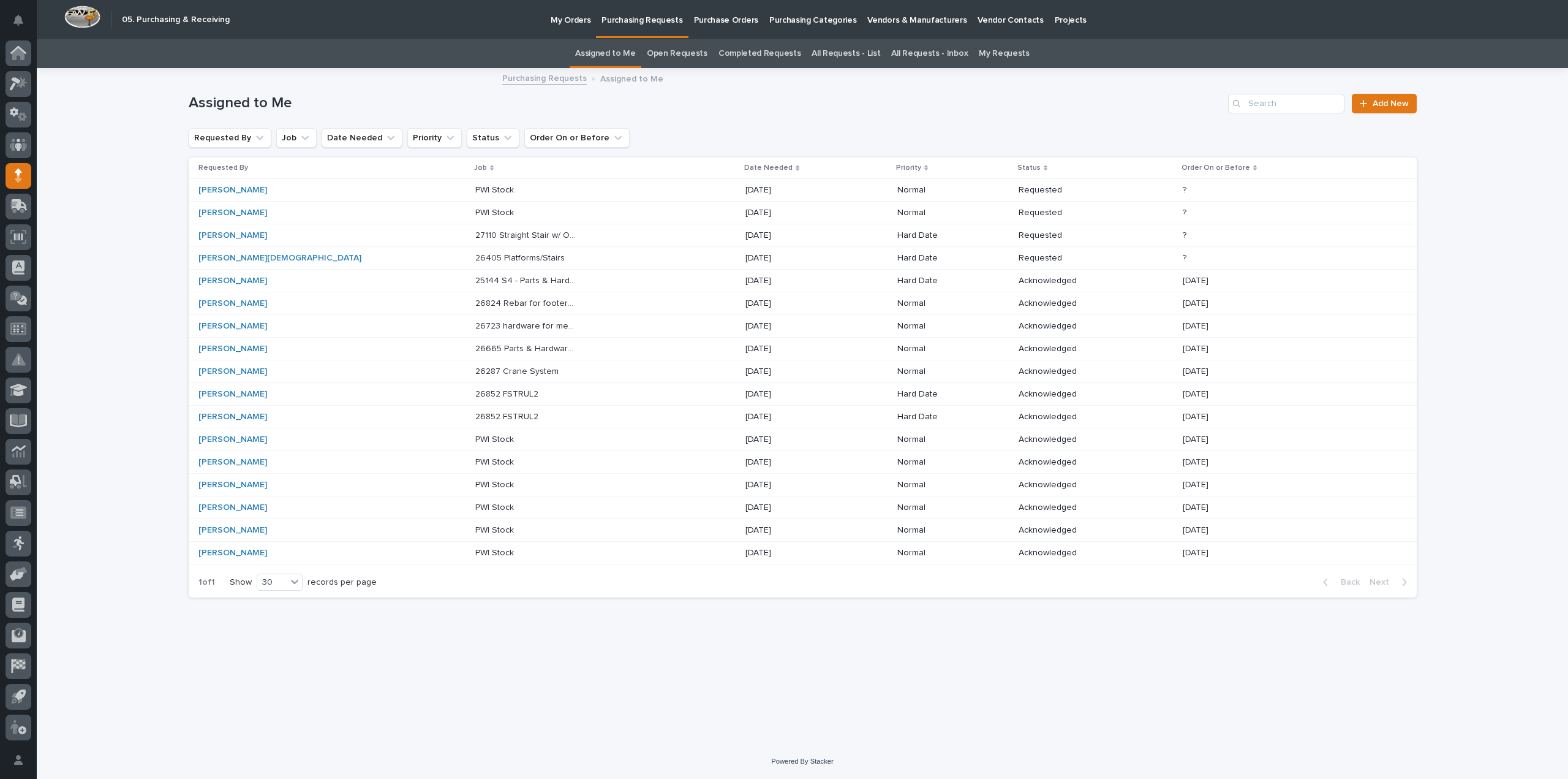
click at [475, 237] on p "27110 Straight Stair w/ Oversized Top Landing" at bounding box center [528, 234] width 105 height 13
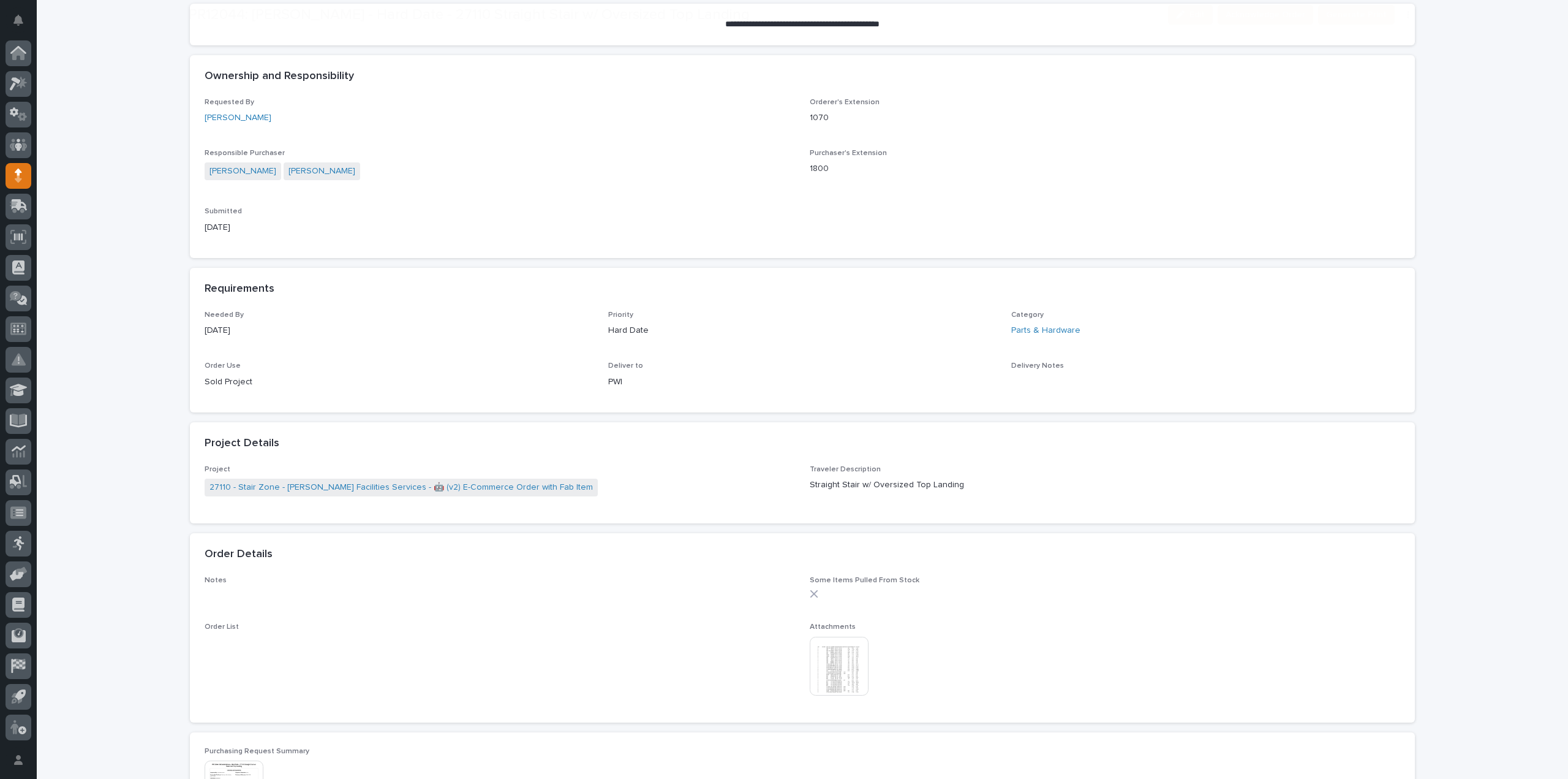
scroll to position [632, 0]
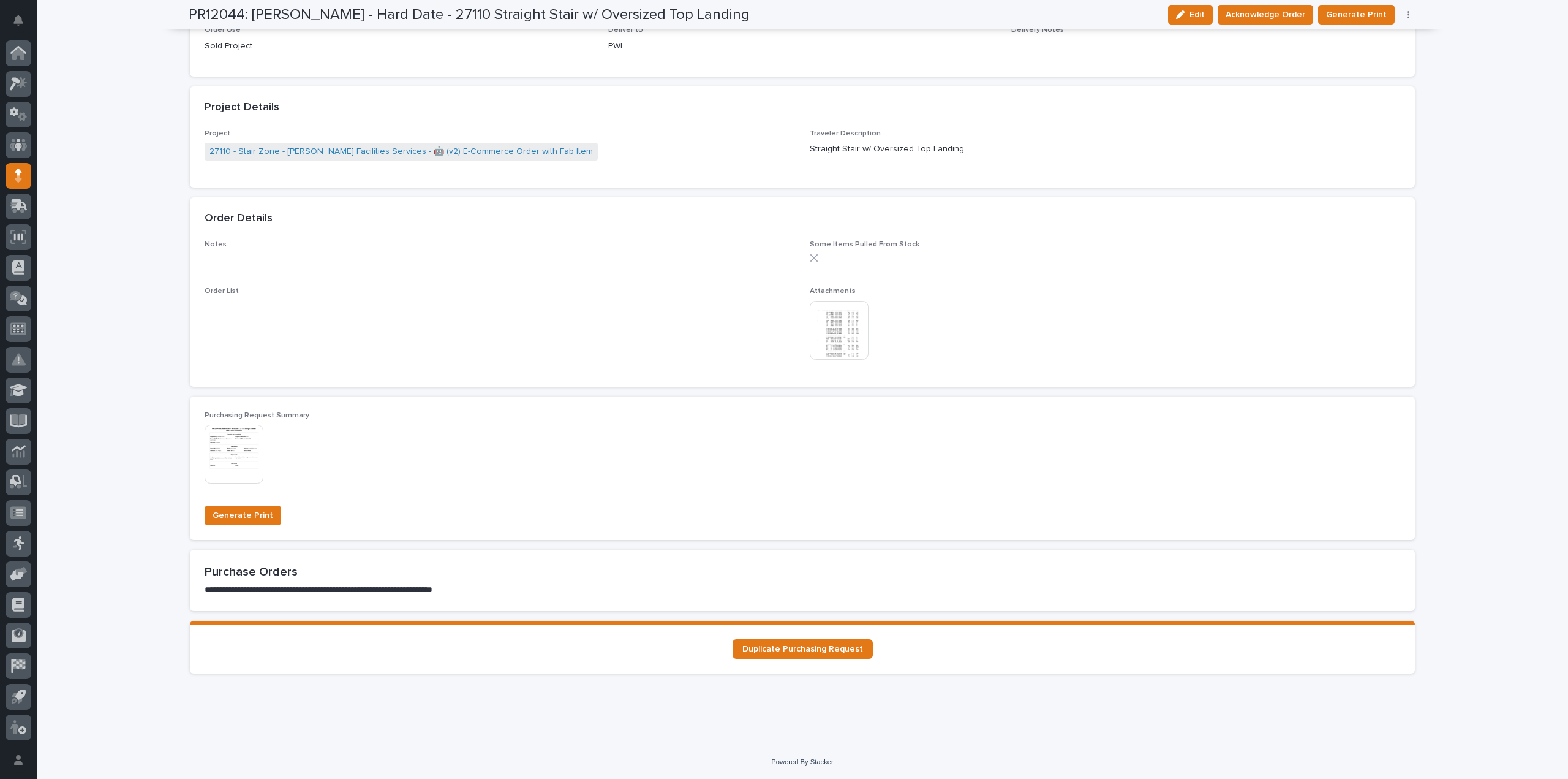
click at [837, 336] on img at bounding box center [839, 330] width 59 height 59
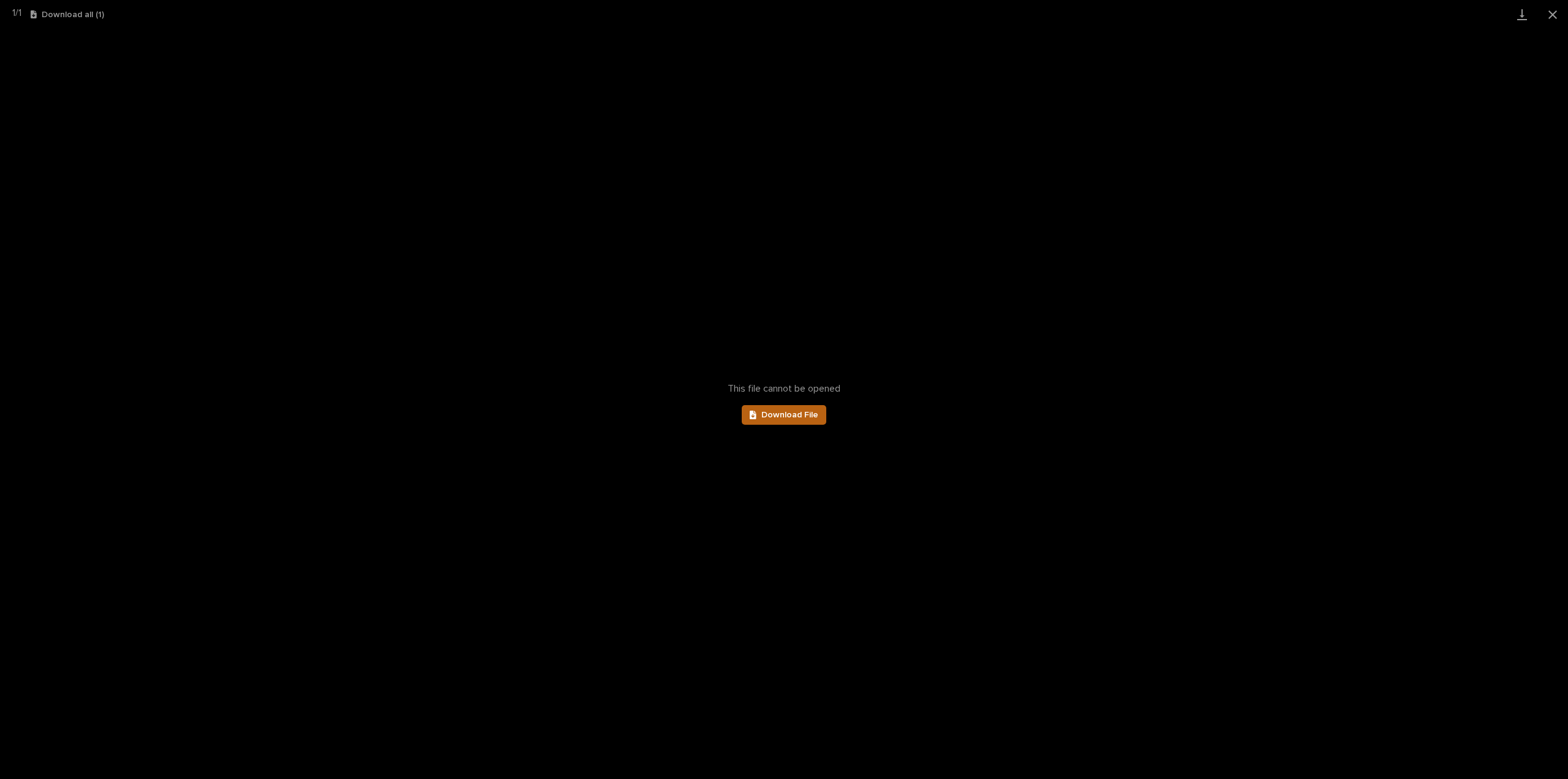
click at [799, 410] on span "Download File" at bounding box center [789, 415] width 57 height 8
click at [1554, 19] on button "Close gallery" at bounding box center [1552, 14] width 31 height 29
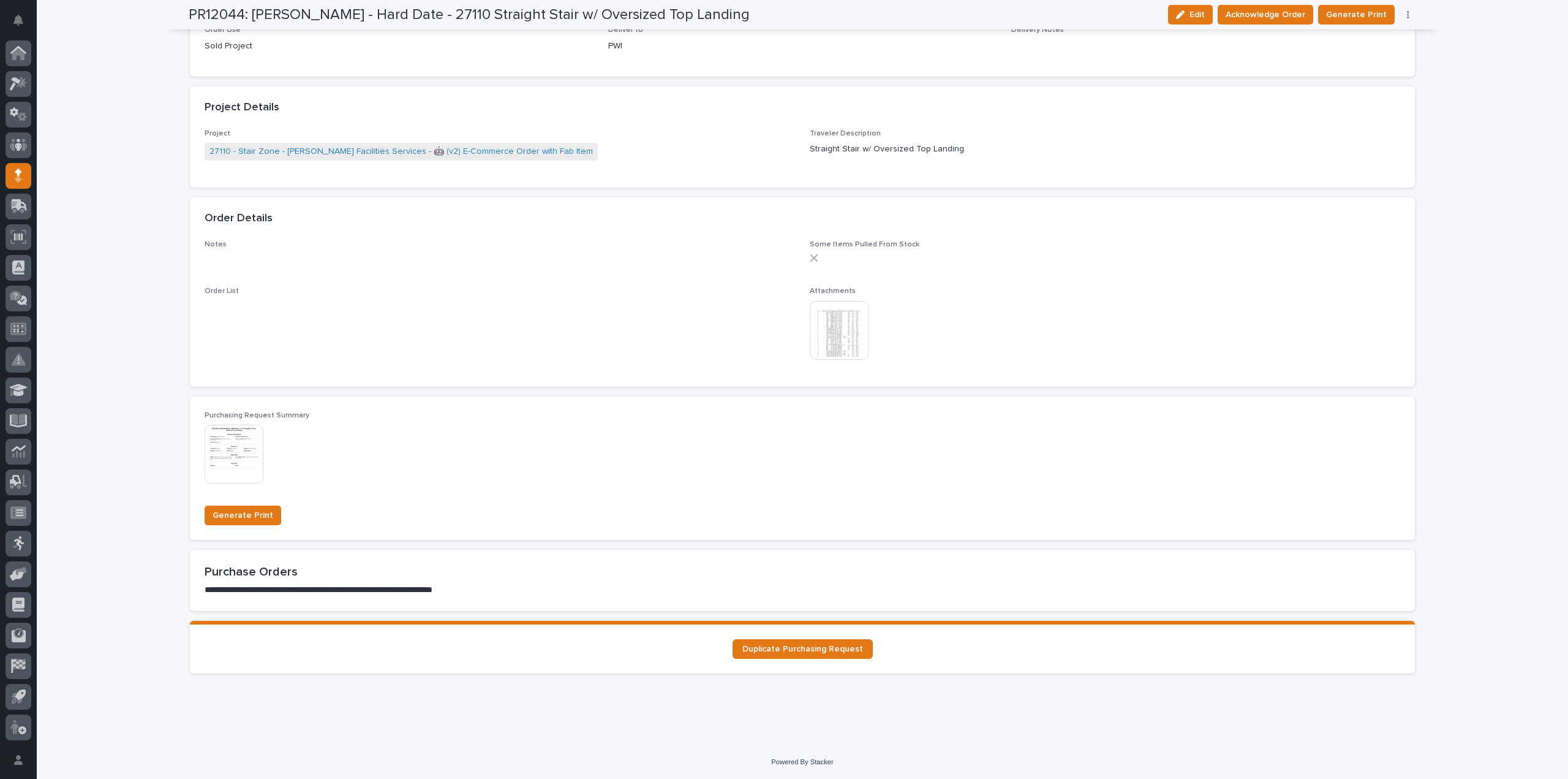
scroll to position [0, 0]
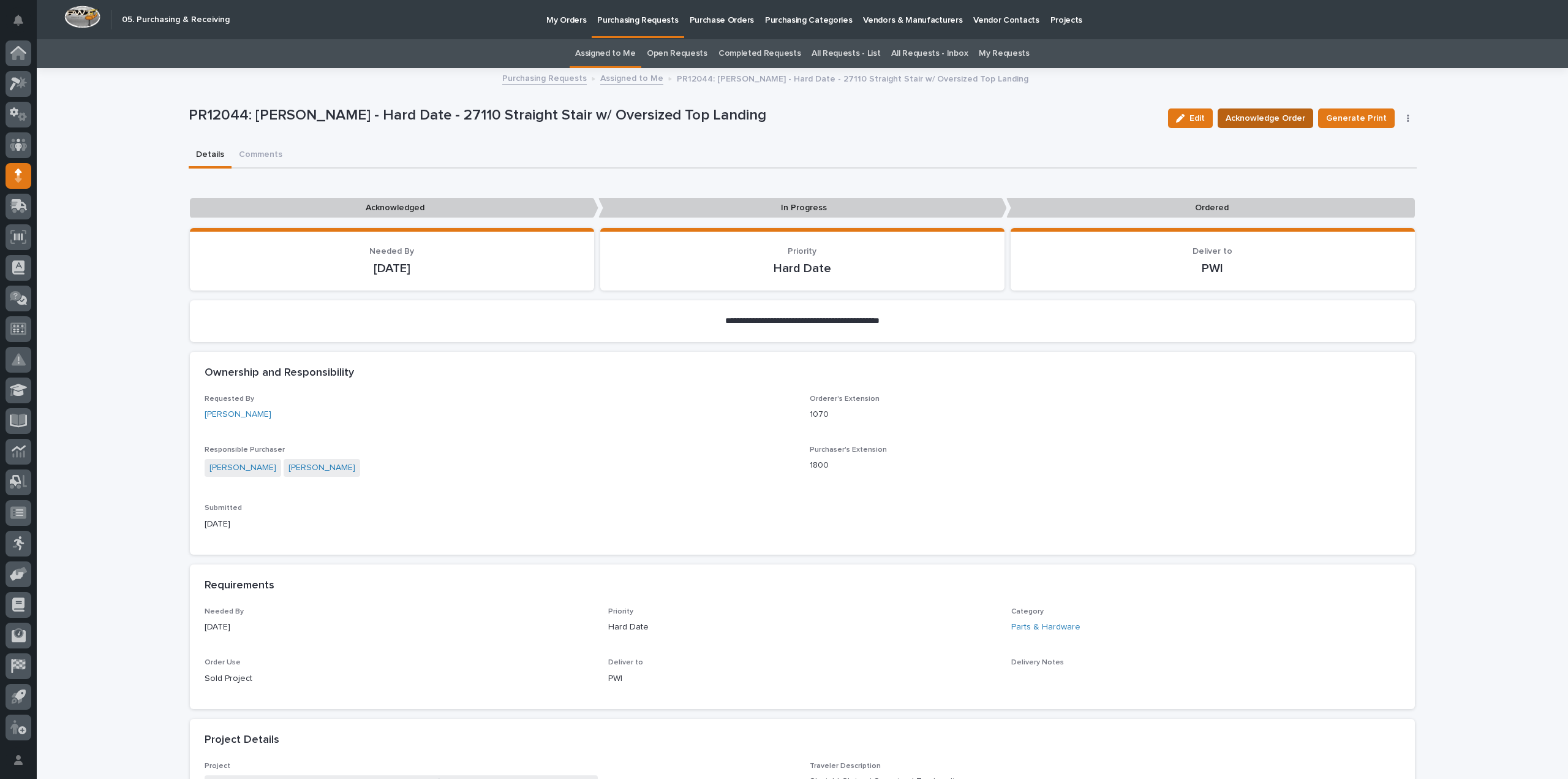
click at [1241, 121] on span "Acknowledge Order" at bounding box center [1265, 118] width 79 height 15
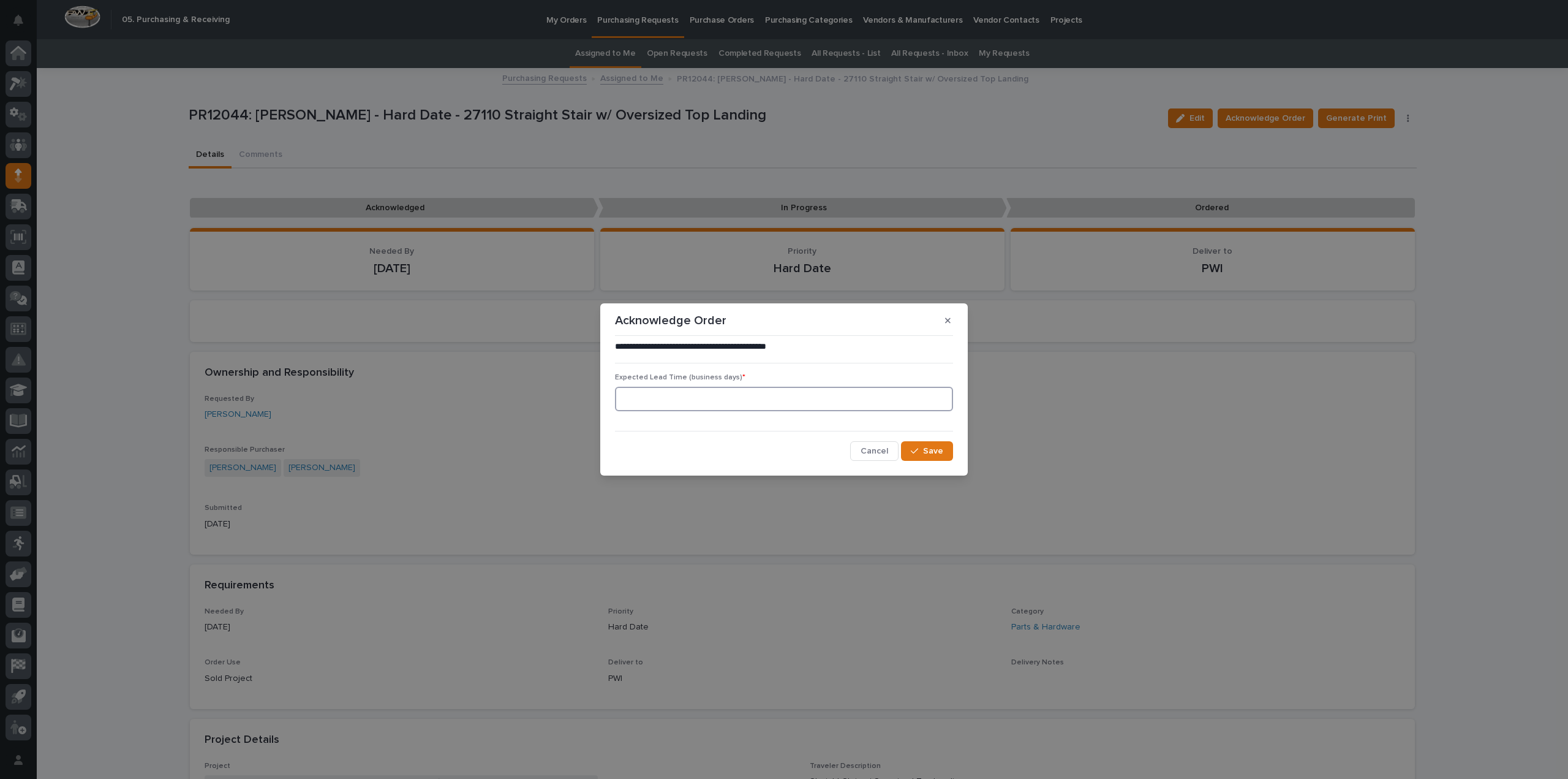
click at [703, 403] on input at bounding box center [784, 399] width 338 height 24
type input "0"
click at [922, 456] on button "Save" at bounding box center [927, 451] width 52 height 20
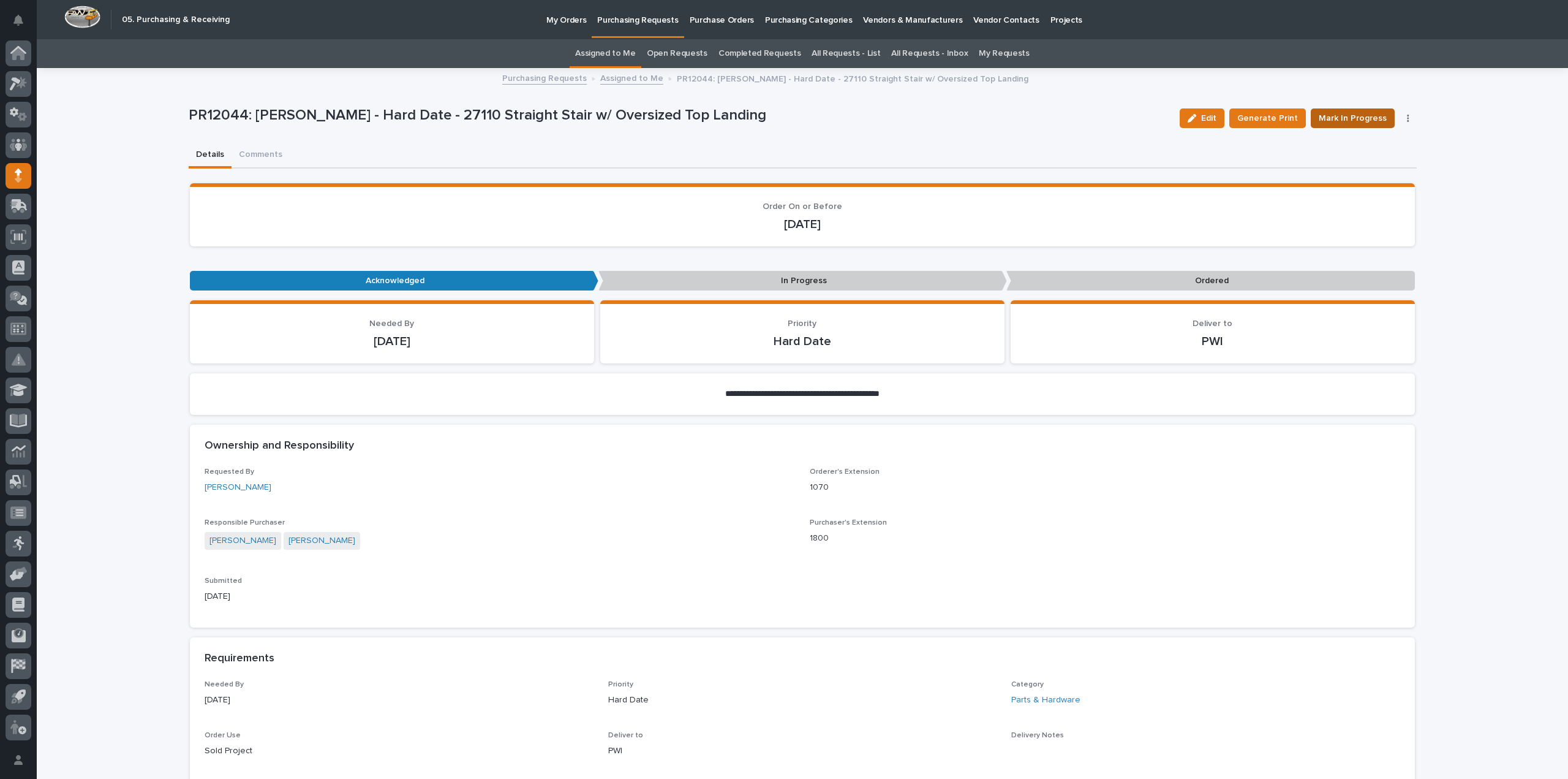
click at [1340, 113] on span "Mark In Progress" at bounding box center [1353, 118] width 68 height 15
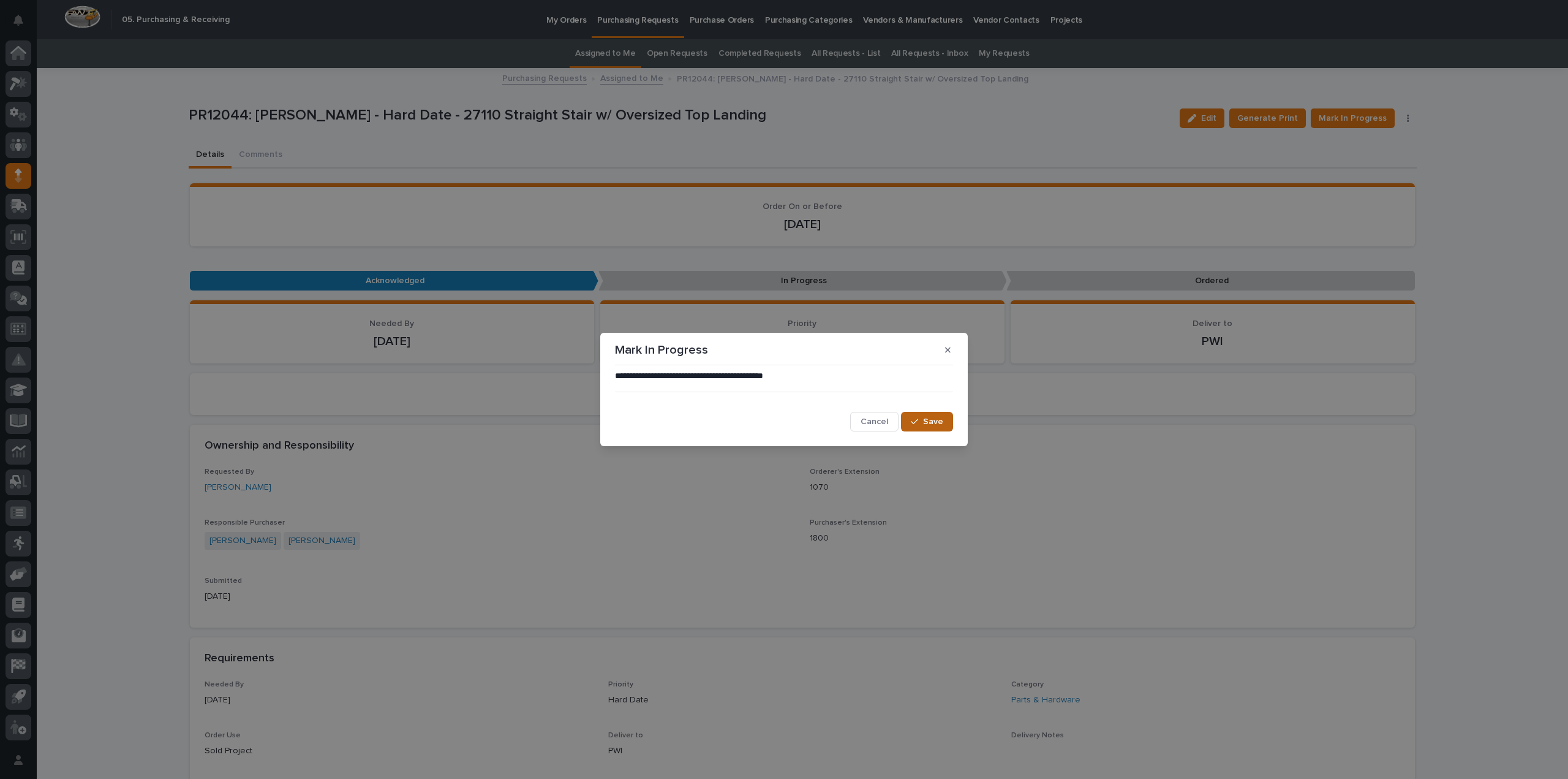
click at [924, 425] on span "Save" at bounding box center [933, 421] width 20 height 11
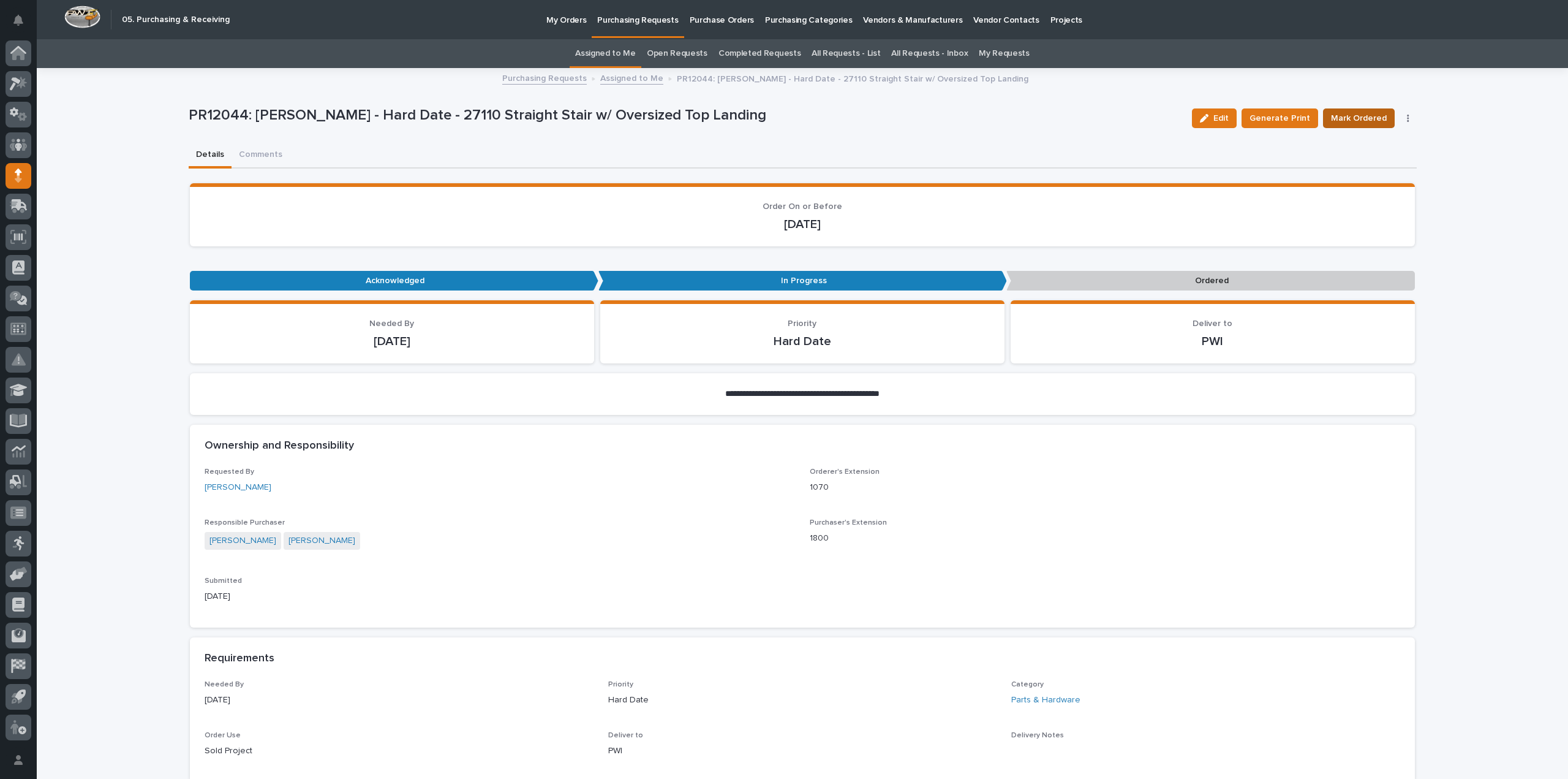
click at [1341, 117] on span "Mark Ordered" at bounding box center [1358, 118] width 56 height 15
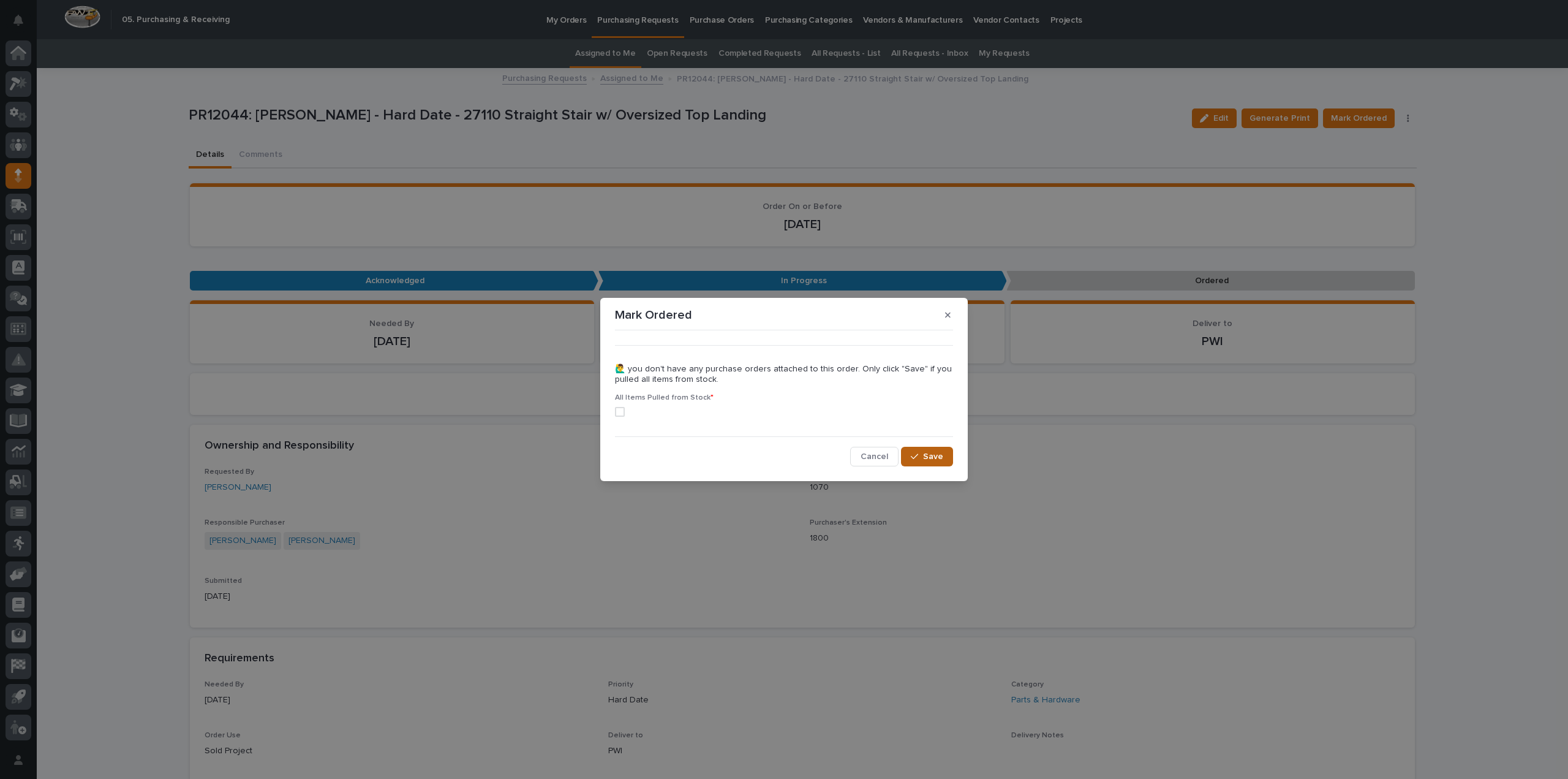
click at [934, 458] on span "Save" at bounding box center [933, 456] width 20 height 11
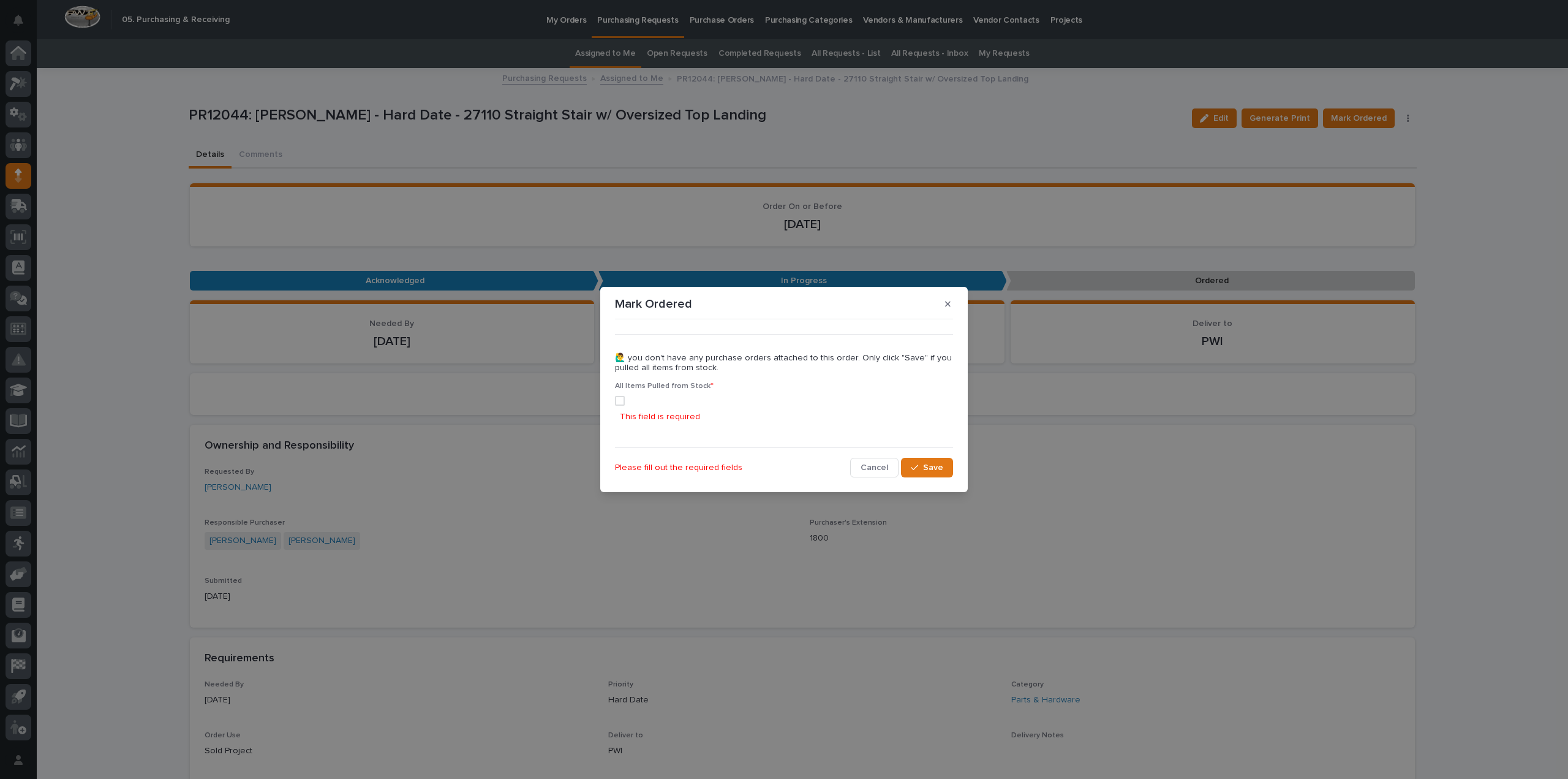
click at [624, 404] on span at bounding box center [620, 401] width 10 height 10
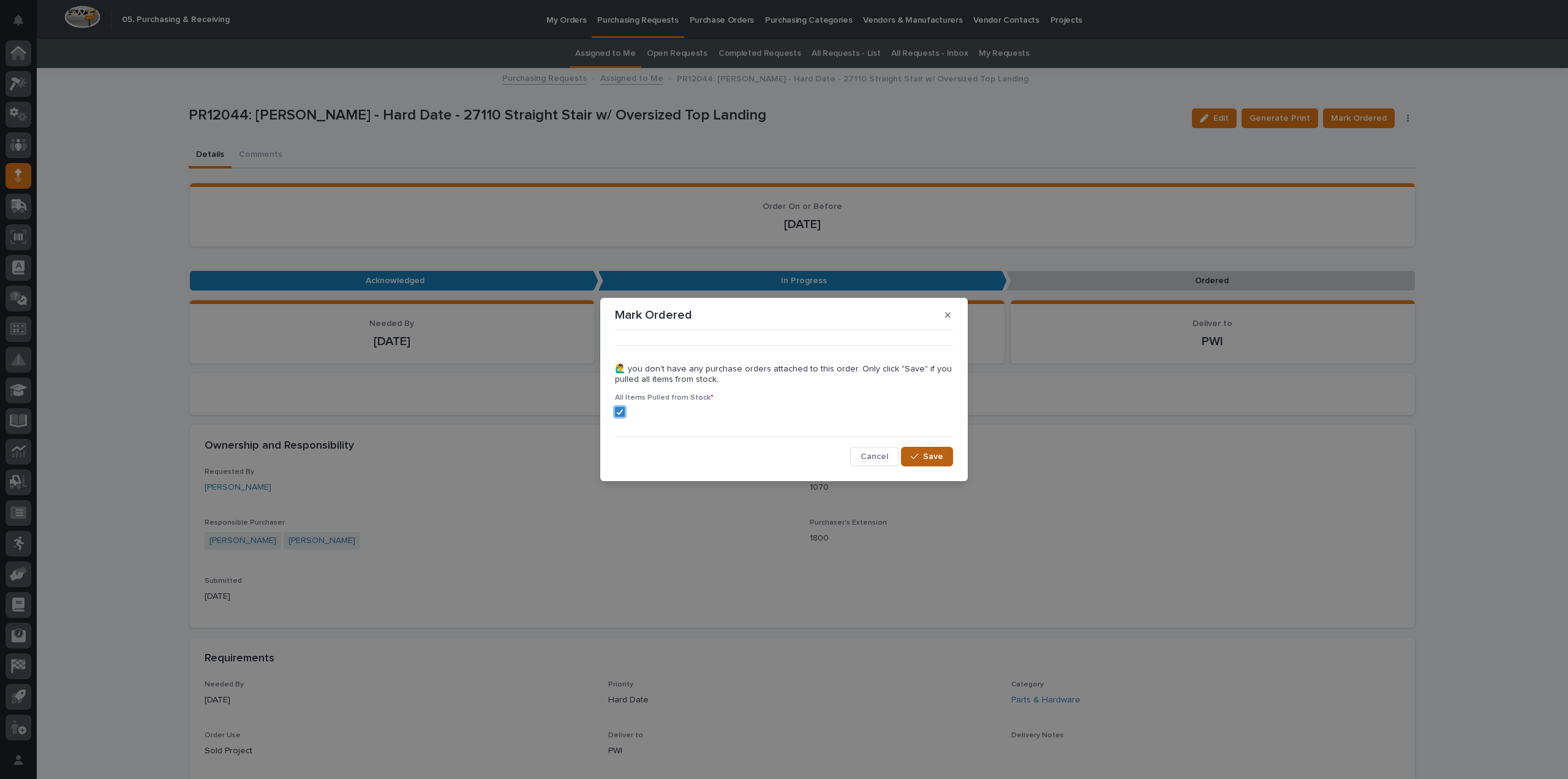
click at [929, 459] on span "Save" at bounding box center [933, 456] width 20 height 11
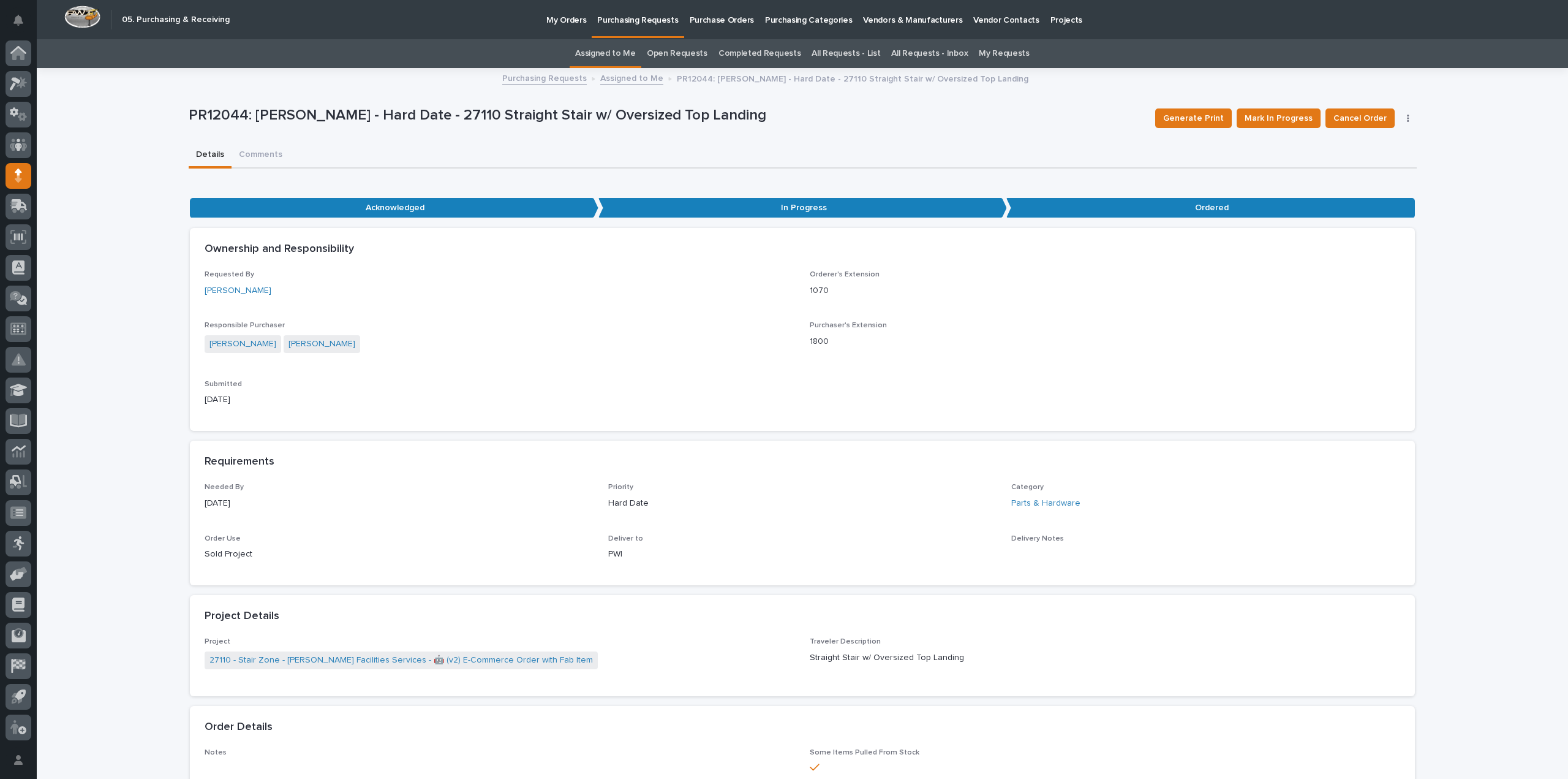
click at [608, 48] on link "Assigned to Me" at bounding box center [605, 53] width 61 height 29
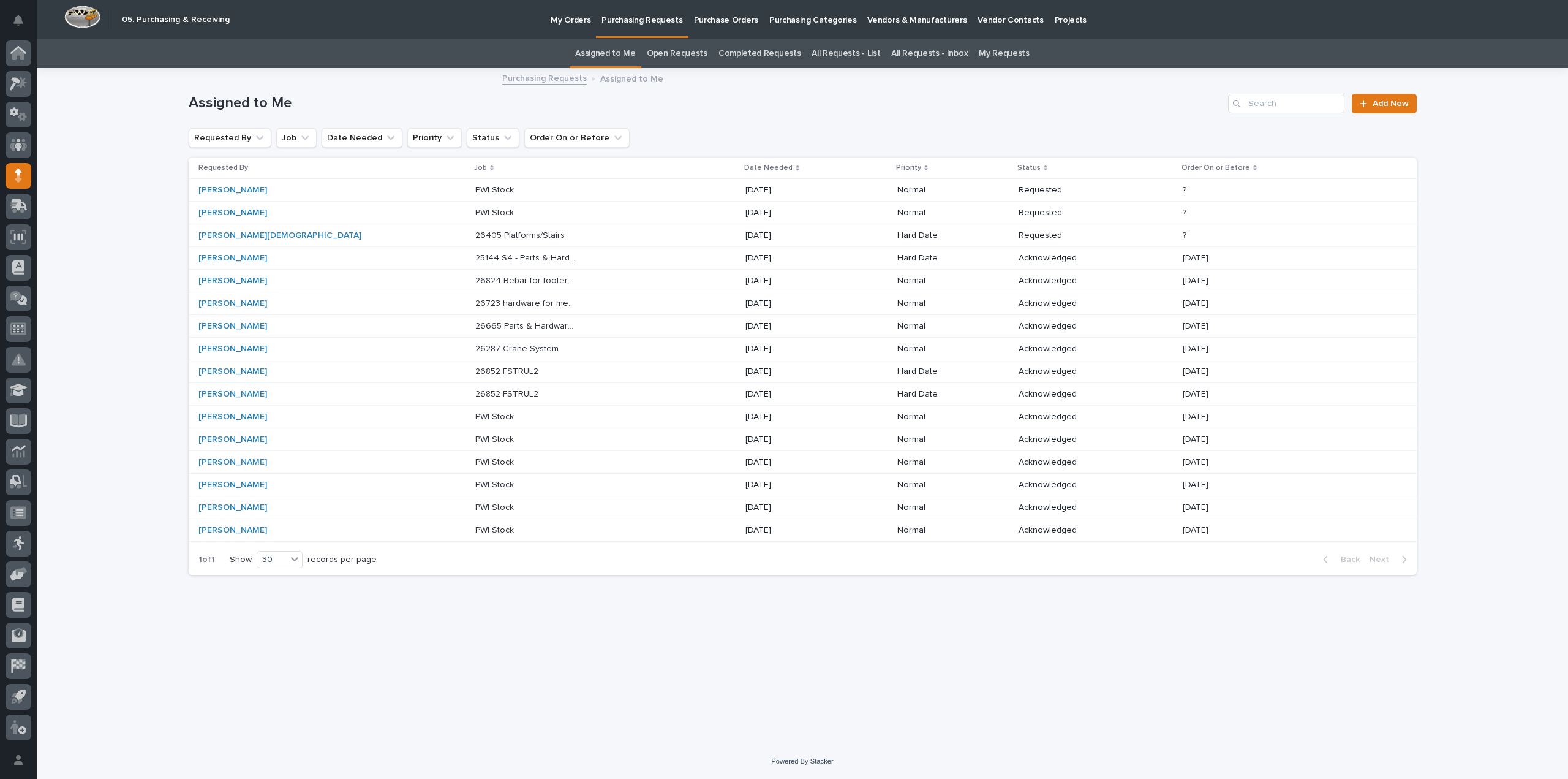
click at [475, 190] on p "PWI Stock" at bounding box center [495, 188] width 41 height 13
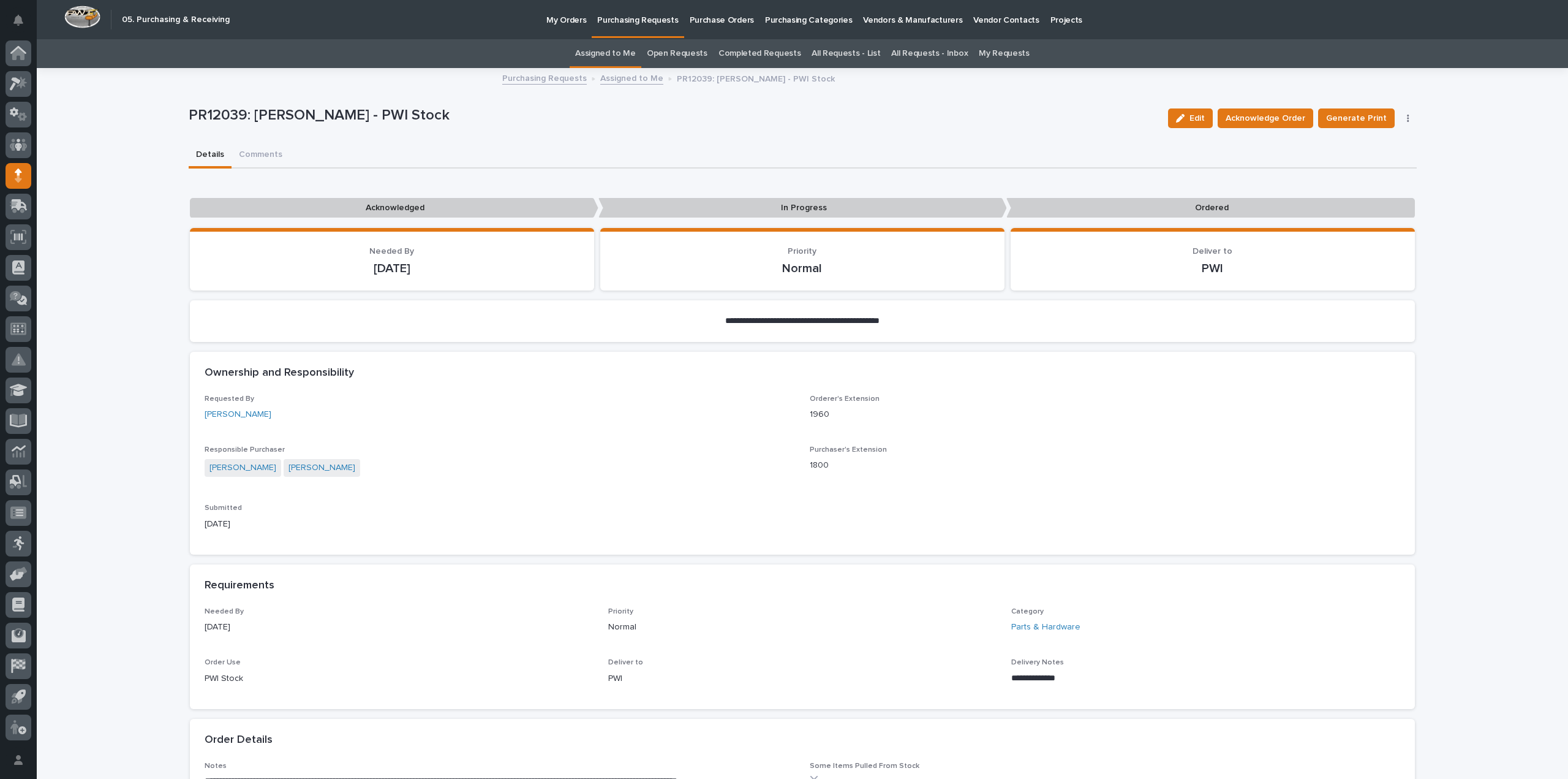
scroll to position [490, 0]
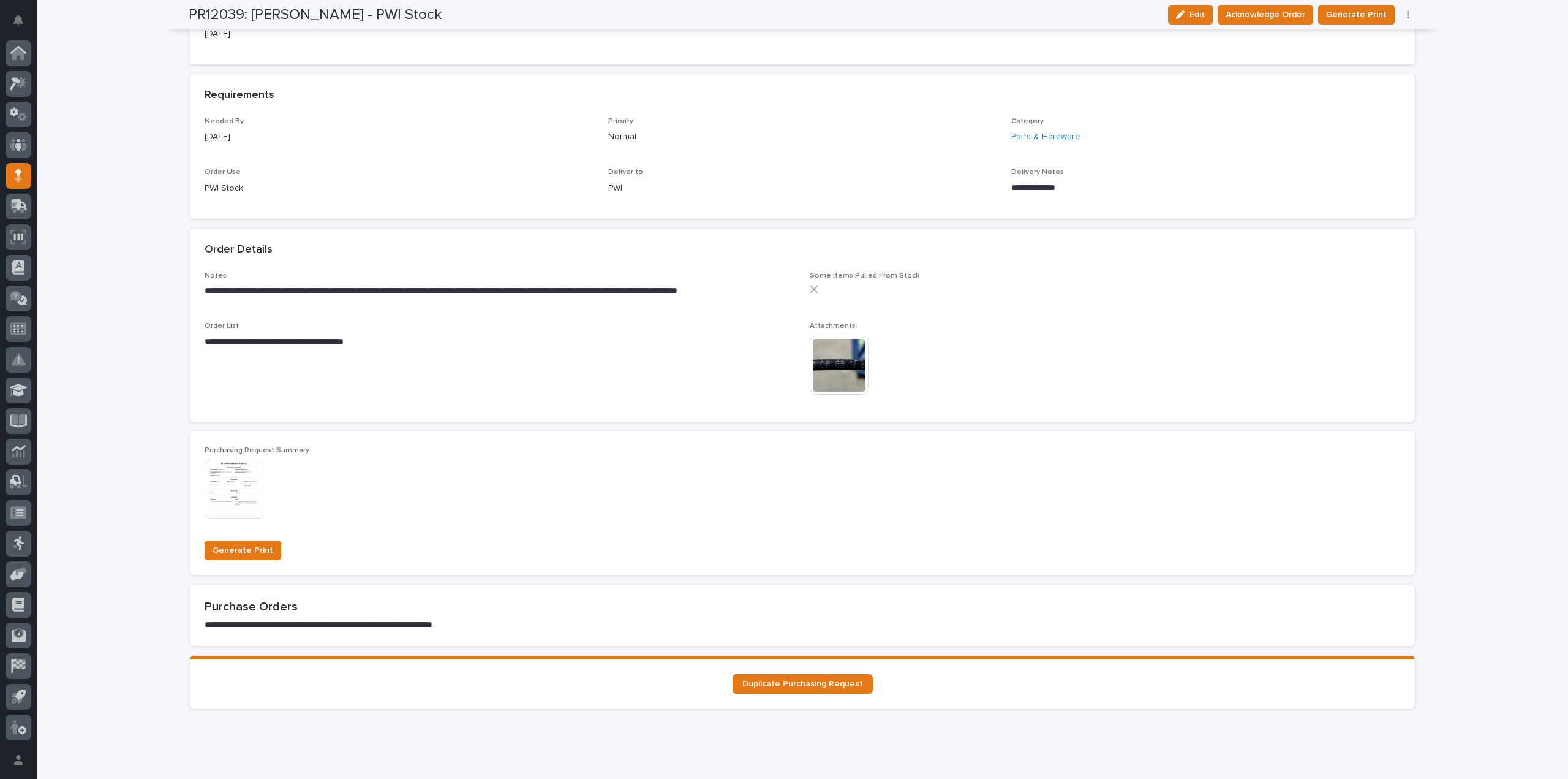
click at [825, 367] on img at bounding box center [839, 365] width 59 height 59
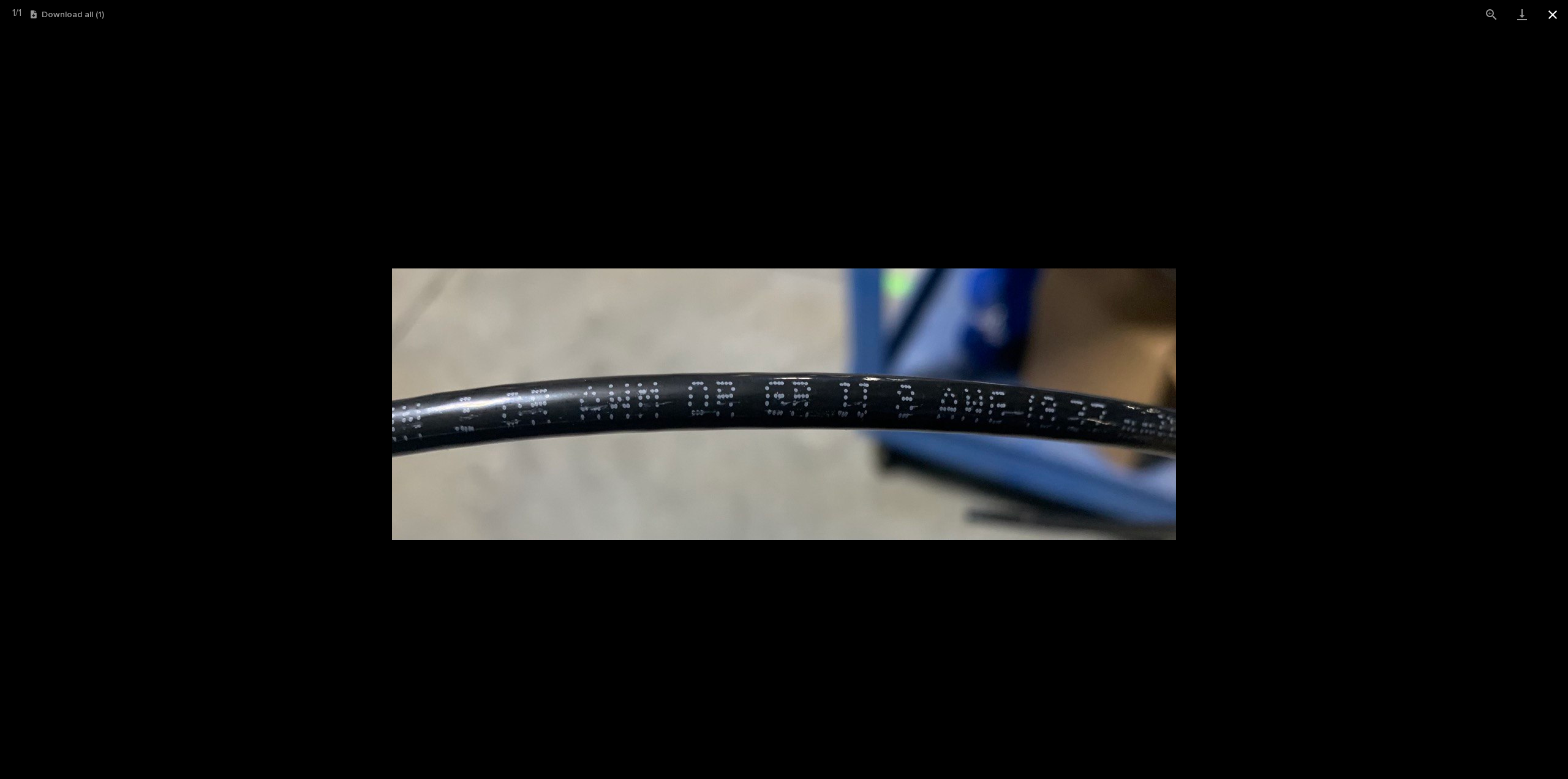
click at [1548, 13] on button "Close gallery" at bounding box center [1552, 14] width 31 height 29
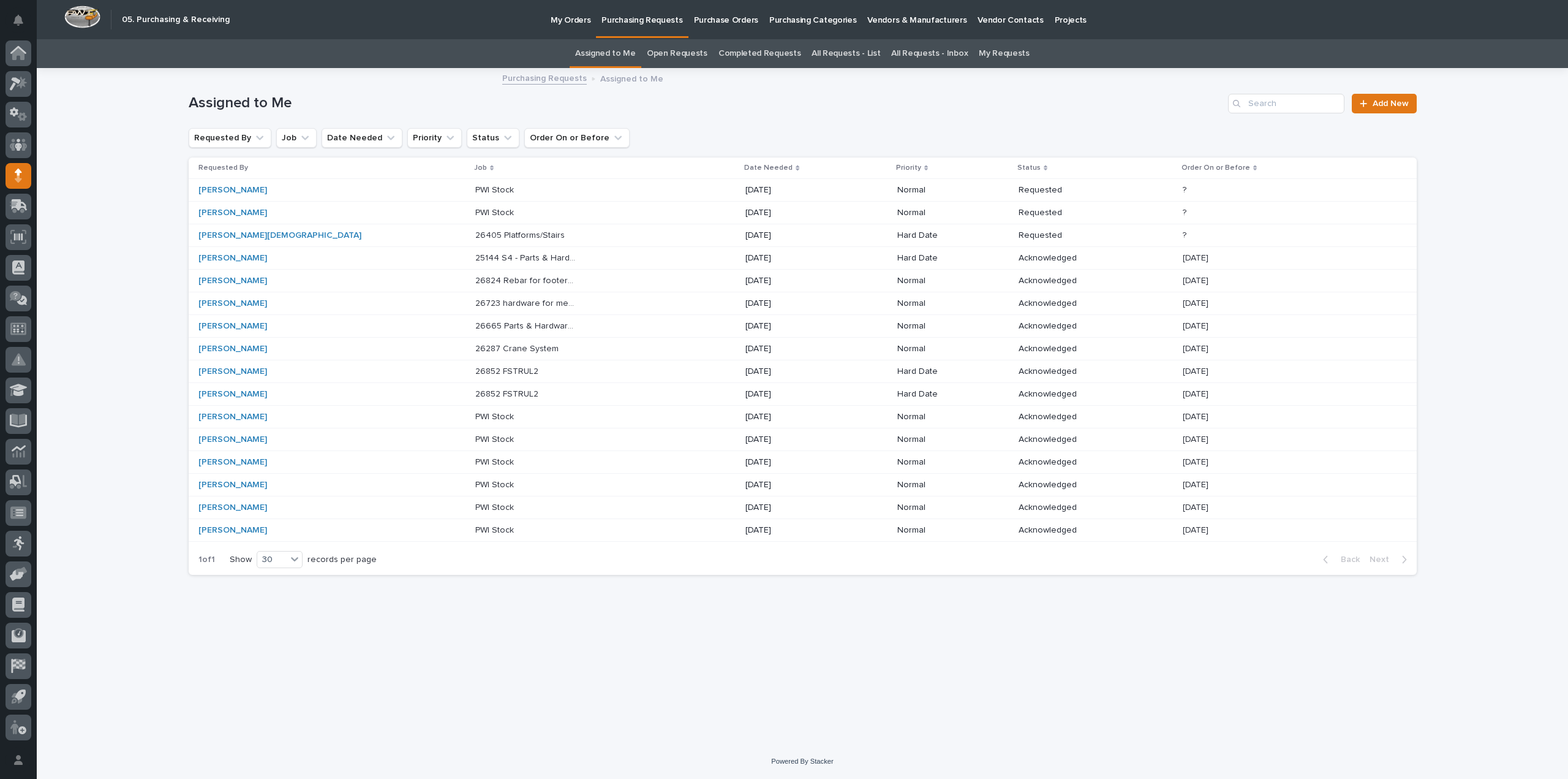
click at [475, 219] on div "PWI Stock PWI Stock" at bounding box center [605, 213] width 260 height 20
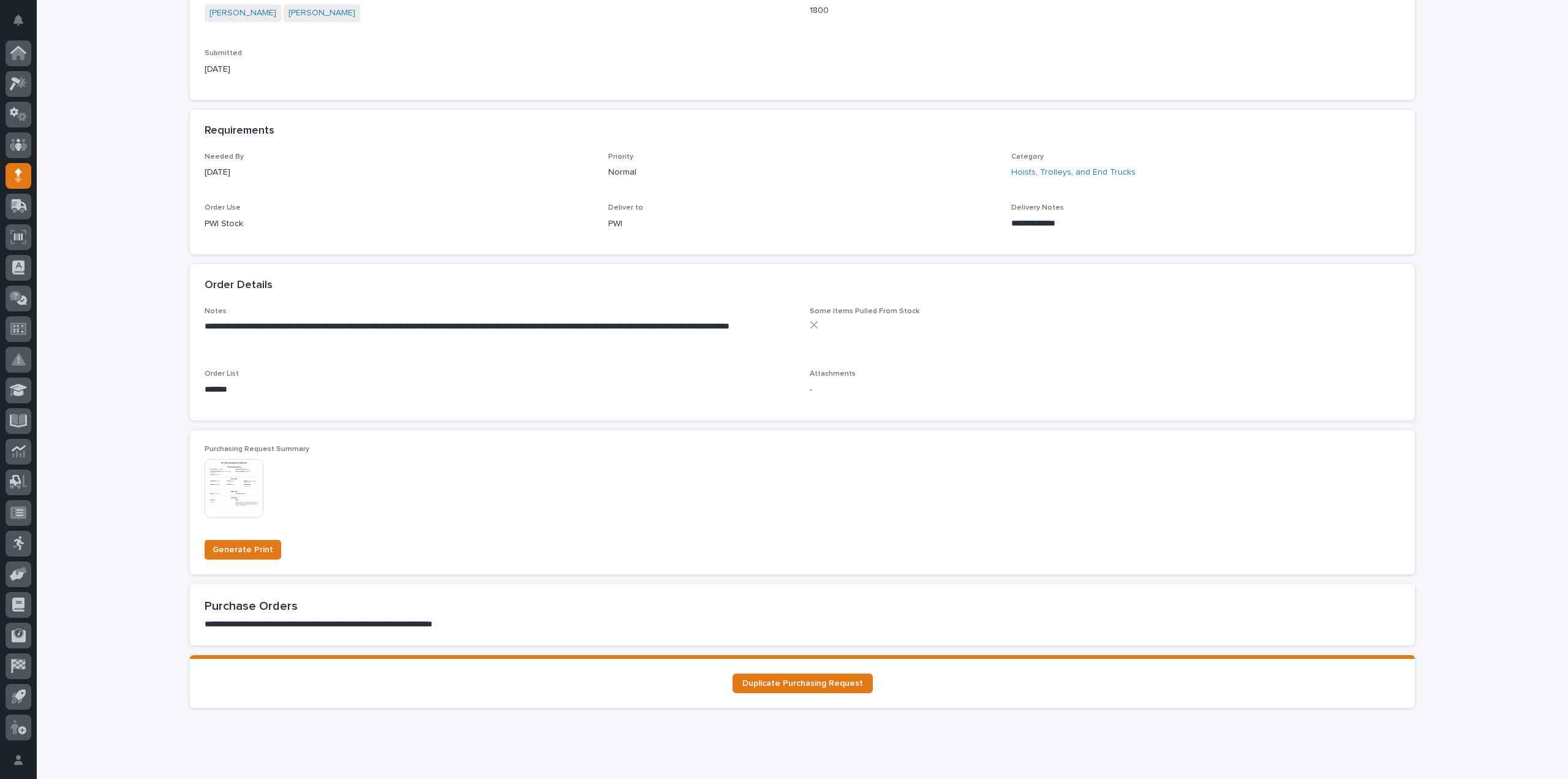
scroll to position [489, 0]
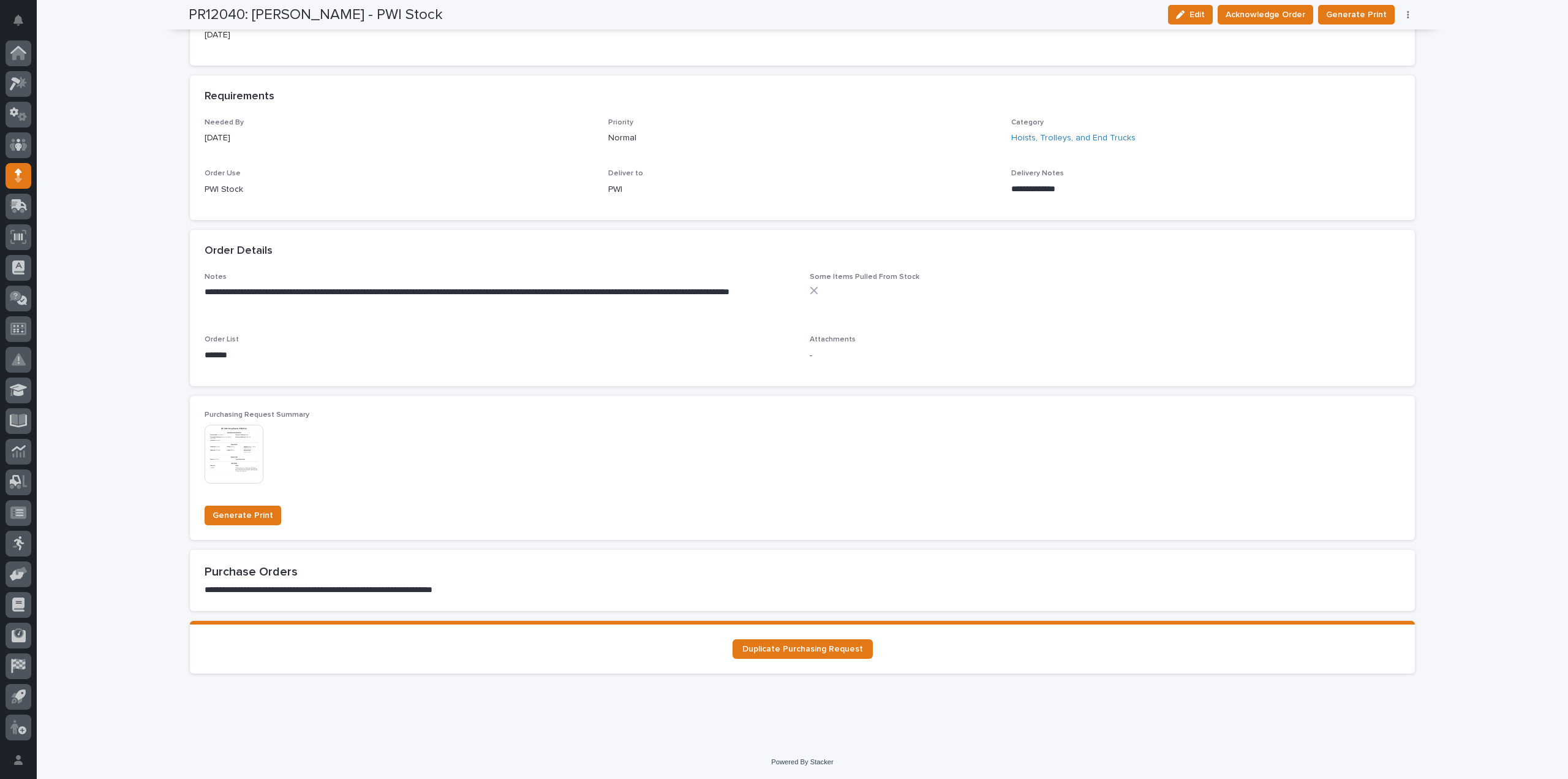
click at [819, 368] on div "Attachments -" at bounding box center [1105, 353] width 590 height 36
click at [809, 354] on p "-" at bounding box center [1105, 355] width 590 height 13
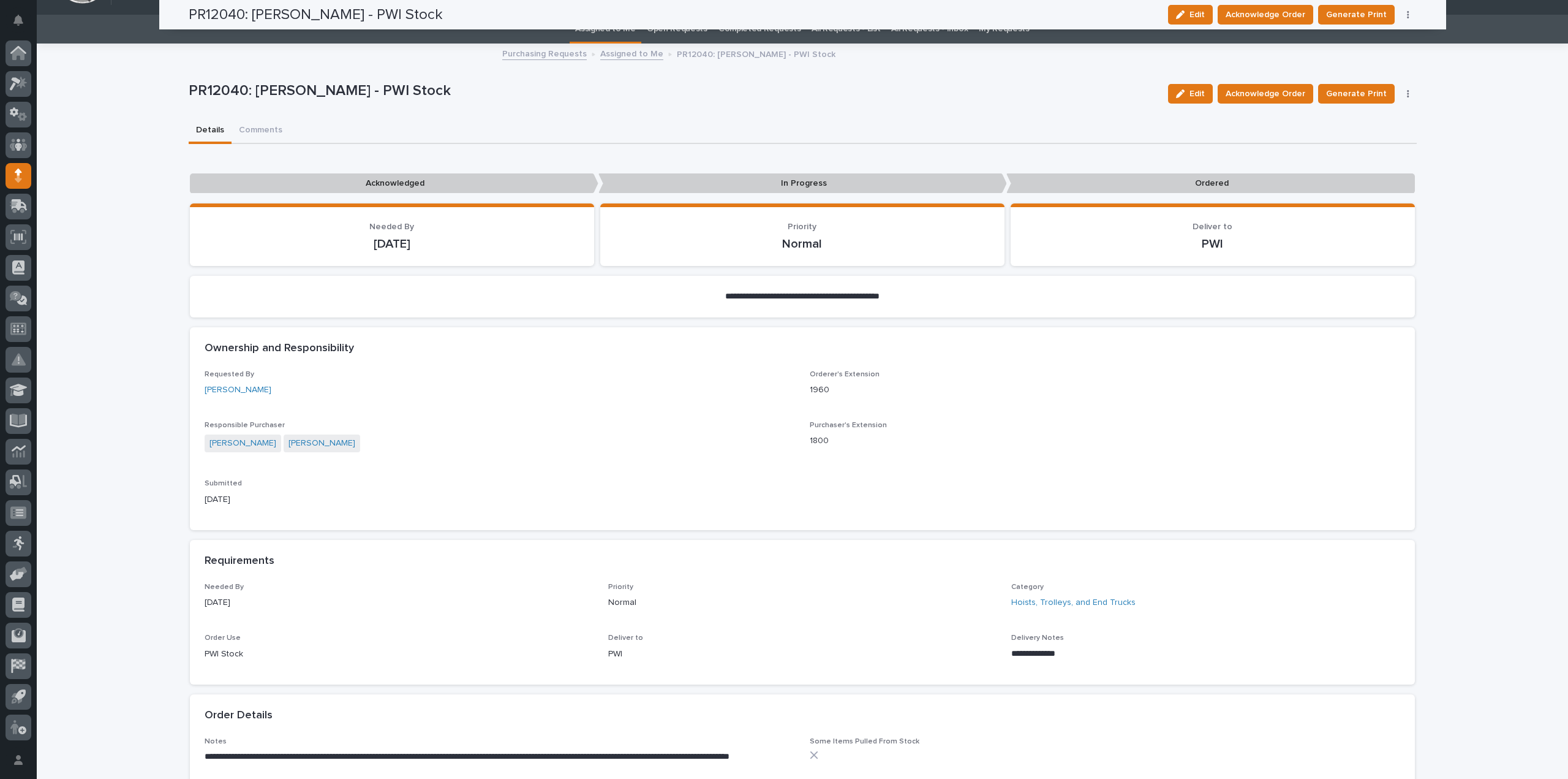
scroll to position [0, 0]
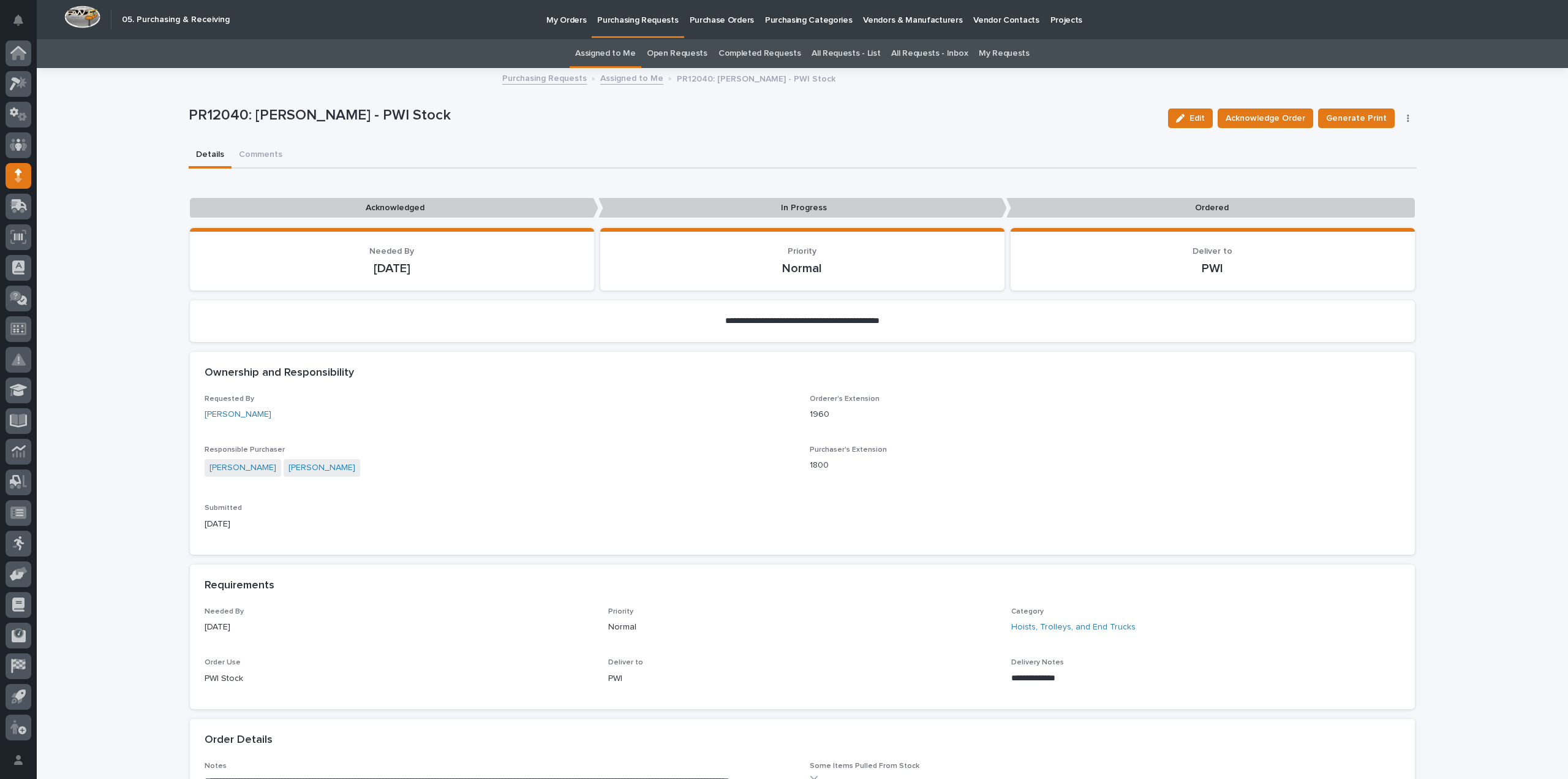
click at [617, 48] on link "Assigned to Me" at bounding box center [605, 53] width 61 height 29
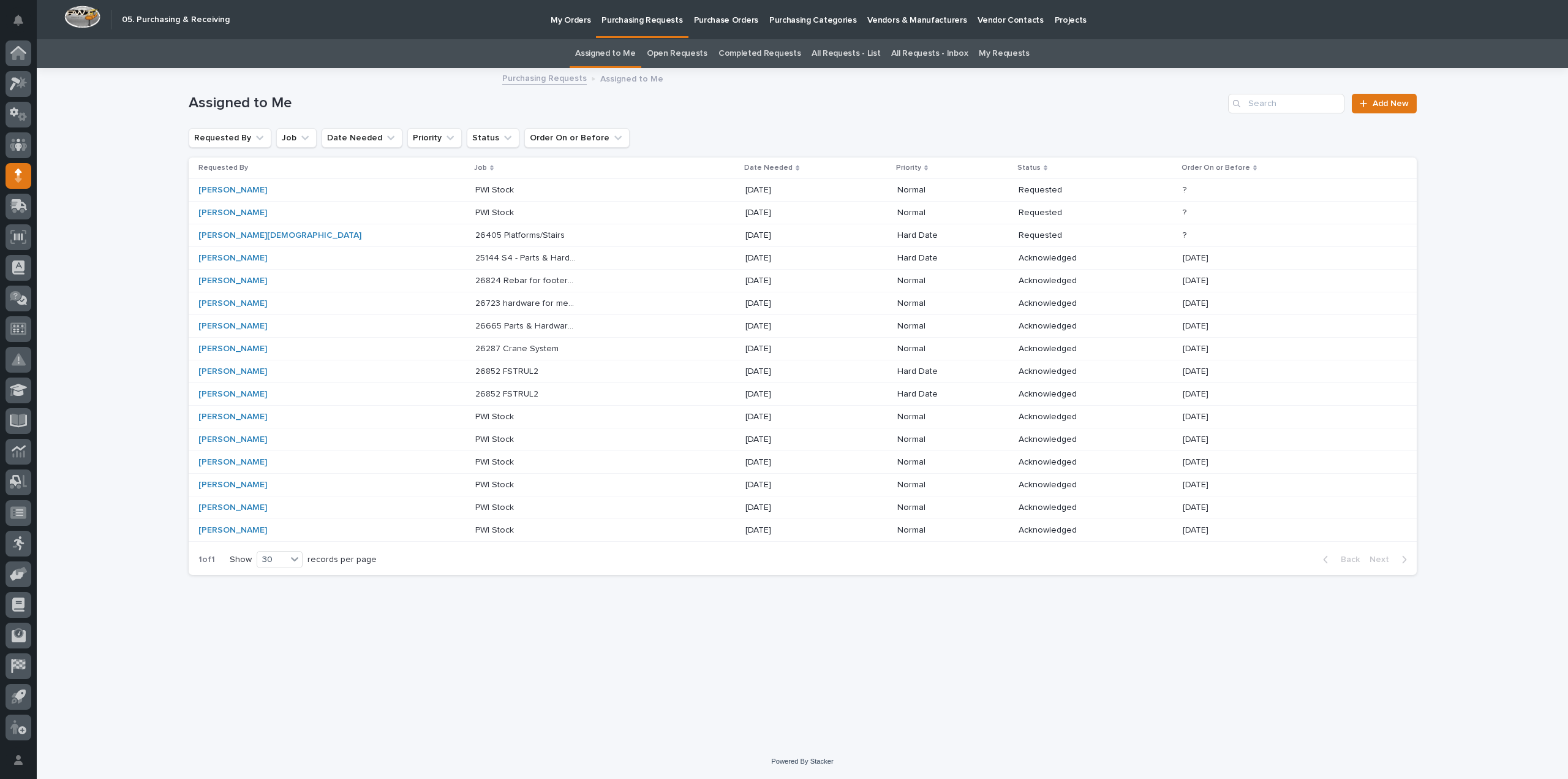
click at [88, 149] on div "Loading... Saving… Loading... Saving… Assigned to Me Add New Requested By Job D…" at bounding box center [802, 406] width 1530 height 675
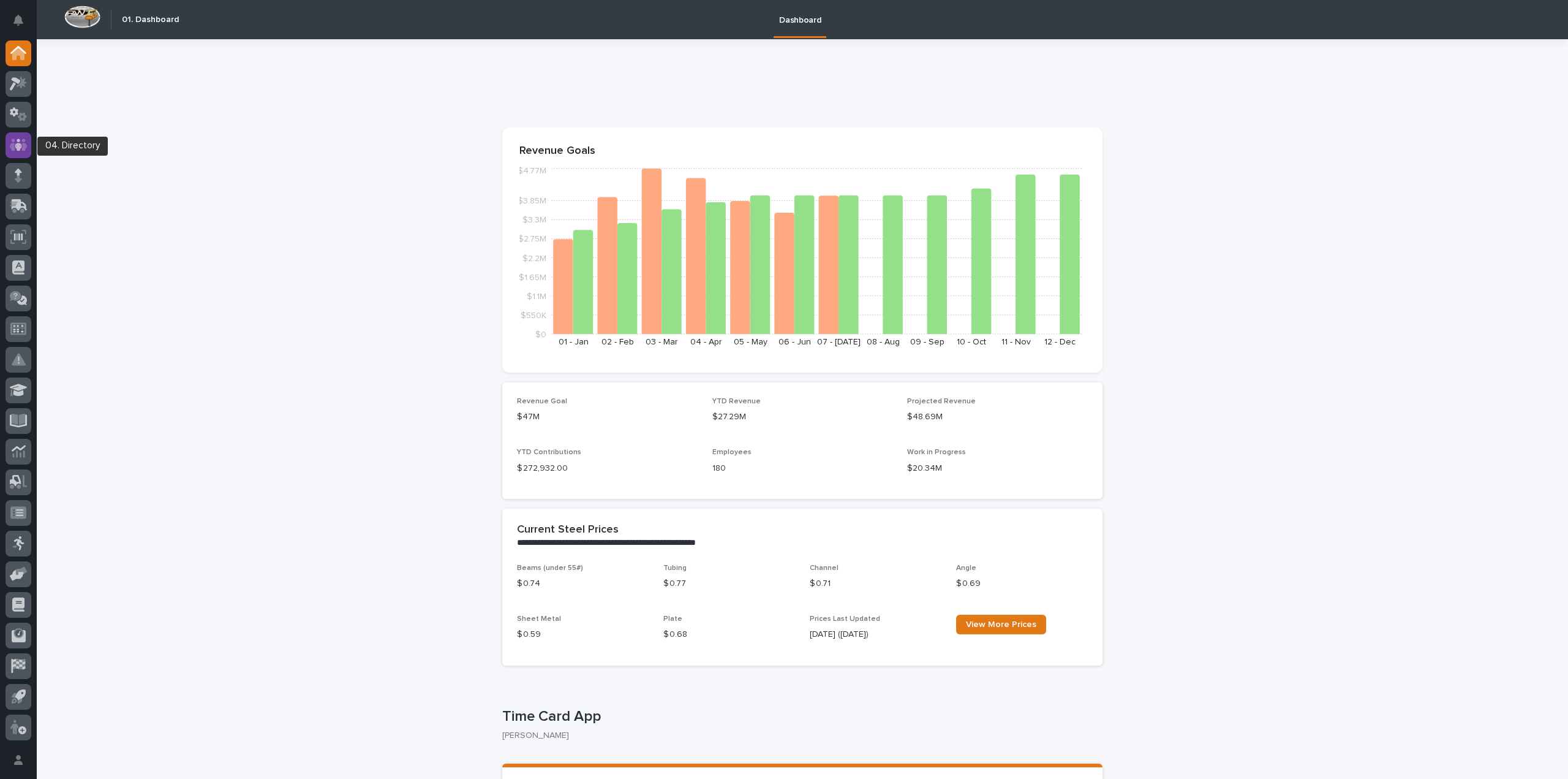
click at [22, 142] on icon at bounding box center [18, 144] width 18 height 14
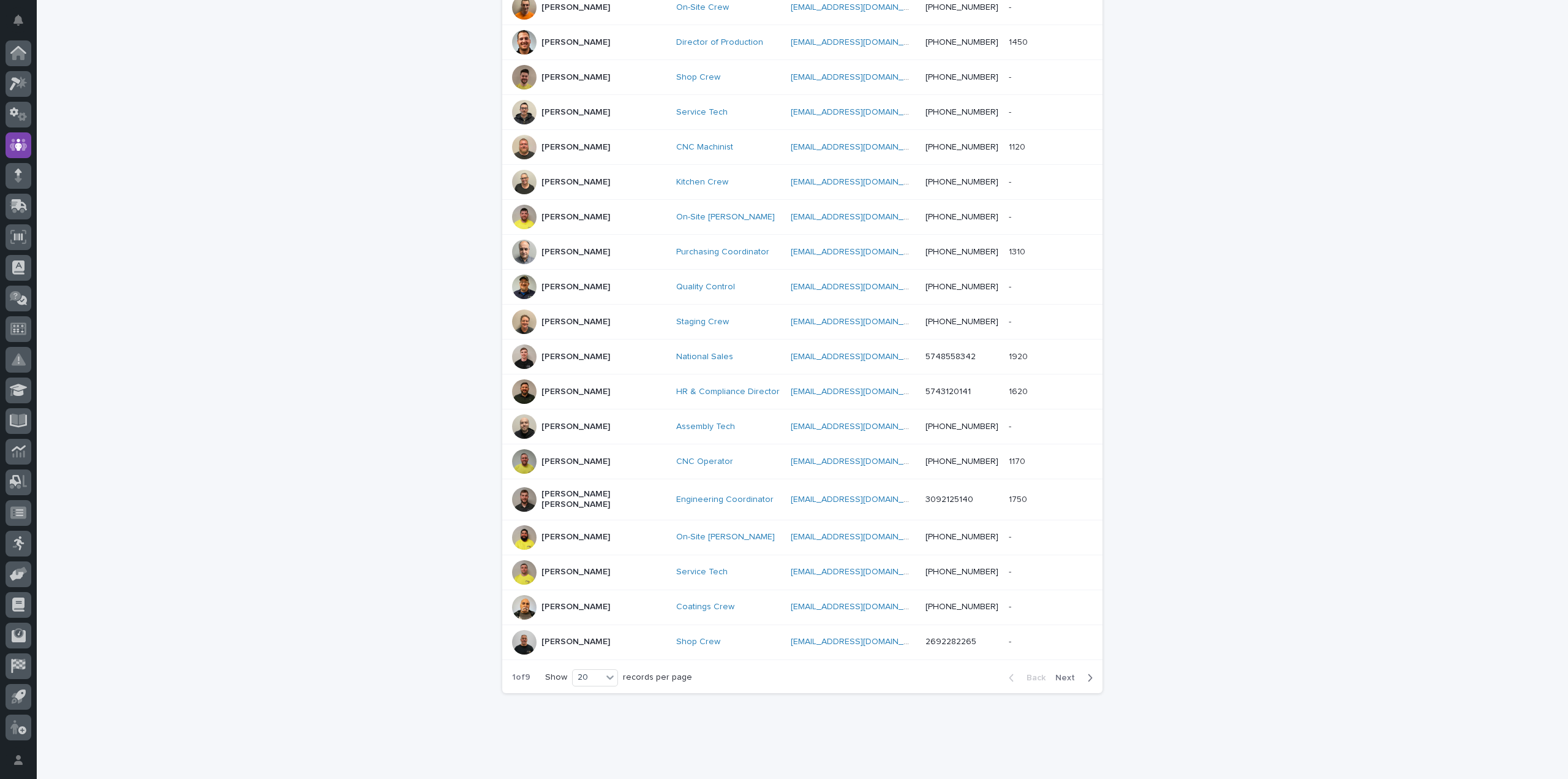
scroll to position [337, 0]
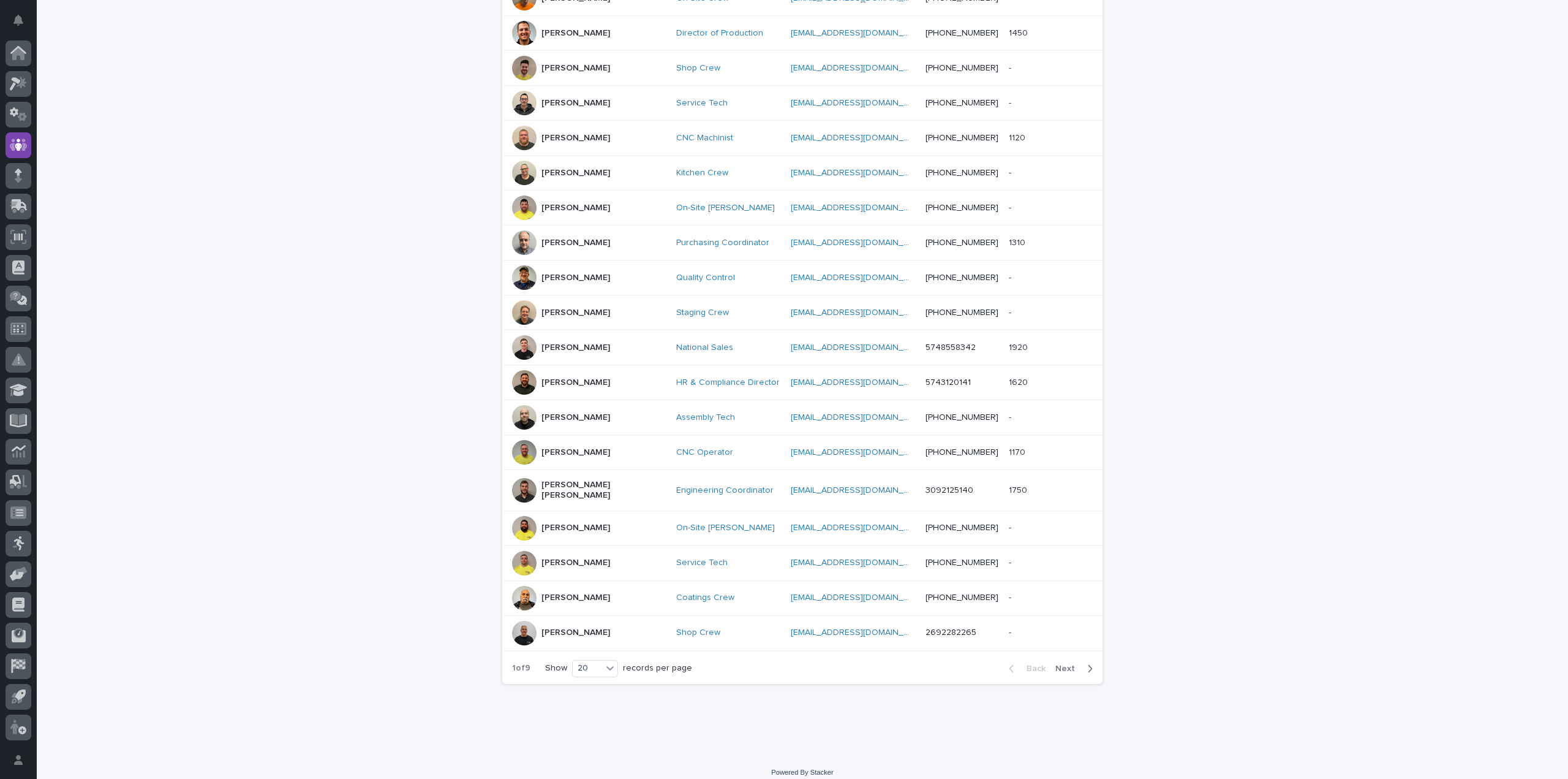
click at [1060, 664] on span "Next" at bounding box center [1069, 668] width 27 height 8
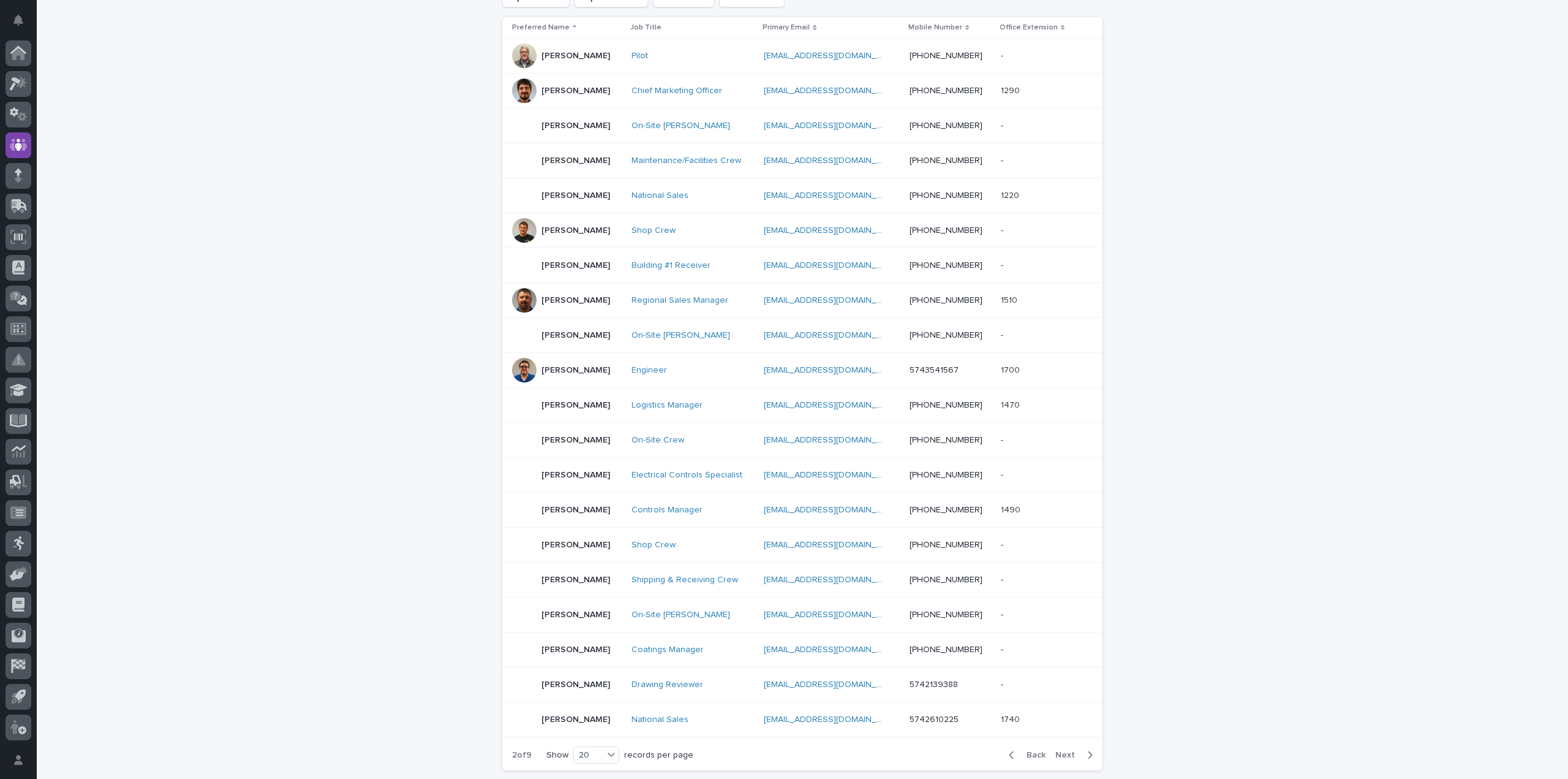
scroll to position [337, 0]
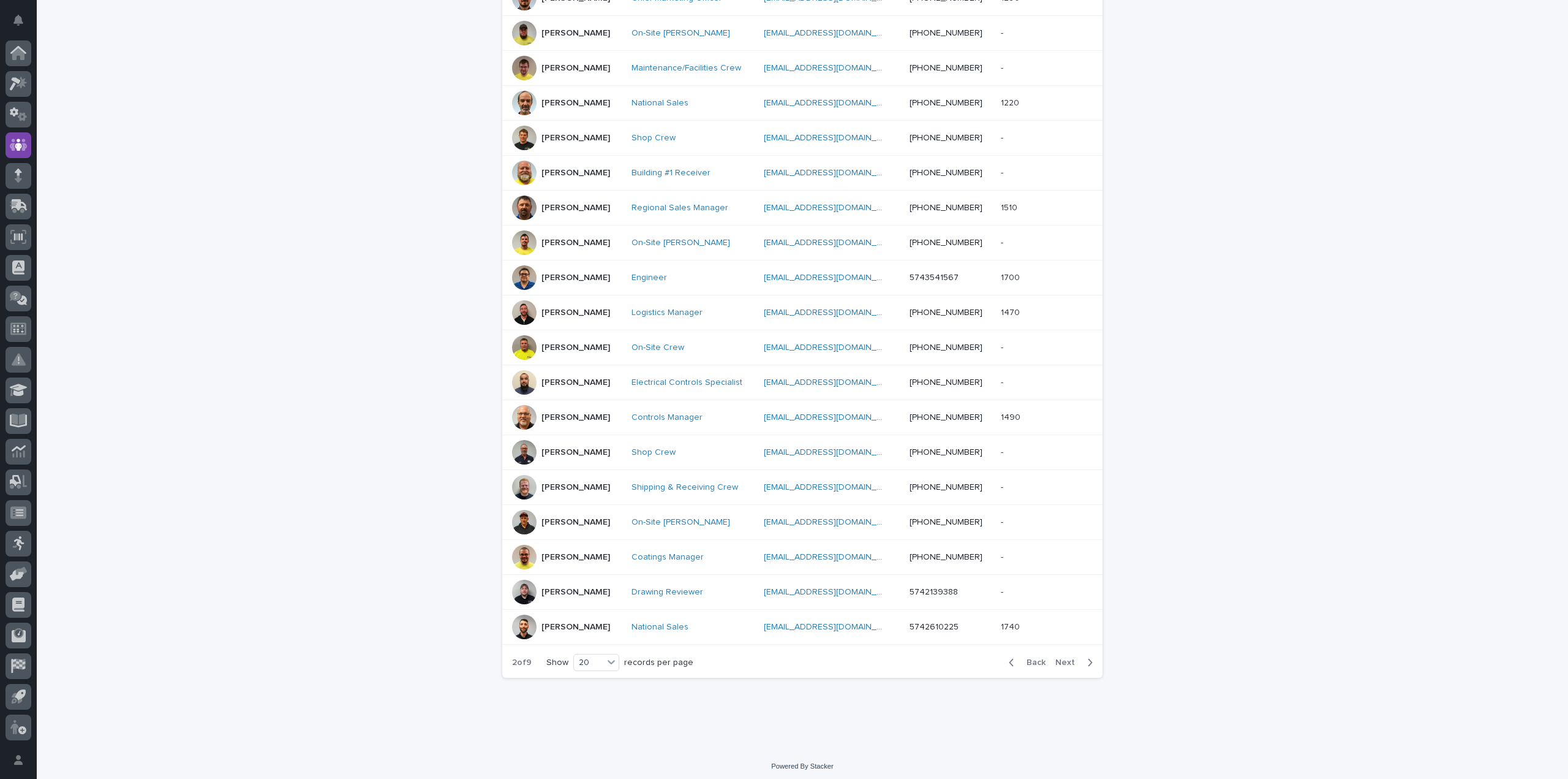
click at [1060, 658] on span "Next" at bounding box center [1069, 662] width 27 height 8
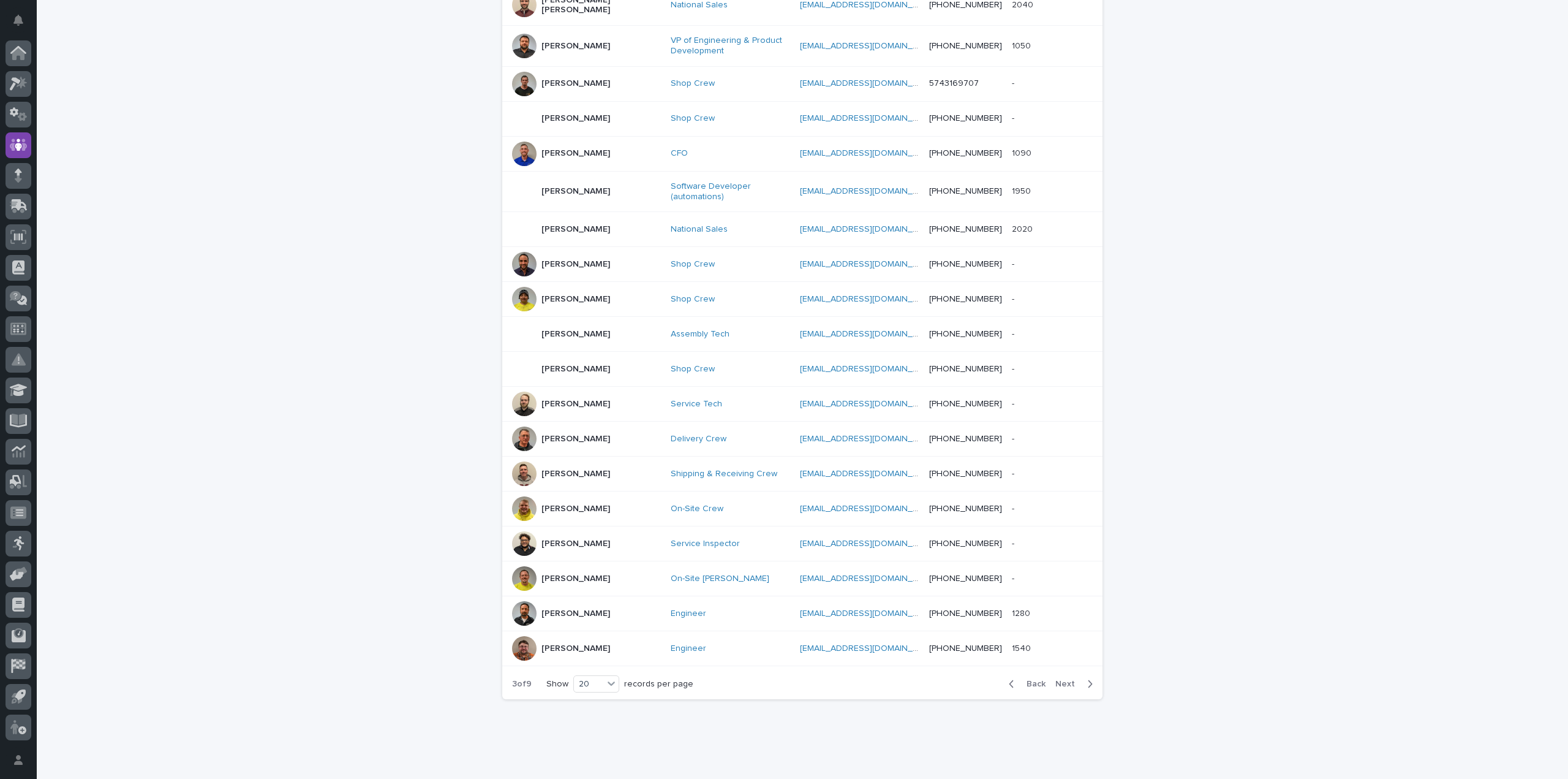
scroll to position [343, 0]
click at [1071, 678] on span "Next" at bounding box center [1069, 682] width 27 height 8
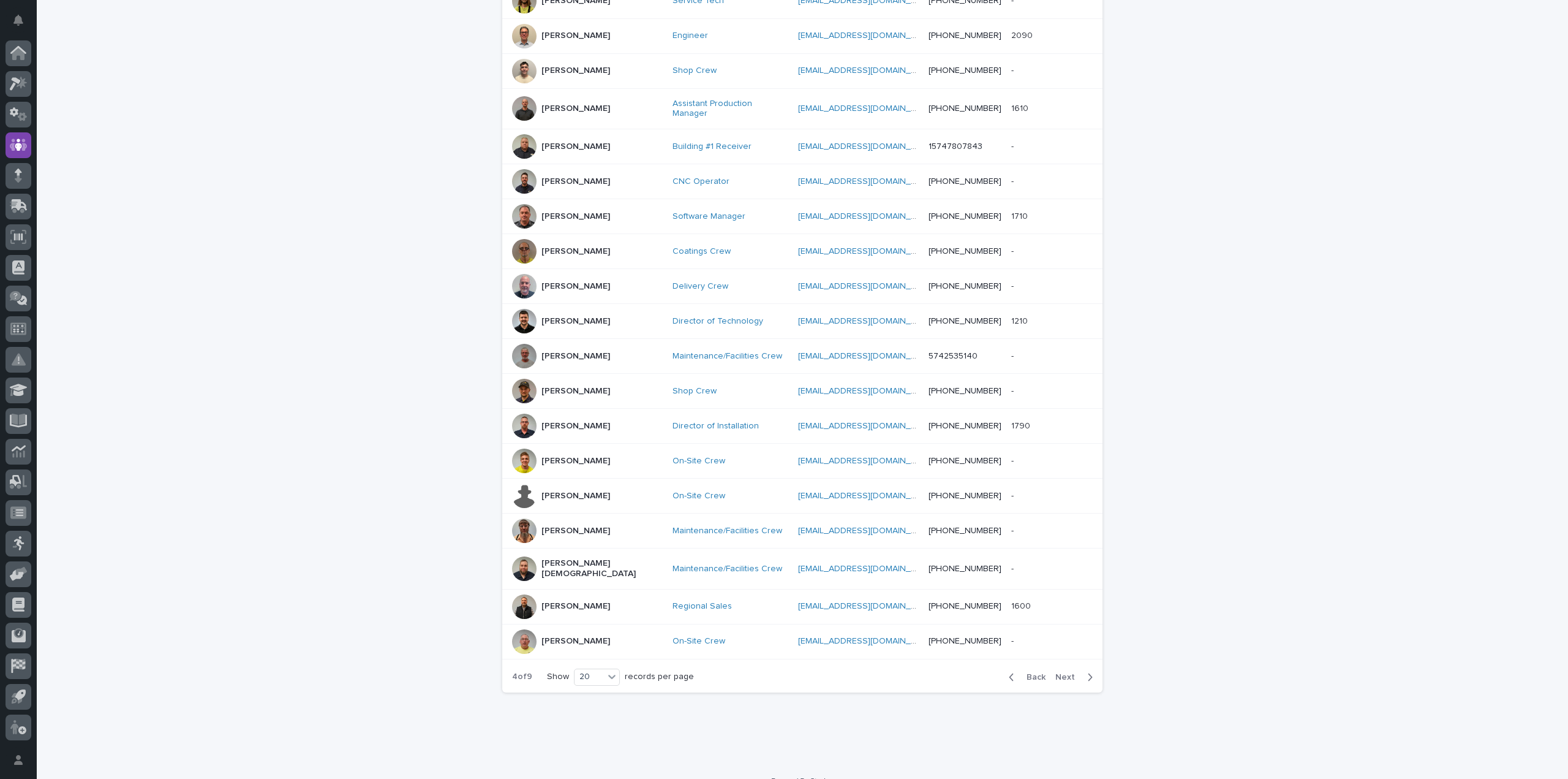
scroll to position [337, 0]
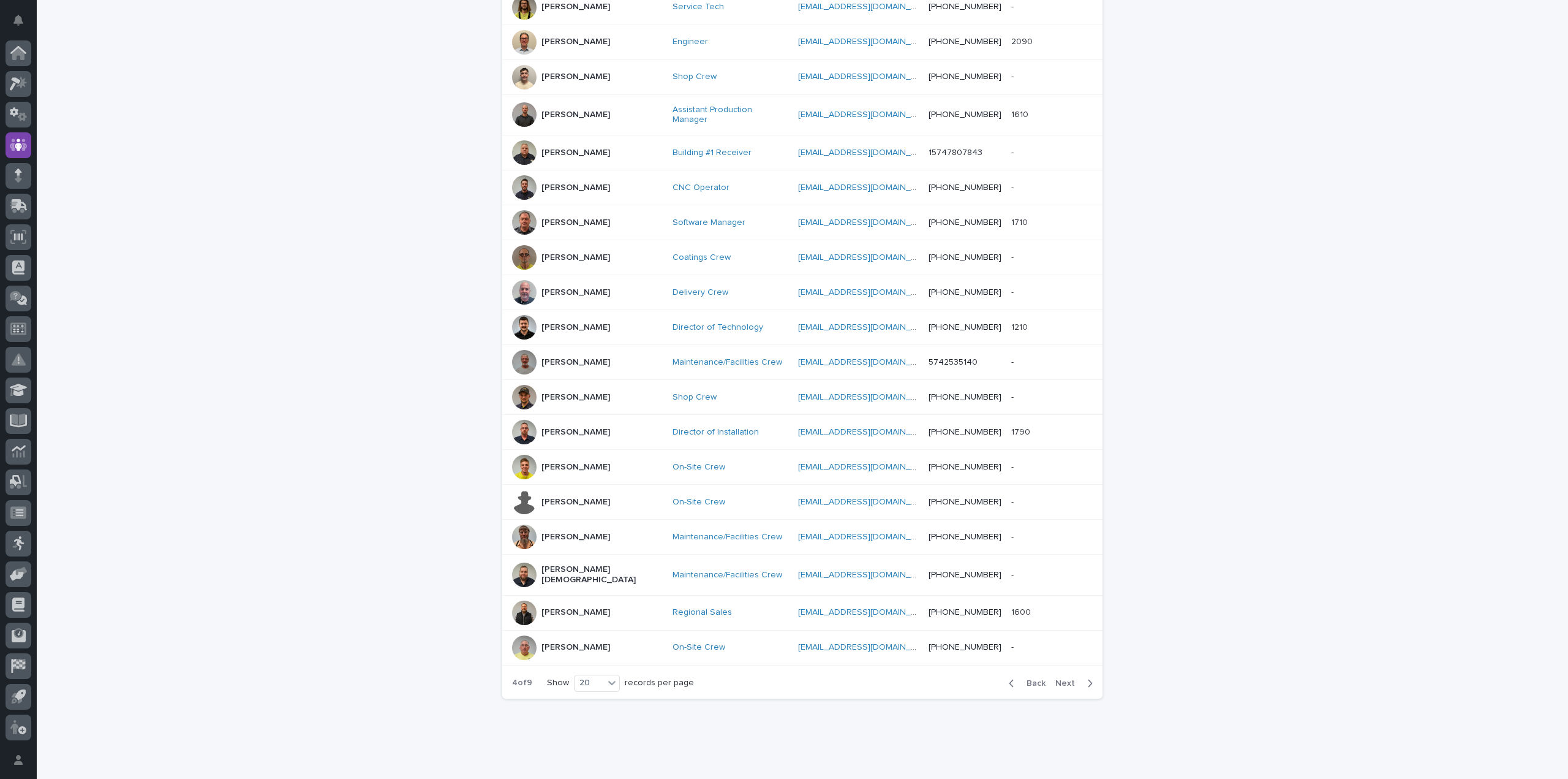
click at [1063, 668] on div "Back Next" at bounding box center [1050, 683] width 103 height 31
click at [1063, 679] on span "Next" at bounding box center [1069, 683] width 27 height 8
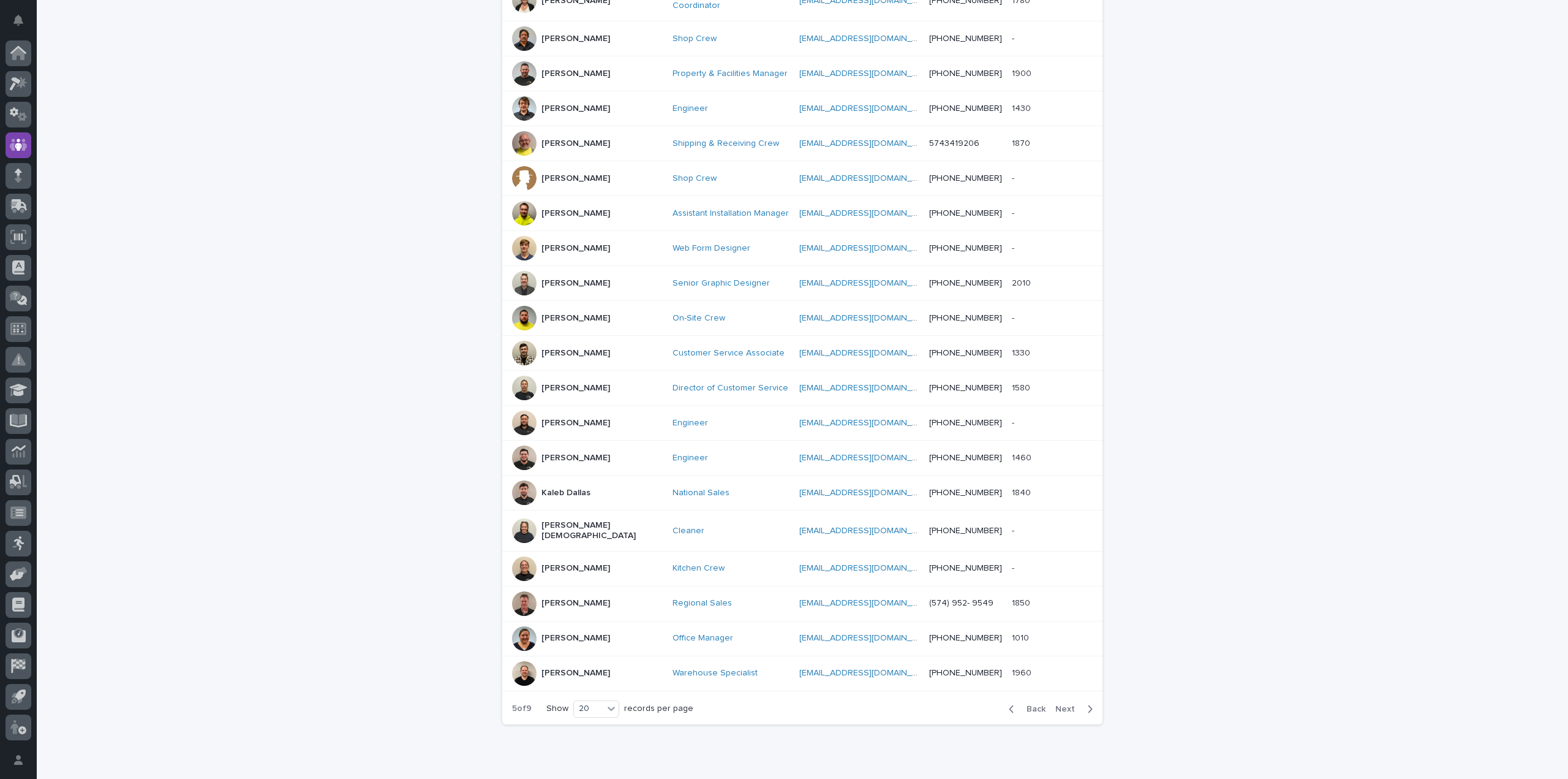
scroll to position [337, 0]
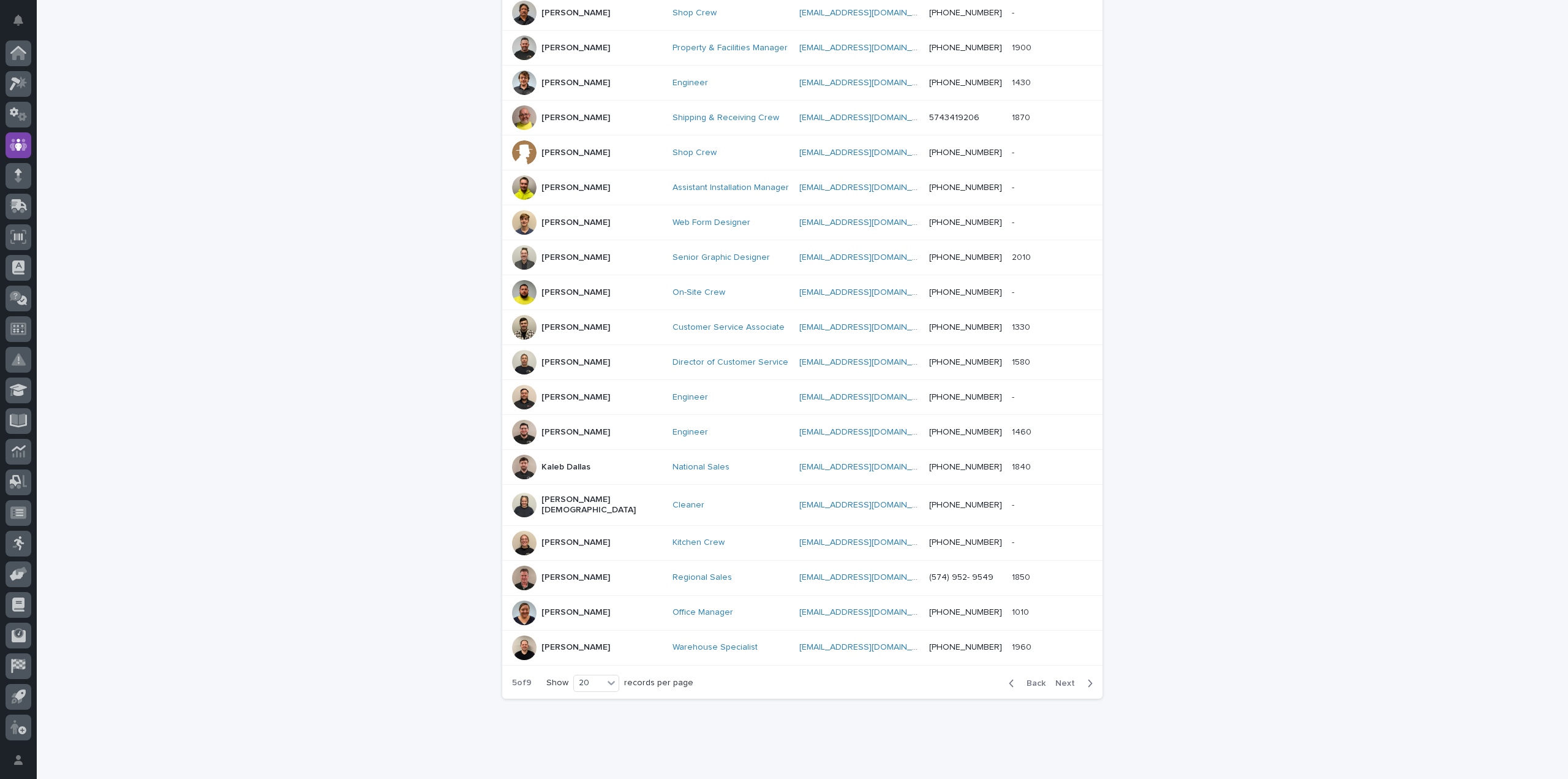
click at [1060, 679] on span "Next" at bounding box center [1069, 683] width 27 height 8
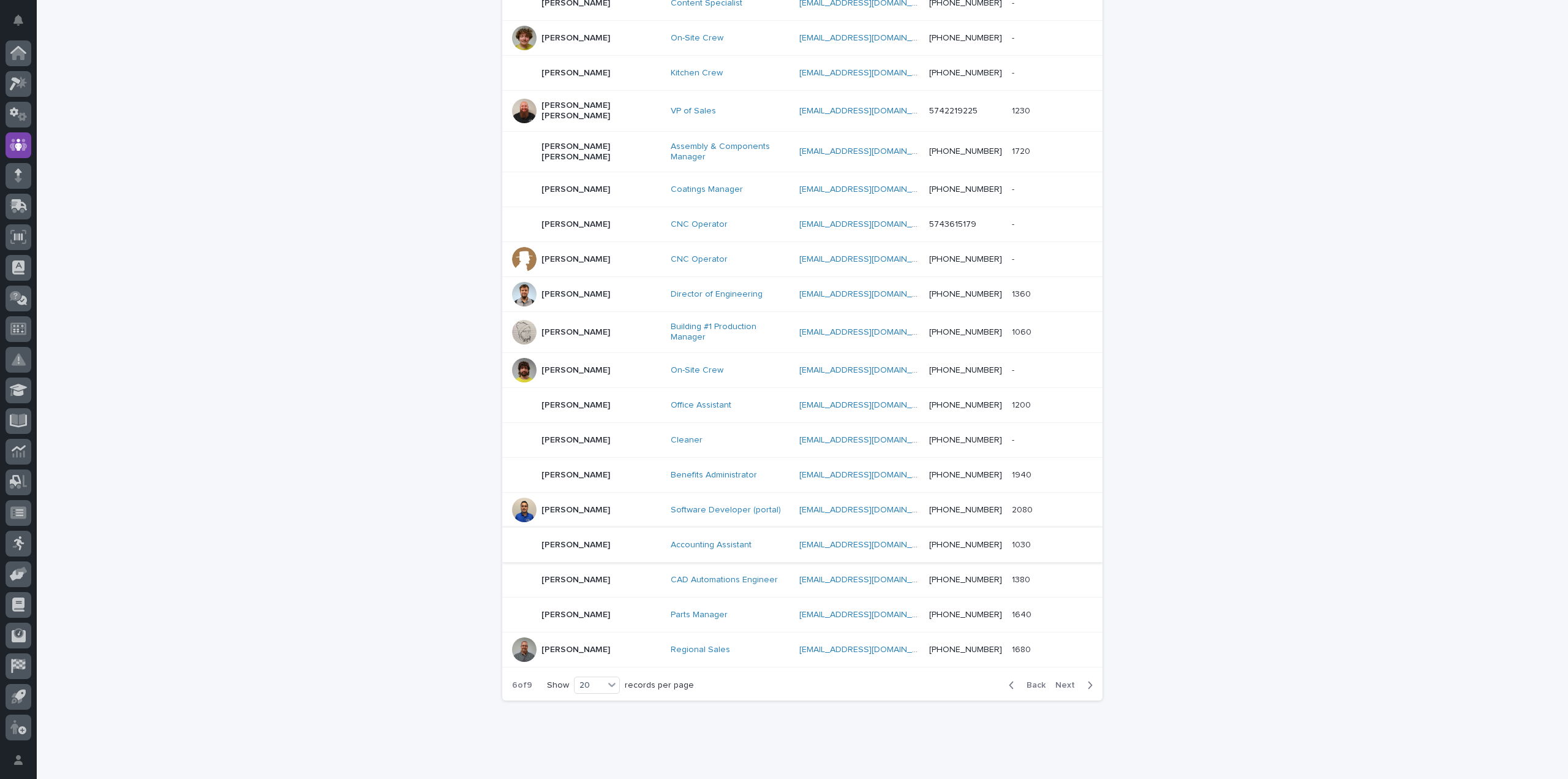
scroll to position [349, 0]
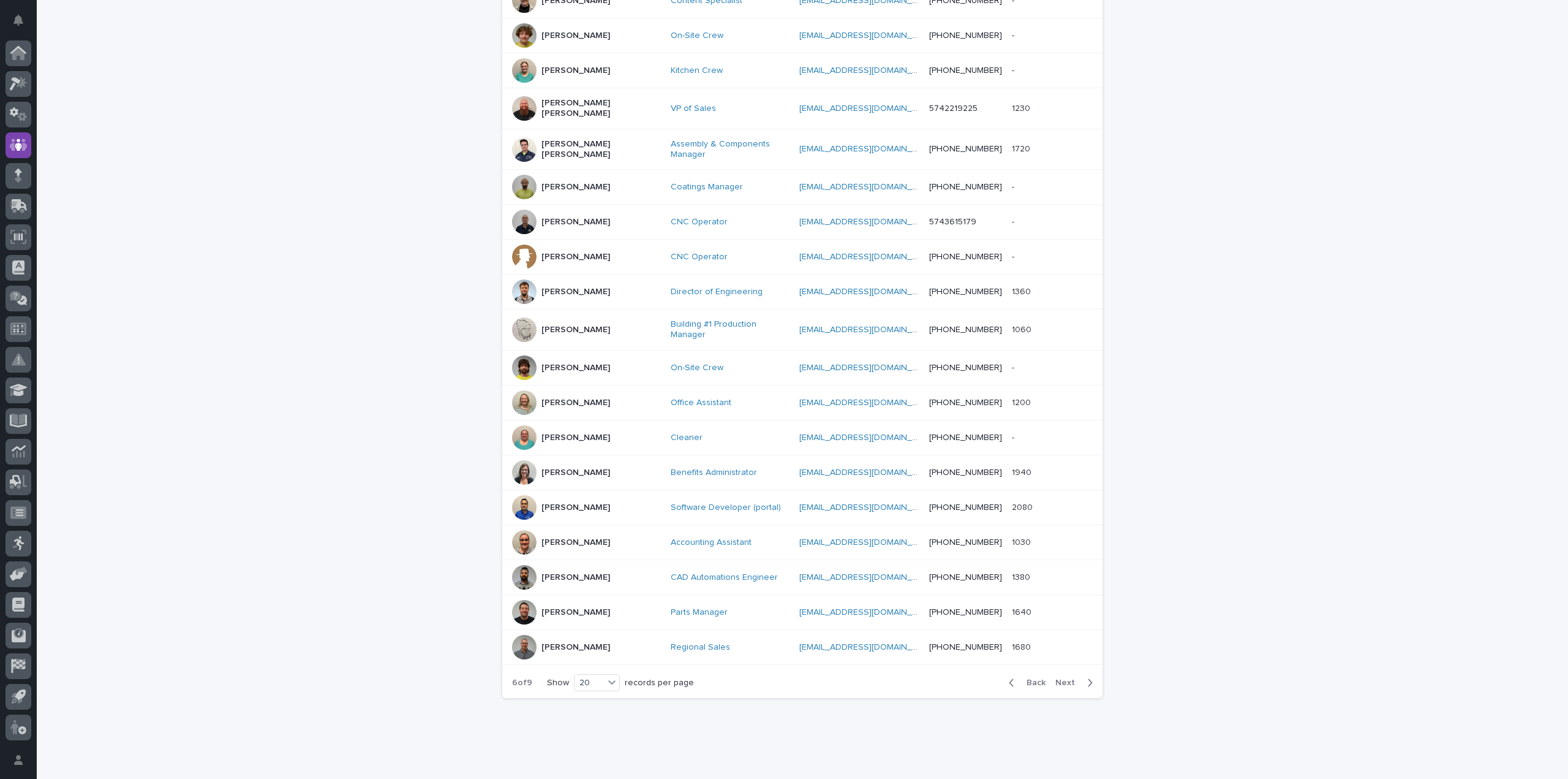
click at [1065, 678] on span "Next" at bounding box center [1069, 682] width 27 height 8
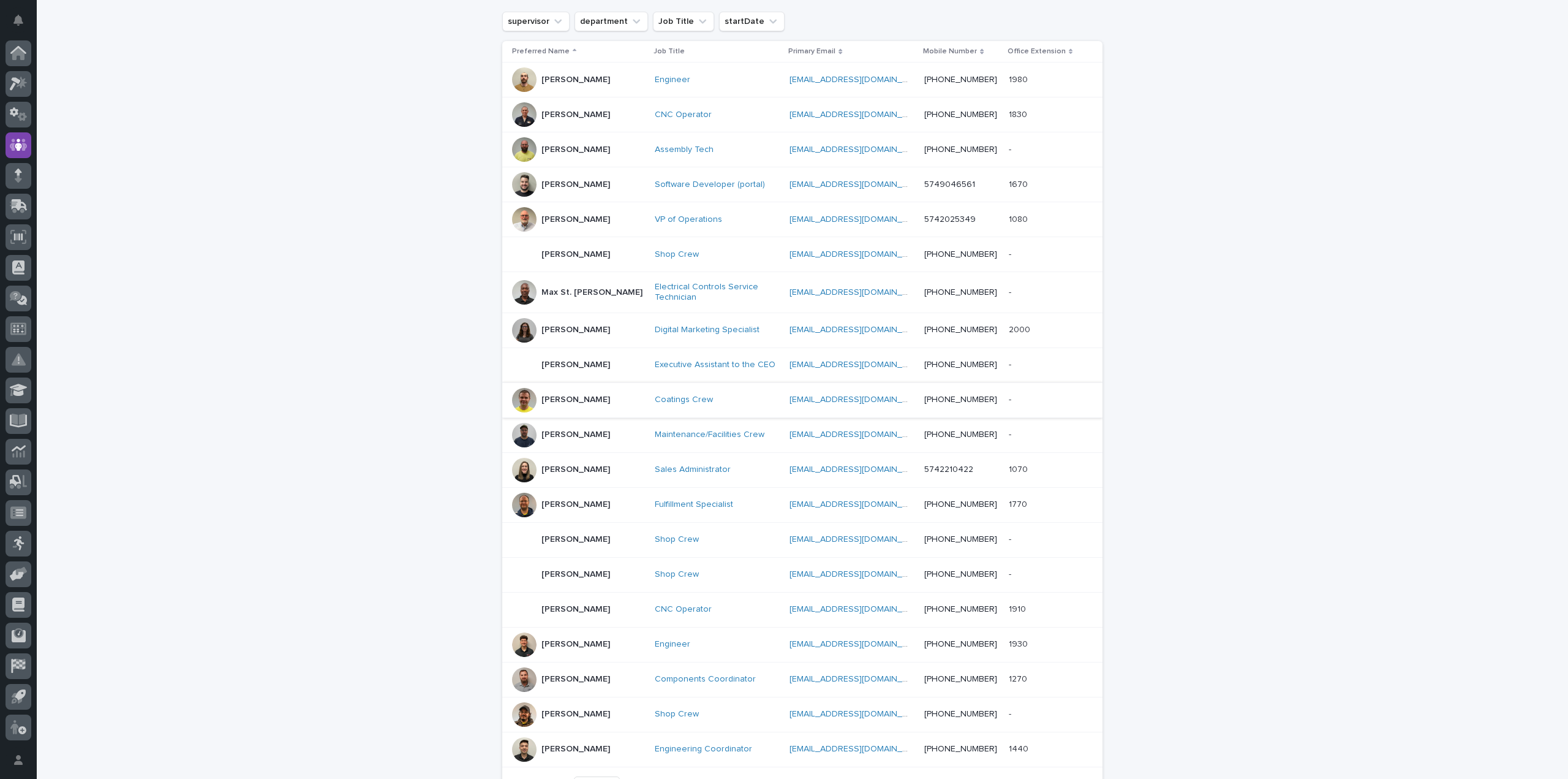
scroll to position [343, 0]
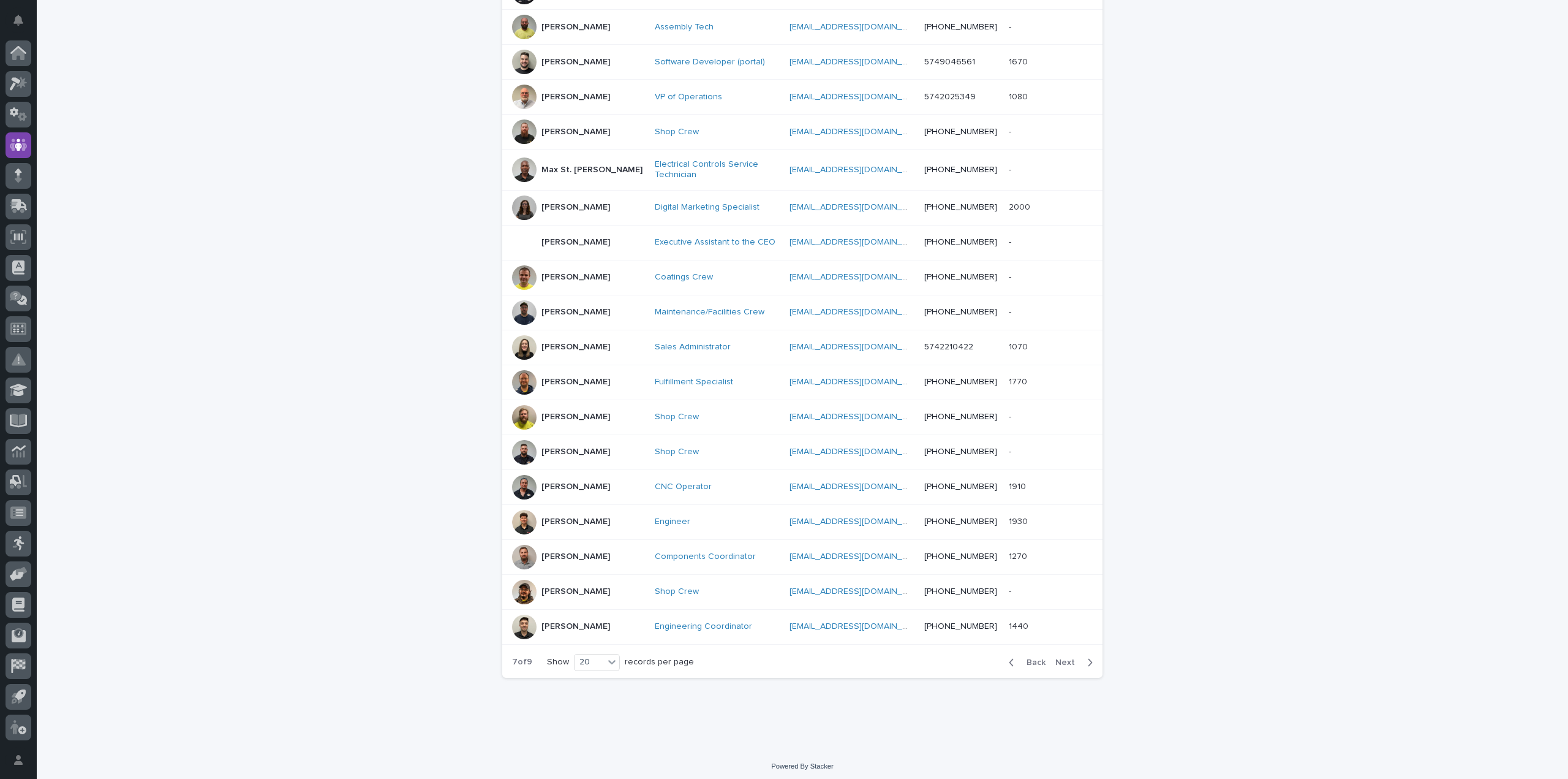
click at [1059, 660] on span "Next" at bounding box center [1069, 662] width 27 height 8
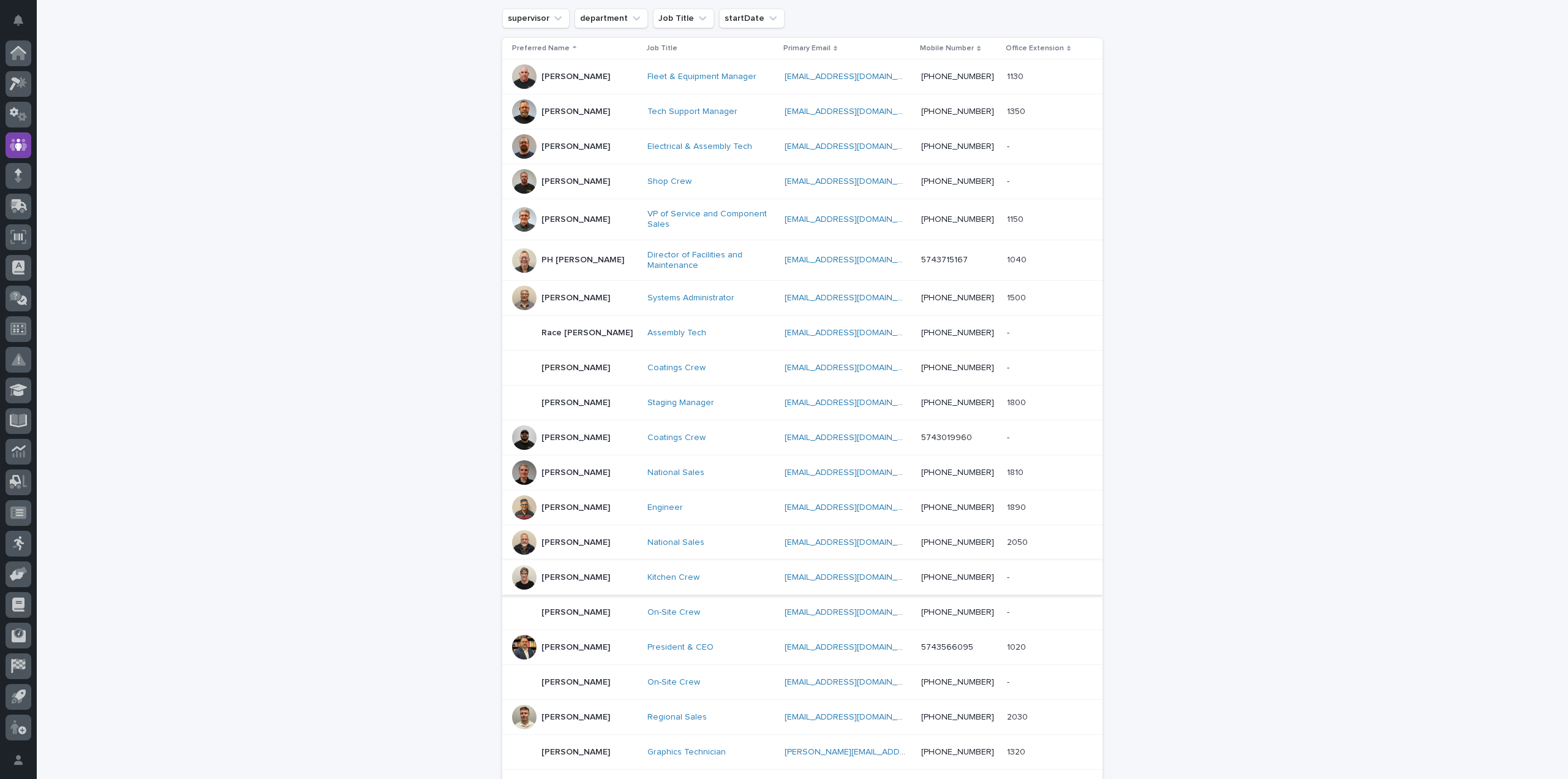
scroll to position [346, 0]
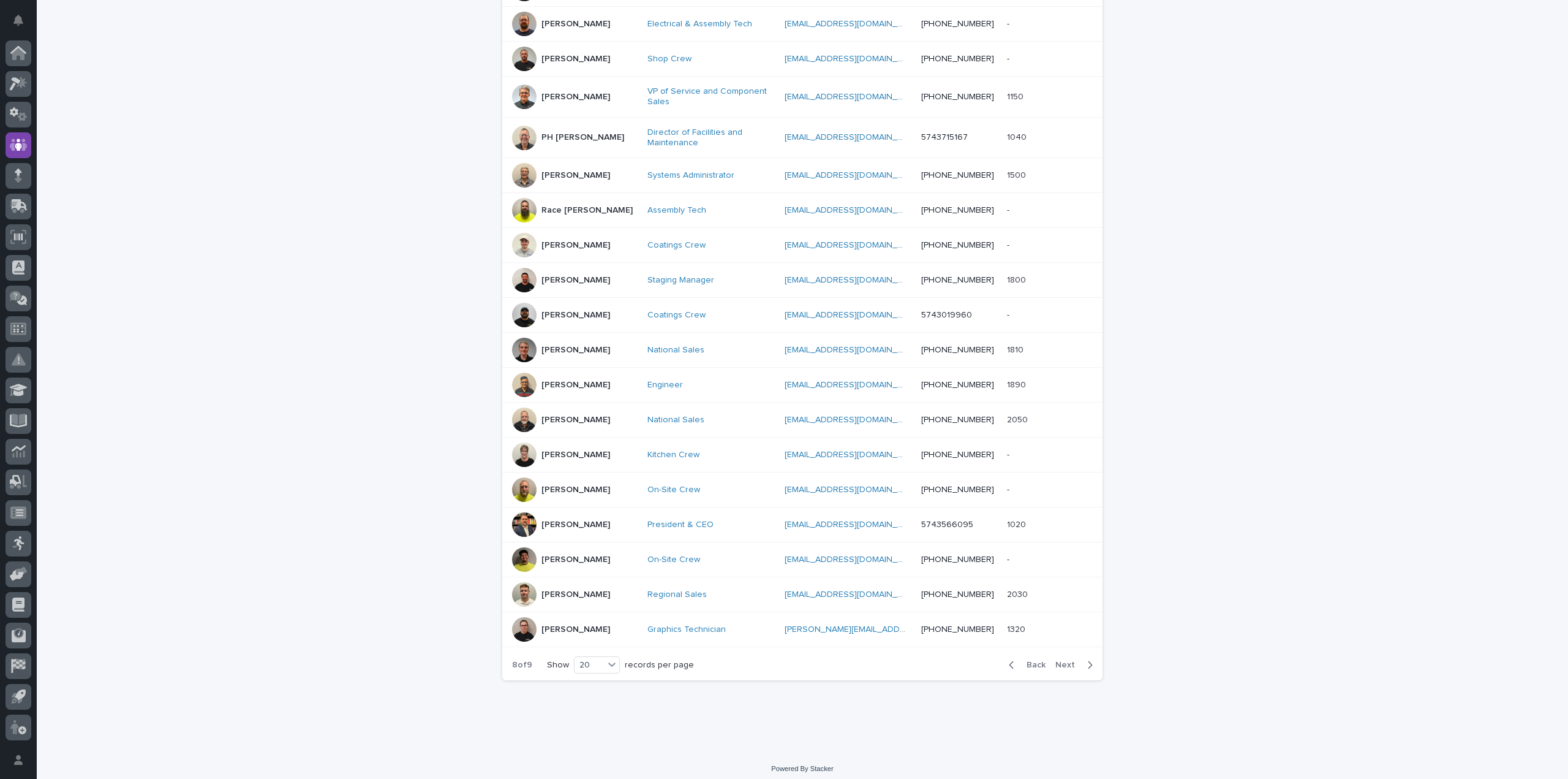
click at [1069, 662] on span "Next" at bounding box center [1069, 665] width 27 height 8
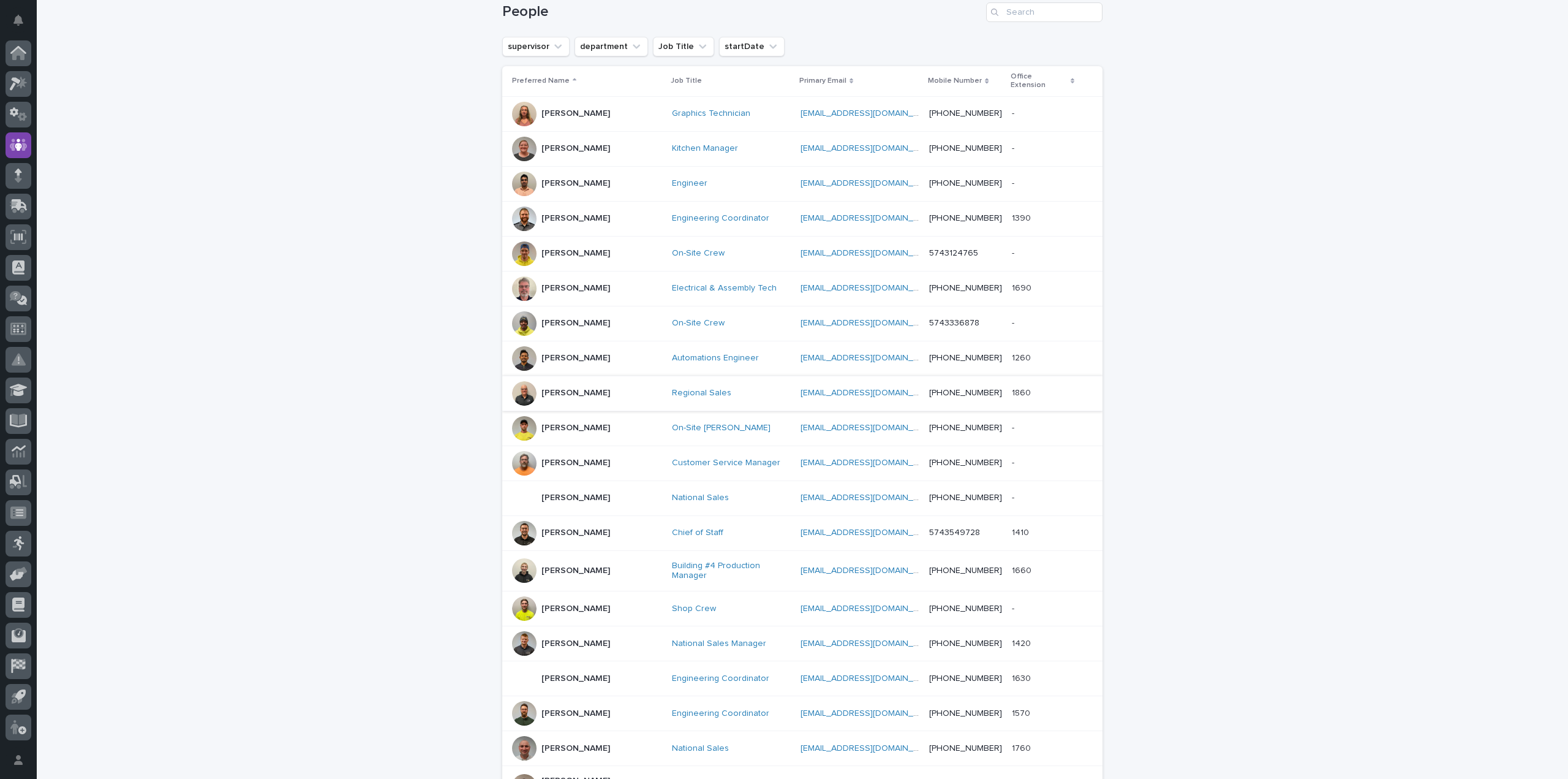
scroll to position [92, 0]
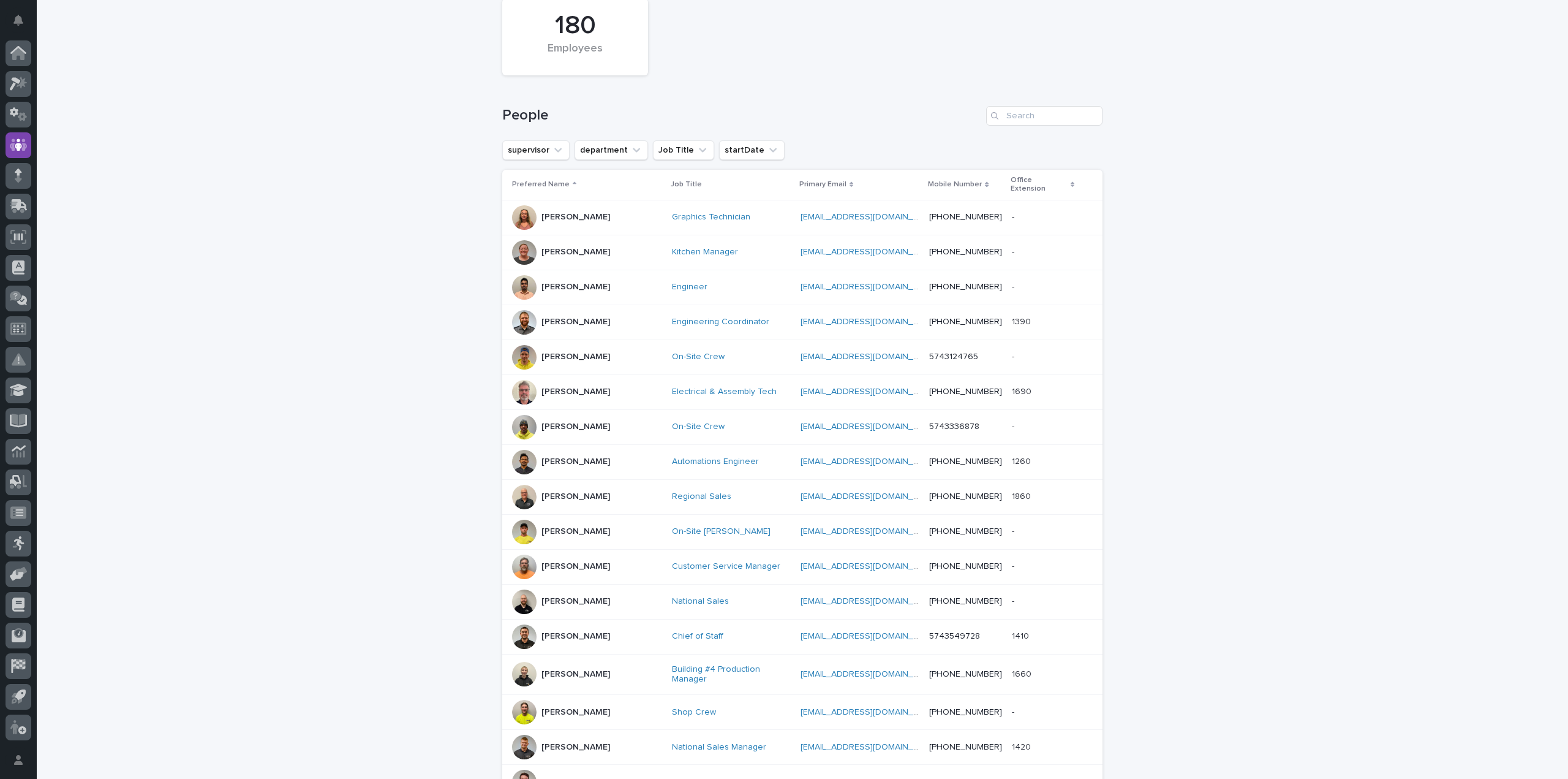
click at [517, 207] on div at bounding box center [524, 217] width 24 height 24
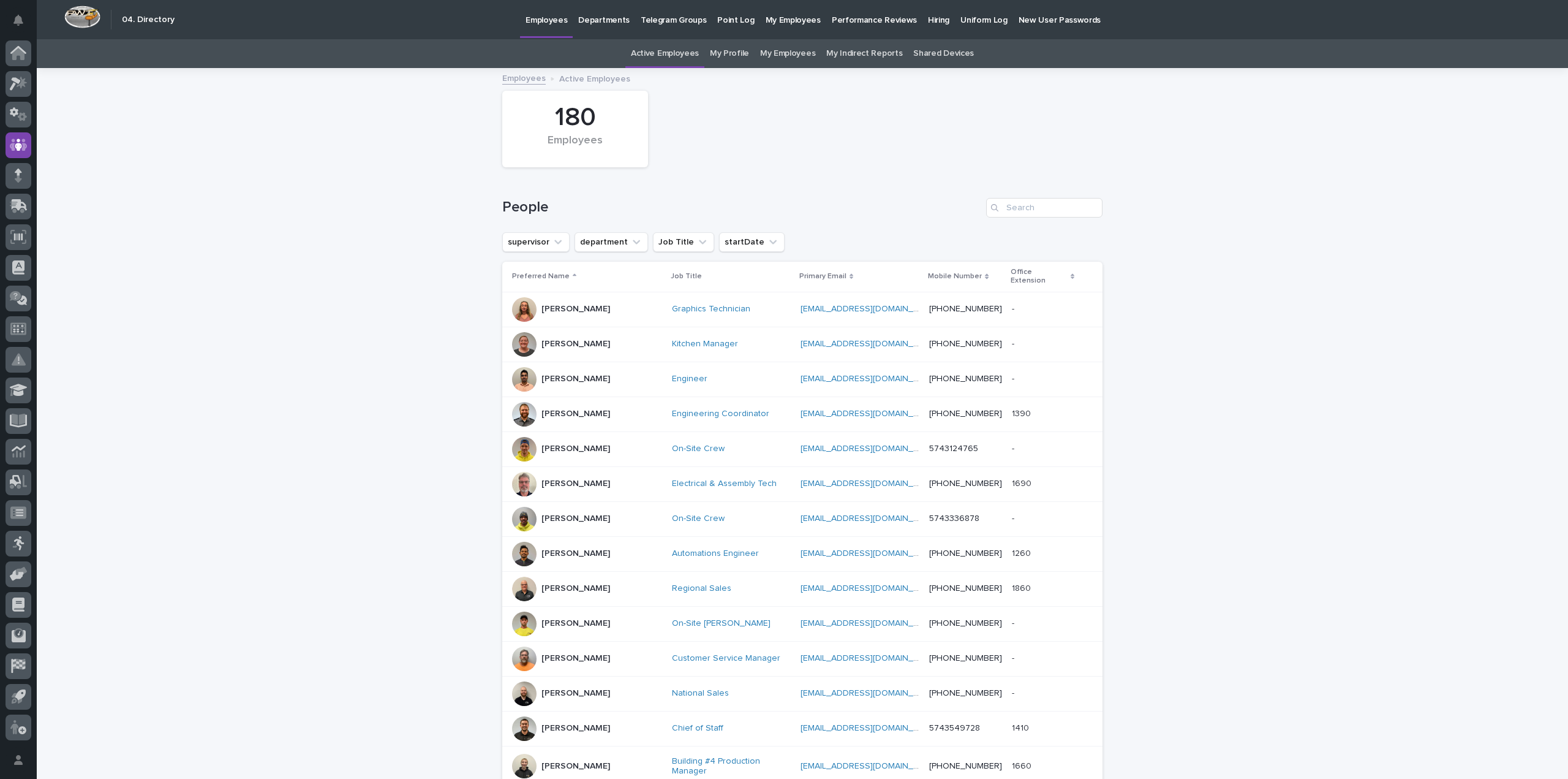
click at [732, 54] on link "My Profile" at bounding box center [729, 53] width 39 height 29
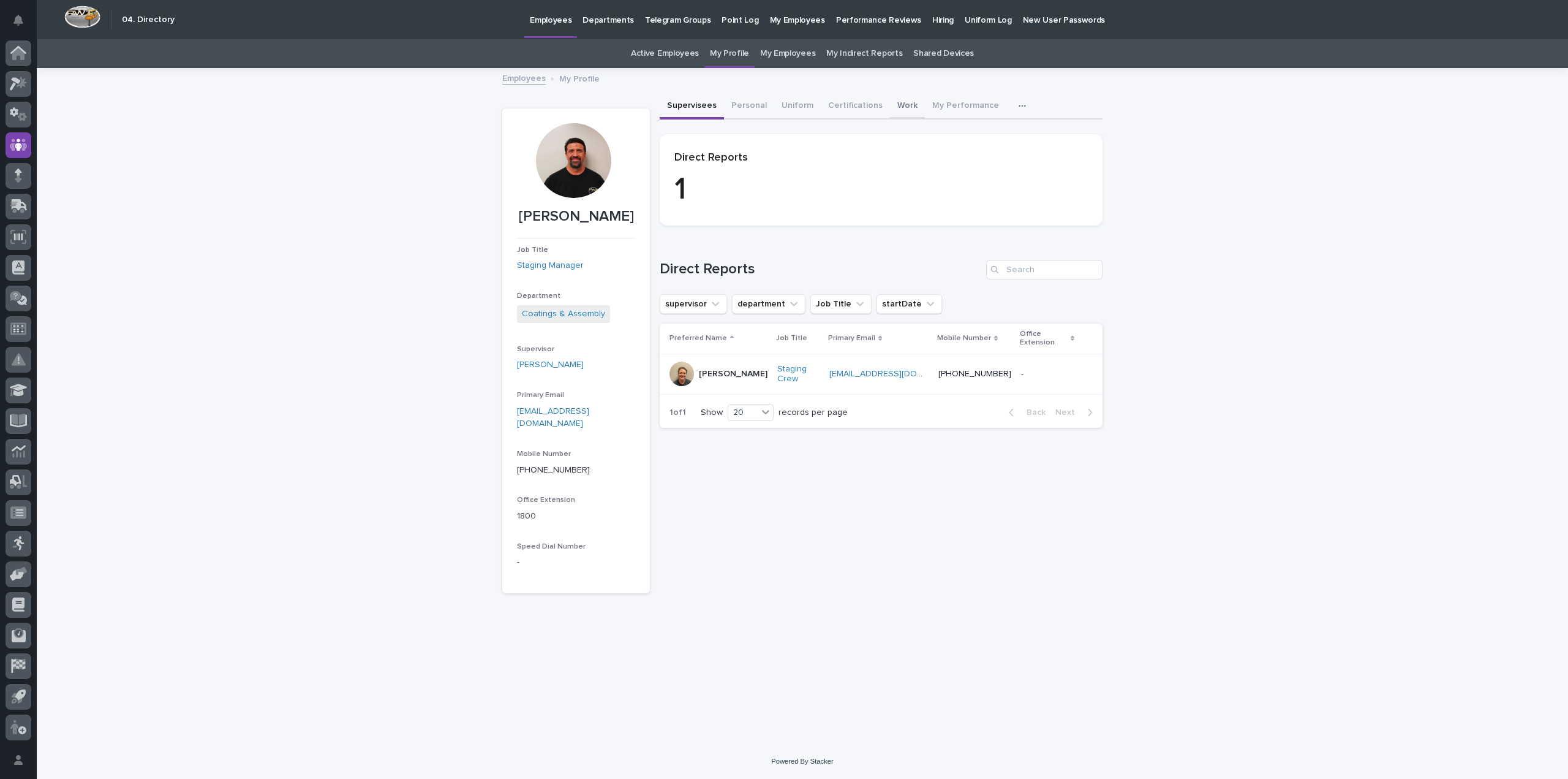
click at [904, 105] on button "Work" at bounding box center [907, 106] width 35 height 26
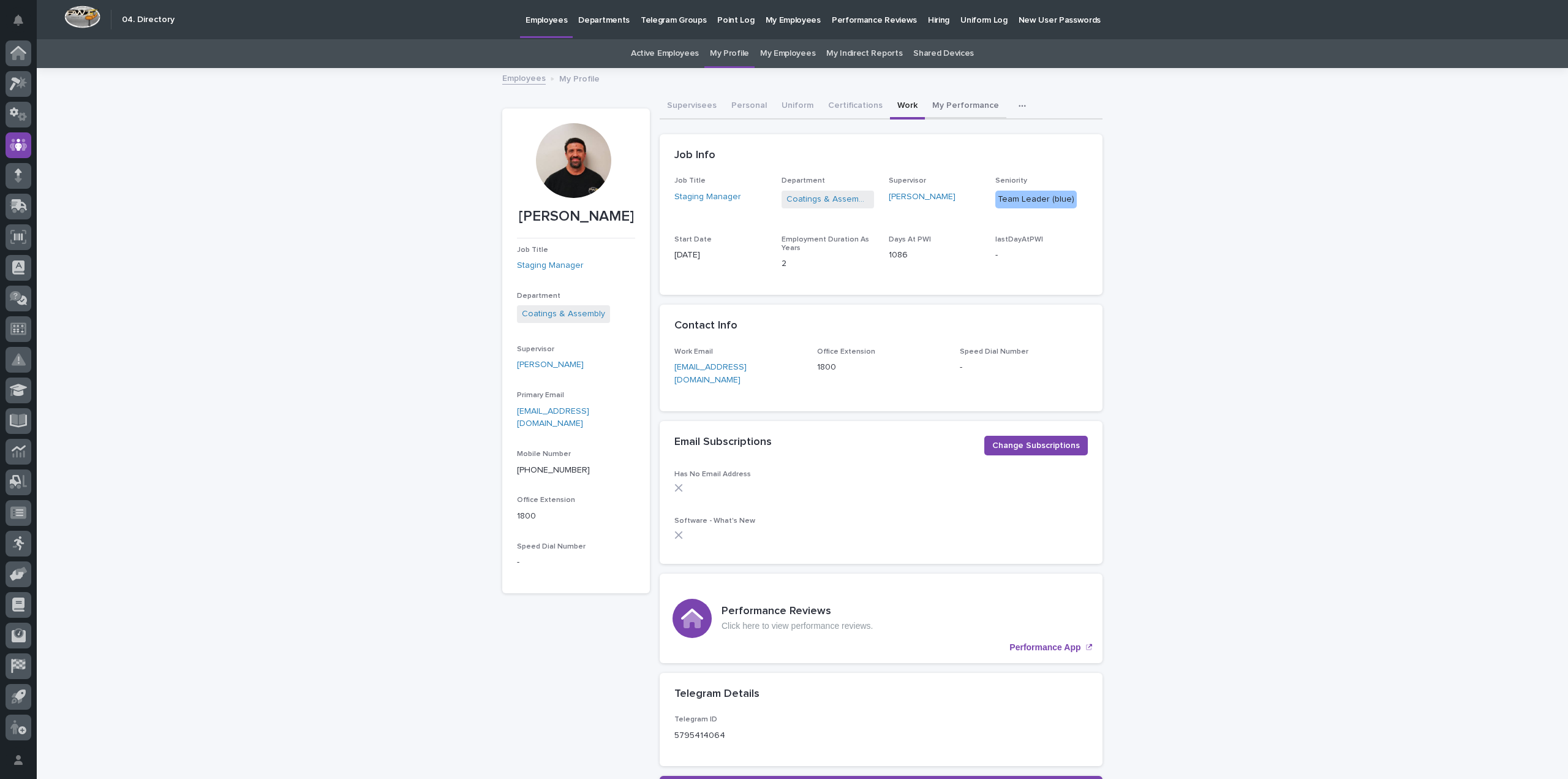
click at [933, 103] on button "My Performance" at bounding box center [965, 106] width 82 height 26
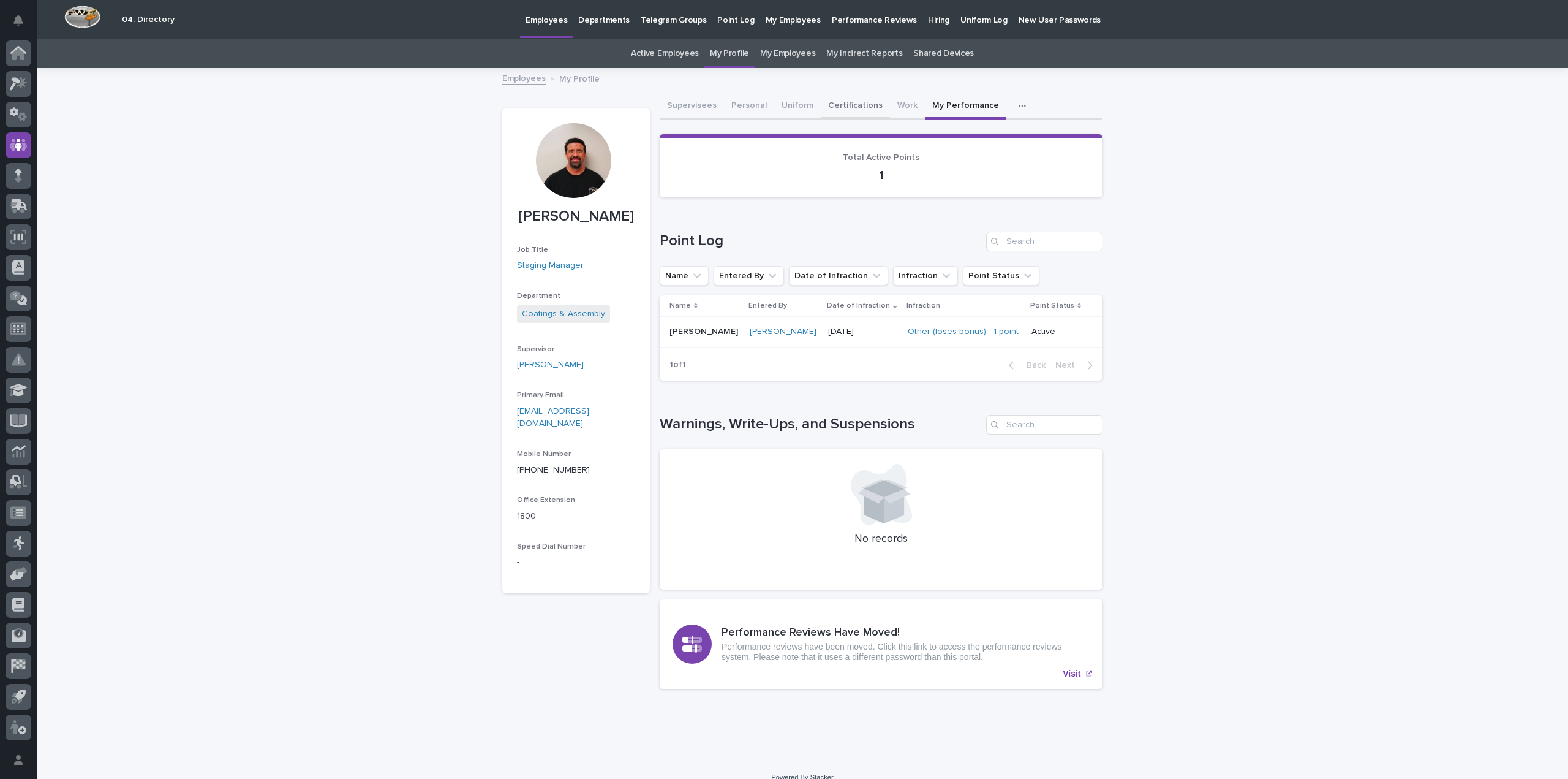
click at [851, 108] on button "Certifications" at bounding box center [854, 106] width 69 height 26
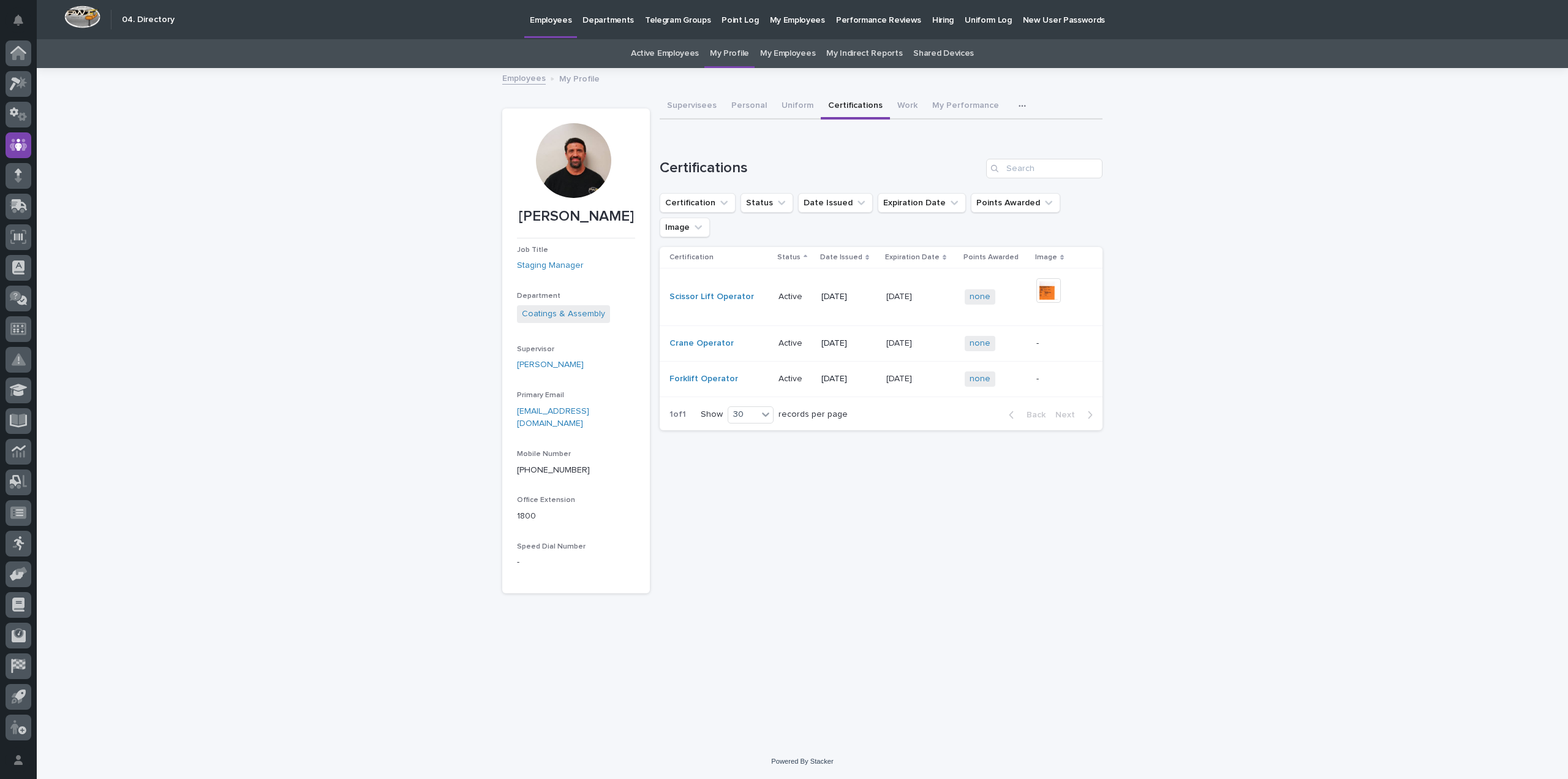
click at [668, 55] on link "Active Employees" at bounding box center [665, 53] width 68 height 29
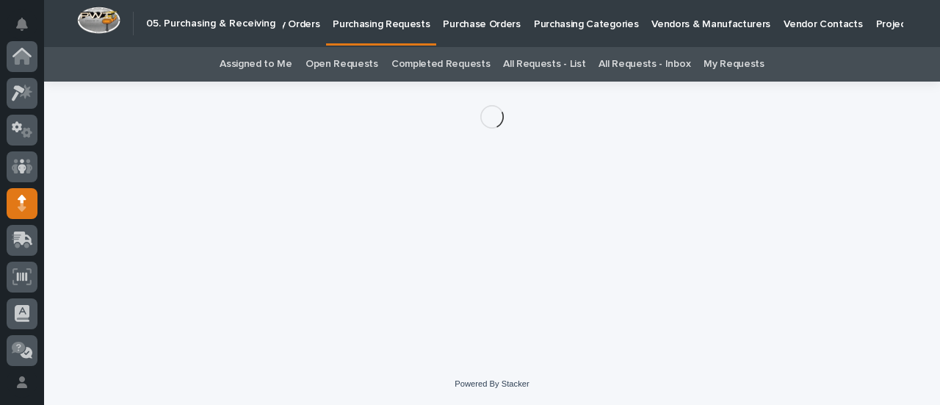
scroll to position [147, 0]
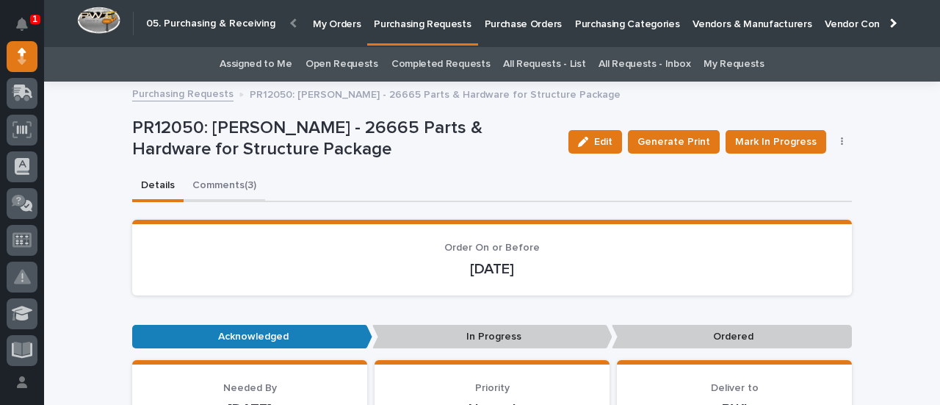
click at [245, 187] on button "Comments (3)" at bounding box center [225, 186] width 82 height 31
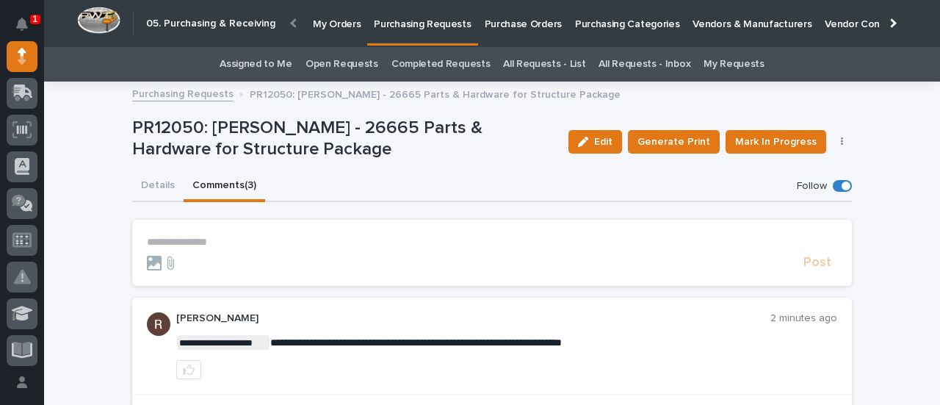
scroll to position [147, 0]
